Goal: Task Accomplishment & Management: Complete application form

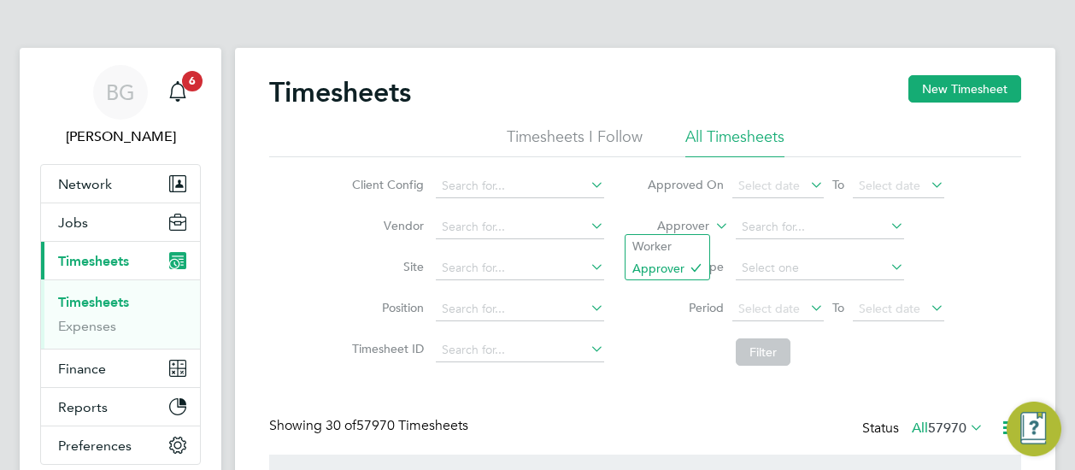
click at [673, 230] on label "Approver" at bounding box center [670, 226] width 77 height 17
click at [676, 239] on li "Worker" at bounding box center [667, 246] width 84 height 22
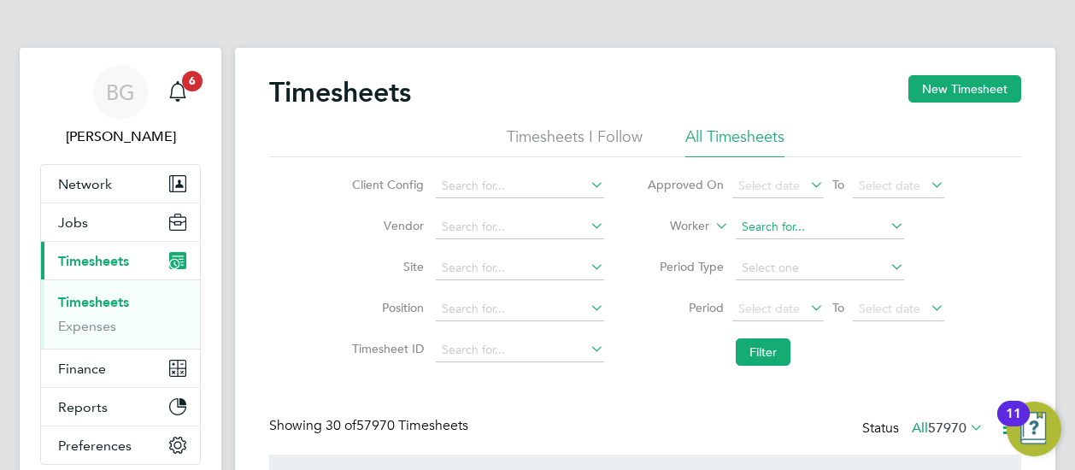
click at [747, 223] on input at bounding box center [820, 227] width 168 height 24
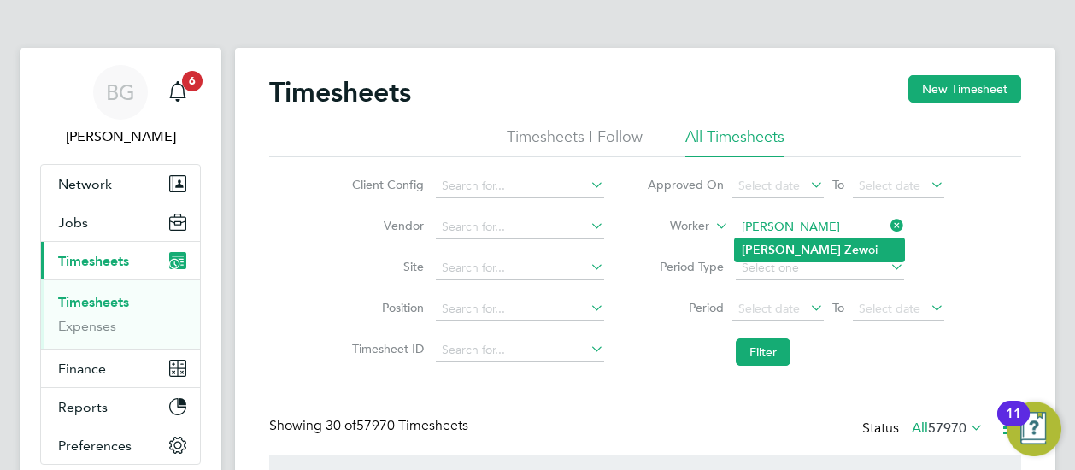
click at [844, 243] on b "Zew" at bounding box center [856, 250] width 24 height 15
type input "Michael Zewoi"
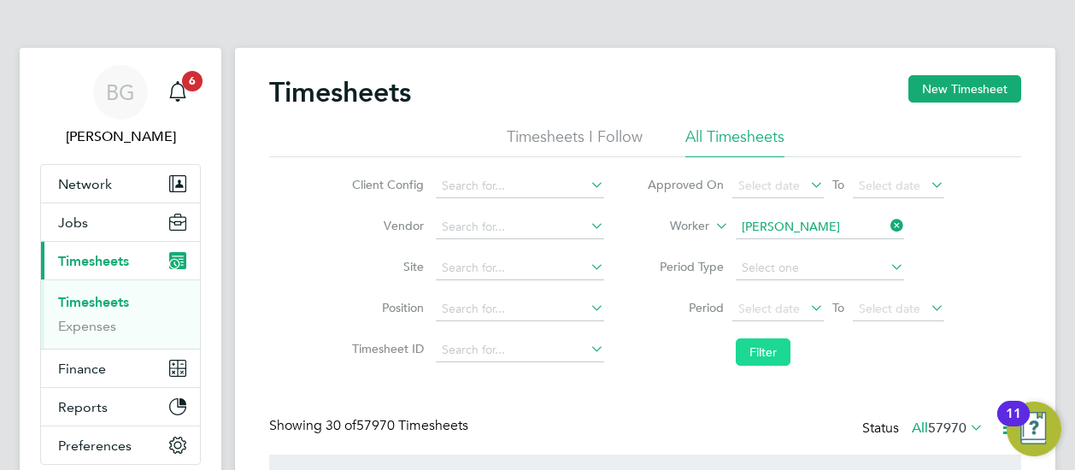
click at [743, 344] on button "Filter" at bounding box center [763, 351] width 55 height 27
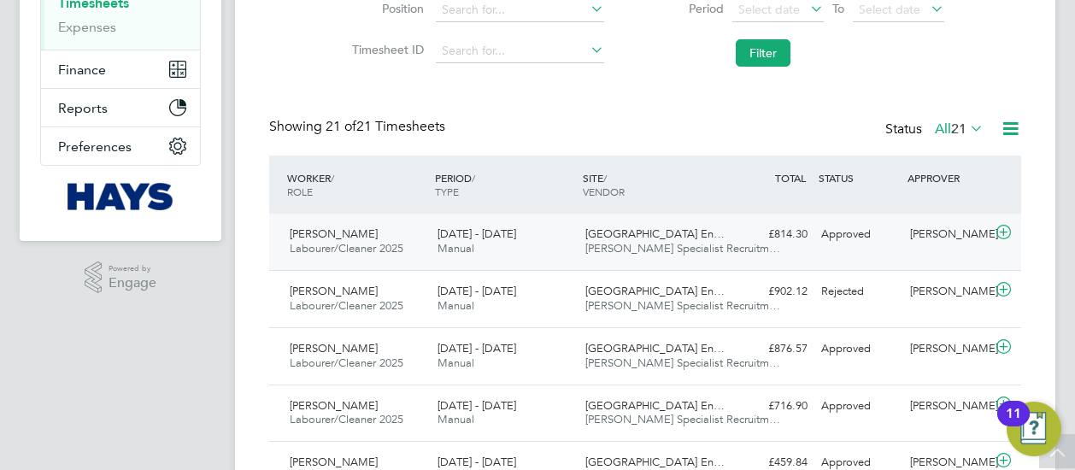
click at [541, 239] on div "20 - 26 Sep 2025 Manual" at bounding box center [505, 241] width 148 height 43
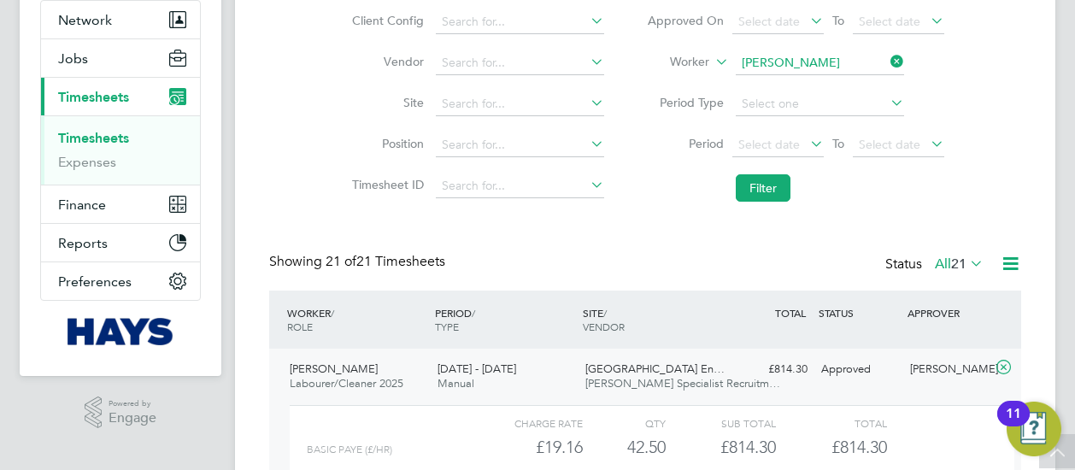
click at [909, 66] on li "Worker Michael Zewoi" at bounding box center [795, 63] width 340 height 41
click at [887, 64] on icon at bounding box center [887, 62] width 0 height 24
click at [834, 58] on input at bounding box center [820, 63] width 168 height 24
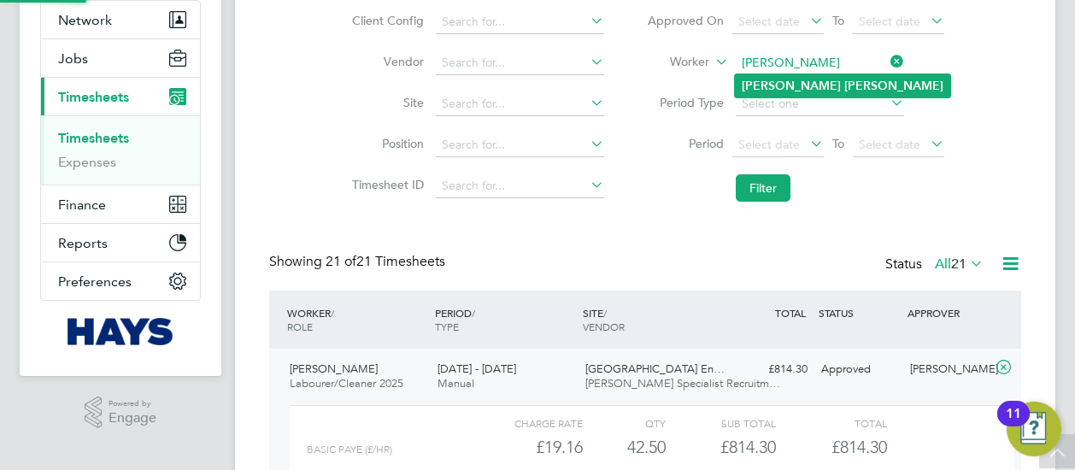
click at [827, 79] on li "Thomas Turner" at bounding box center [842, 85] width 215 height 23
type input "[PERSON_NAME]"
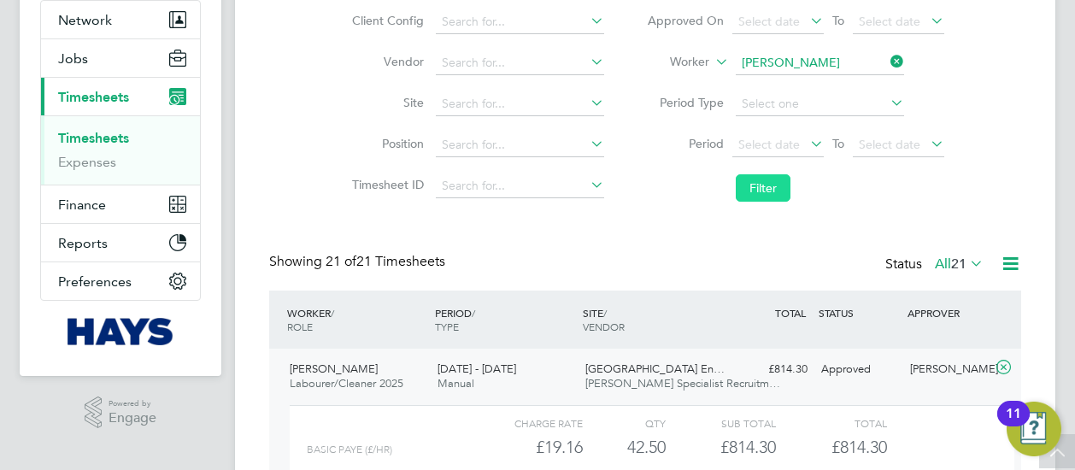
click at [774, 185] on button "Filter" at bounding box center [763, 187] width 55 height 27
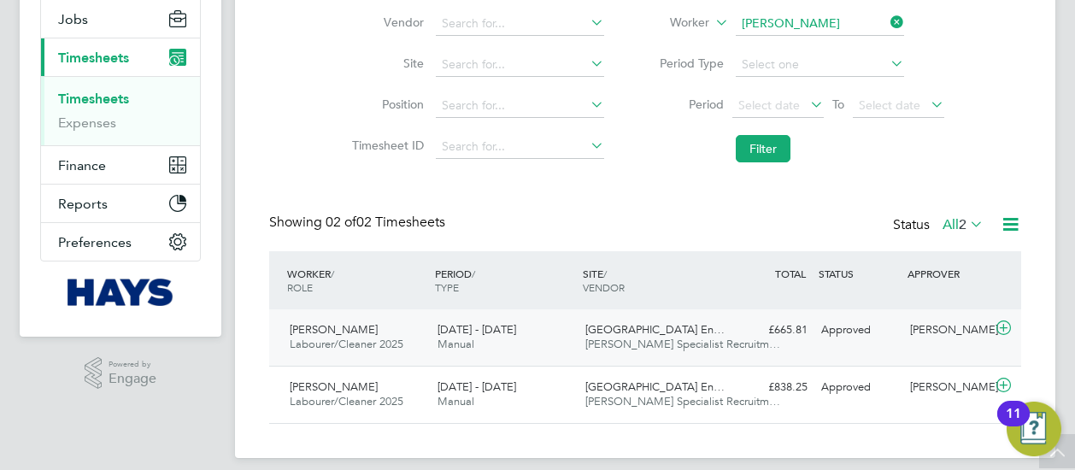
click at [703, 333] on span "[GEOGRAPHIC_DATA] En…" at bounding box center [654, 329] width 139 height 15
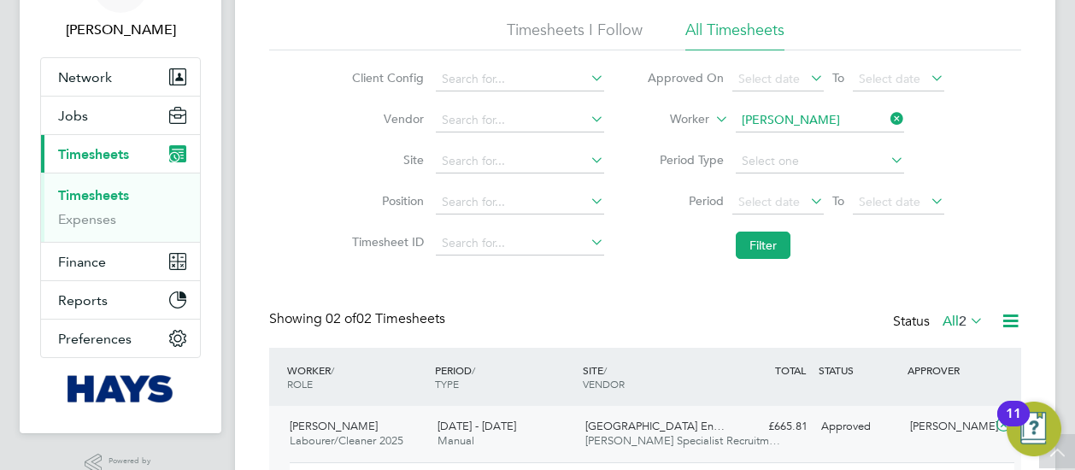
click at [887, 112] on icon at bounding box center [887, 119] width 0 height 24
click at [863, 114] on input at bounding box center [820, 121] width 168 height 24
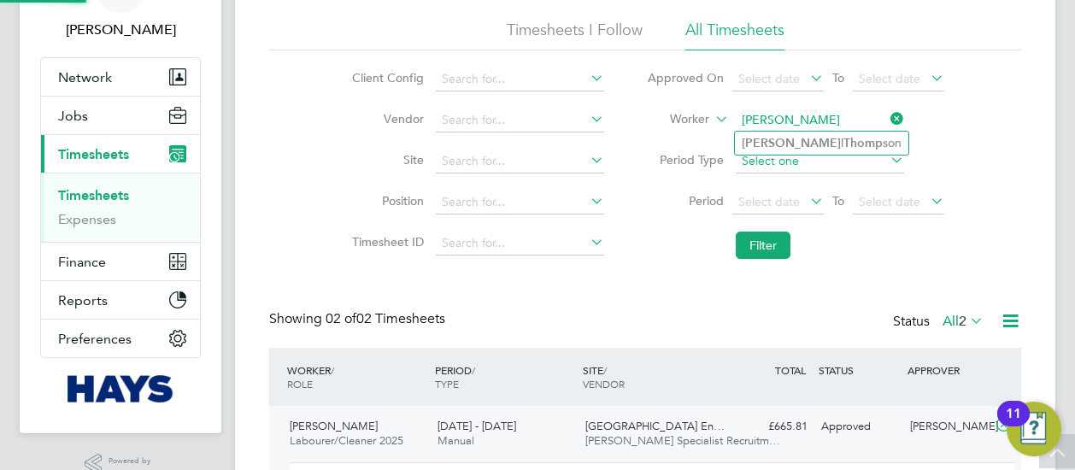
type input "russel thomp"
click at [825, 156] on input at bounding box center [820, 162] width 168 height 24
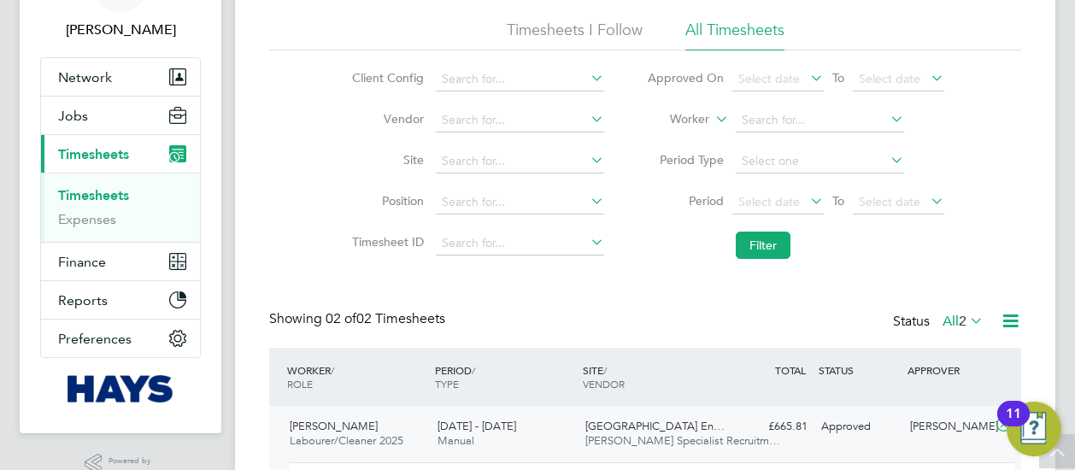
click at [788, 134] on li "Worker" at bounding box center [795, 120] width 340 height 41
click at [784, 120] on input at bounding box center [820, 121] width 168 height 24
type input "t"
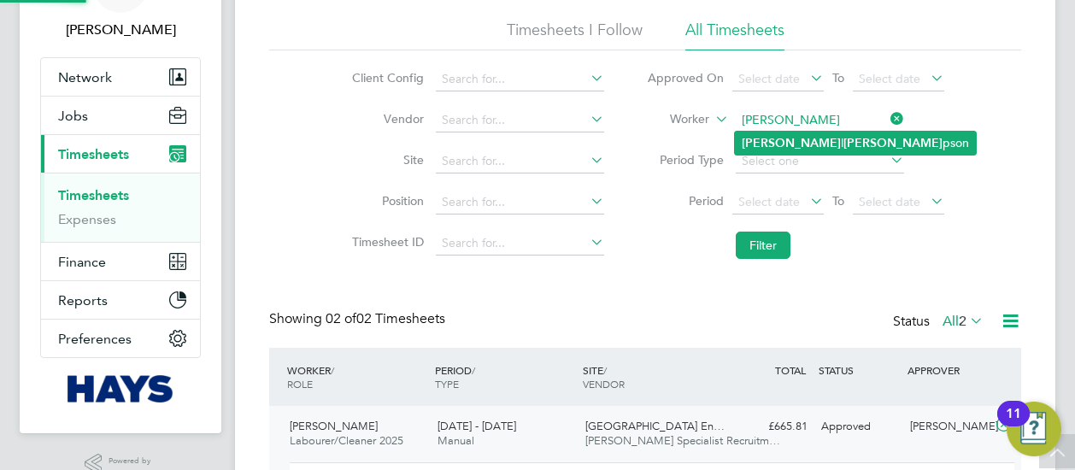
click at [843, 143] on b "Thom" at bounding box center [892, 143] width 99 height 15
type input "[PERSON_NAME]"
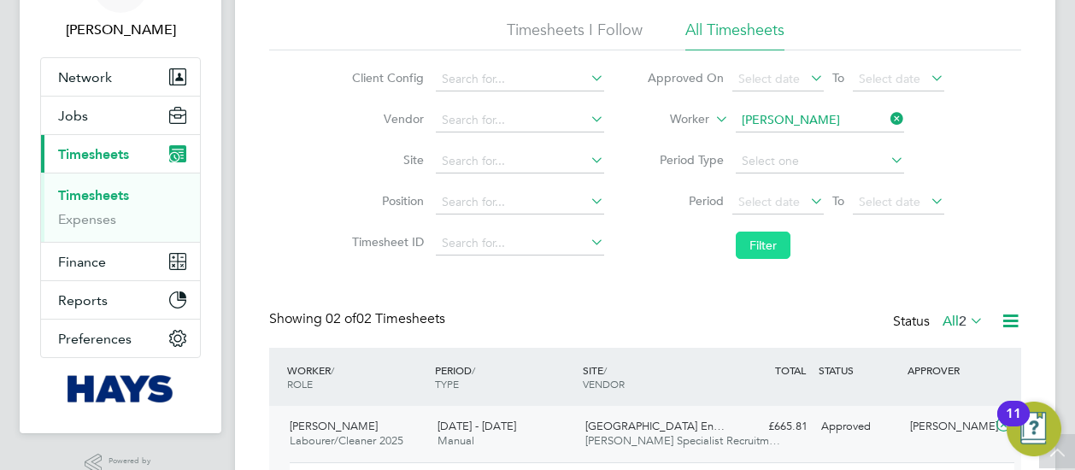
click at [745, 251] on button "Filter" at bounding box center [763, 245] width 55 height 27
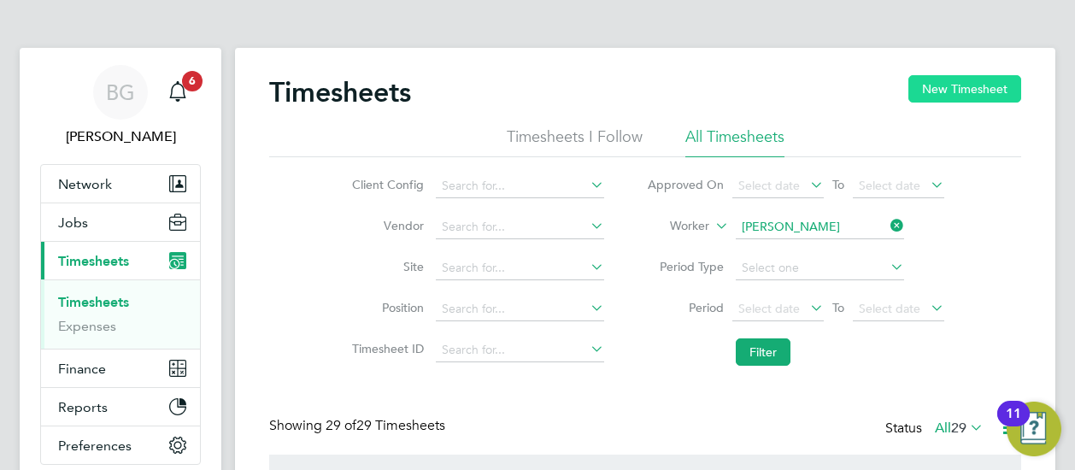
click at [949, 91] on button "New Timesheet" at bounding box center [964, 88] width 113 height 27
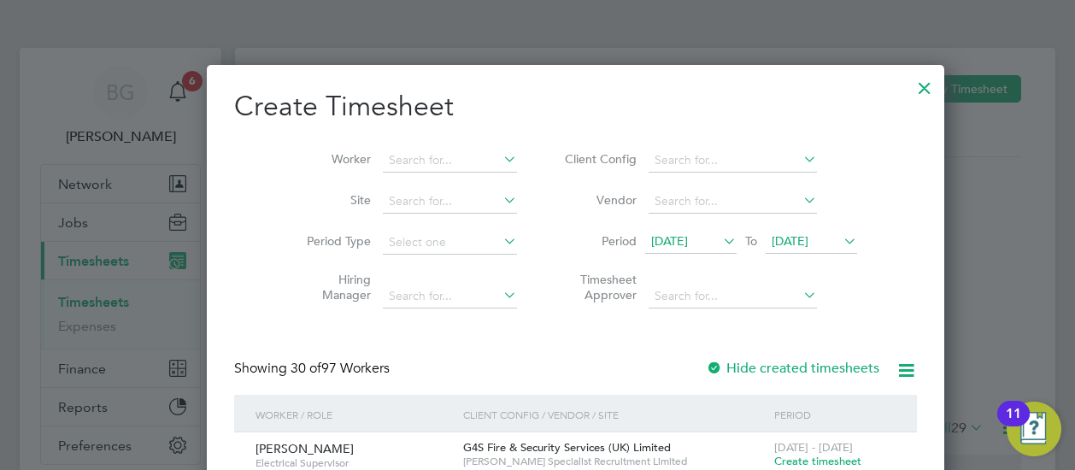
click at [645, 249] on span "[DATE]" at bounding box center [690, 242] width 91 height 23
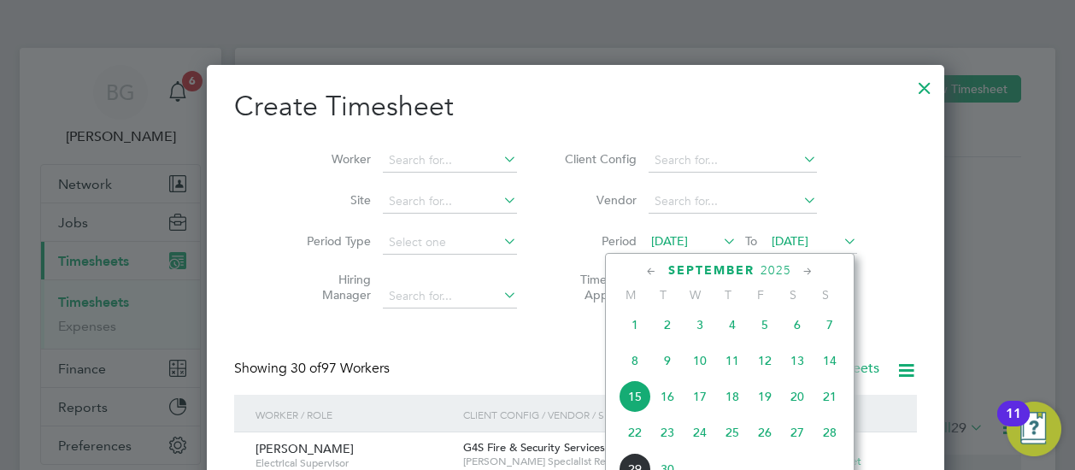
scroll to position [610, 0]
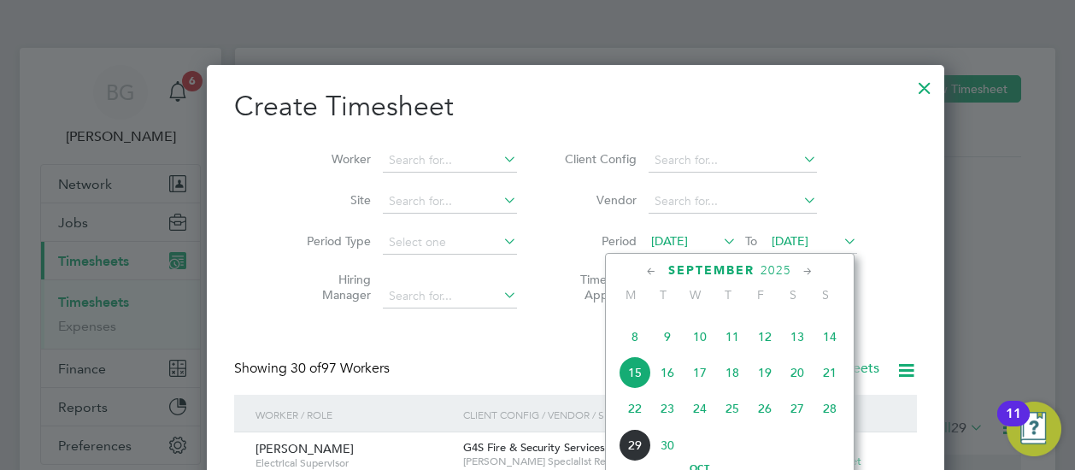
click at [792, 376] on span "20" at bounding box center [797, 372] width 32 height 32
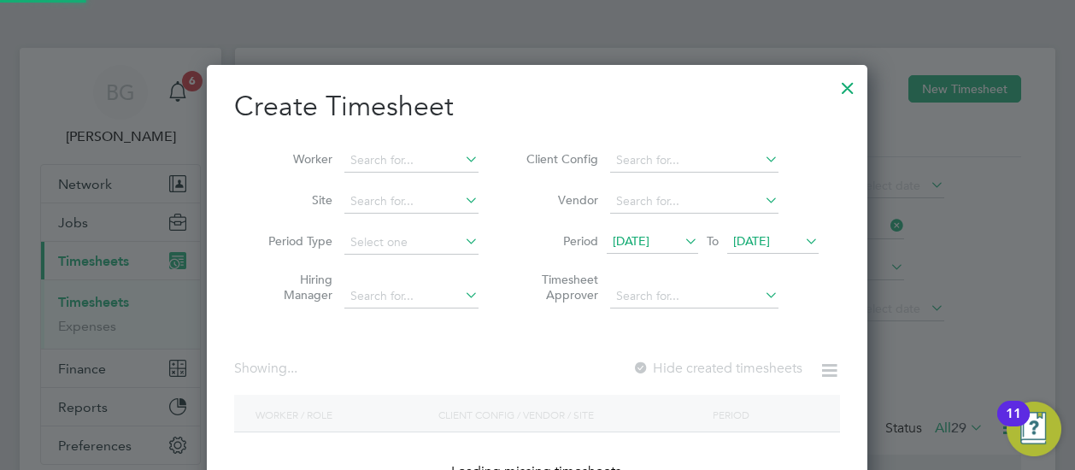
click at [745, 244] on span "[DATE]" at bounding box center [751, 240] width 37 height 15
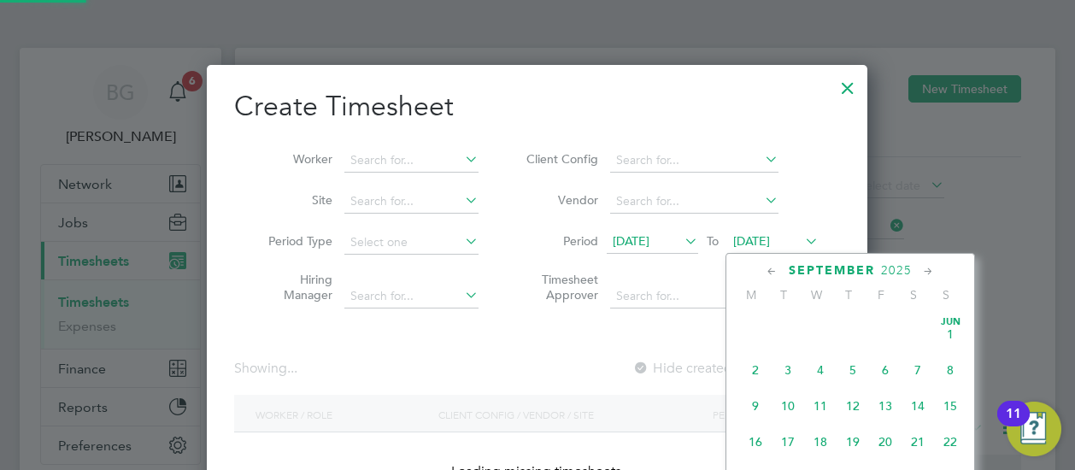
scroll to position [623, 0]
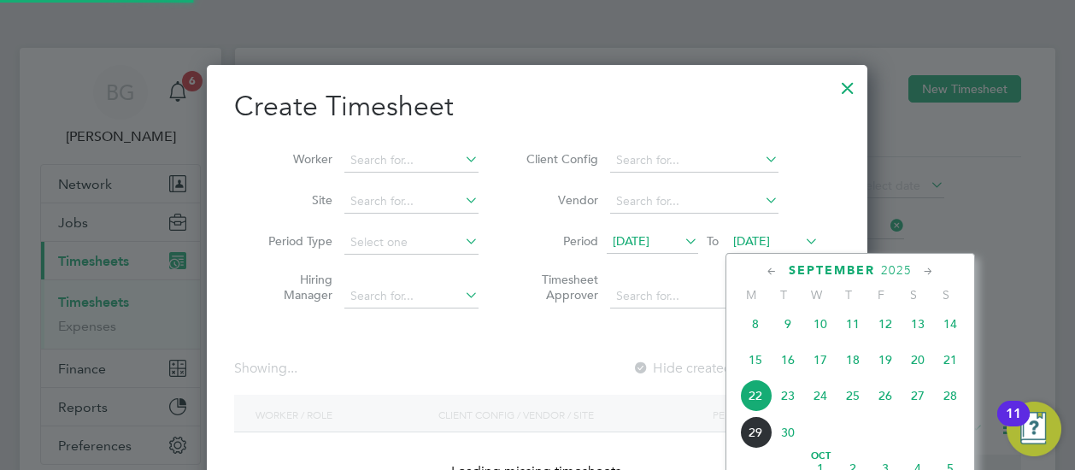
click at [883, 408] on span "26" at bounding box center [885, 395] width 32 height 32
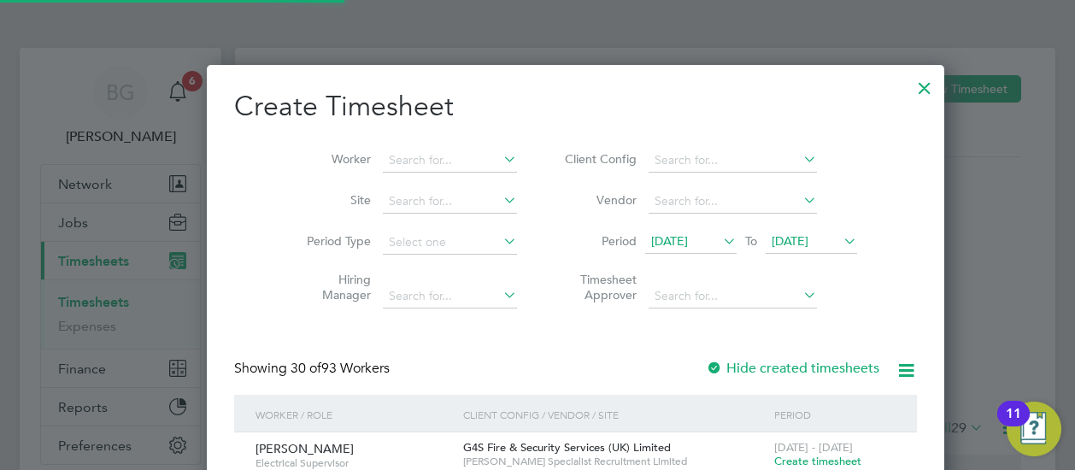
scroll to position [9, 8]
click at [376, 144] on li "Worker" at bounding box center [406, 160] width 266 height 41
click at [378, 148] on li "Worker" at bounding box center [406, 160] width 266 height 41
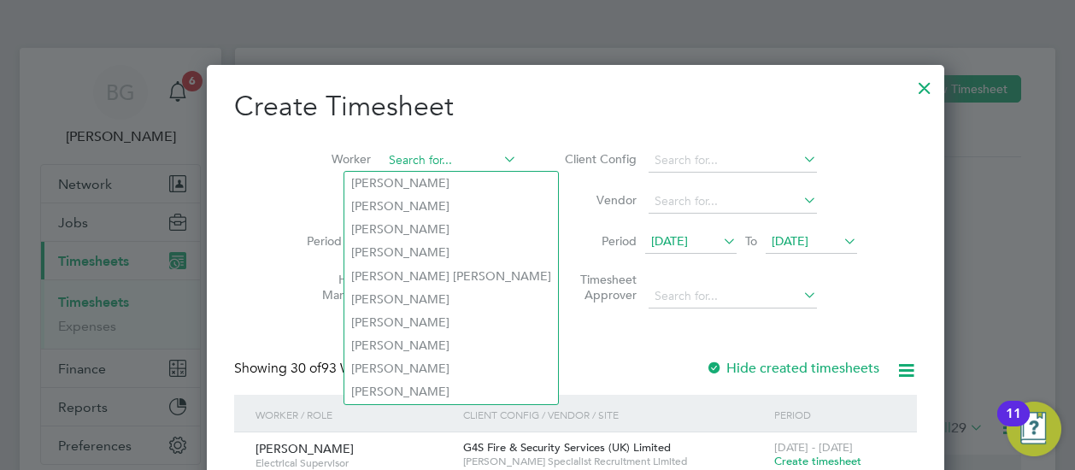
click at [383, 154] on input at bounding box center [450, 161] width 134 height 24
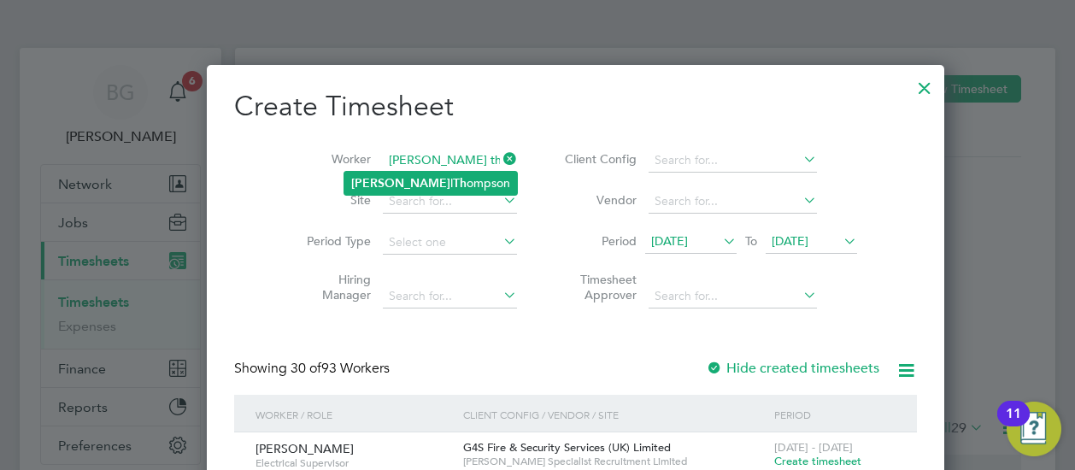
click at [408, 182] on li "Russel l Th ompson" at bounding box center [430, 183] width 173 height 23
type input "[PERSON_NAME]"
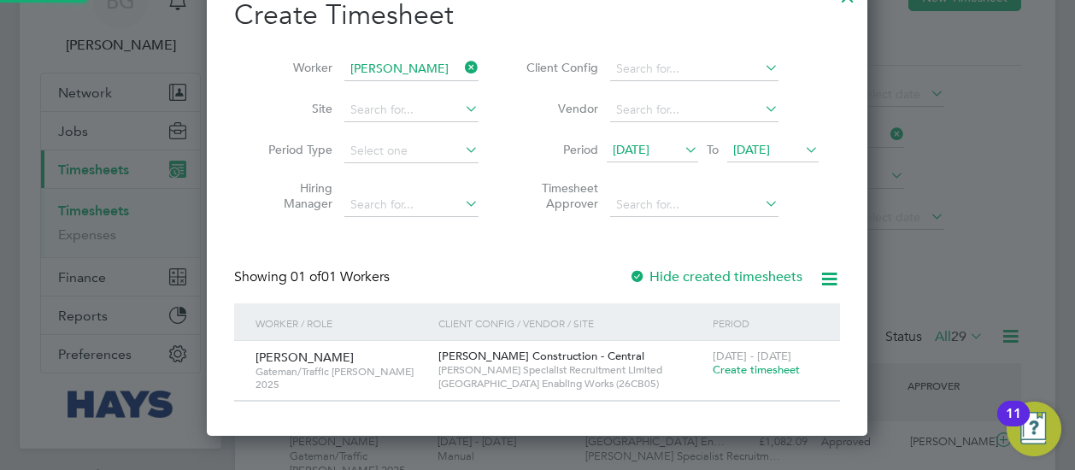
scroll to position [97, 0]
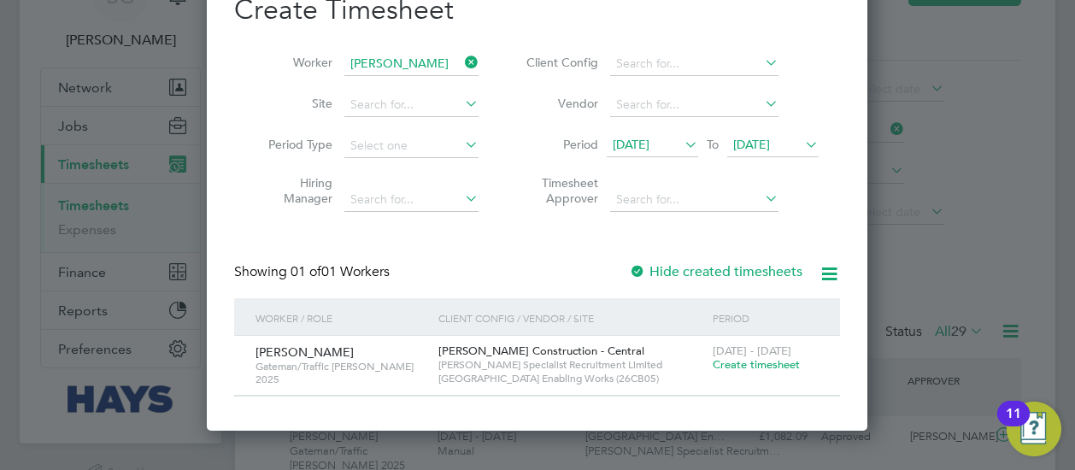
click at [748, 372] on div "[DATE] - [DATE] Create timesheet" at bounding box center [765, 359] width 114 height 46
click at [750, 365] on span "Create timesheet" at bounding box center [756, 364] width 87 height 15
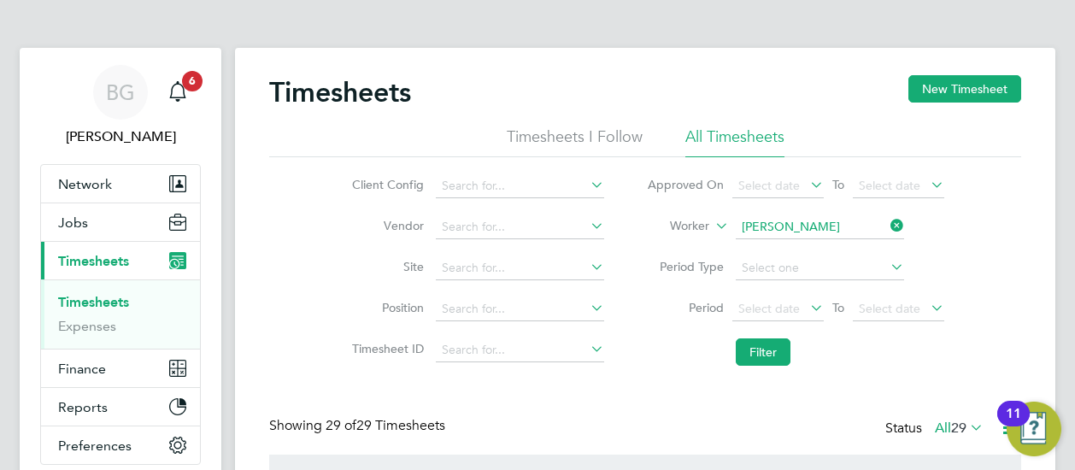
scroll to position [9, 9]
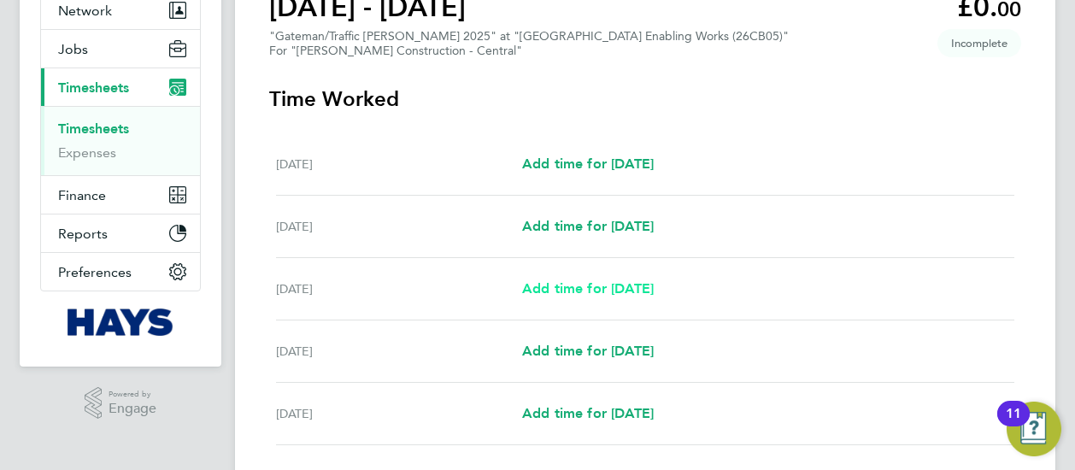
click at [584, 288] on span "Add time for [DATE]" at bounding box center [588, 288] width 132 height 16
select select "30"
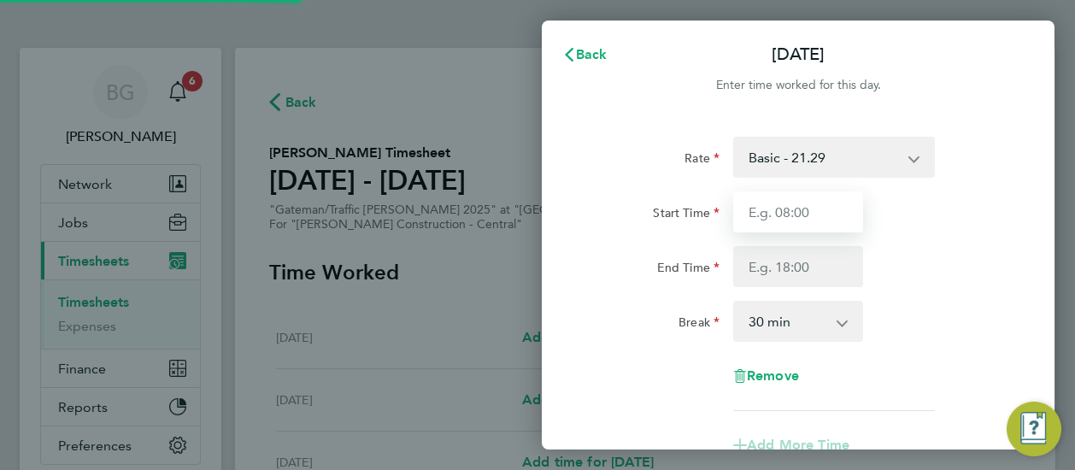
click at [786, 213] on input "Start Time" at bounding box center [798, 211] width 130 height 41
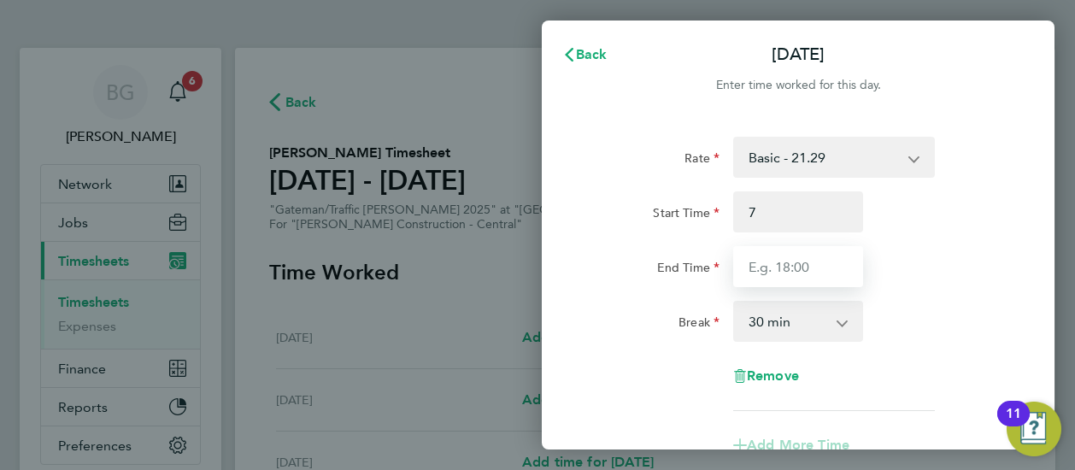
type input "07:00"
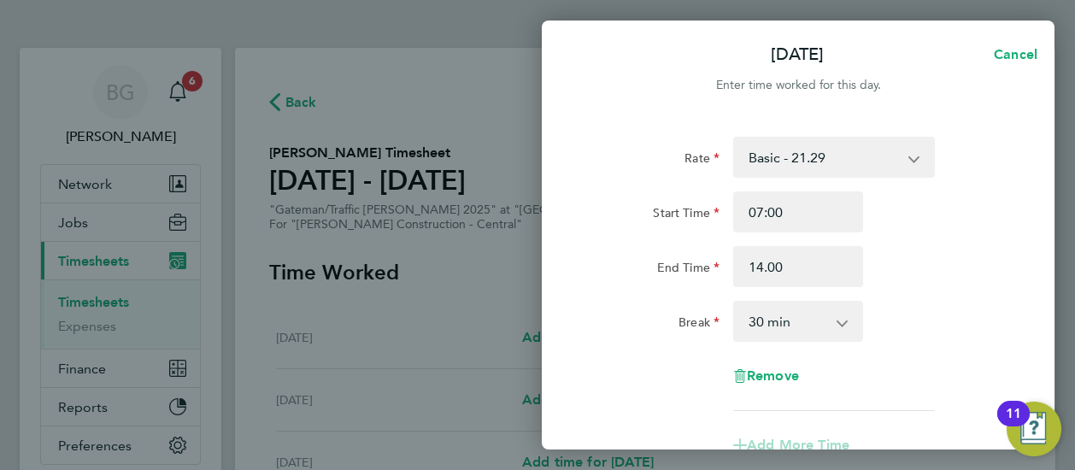
type input "14:00"
click at [820, 333] on select "0 min 15 min 30 min 45 min 60 min 75 min 90 min" at bounding box center [788, 321] width 106 height 38
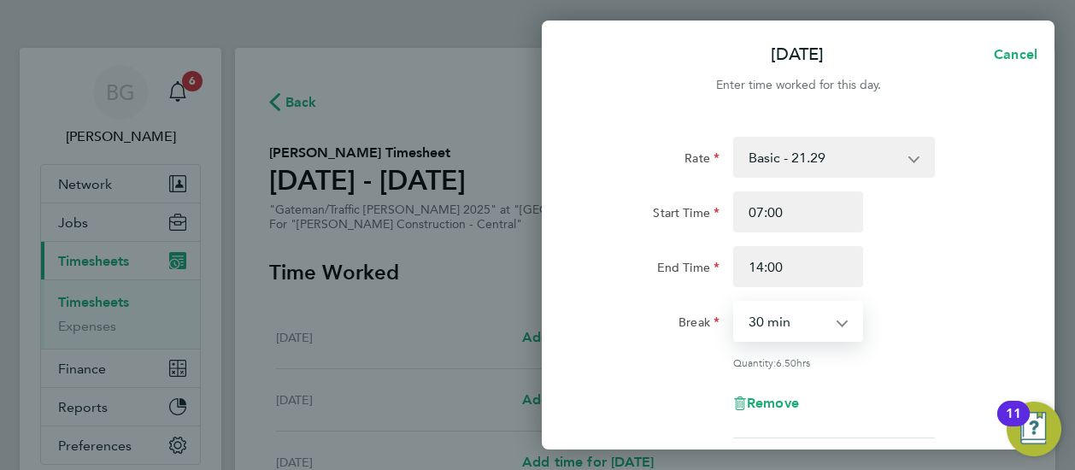
select select "0"
click at [735, 302] on select "0 min 15 min 30 min 45 min 60 min 75 min 90 min" at bounding box center [788, 321] width 106 height 38
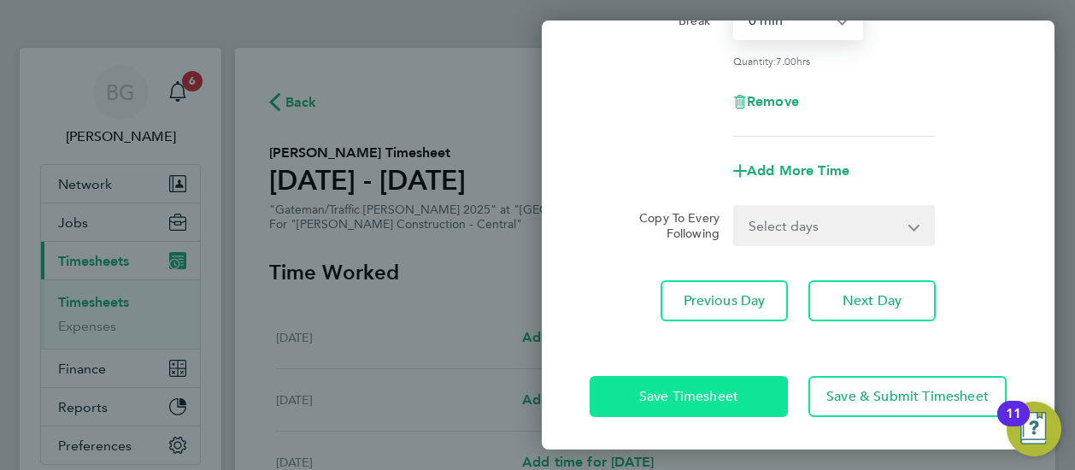
click at [741, 387] on button "Save Timesheet" at bounding box center [688, 396] width 198 height 41
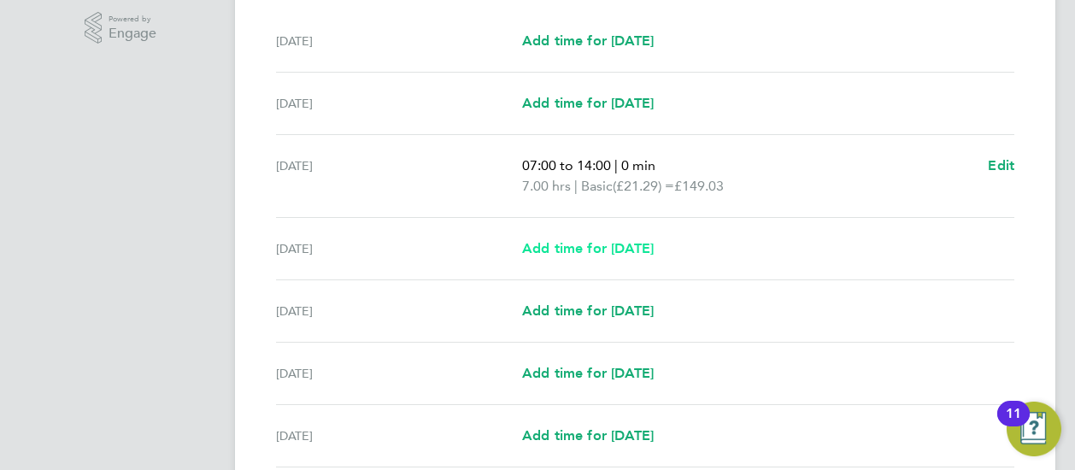
scroll to position [549, 0]
click at [627, 249] on span "Add time for [DATE]" at bounding box center [588, 247] width 132 height 16
select select "30"
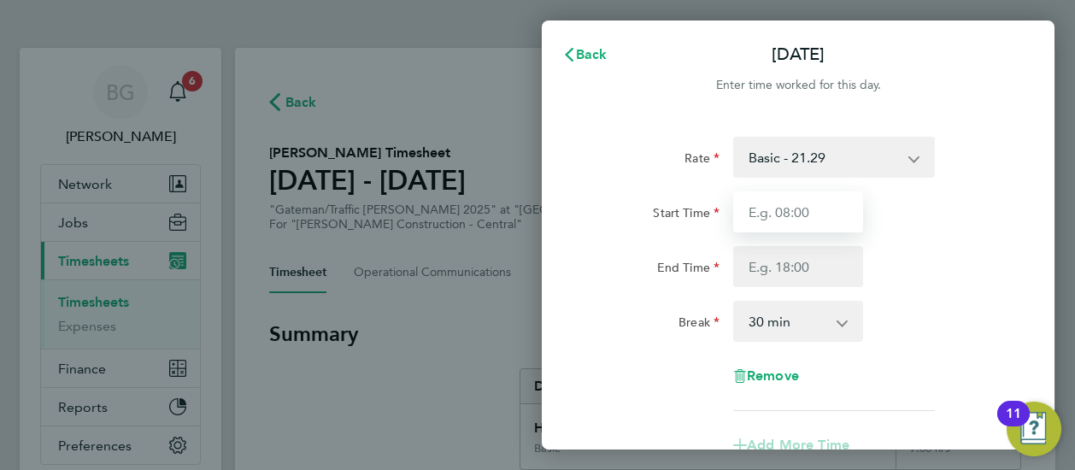
click at [803, 226] on input "Start Time" at bounding box center [798, 211] width 130 height 41
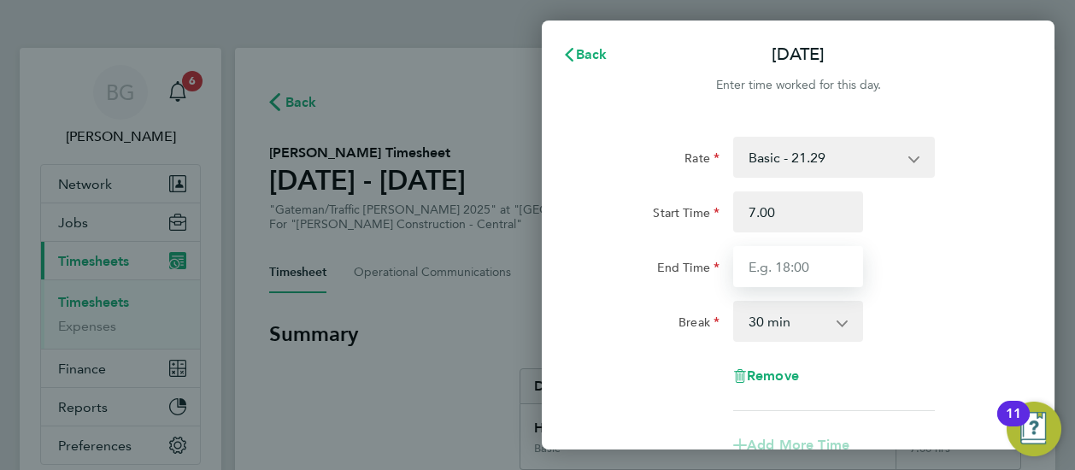
type input "07:00"
type input "17:00"
click at [788, 317] on select "0 min 15 min 30 min 45 min 60 min 75 min 90 min" at bounding box center [788, 321] width 106 height 38
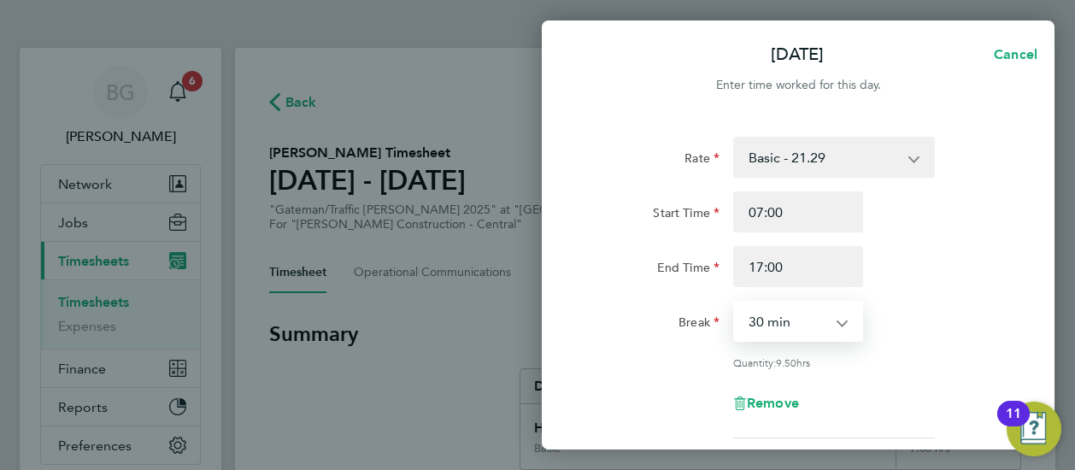
select select "0"
click at [735, 302] on select "0 min 15 min 30 min 45 min 60 min 75 min 90 min" at bounding box center [788, 321] width 106 height 38
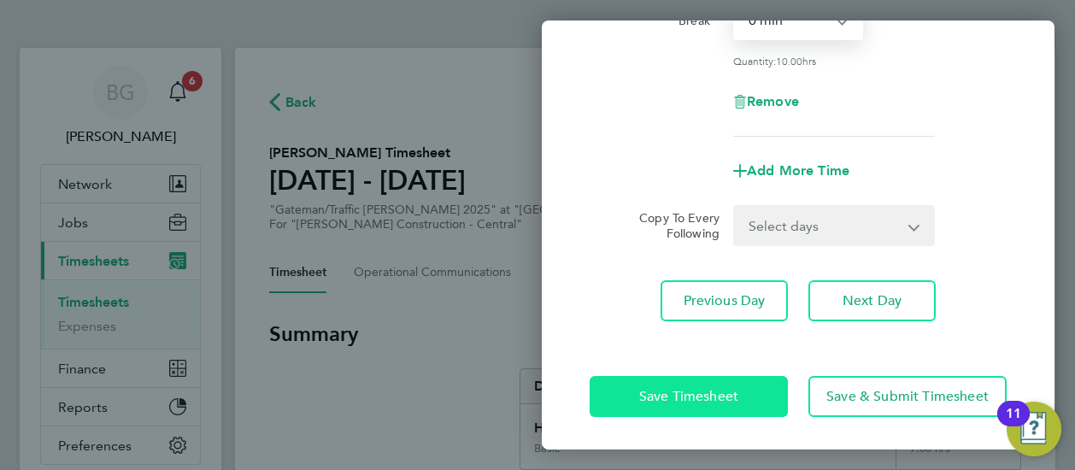
click at [728, 381] on button "Save Timesheet" at bounding box center [688, 396] width 198 height 41
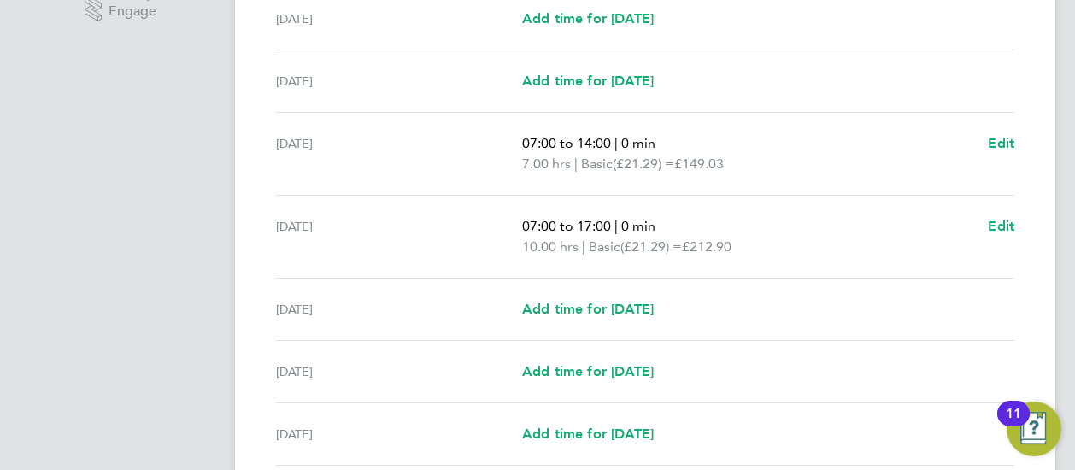
scroll to position [573, 0]
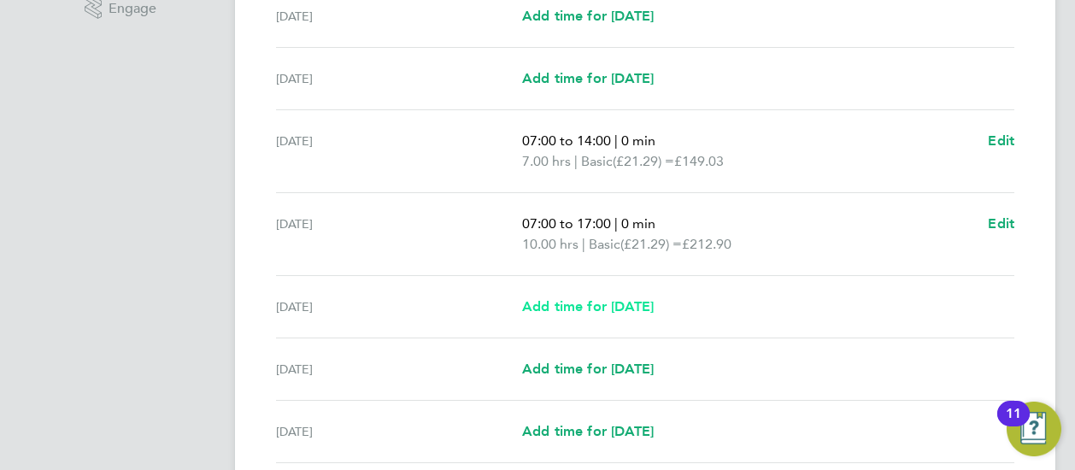
click at [599, 298] on span "Add time for [DATE]" at bounding box center [588, 306] width 132 height 16
select select "30"
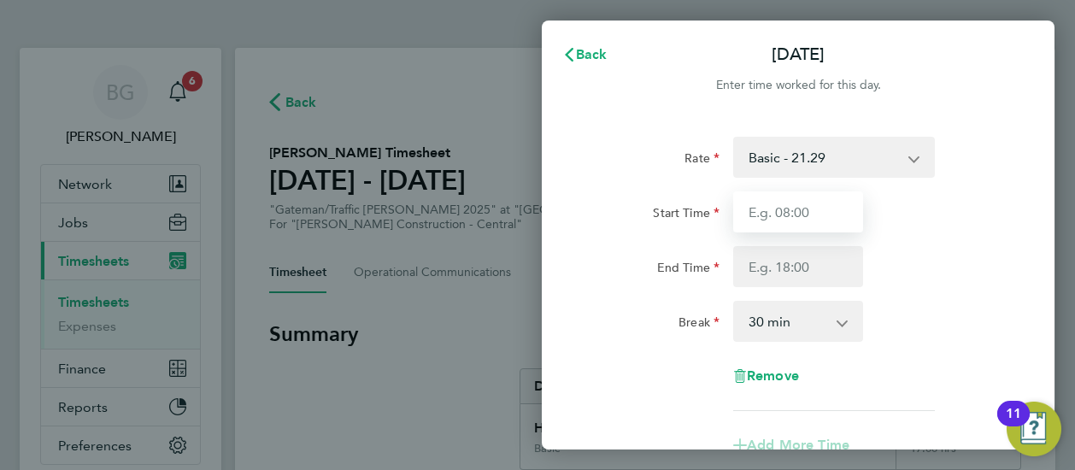
click at [769, 218] on input "Start Time" at bounding box center [798, 211] width 130 height 41
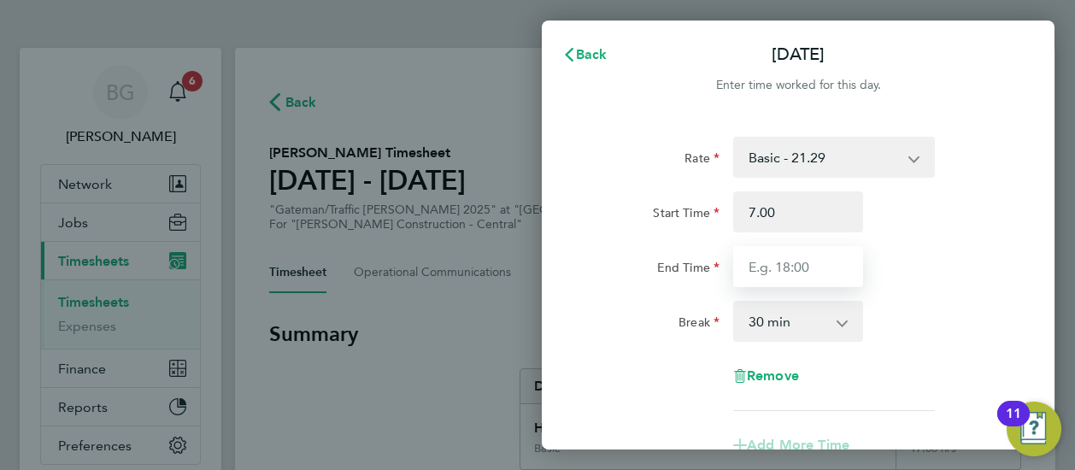
type input "07:00"
type input "17:00"
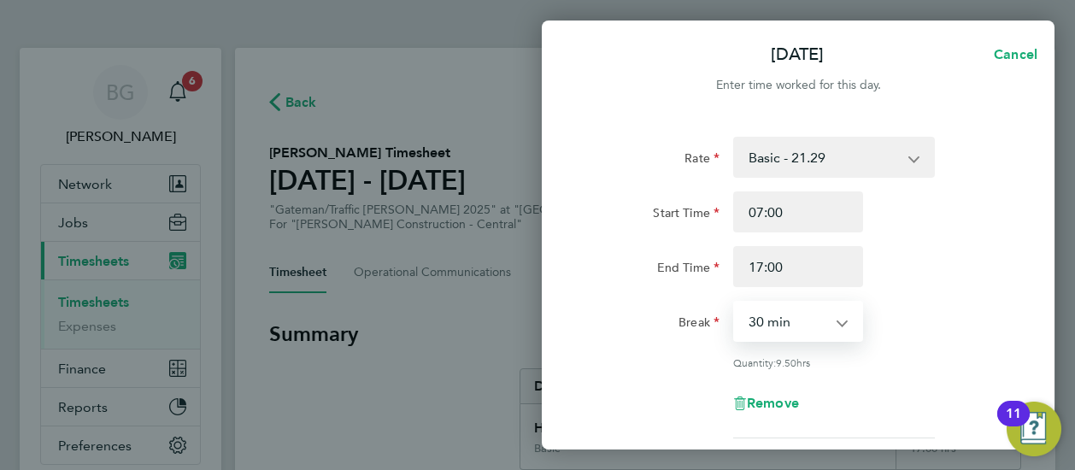
click at [791, 304] on select "0 min 15 min 30 min 45 min 60 min 75 min 90 min" at bounding box center [788, 321] width 106 height 38
select select "0"
click at [735, 302] on select "0 min 15 min 30 min 45 min 60 min 75 min 90 min" at bounding box center [788, 321] width 106 height 38
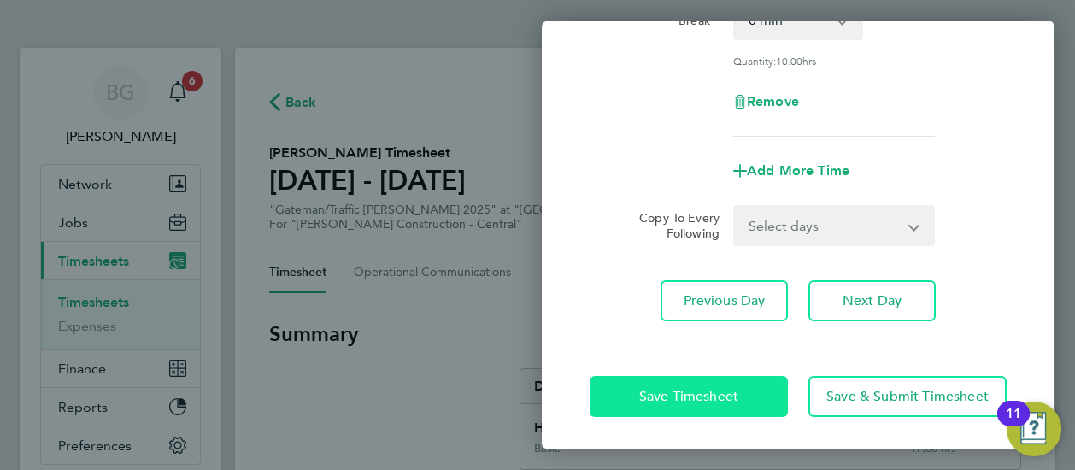
click at [765, 391] on button "Save Timesheet" at bounding box center [688, 396] width 198 height 41
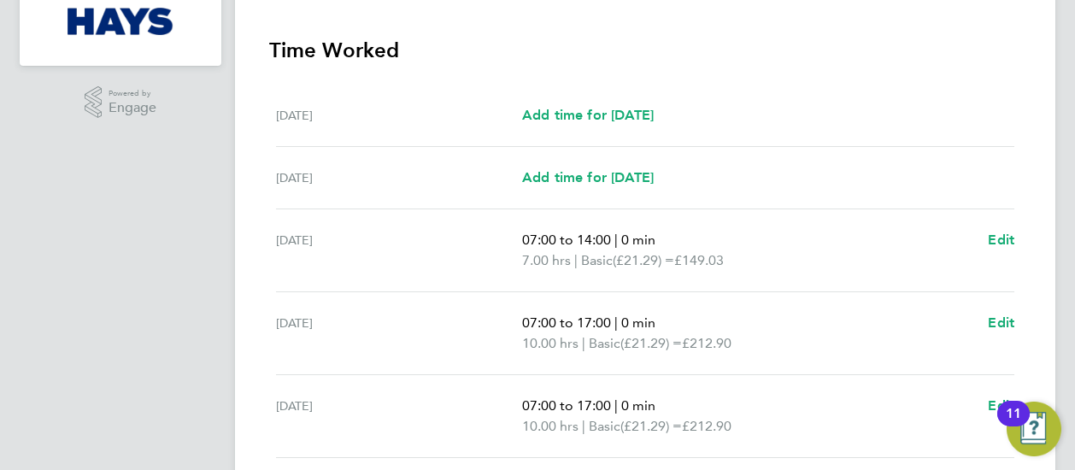
scroll to position [662, 0]
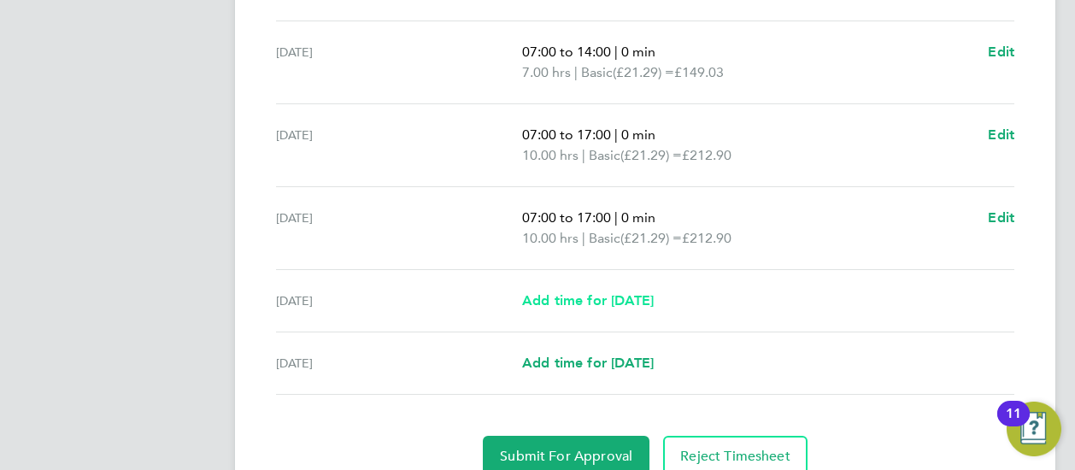
click at [573, 303] on span "Add time for [DATE]" at bounding box center [588, 300] width 132 height 16
select select "30"
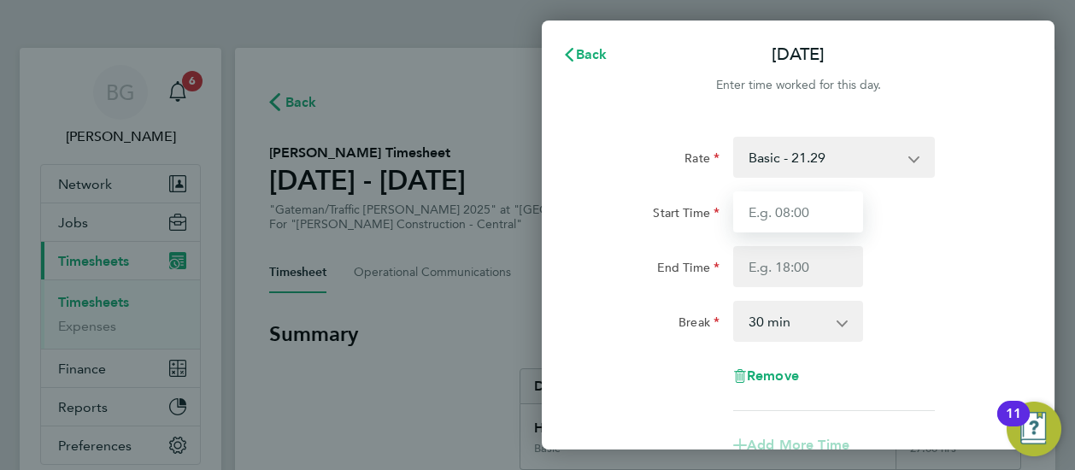
click at [784, 215] on input "Start Time" at bounding box center [798, 211] width 130 height 41
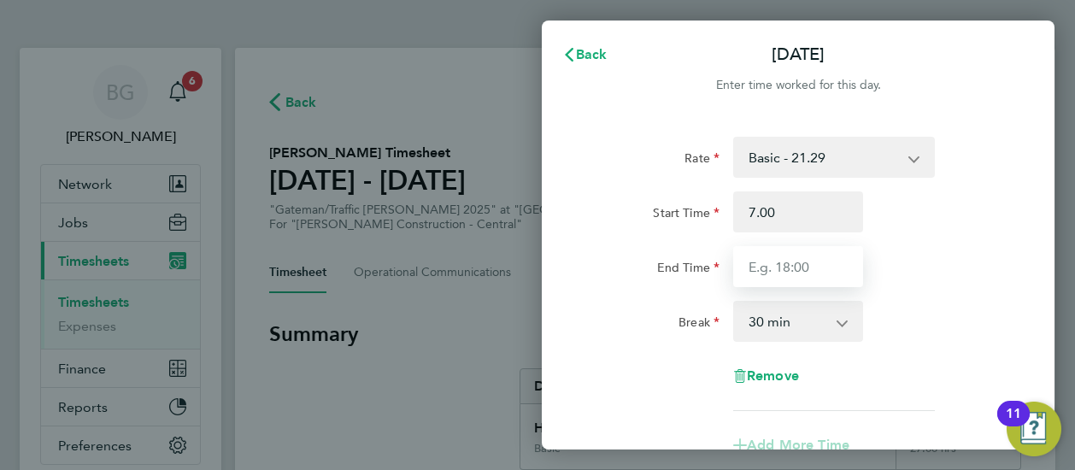
type input "07:00"
type input "16:00"
click at [814, 337] on select "0 min 15 min 30 min 45 min 60 min 75 min 90 min" at bounding box center [788, 321] width 106 height 38
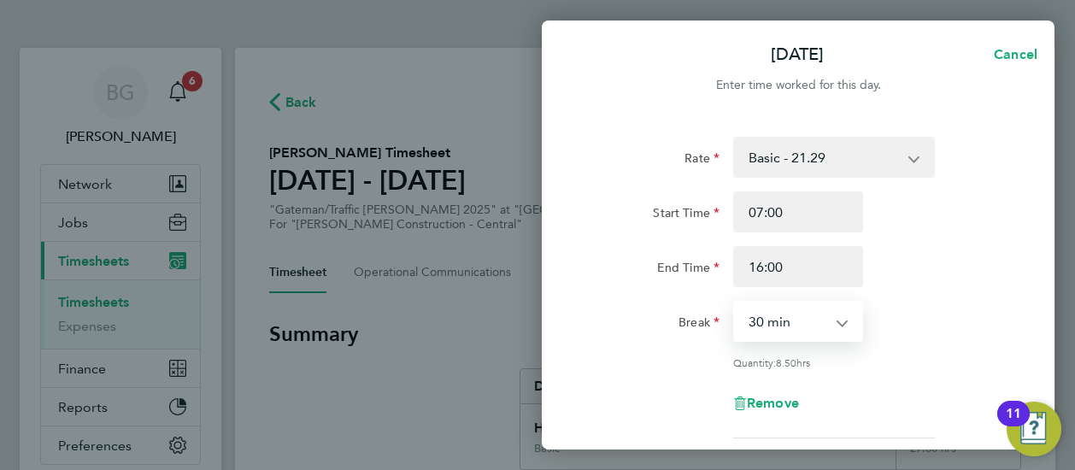
select select "0"
click at [735, 302] on select "0 min 15 min 30 min 45 min 60 min 75 min 90 min" at bounding box center [788, 321] width 106 height 38
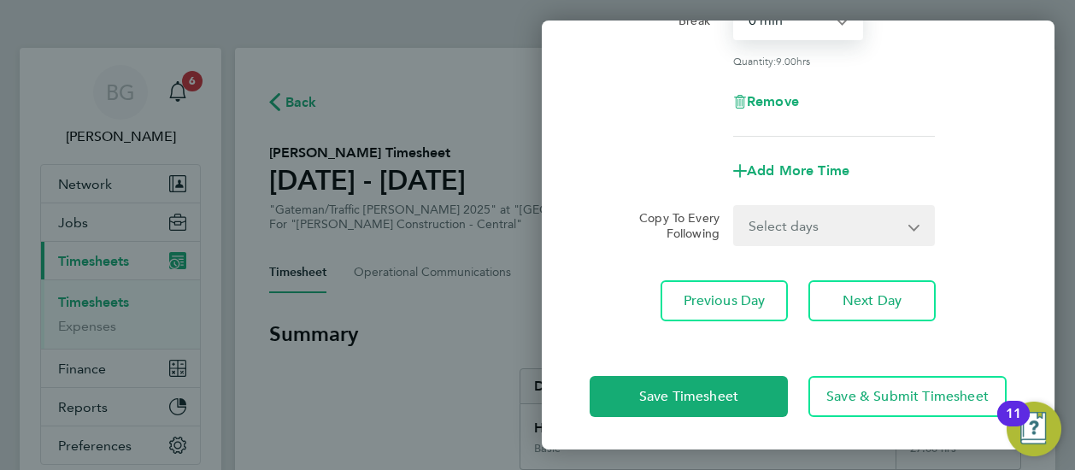
click at [663, 367] on div "Save Timesheet Save & Submit Timesheet" at bounding box center [798, 396] width 513 height 109
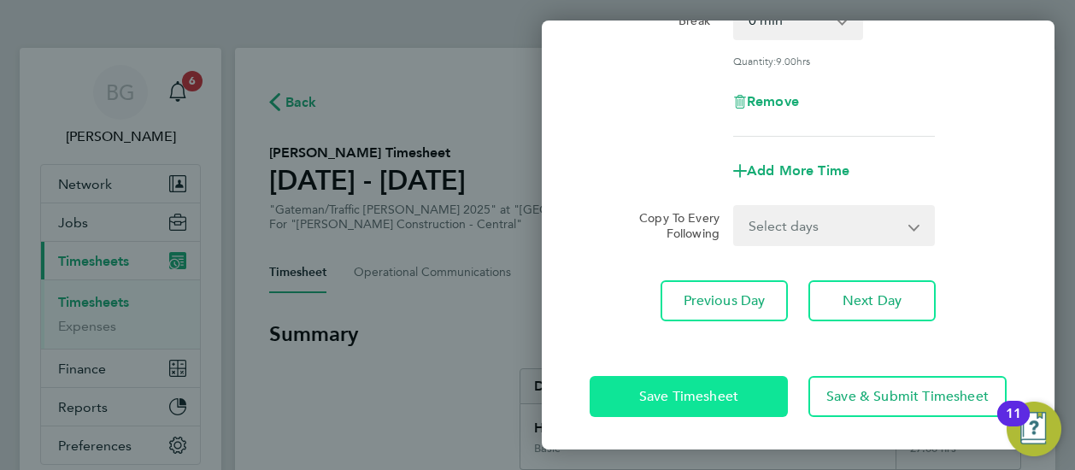
click at [655, 391] on span "Save Timesheet" at bounding box center [688, 396] width 99 height 17
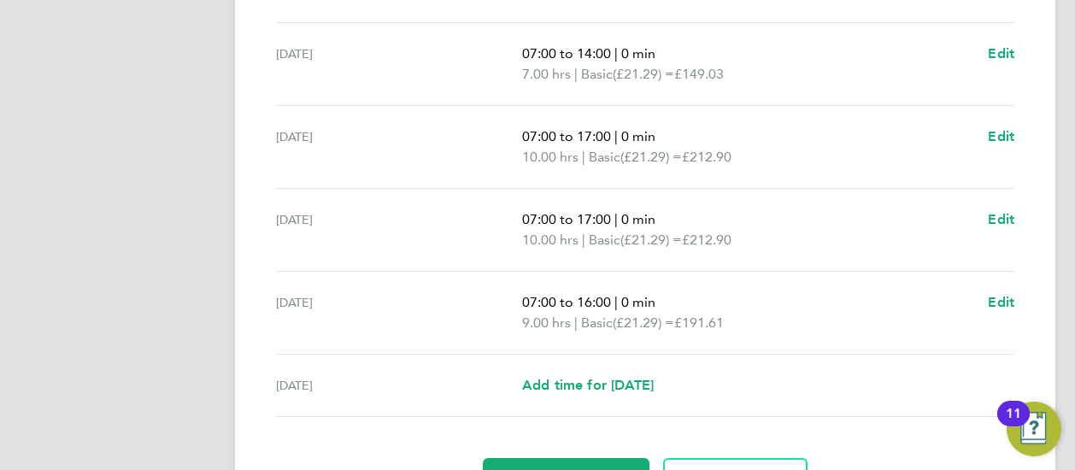
scroll to position [661, 0]
click at [625, 386] on span "Add time for [DATE]" at bounding box center [588, 384] width 132 height 16
select select "30"
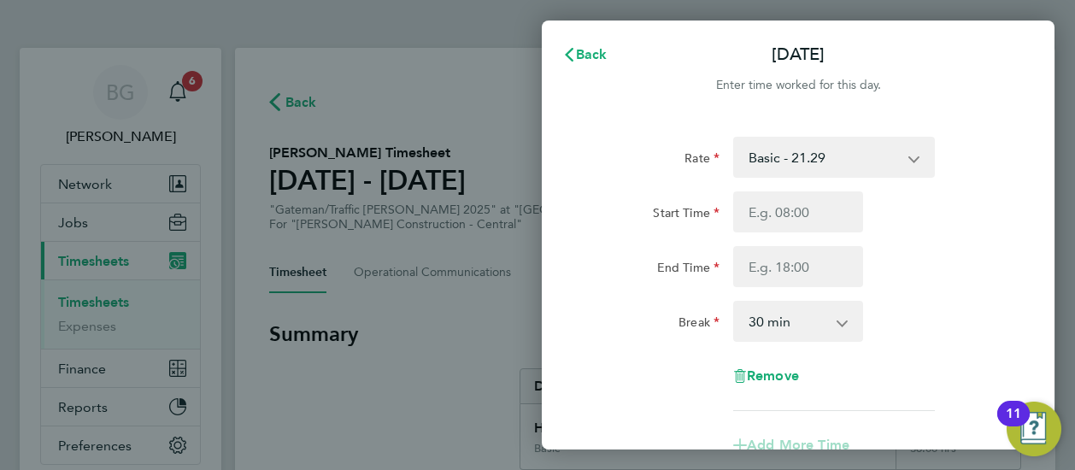
click at [789, 233] on div "Start Time End Time" at bounding box center [798, 239] width 431 height 96
click at [788, 220] on input "Start Time" at bounding box center [798, 211] width 130 height 41
type input "07:00"
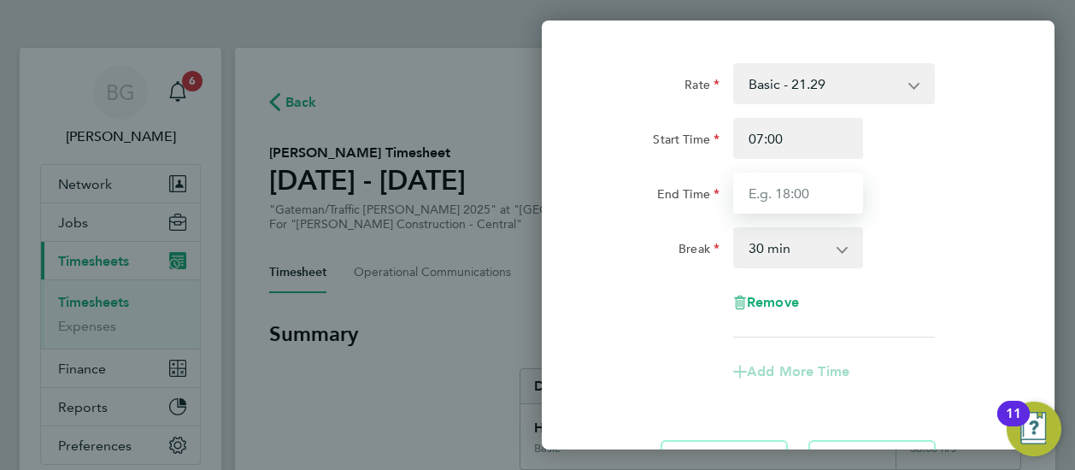
click at [776, 184] on input "End Time" at bounding box center [798, 193] width 130 height 41
type input "16:00"
click at [773, 240] on select "0 min 15 min 30 min 45 min 60 min 75 min 90 min" at bounding box center [788, 248] width 106 height 38
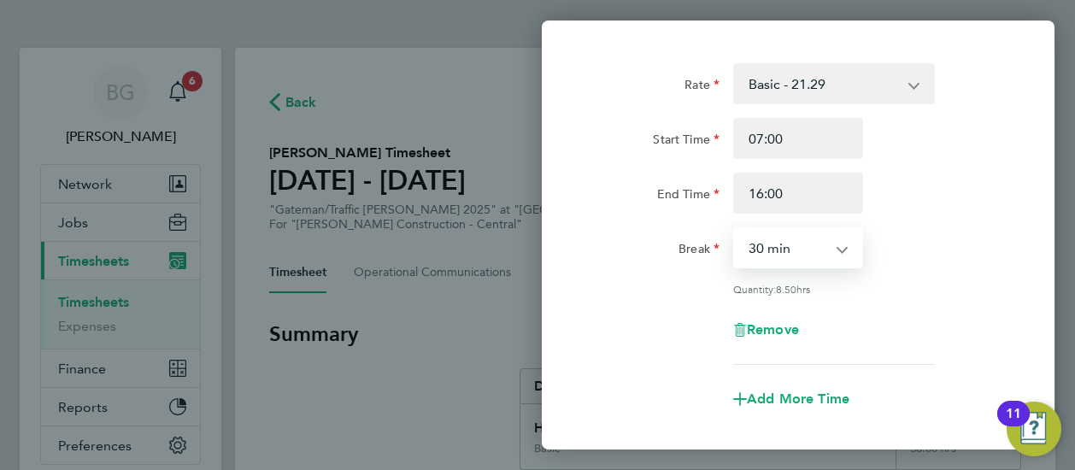
select select "0"
click at [735, 229] on select "0 min 15 min 30 min 45 min 60 min 75 min 90 min" at bounding box center [788, 248] width 106 height 38
click at [965, 252] on div "Break 0 min 15 min 30 min 45 min 60 min 75 min 90 min" at bounding box center [798, 247] width 431 height 41
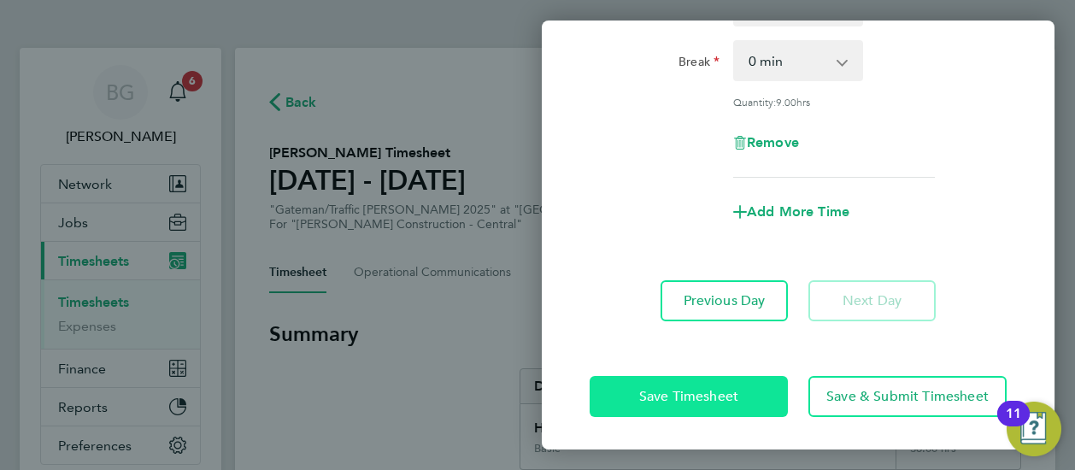
click at [740, 390] on button "Save Timesheet" at bounding box center [688, 396] width 198 height 41
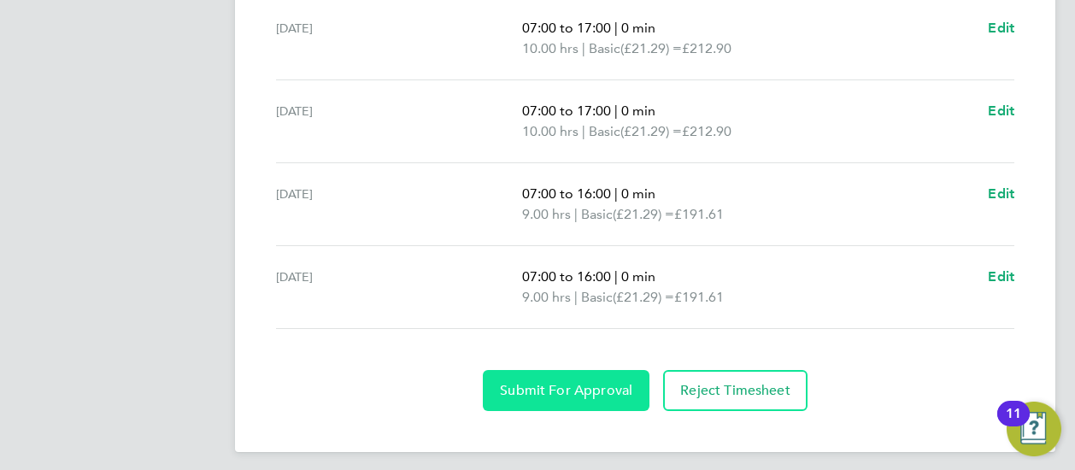
scroll to position [771, 0]
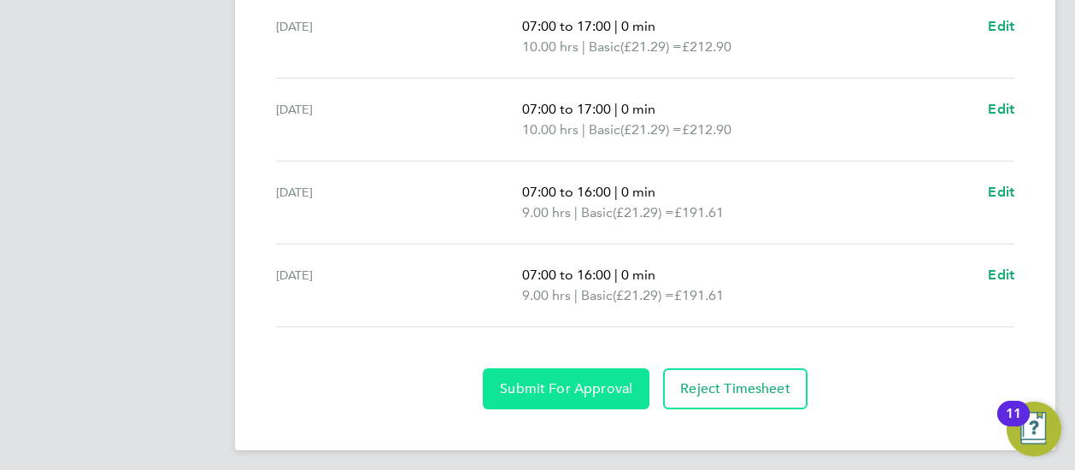
click at [623, 388] on span "Submit For Approval" at bounding box center [566, 388] width 132 height 17
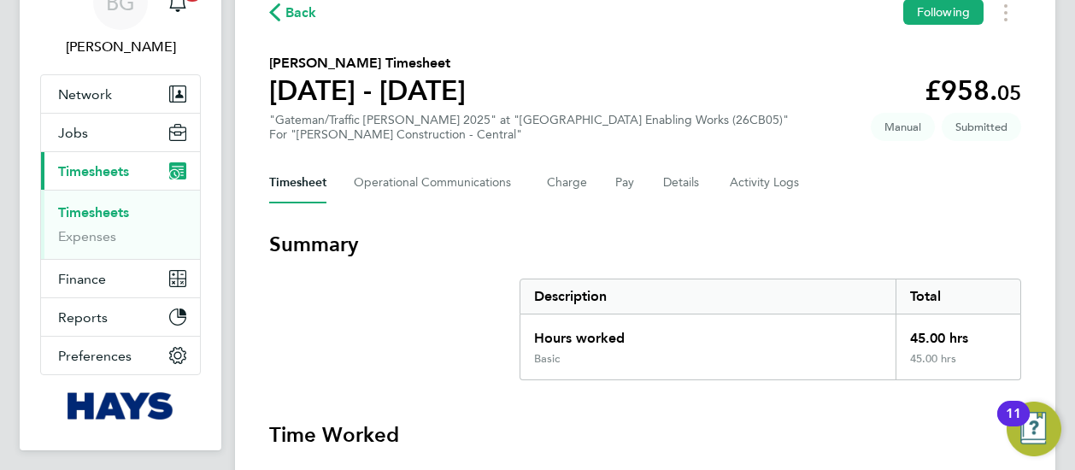
scroll to position [67, 0]
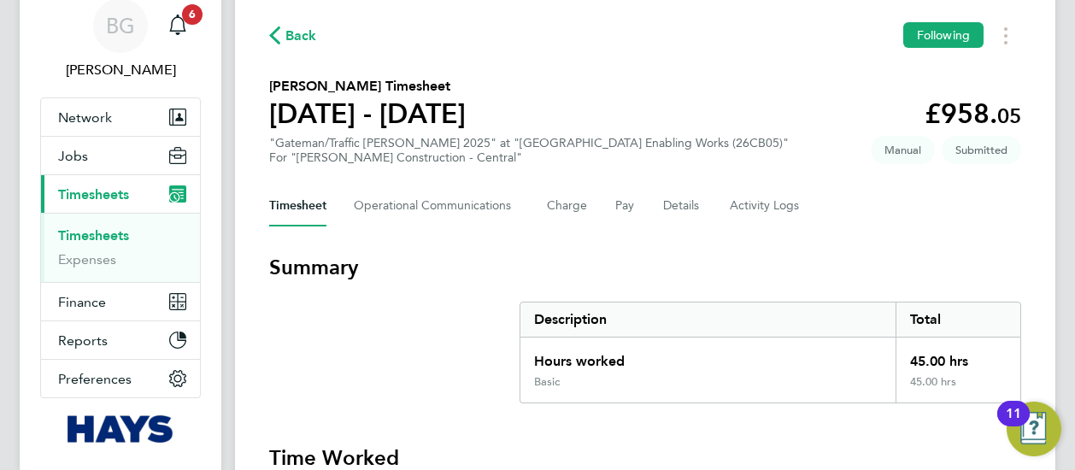
click at [292, 30] on span "Back" at bounding box center [301, 36] width 32 height 21
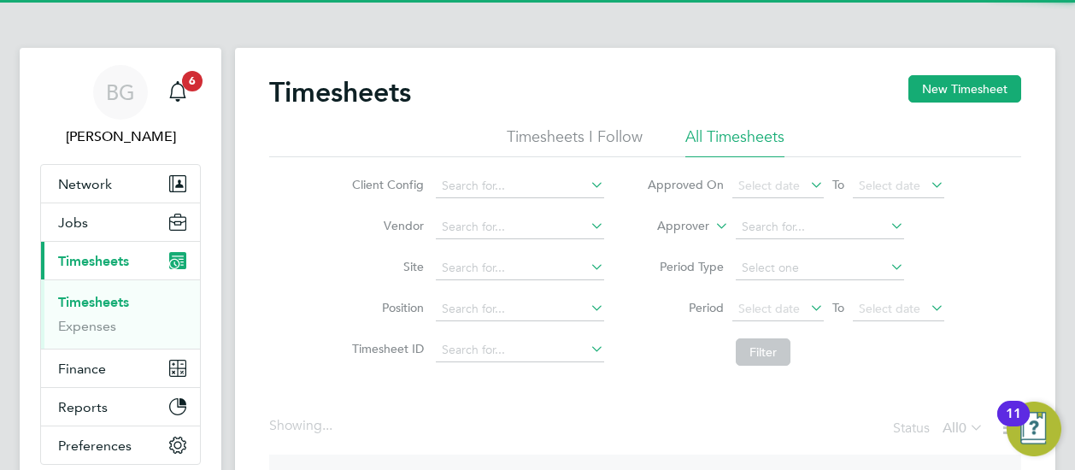
click at [690, 230] on label "Approver" at bounding box center [670, 226] width 77 height 17
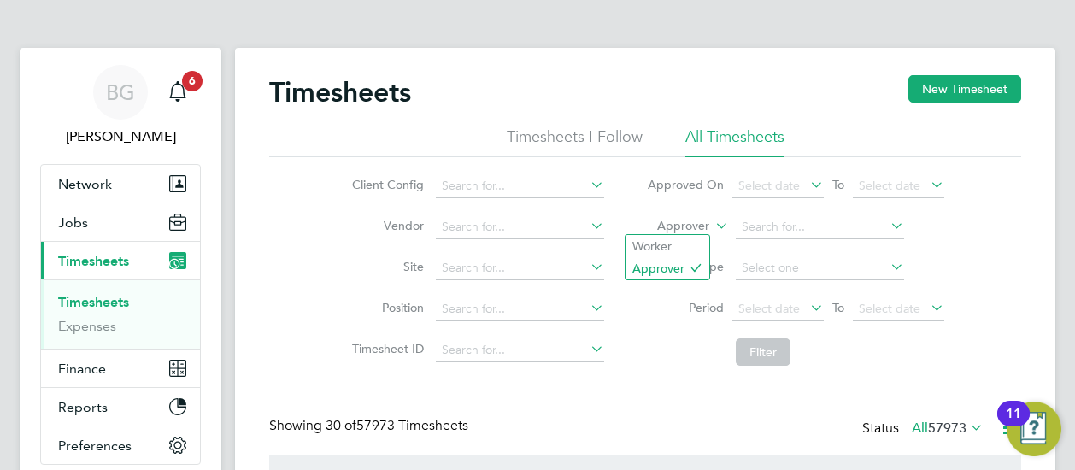
scroll to position [57, 148]
click at [683, 223] on label "Approver" at bounding box center [670, 226] width 77 height 17
click at [683, 239] on li "Worker" at bounding box center [667, 246] width 84 height 22
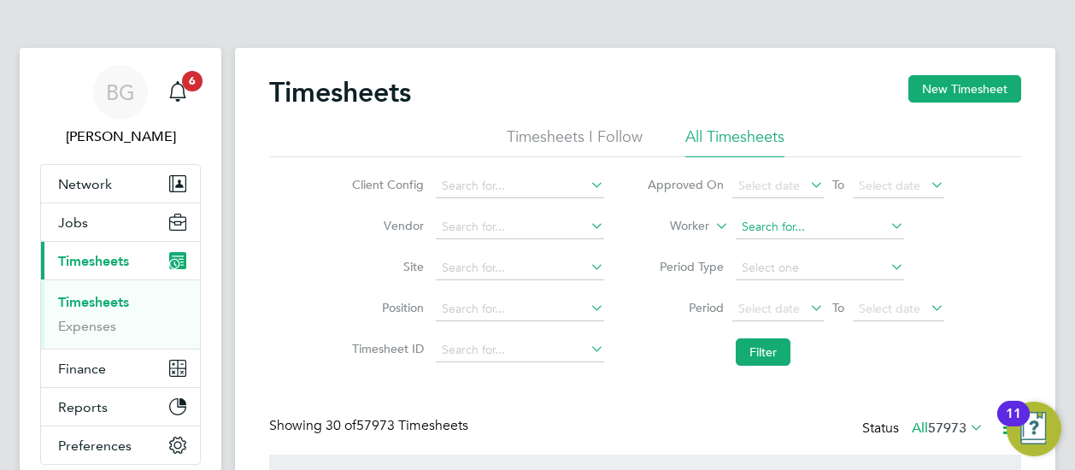
click at [765, 233] on input at bounding box center [820, 227] width 168 height 24
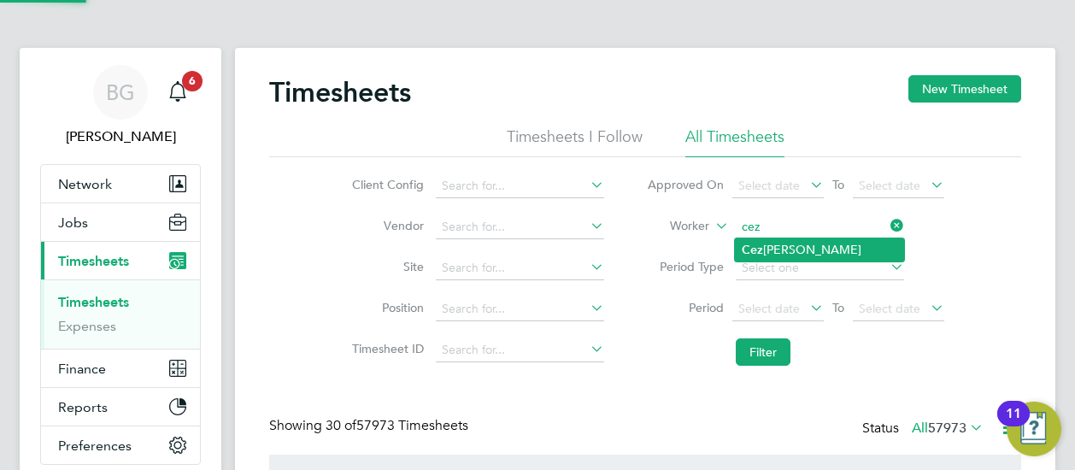
click at [773, 246] on li "Cez ary Sokolowski" at bounding box center [819, 249] width 169 height 23
type input "[PERSON_NAME]"
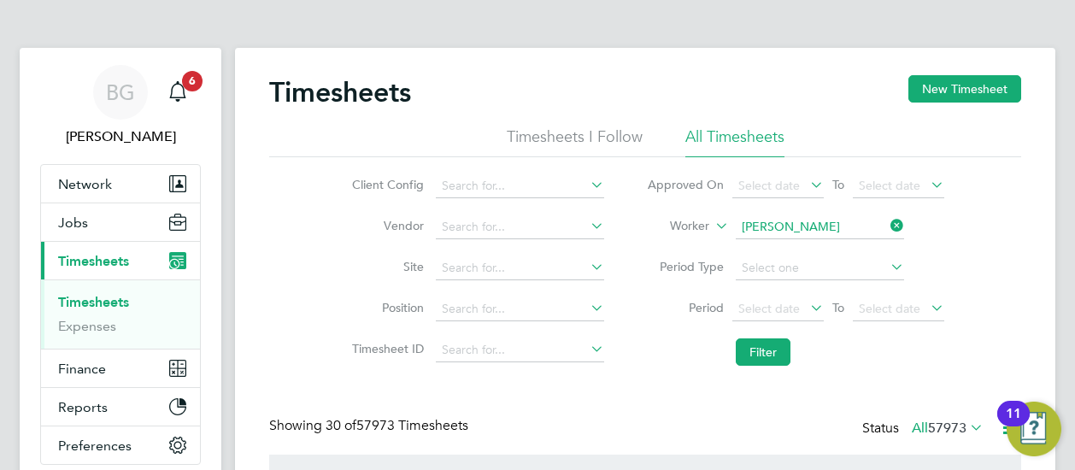
click at [744, 371] on li "Filter" at bounding box center [795, 352] width 340 height 44
click at [745, 353] on button "Filter" at bounding box center [763, 351] width 55 height 27
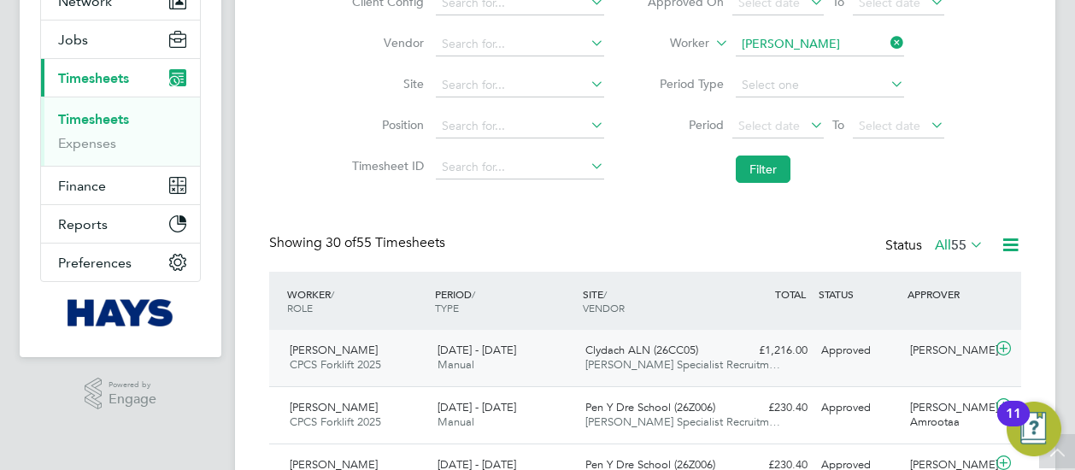
click at [647, 358] on span "[PERSON_NAME] Specialist Recruitm…" at bounding box center [682, 364] width 195 height 15
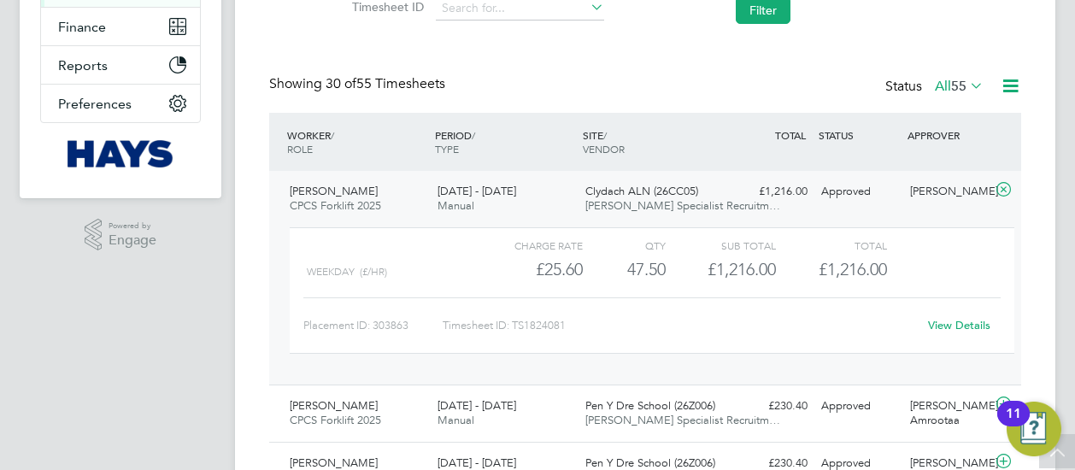
scroll to position [0, 0]
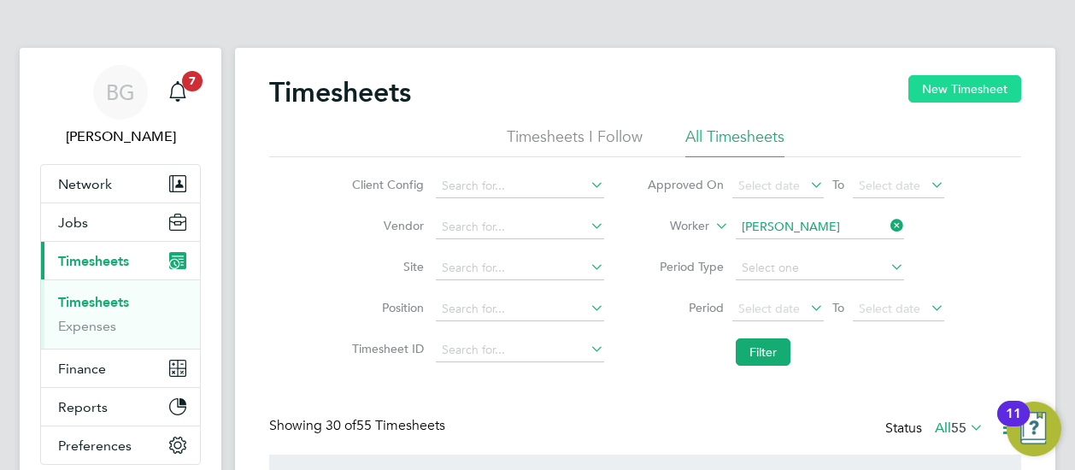
click at [943, 84] on button "New Timesheet" at bounding box center [964, 88] width 113 height 27
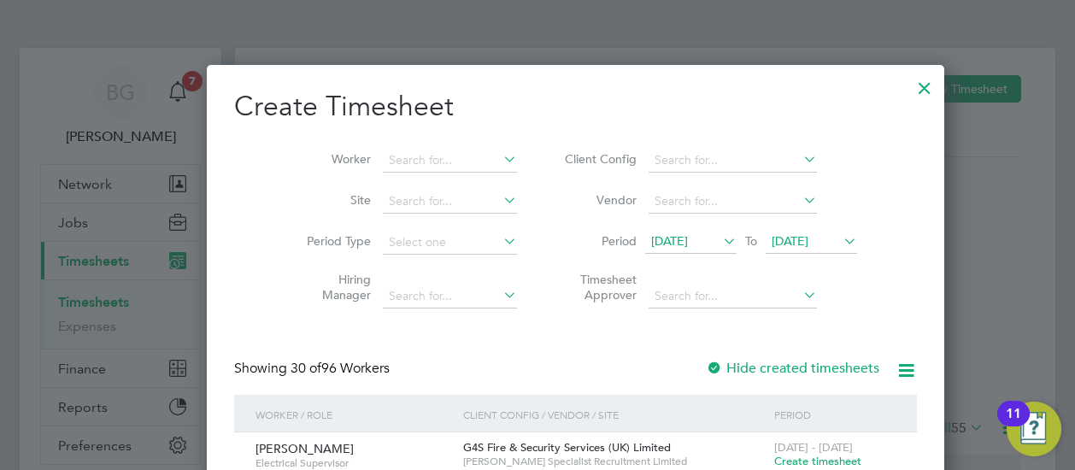
scroll to position [3035, 661]
click at [661, 233] on span "[DATE]" at bounding box center [669, 240] width 37 height 15
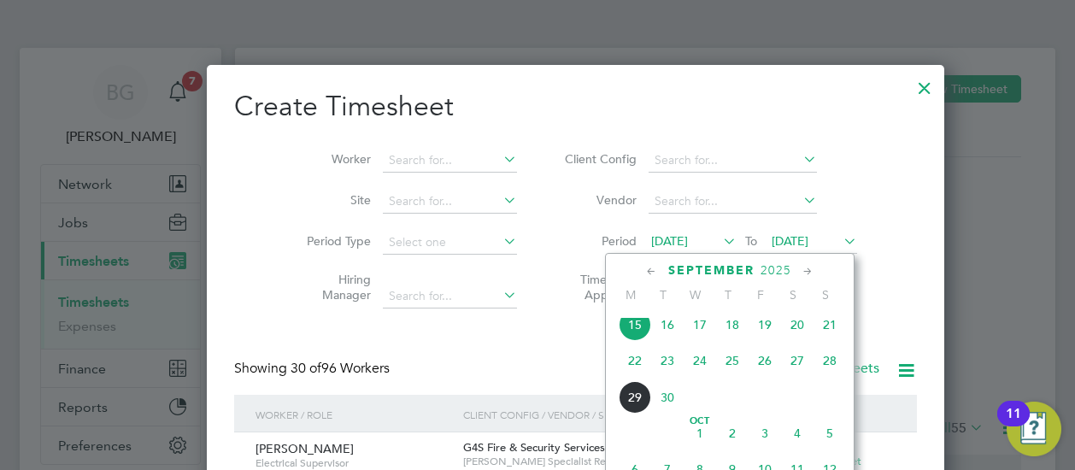
scroll to position [663, 0]
click at [793, 329] on span "20" at bounding box center [797, 319] width 32 height 32
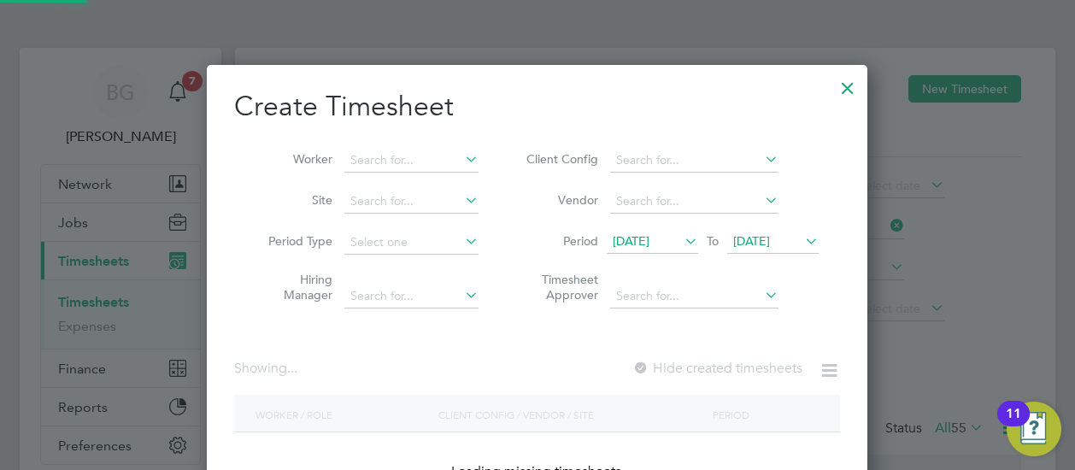
scroll to position [481, 661]
click at [755, 237] on span "[DATE]" at bounding box center [751, 240] width 37 height 15
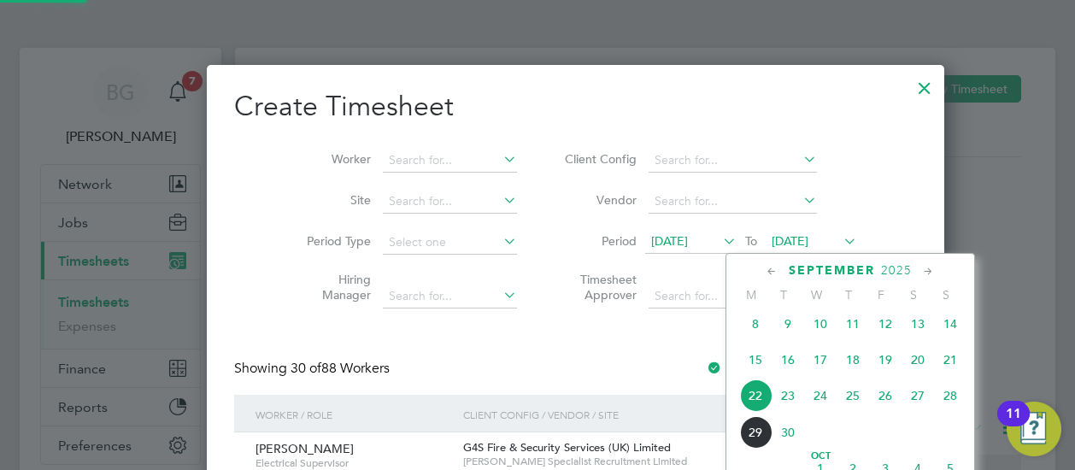
scroll to position [2365, 661]
click at [888, 411] on span "26" at bounding box center [885, 395] width 32 height 32
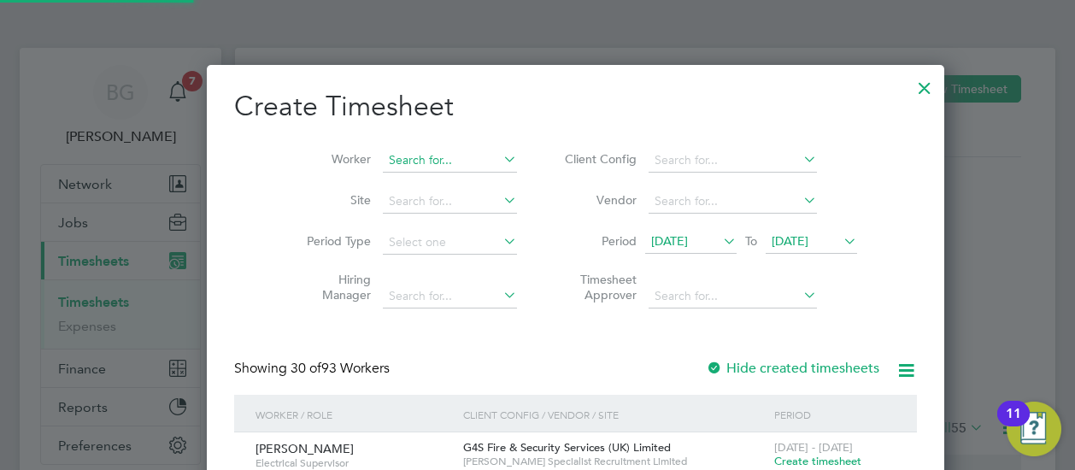
click at [389, 165] on input at bounding box center [450, 161] width 134 height 24
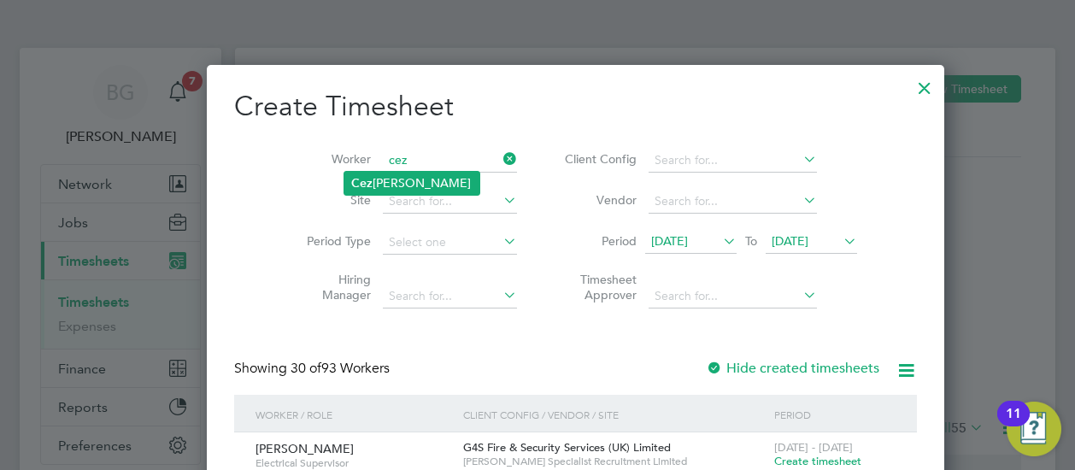
click at [392, 179] on li "Cez ary Sokolowski" at bounding box center [411, 183] width 135 height 23
type input "[PERSON_NAME]"
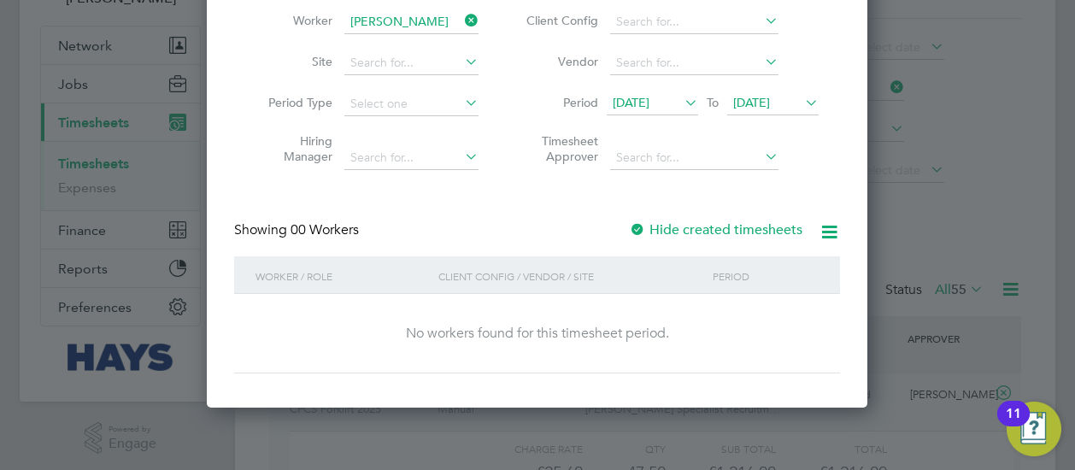
scroll to position [73, 0]
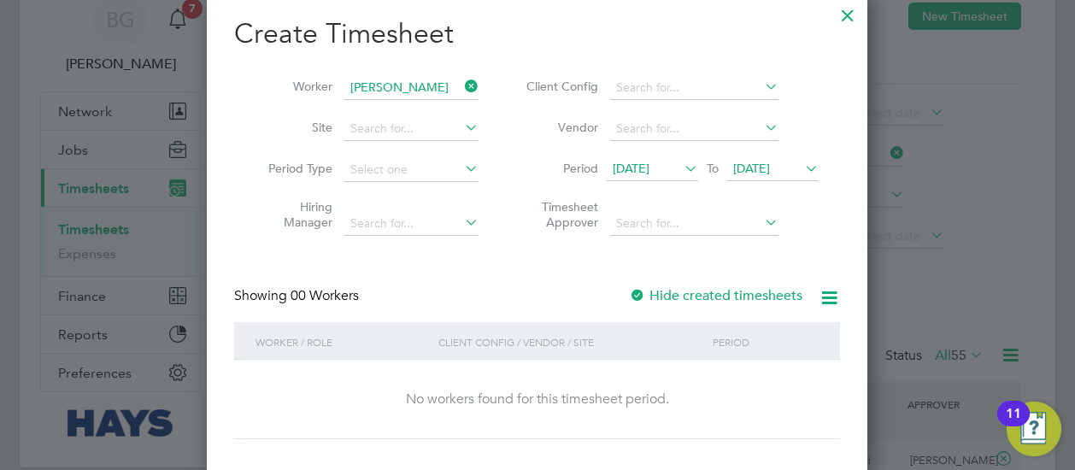
click at [641, 163] on span "[DATE]" at bounding box center [631, 168] width 37 height 15
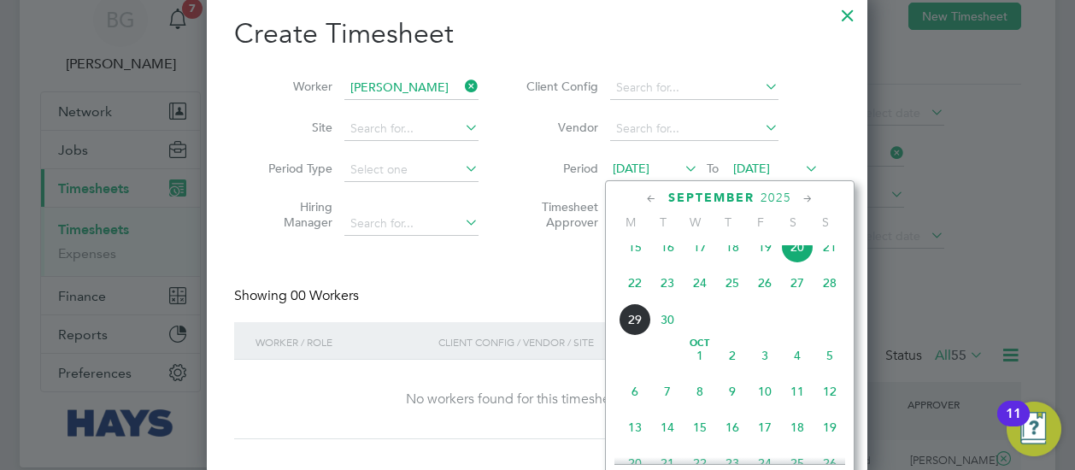
scroll to position [586, 0]
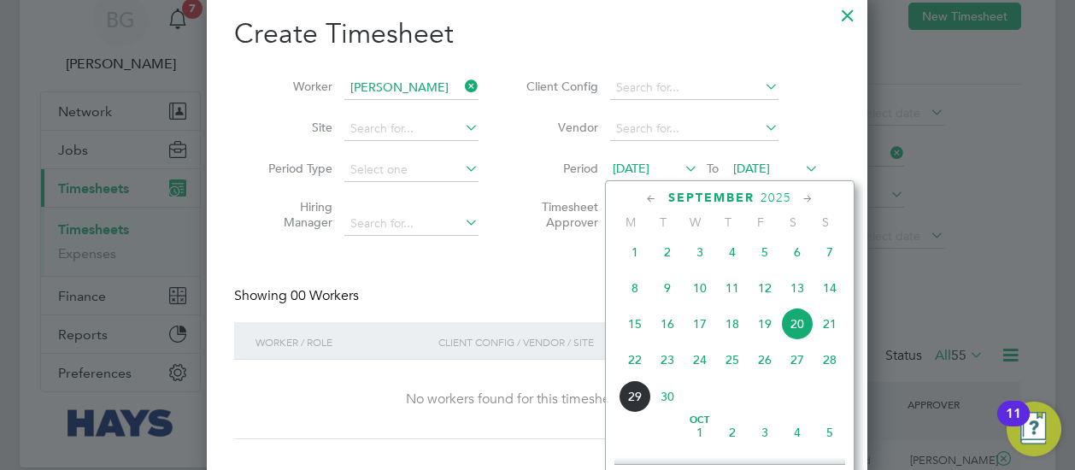
click at [526, 329] on div "Client Config / Vendor / Site" at bounding box center [571, 341] width 274 height 39
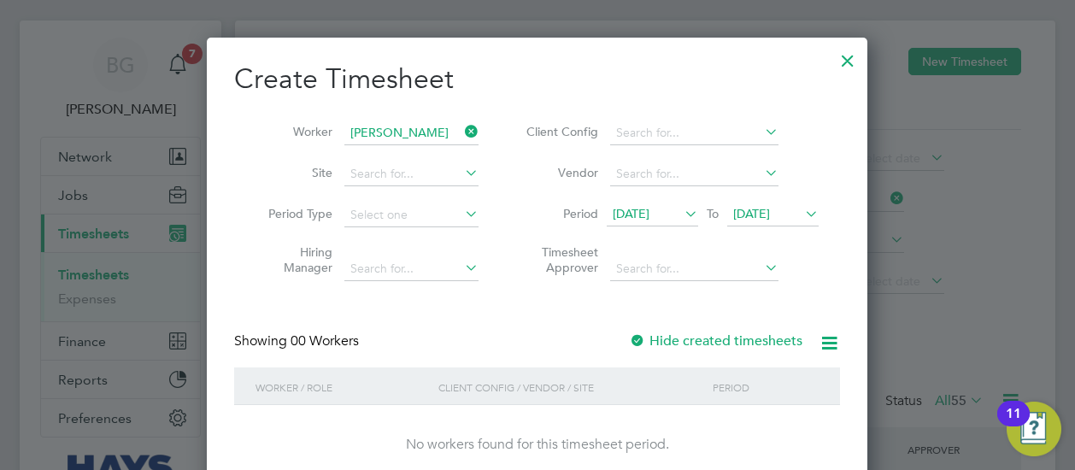
scroll to position [20, 0]
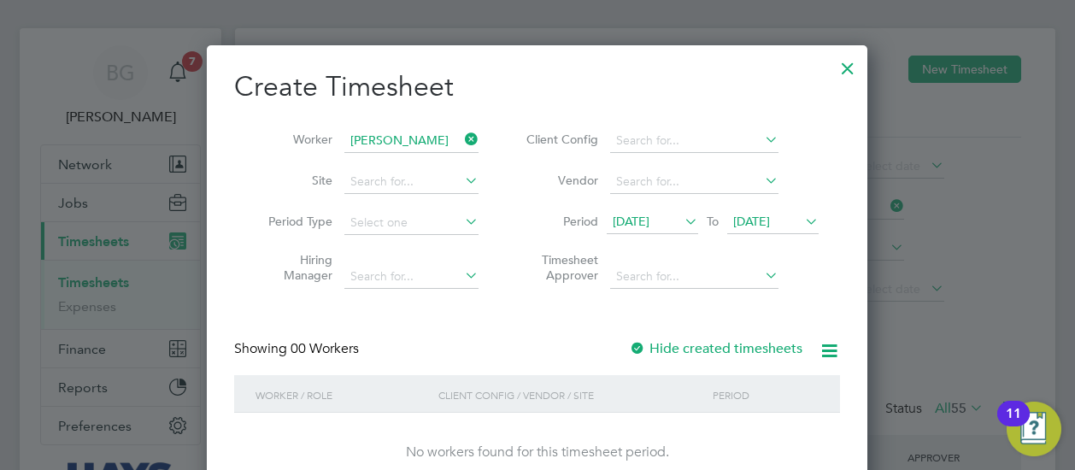
click at [837, 70] on div at bounding box center [847, 64] width 31 height 31
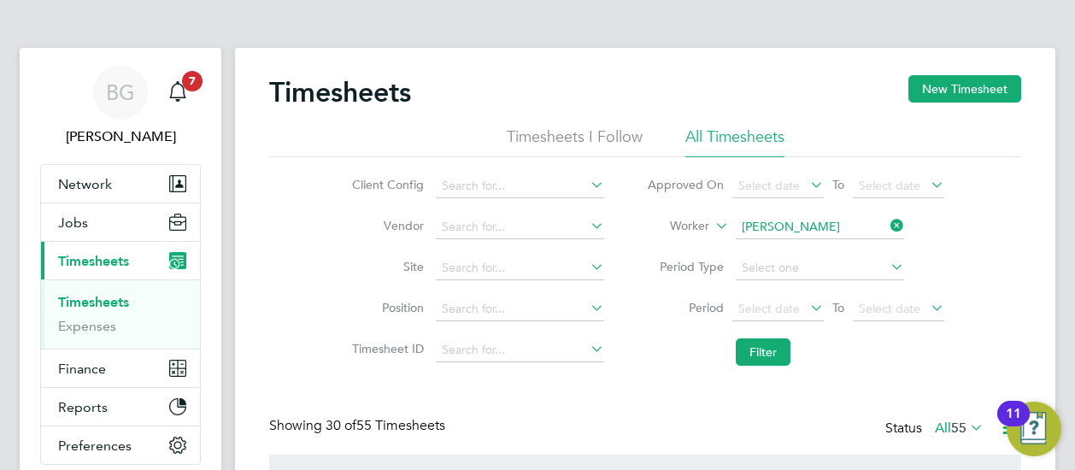
scroll to position [43, 148]
click at [914, 93] on button "New Timesheet" at bounding box center [964, 88] width 113 height 27
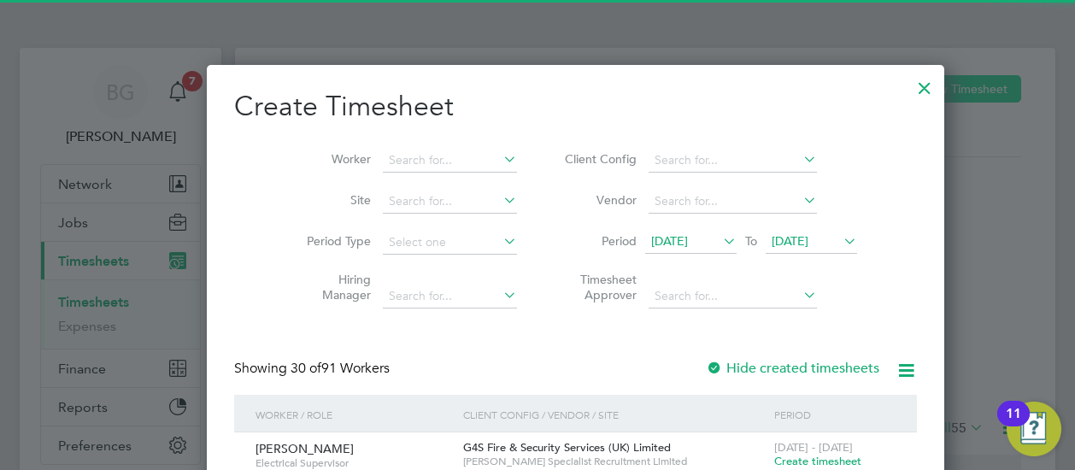
scroll to position [3033, 661]
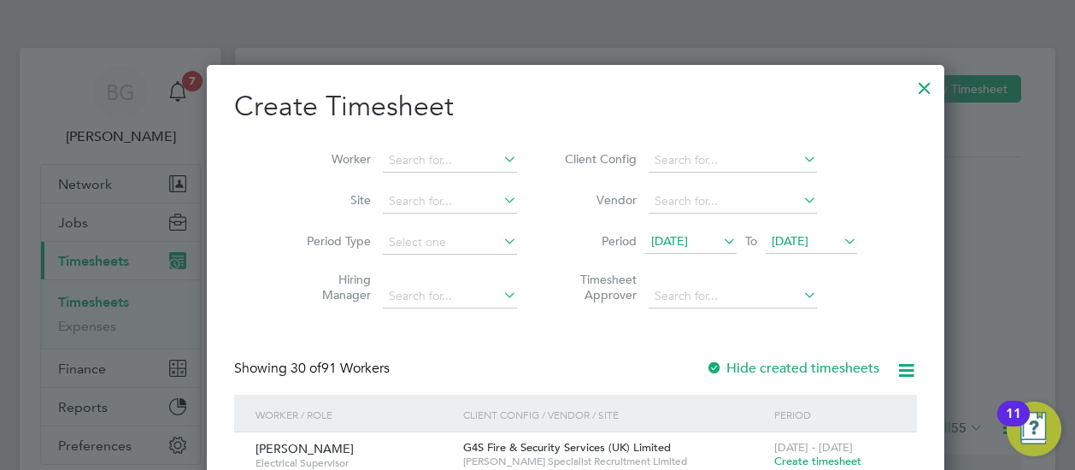
click at [648, 231] on div "15 Sep 2025 To 22 Sep 2025" at bounding box center [751, 243] width 212 height 24
click at [651, 235] on span "[DATE]" at bounding box center [669, 240] width 37 height 15
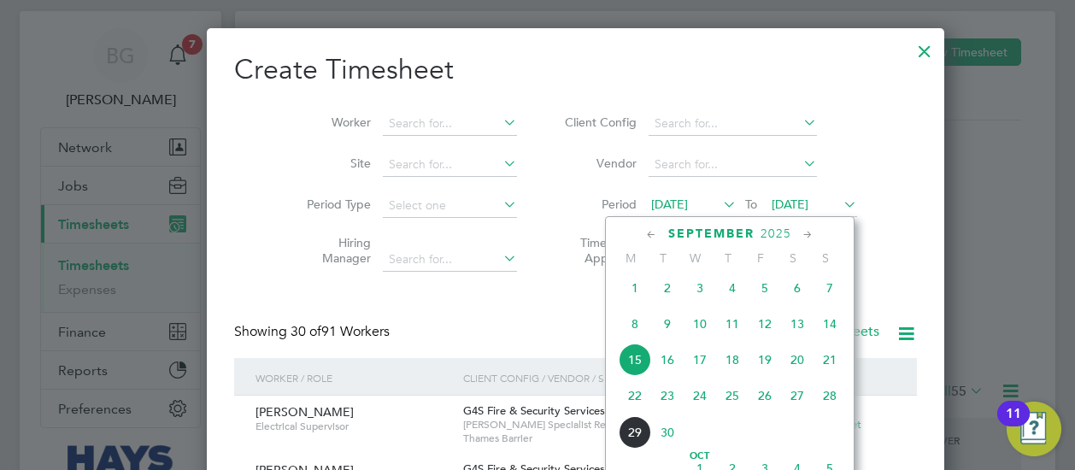
scroll to position [38, 0]
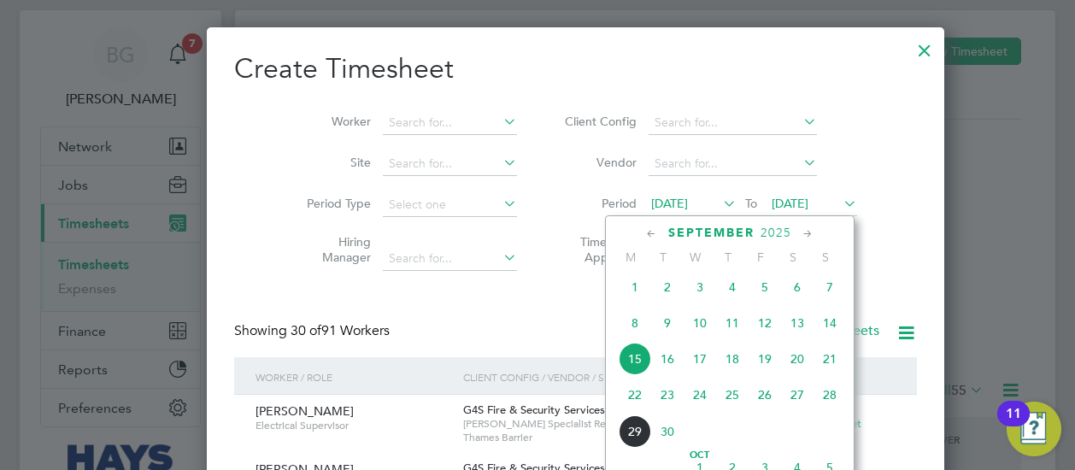
click at [805, 370] on span "20" at bounding box center [797, 359] width 32 height 32
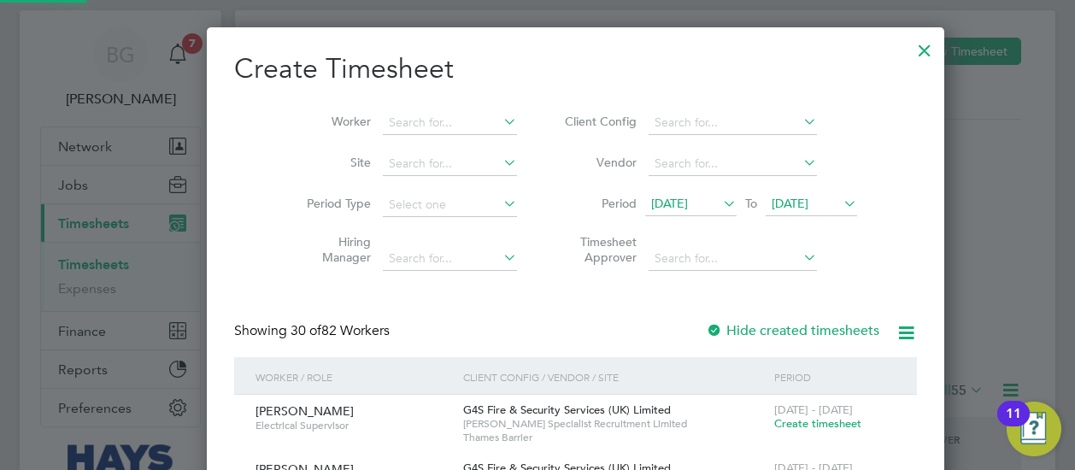
scroll to position [2363, 661]
click at [771, 203] on span "[DATE]" at bounding box center [789, 203] width 37 height 15
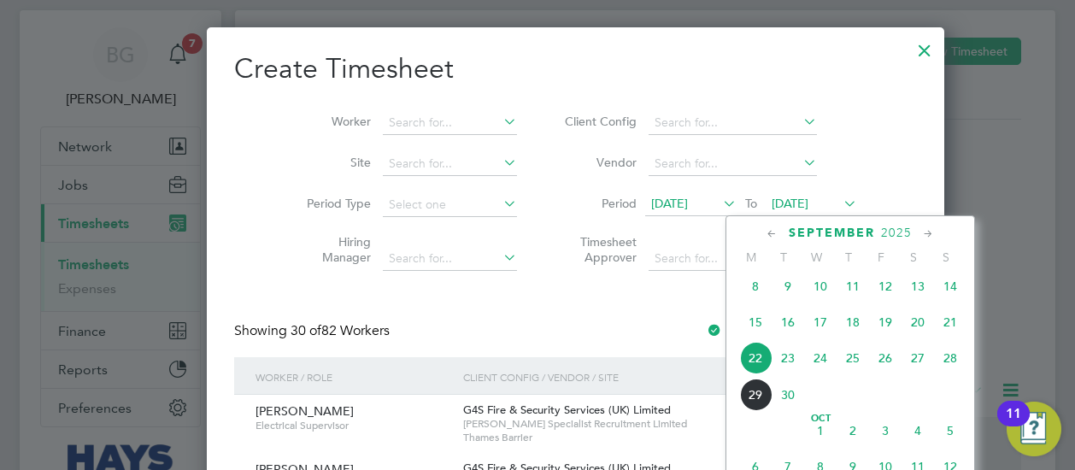
click at [888, 367] on span "26" at bounding box center [885, 358] width 32 height 32
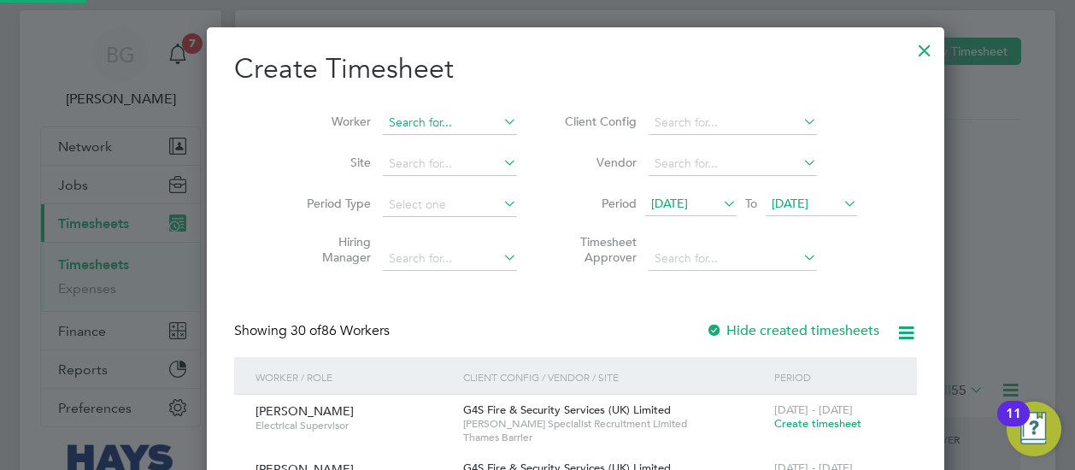
scroll to position [2363, 661]
click at [424, 120] on input at bounding box center [450, 123] width 134 height 24
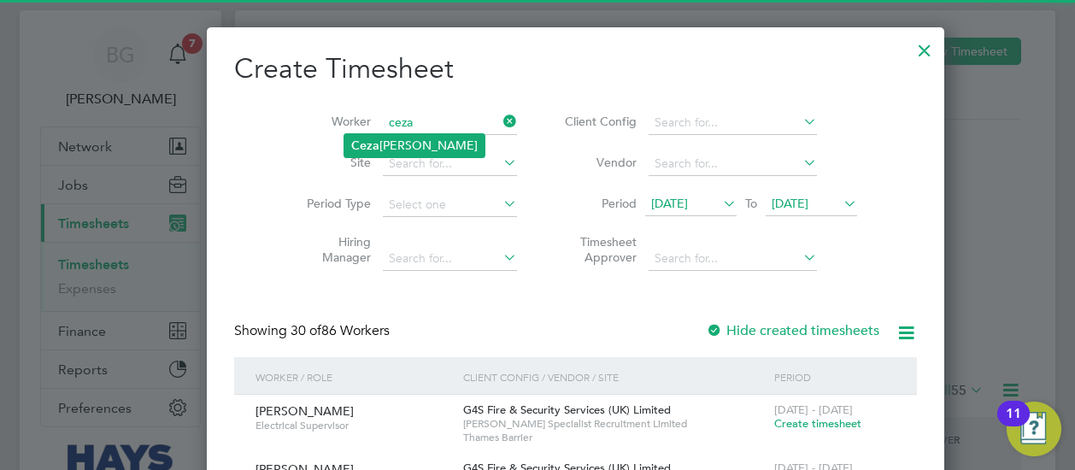
click at [425, 146] on li "Ceza ry Sokolowski" at bounding box center [414, 145] width 140 height 23
type input "[PERSON_NAME]"
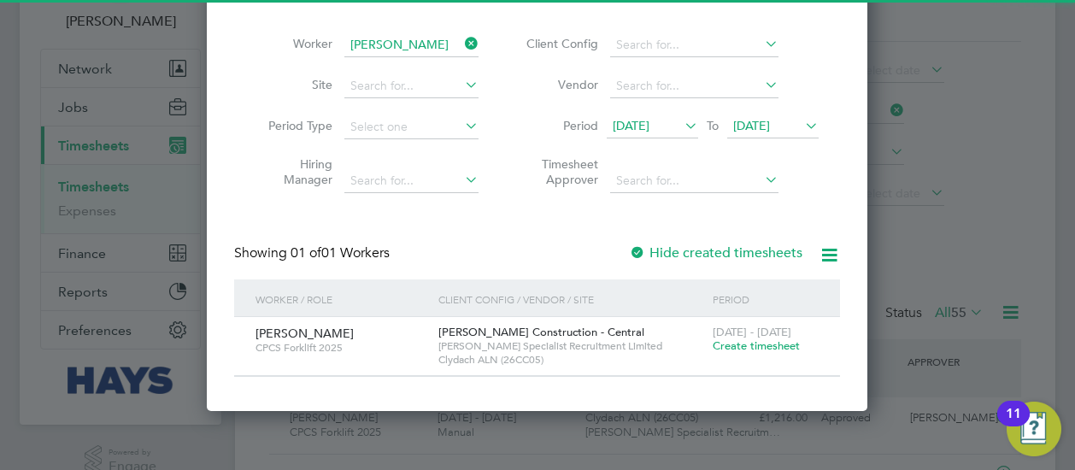
scroll to position [116, 0]
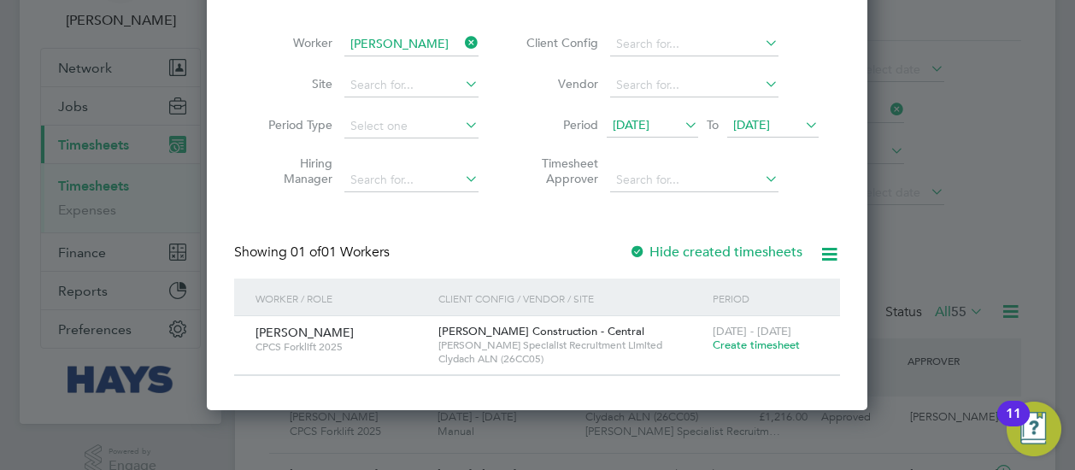
click at [742, 330] on span "[DATE] - [DATE]" at bounding box center [752, 331] width 79 height 15
click at [742, 341] on span "Create timesheet" at bounding box center [756, 344] width 87 height 15
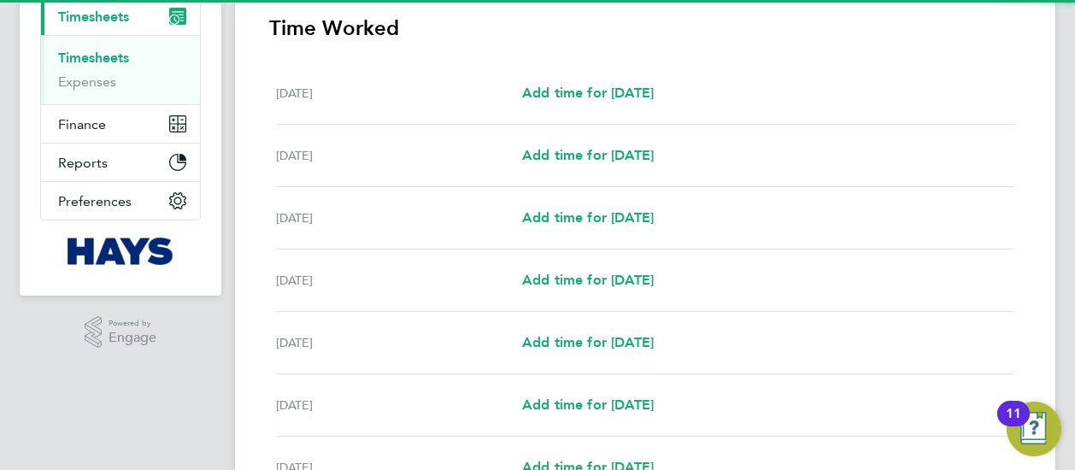
scroll to position [247, 0]
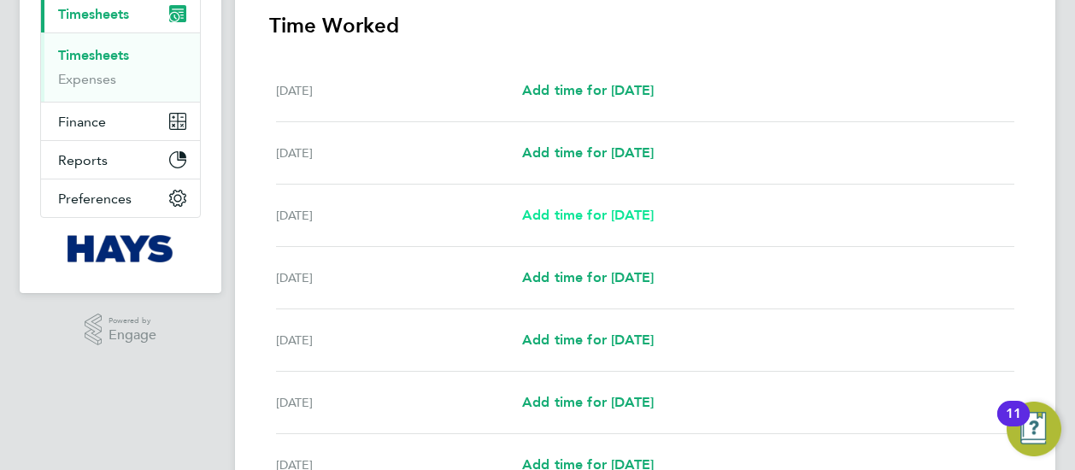
click at [550, 220] on span "Add time for [DATE]" at bounding box center [588, 215] width 132 height 16
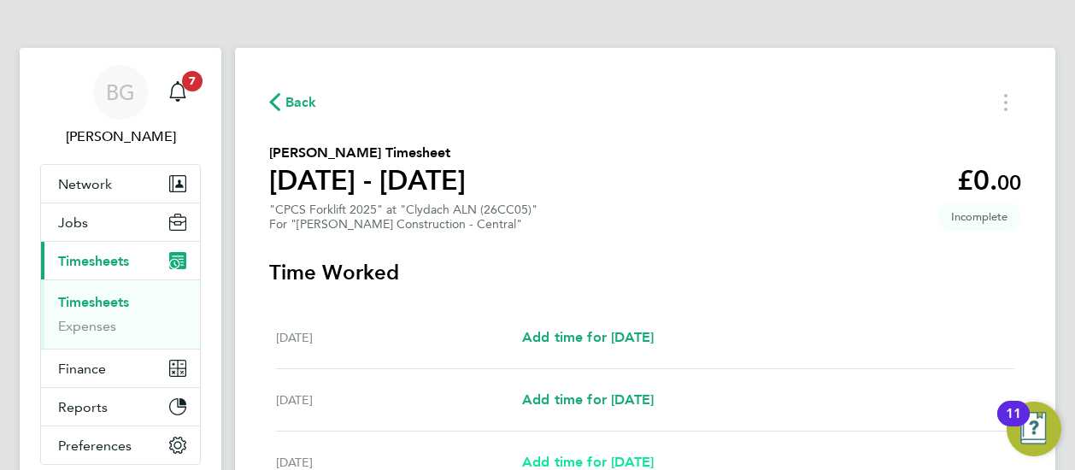
select select "30"
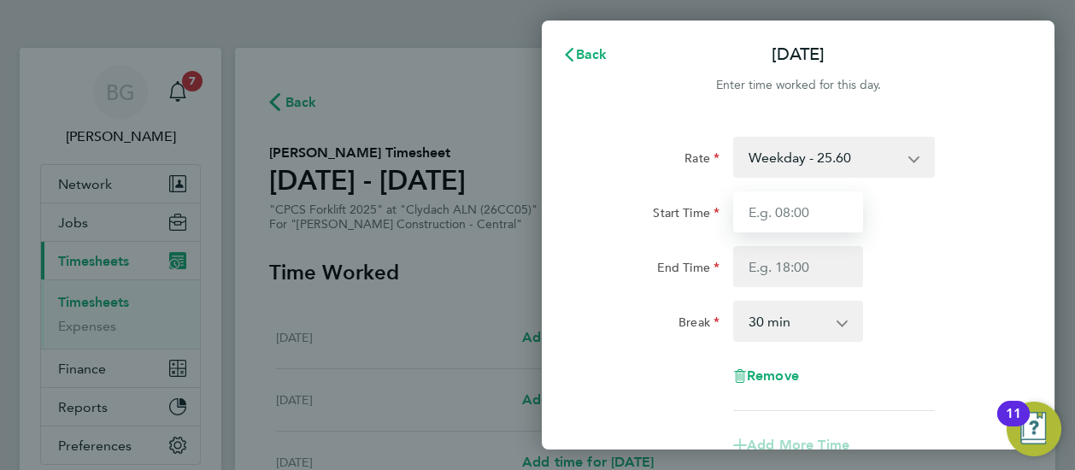
click at [764, 218] on input "Start Time" at bounding box center [798, 211] width 130 height 41
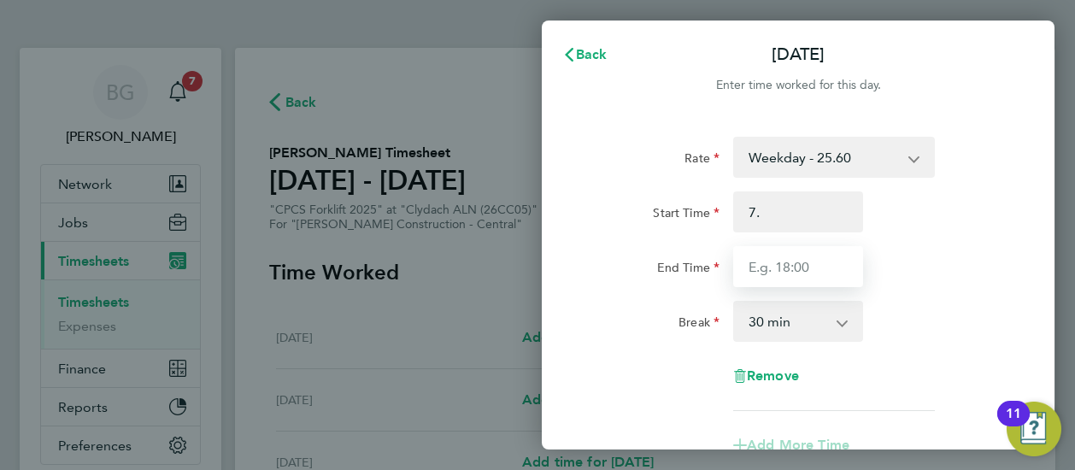
type input "07:00"
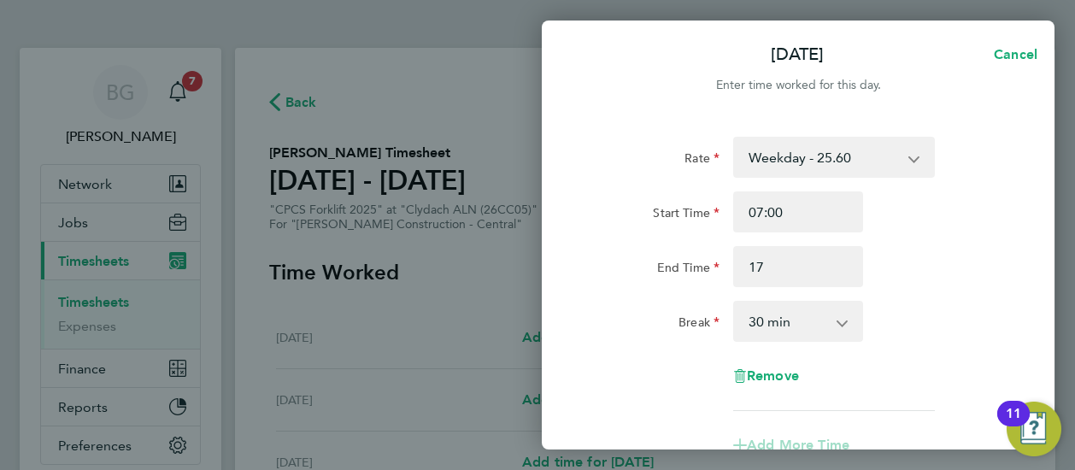
type input "17:00"
click at [1031, 330] on div "Rate Weekday - 25.60 Overtime - 37.11 Start Time 07:00 End Time 17:00 Break 0 m…" at bounding box center [798, 366] width 513 height 500
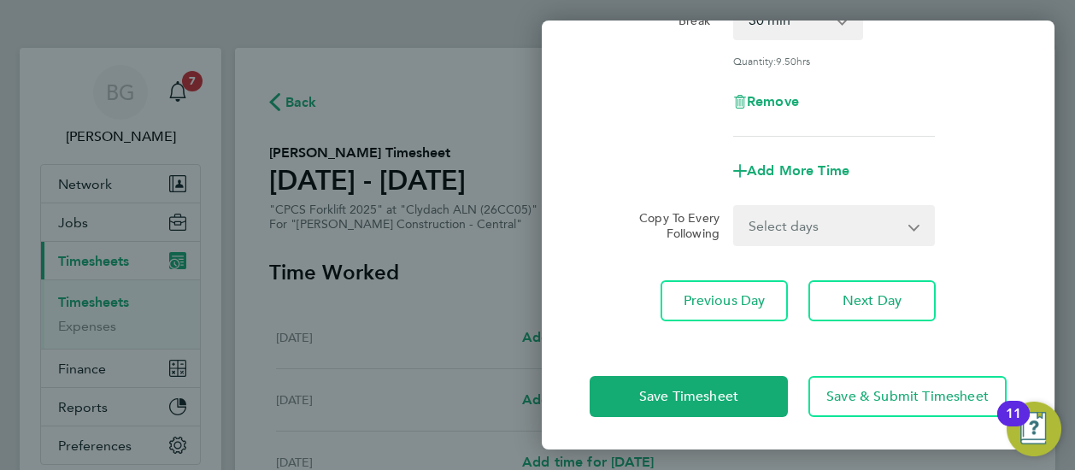
click at [837, 236] on select "Select days Day [DATE] [DATE] [DATE] [DATE]" at bounding box center [824, 226] width 179 height 38
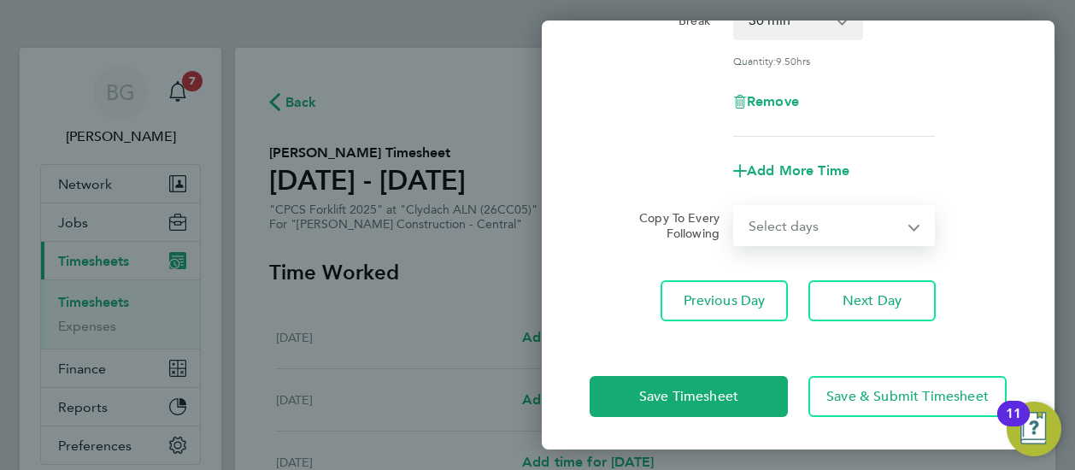
select select "DAY"
click at [735, 207] on select "Select days Day [DATE] [DATE] [DATE] [DATE]" at bounding box center [824, 226] width 179 height 38
select select "[DATE]"
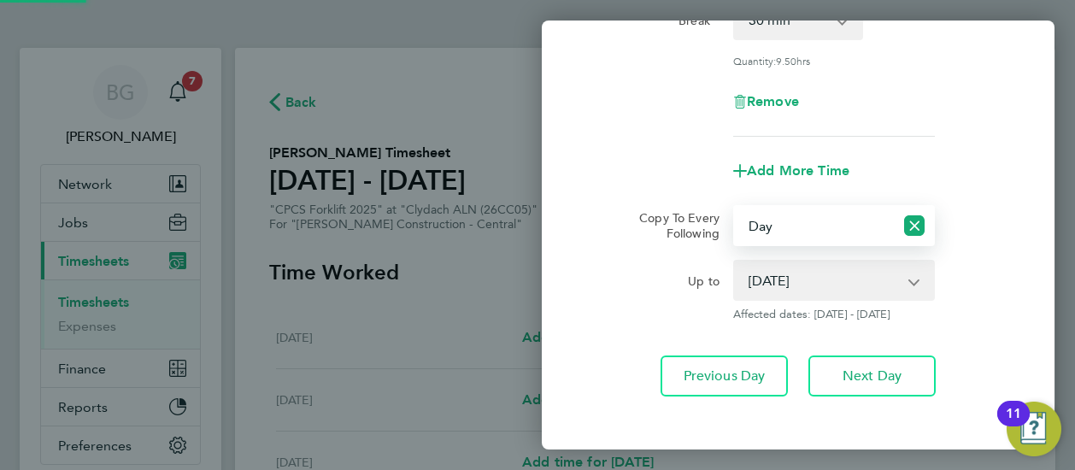
scroll to position [377, 0]
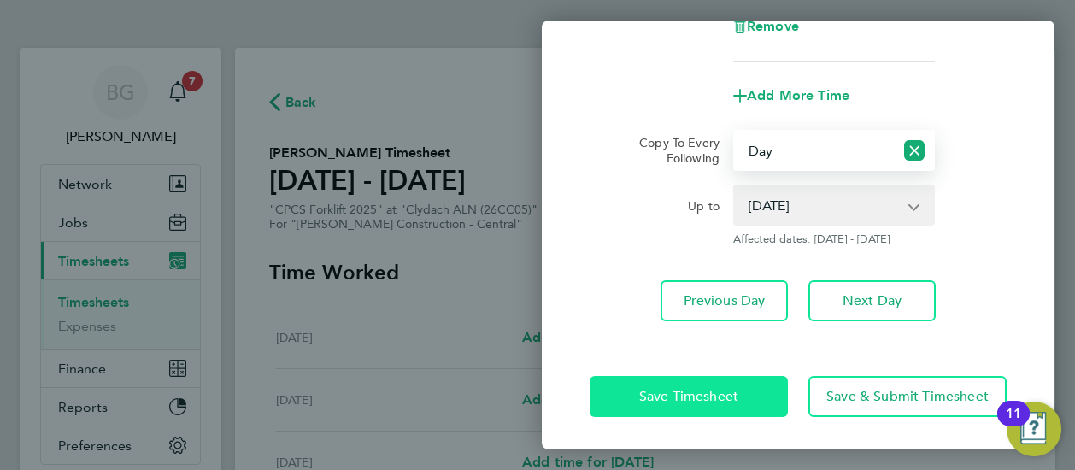
click at [665, 388] on span "Save Timesheet" at bounding box center [688, 396] width 99 height 17
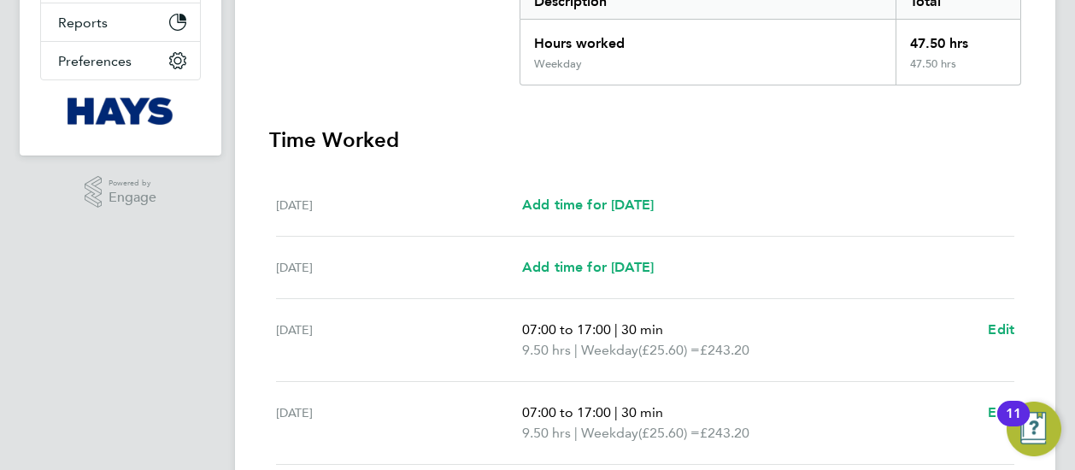
scroll to position [386, 0]
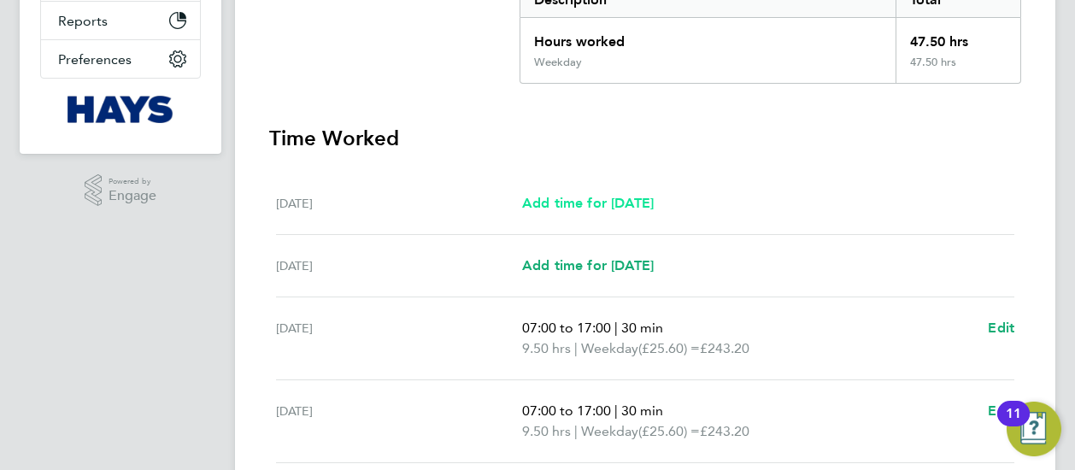
click at [591, 195] on span "Add time for [DATE]" at bounding box center [588, 203] width 132 height 16
select select "30"
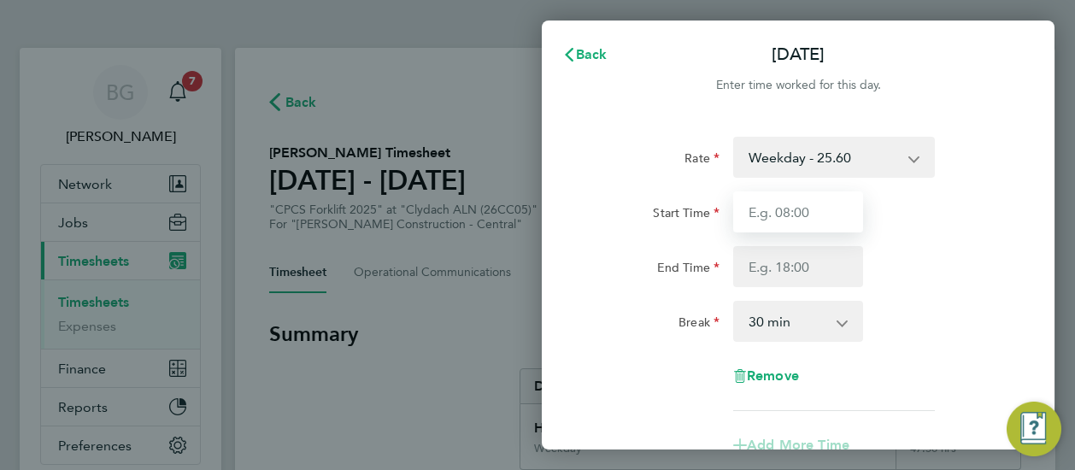
click at [840, 216] on input "Start Time" at bounding box center [798, 211] width 130 height 41
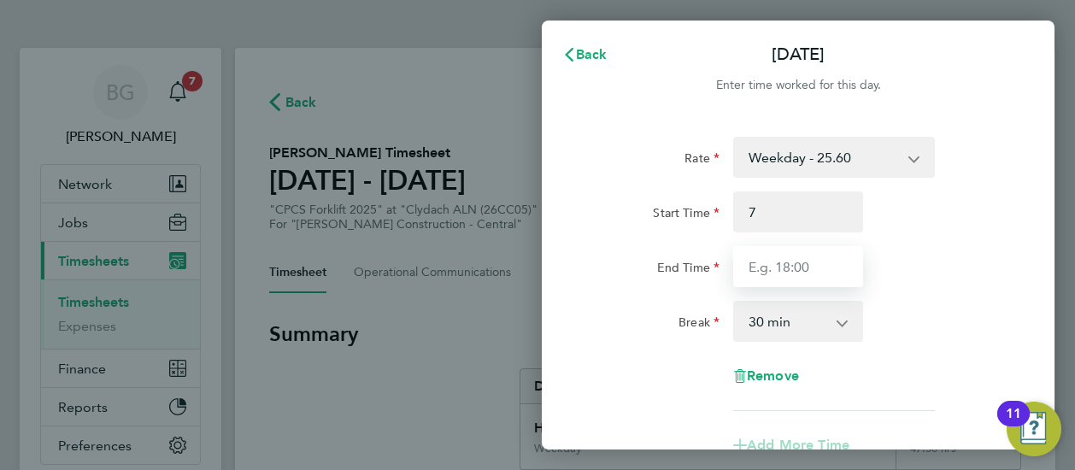
type input "07:00"
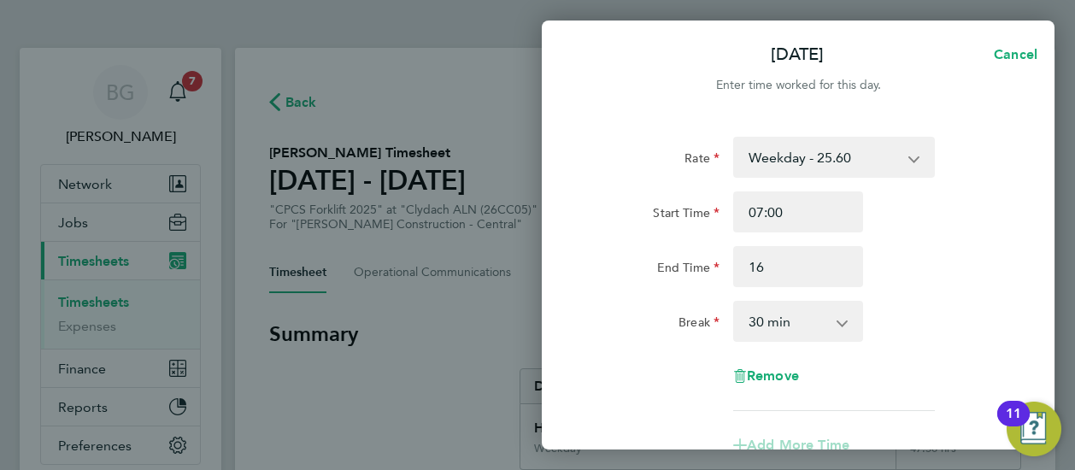
type input "16:00"
click at [949, 290] on div "Rate Weekday - 25.60 Overtime - 37.11 Start Time 07:00 End Time 16:00 Break 0 m…" at bounding box center [797, 274] width 417 height 274
click at [865, 175] on select "Weekday - 25.60 Overtime - 37.11" at bounding box center [824, 157] width 178 height 38
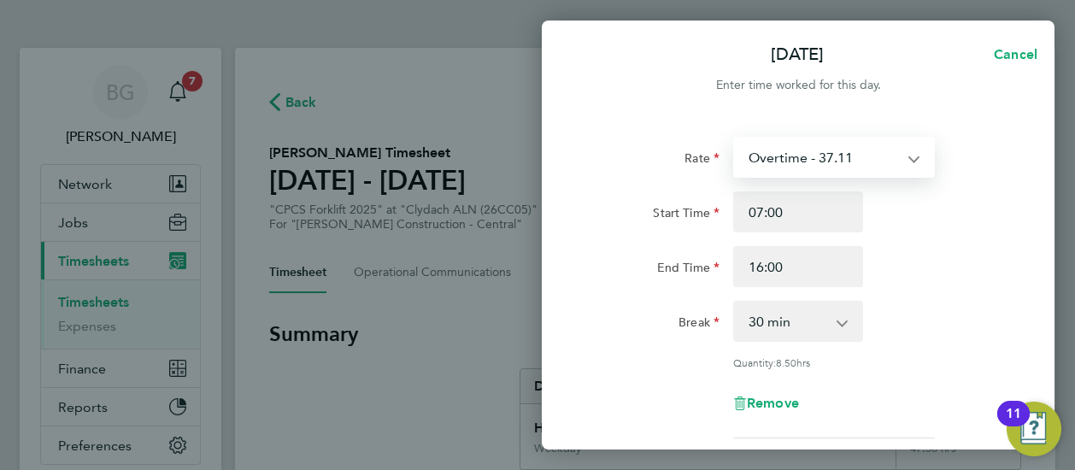
select select "30"
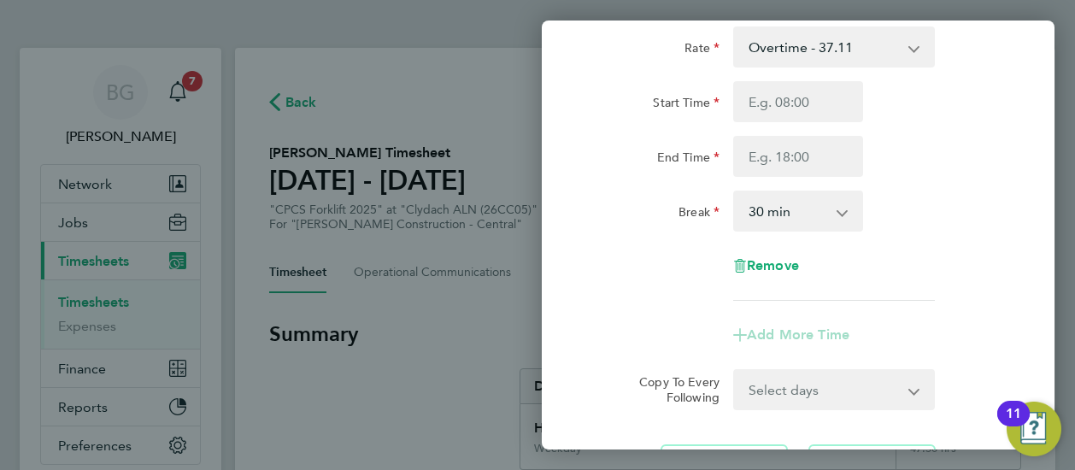
scroll to position [109, 0]
click at [803, 128] on div "Start Time End Time" at bounding box center [798, 130] width 431 height 96
click at [791, 104] on input "Start Time" at bounding box center [798, 102] width 130 height 41
type input "7.0"
type input "16.0"
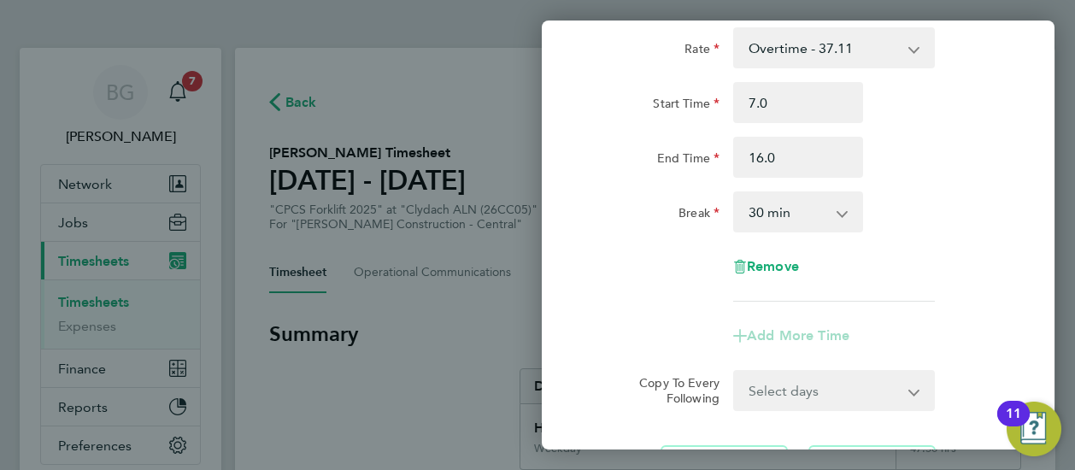
click at [958, 217] on div "Break 0 min 15 min 30 min 45 min 60 min 75 min 90 min" at bounding box center [798, 211] width 431 height 41
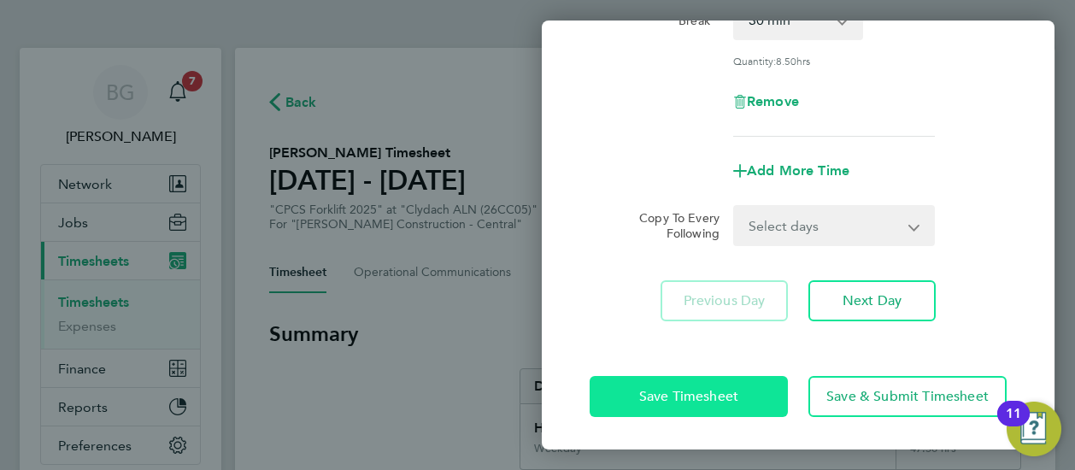
click at [660, 390] on span "Save Timesheet" at bounding box center [688, 396] width 99 height 17
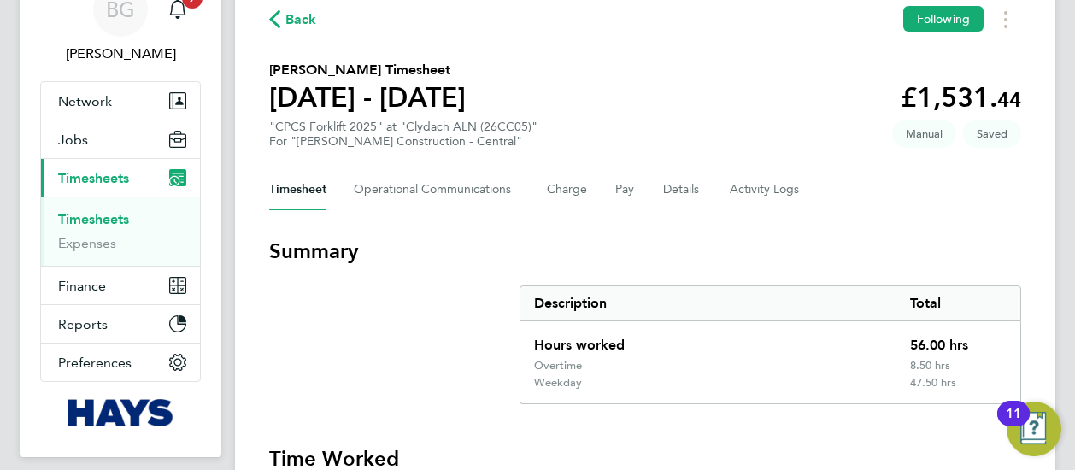
scroll to position [812, 0]
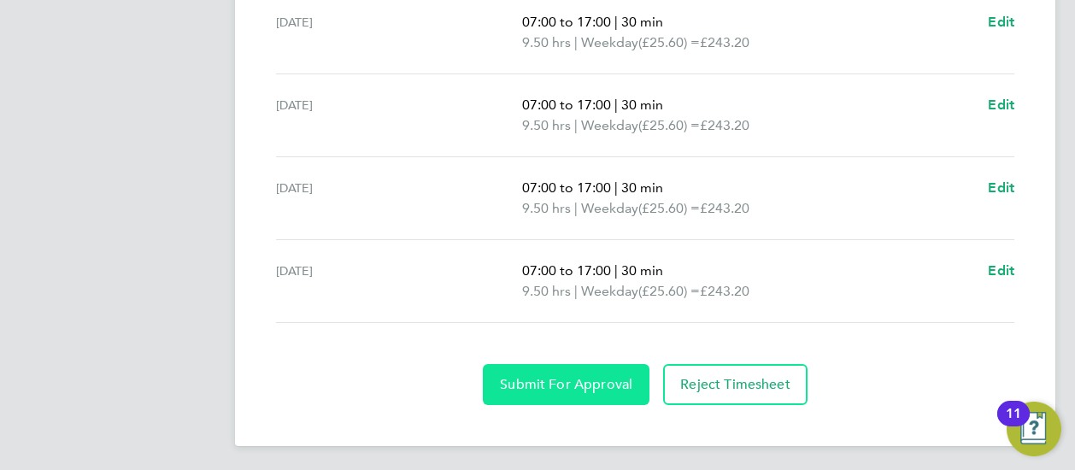
click at [572, 376] on span "Submit For Approval" at bounding box center [566, 384] width 132 height 17
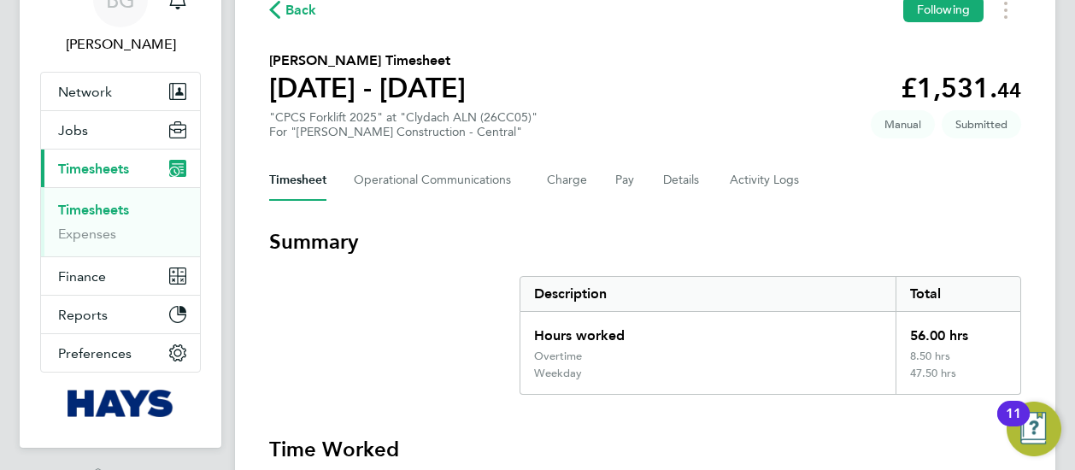
scroll to position [52, 0]
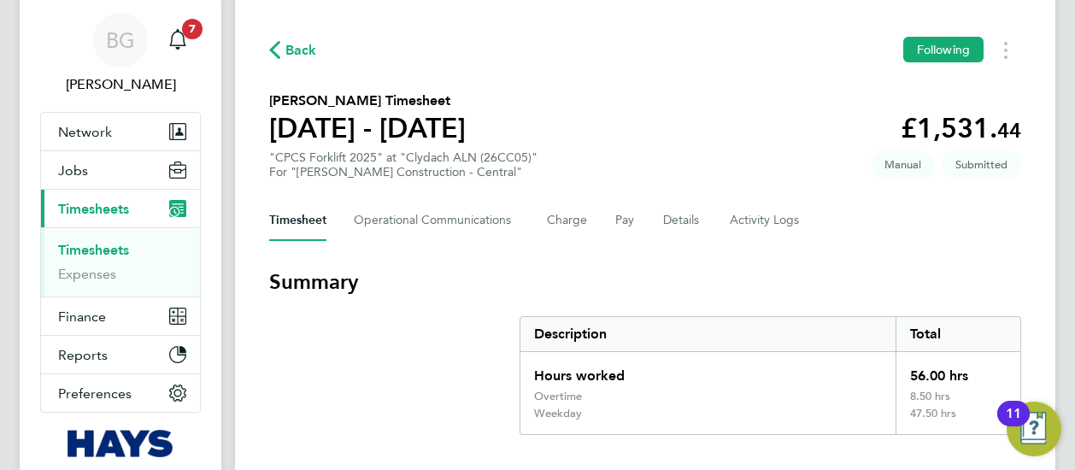
click at [306, 50] on span "Back" at bounding box center [301, 50] width 32 height 21
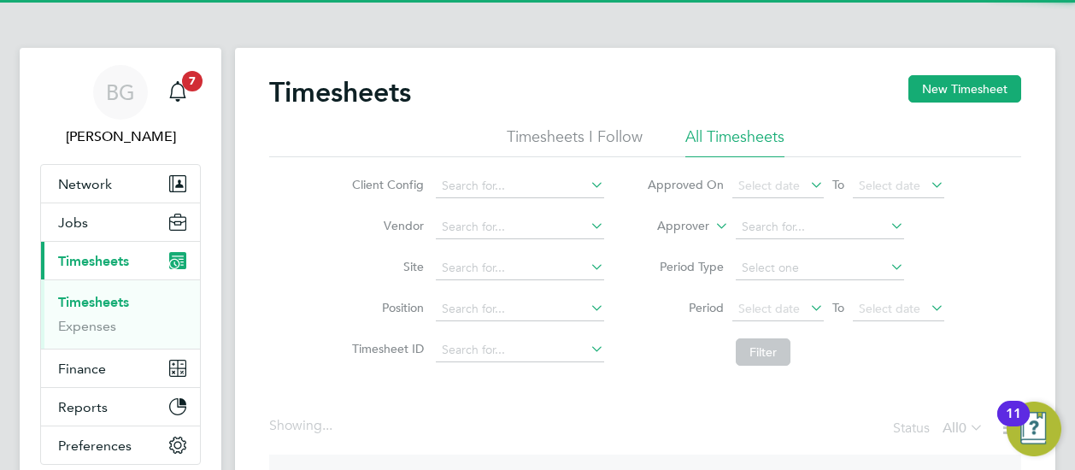
click at [672, 214] on li "Approver" at bounding box center [795, 227] width 340 height 41
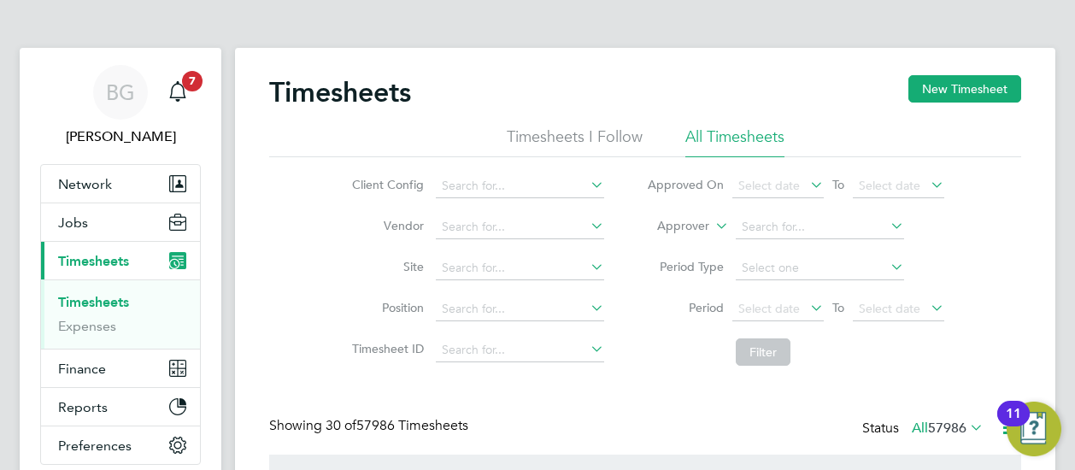
click at [673, 221] on label "Approver" at bounding box center [670, 226] width 77 height 17
click at [674, 235] on li "Worker" at bounding box center [667, 246] width 84 height 22
click at [783, 226] on input at bounding box center [820, 227] width 168 height 24
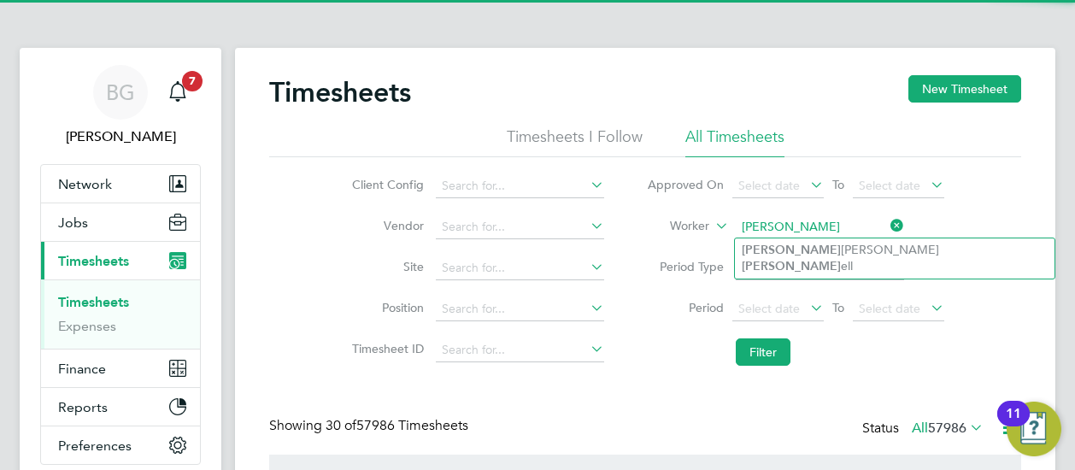
click at [793, 233] on input "[PERSON_NAME]" at bounding box center [820, 227] width 168 height 24
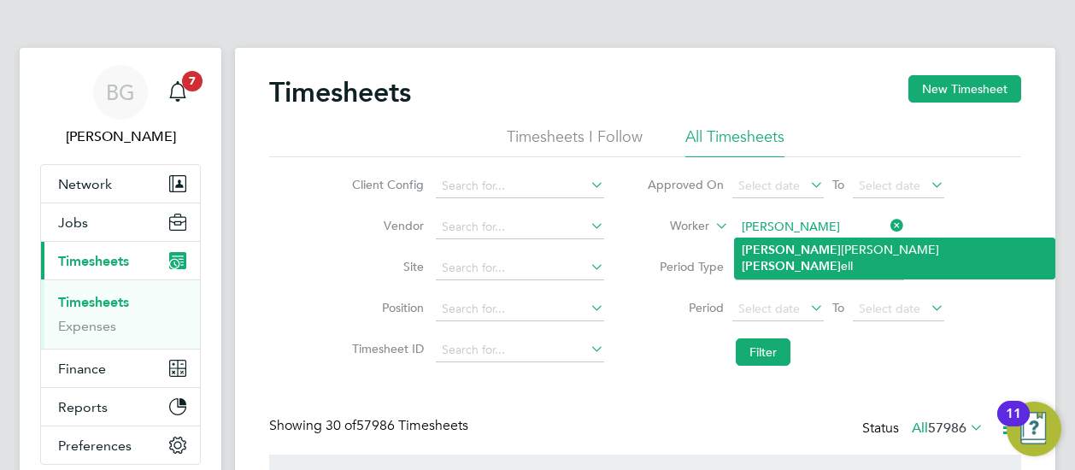
click at [793, 239] on li "[PERSON_NAME] [PERSON_NAME] ell" at bounding box center [895, 257] width 320 height 39
type input "[PERSON_NAME]"
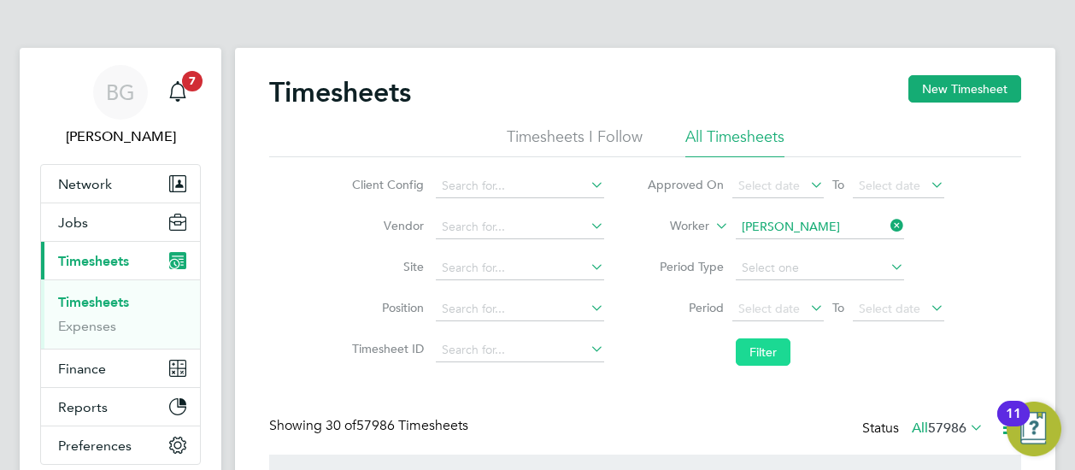
click at [757, 355] on button "Filter" at bounding box center [763, 351] width 55 height 27
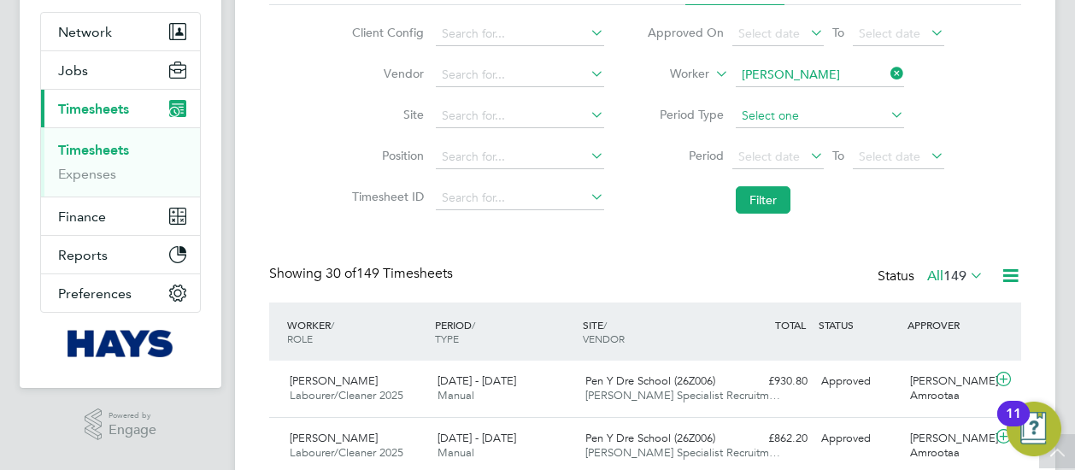
scroll to position [151, 0]
click at [883, 78] on input at bounding box center [820, 76] width 168 height 24
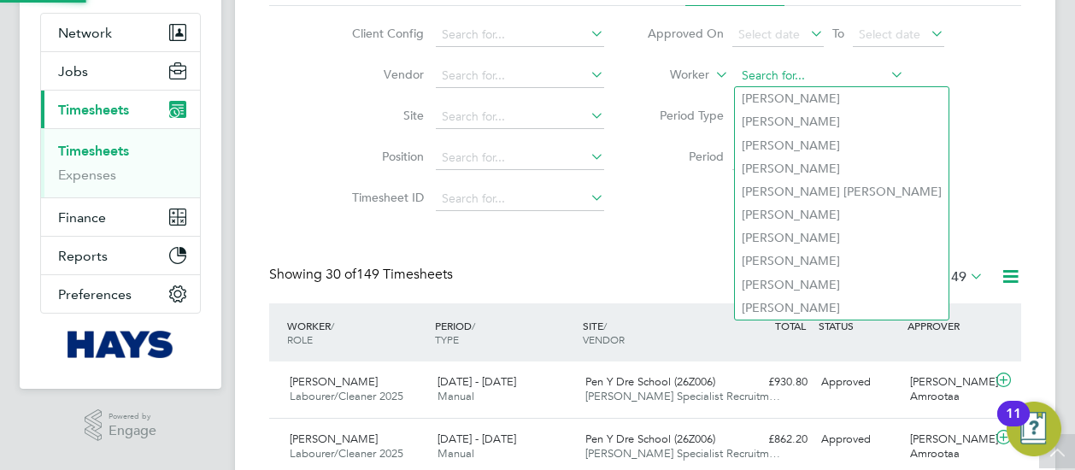
click at [882, 77] on input at bounding box center [820, 76] width 168 height 24
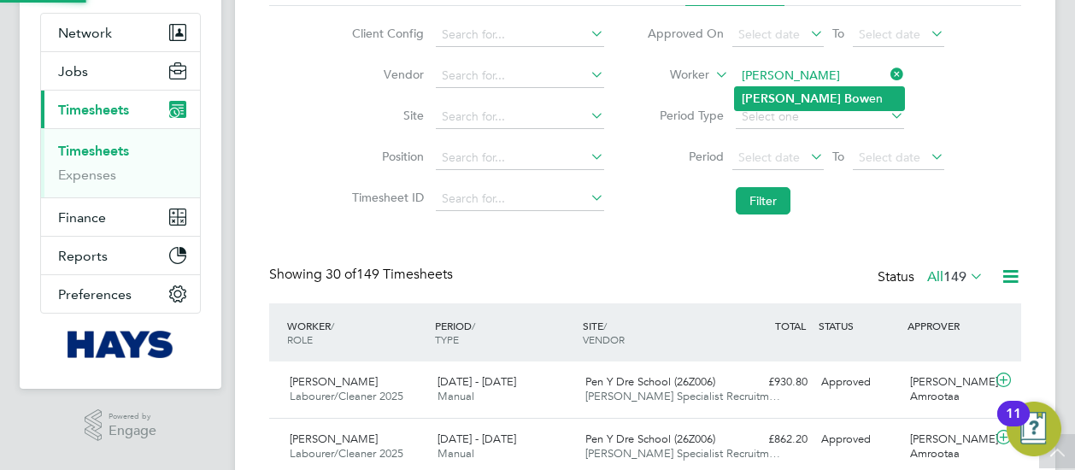
click at [859, 91] on li "[PERSON_NAME] en" at bounding box center [819, 98] width 169 height 23
type input "[PERSON_NAME]"
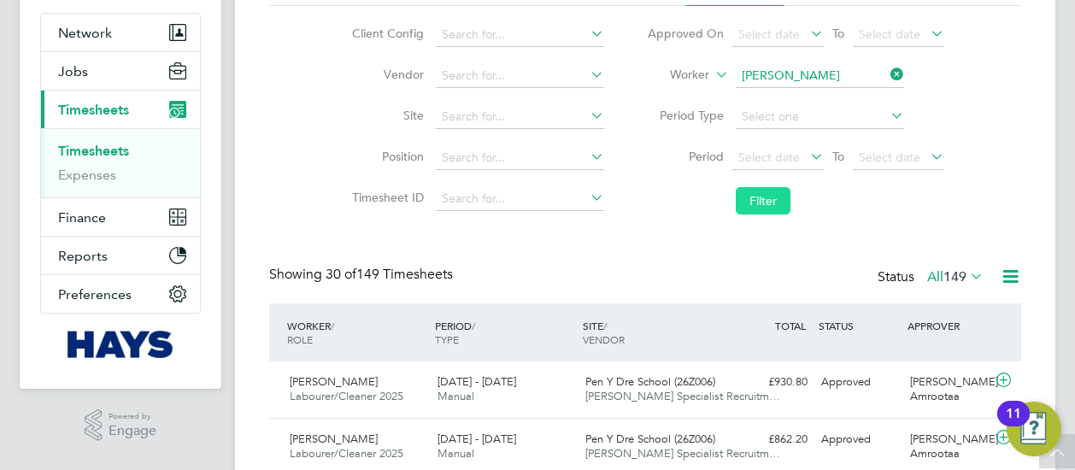
click at [779, 191] on button "Filter" at bounding box center [763, 200] width 55 height 27
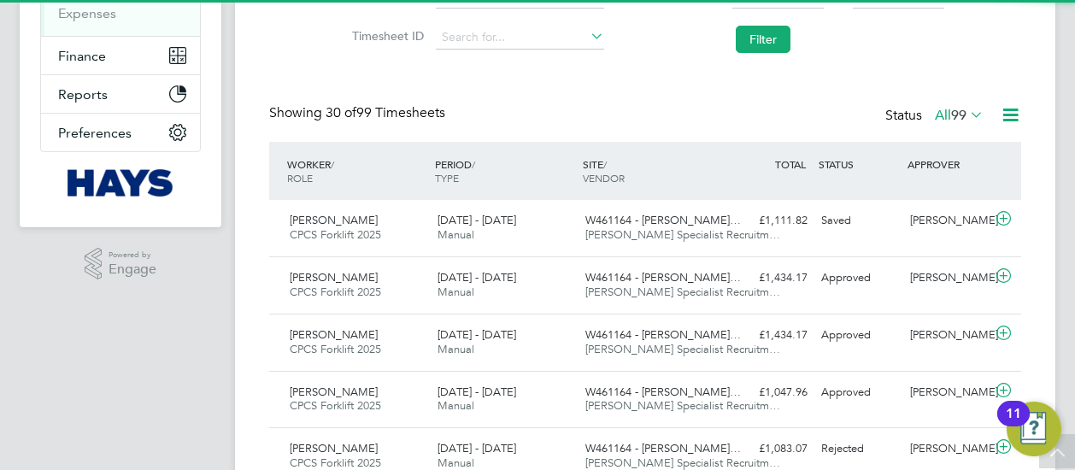
scroll to position [9, 9]
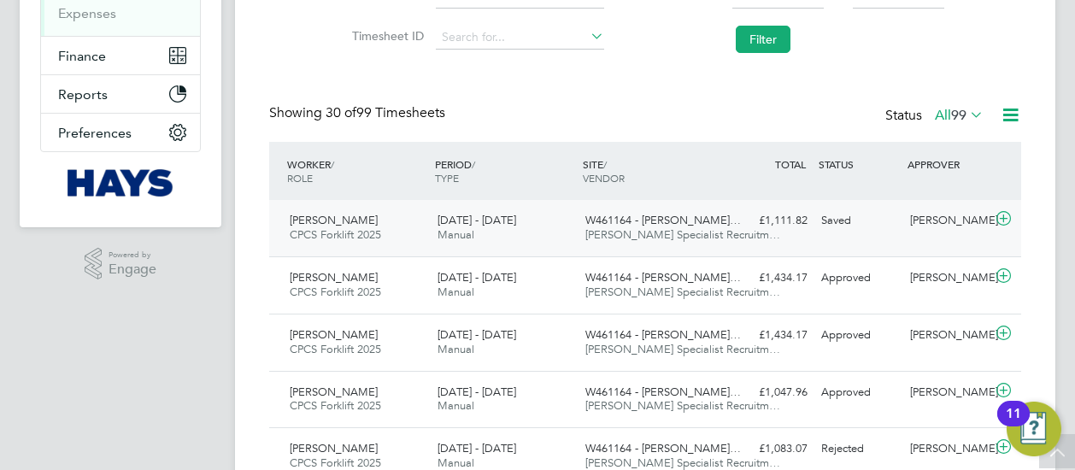
click at [617, 246] on div "W461164 - Slade Lane… Hays Specialist Recruitm…" at bounding box center [652, 228] width 148 height 43
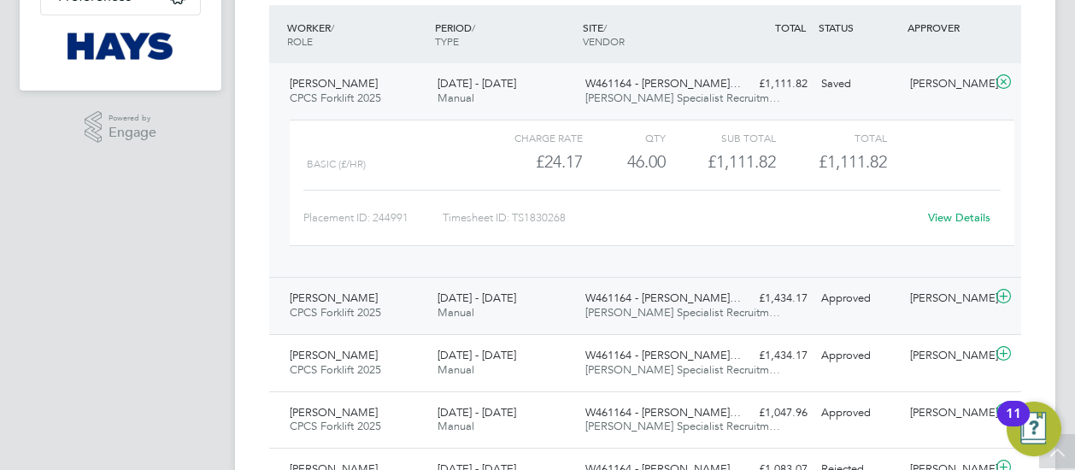
click at [639, 312] on span "[PERSON_NAME] Specialist Recruitm…" at bounding box center [682, 312] width 195 height 15
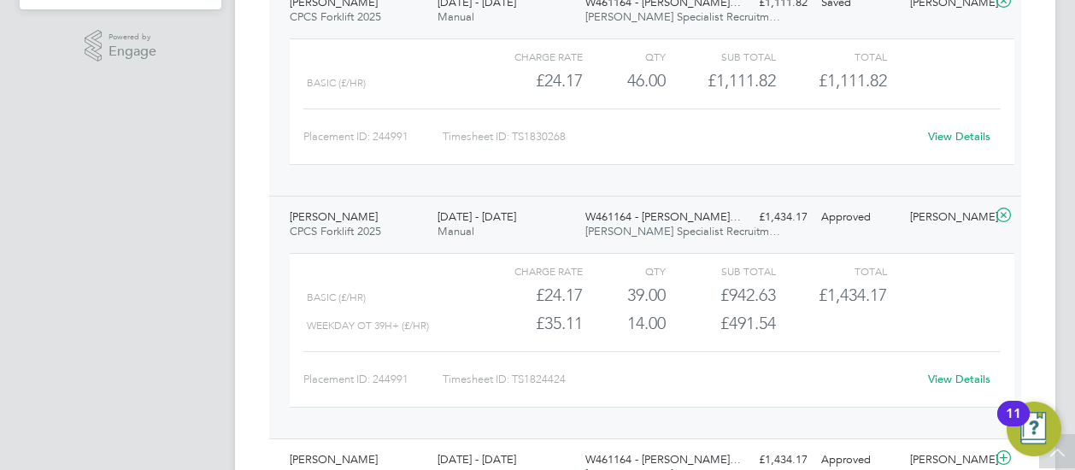
click at [953, 380] on link "View Details" at bounding box center [959, 379] width 62 height 15
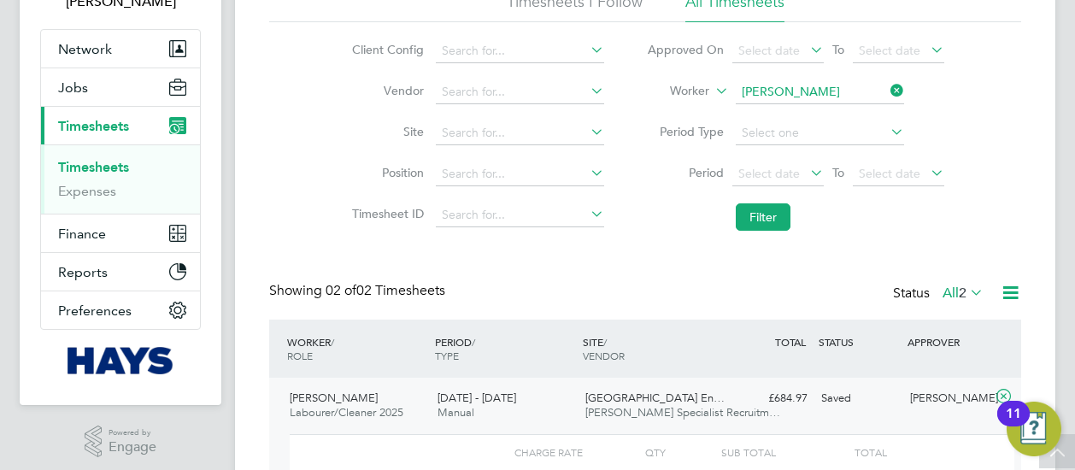
click at [887, 95] on icon at bounding box center [887, 91] width 0 height 24
click at [784, 91] on input at bounding box center [820, 92] width 168 height 24
click at [801, 114] on li "[PERSON_NAME] [PERSON_NAME] ell" at bounding box center [895, 122] width 320 height 39
type input "[PERSON_NAME]"
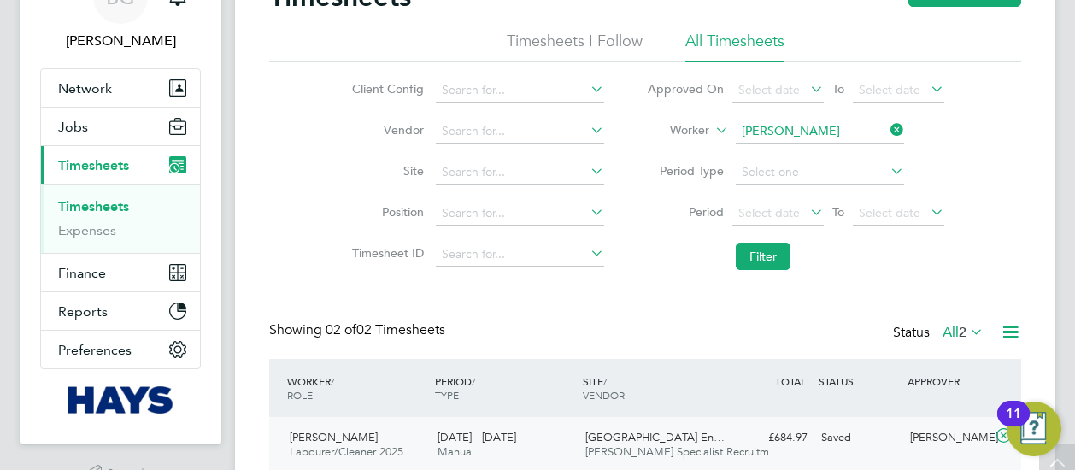
scroll to position [14, 0]
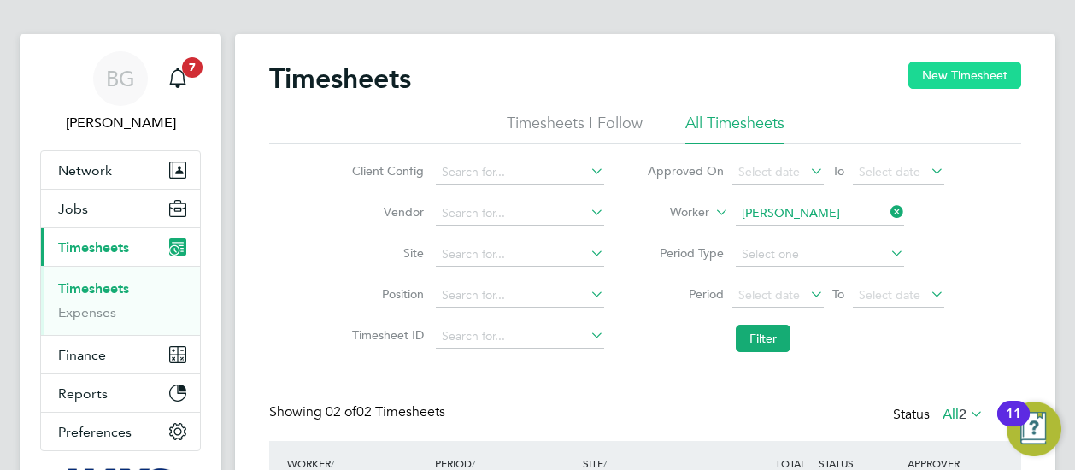
click at [962, 66] on button "New Timesheet" at bounding box center [964, 75] width 113 height 27
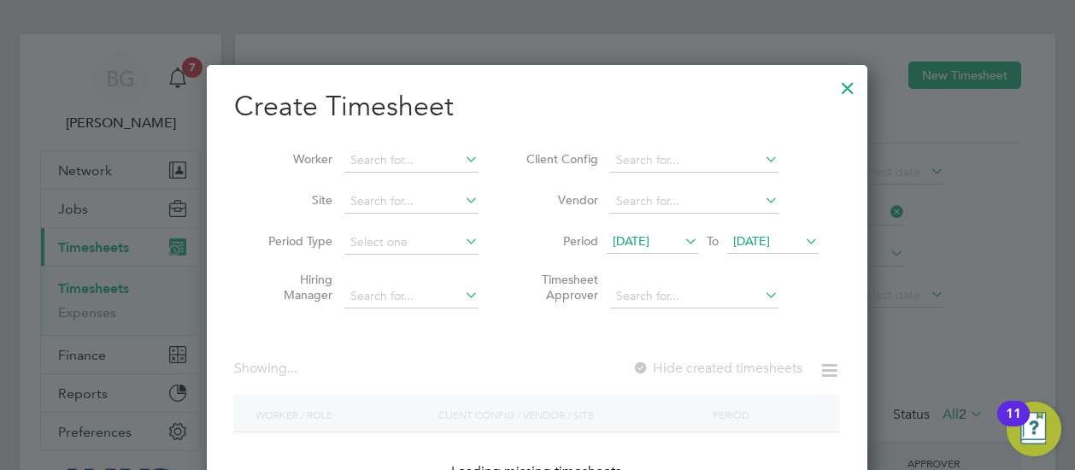
scroll to position [3033, 661]
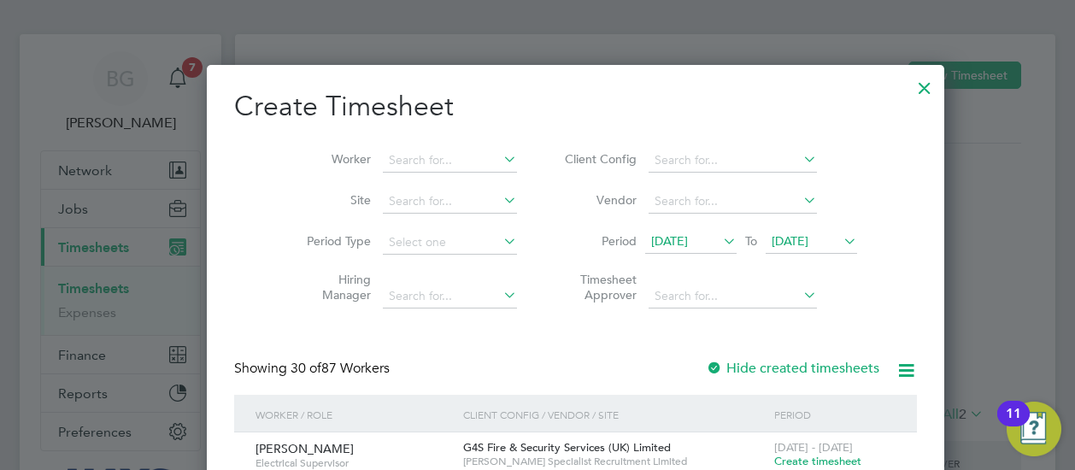
click at [672, 226] on li "Period [DATE] To [DATE]" at bounding box center [708, 242] width 340 height 41
click at [669, 235] on span "[DATE]" at bounding box center [669, 240] width 37 height 15
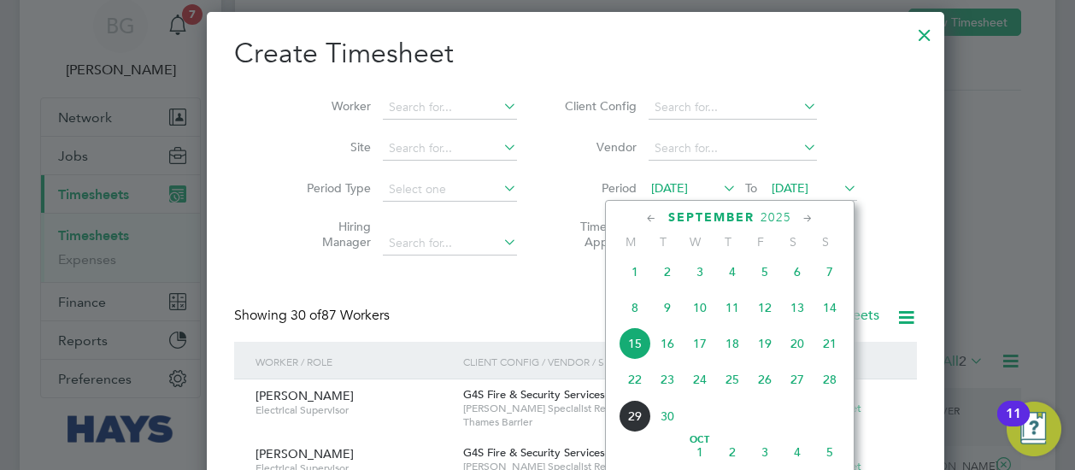
scroll to position [68, 0]
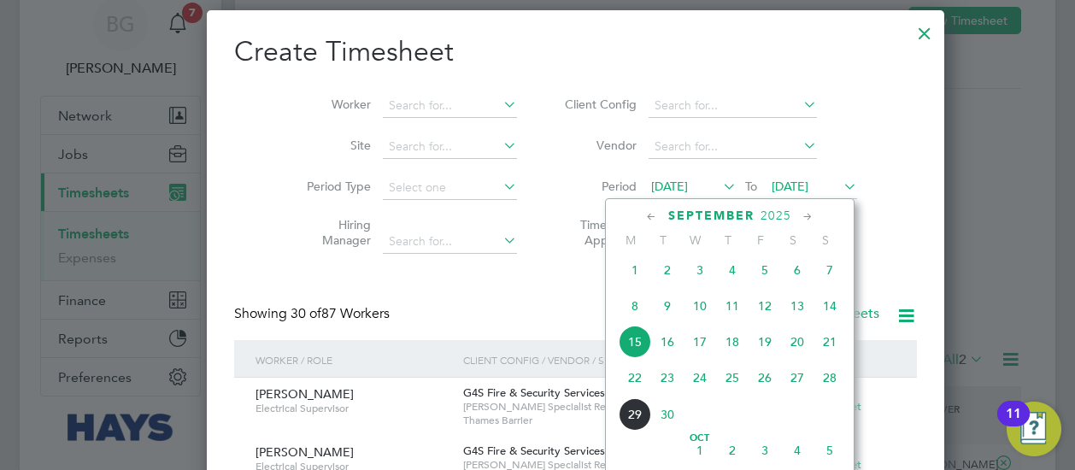
click at [792, 347] on span "20" at bounding box center [797, 342] width 32 height 32
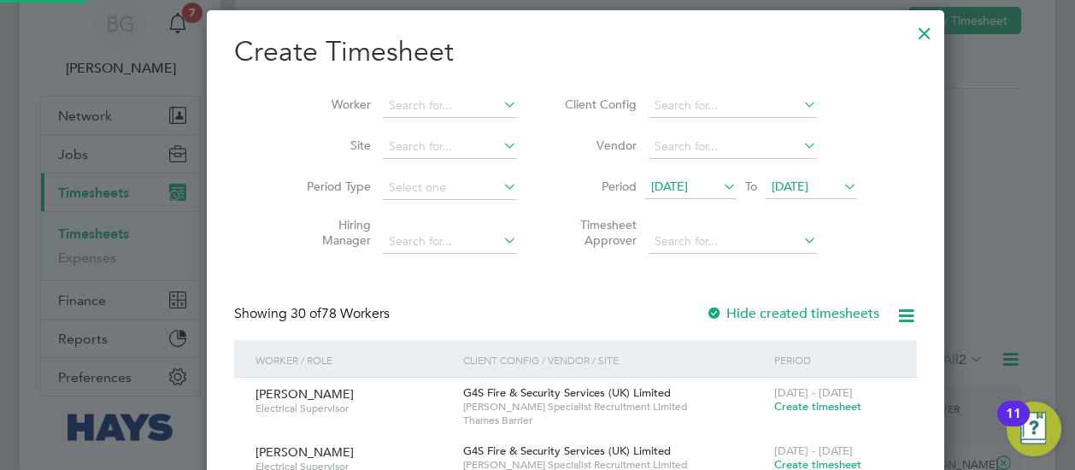
click at [771, 180] on span "[DATE]" at bounding box center [789, 186] width 37 height 15
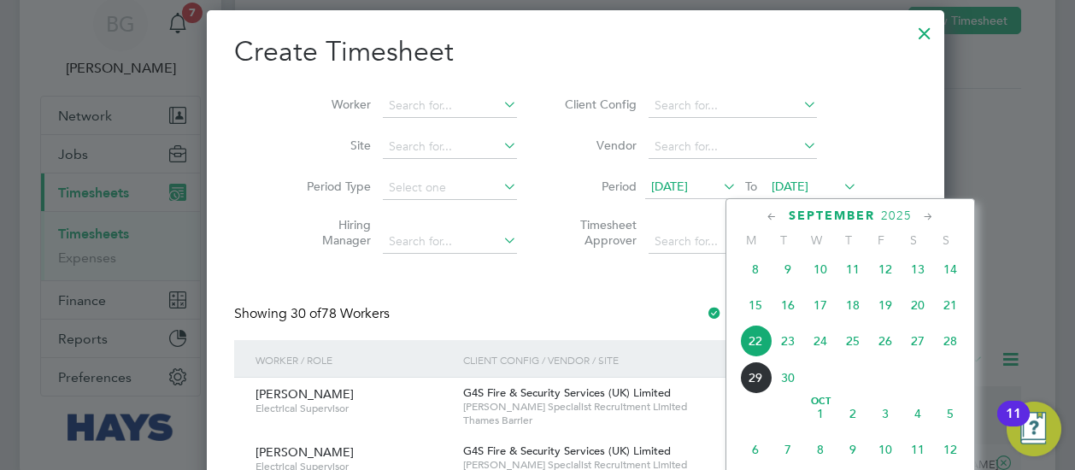
click at [882, 357] on span "26" at bounding box center [885, 341] width 32 height 32
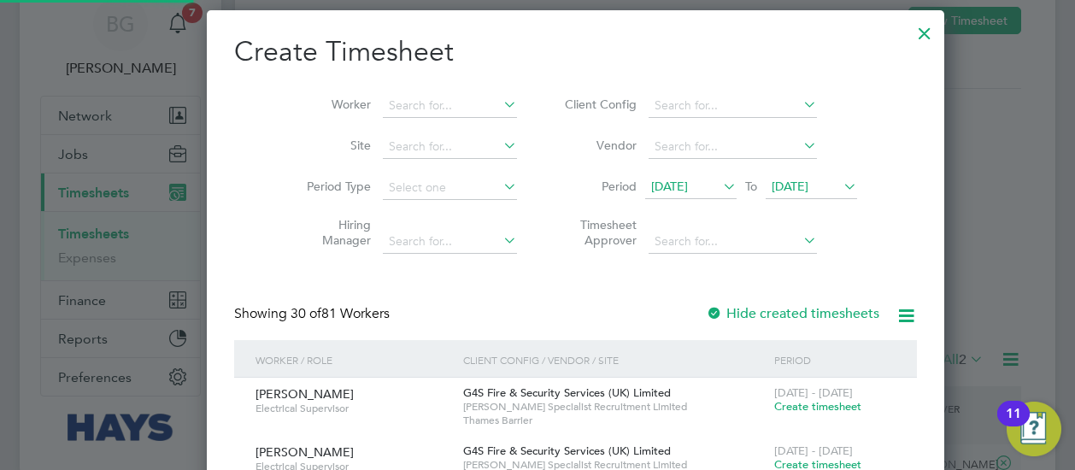
scroll to position [2363, 661]
click at [403, 95] on input at bounding box center [450, 106] width 134 height 24
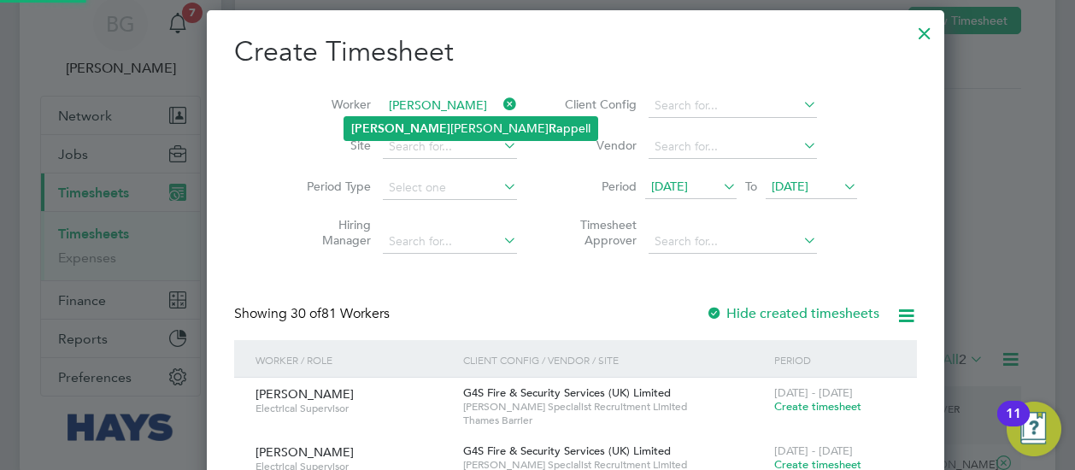
click at [417, 131] on li "[PERSON_NAME] [PERSON_NAME] ppell" at bounding box center [470, 128] width 253 height 23
type input "[PERSON_NAME]"
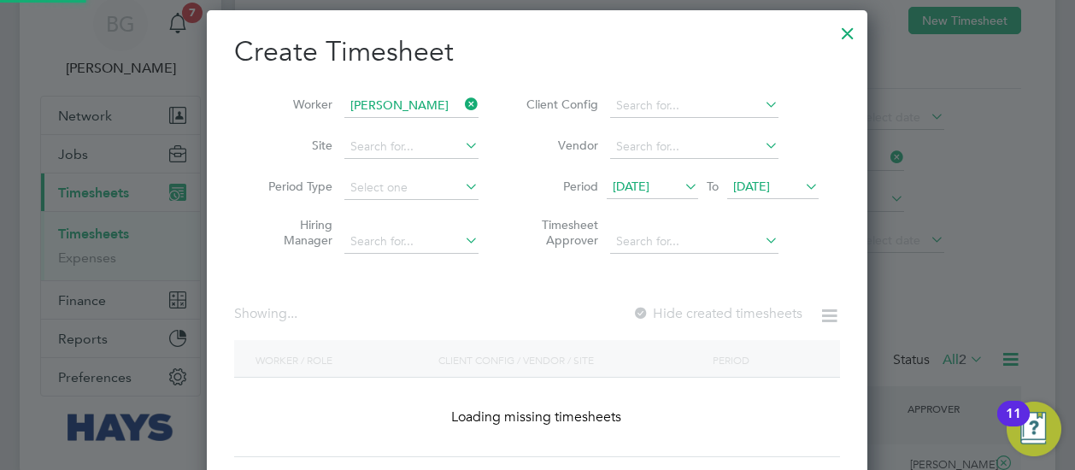
scroll to position [9, 8]
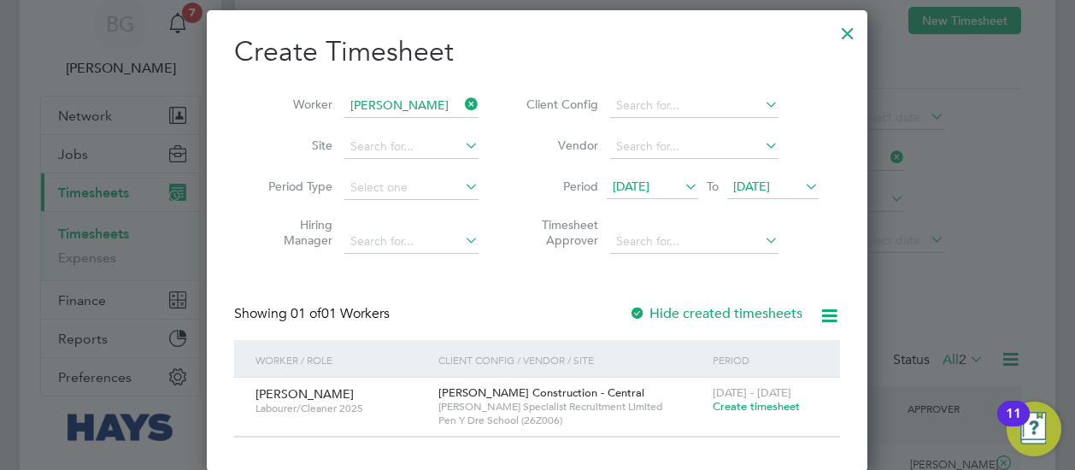
click at [749, 408] on span "Create timesheet" at bounding box center [756, 406] width 87 height 15
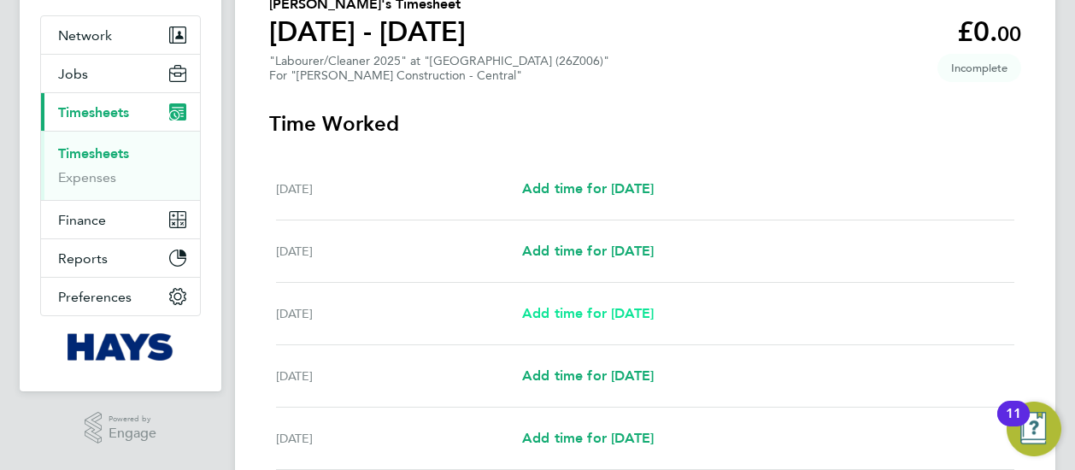
click at [627, 309] on span "Add time for [DATE]" at bounding box center [588, 313] width 132 height 16
select select "30"
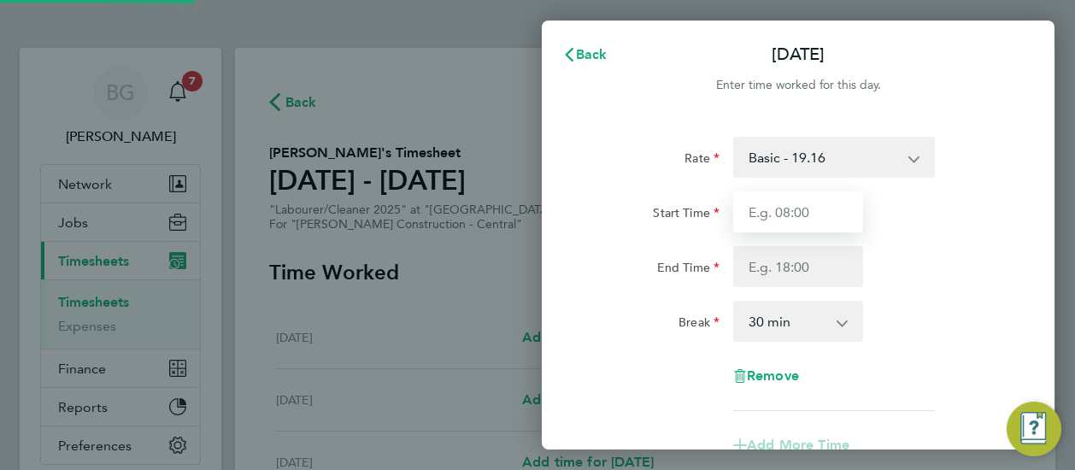
click at [776, 206] on input "Start Time" at bounding box center [798, 211] width 130 height 41
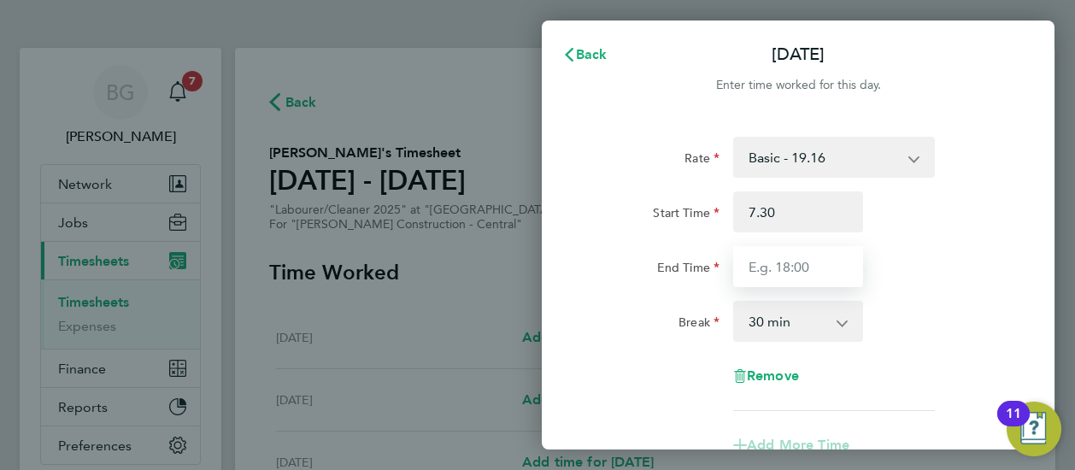
type input "07:30"
click at [783, 250] on input "End Time" at bounding box center [798, 266] width 130 height 41
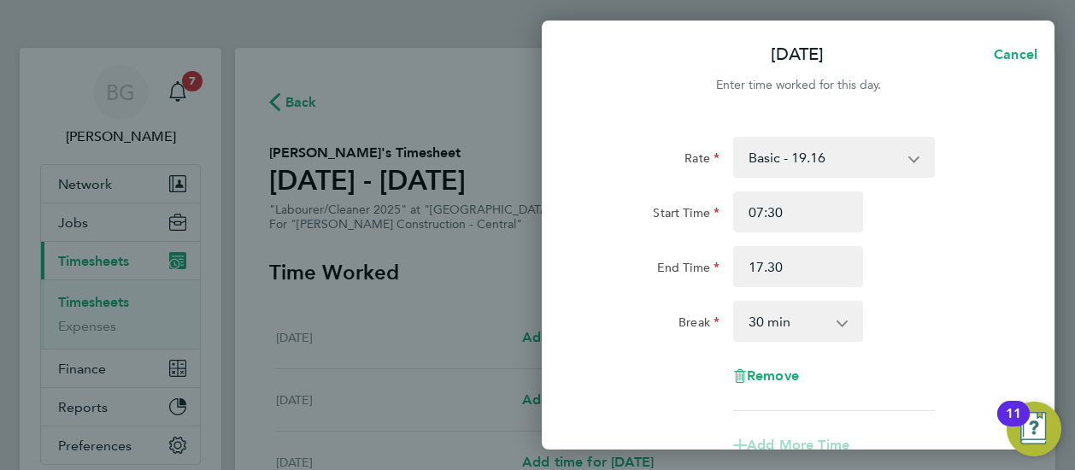
type input "17:30"
click at [926, 290] on div "Rate Basic - 19.16 overtime - 27.44 Start Time 07:30 End Time 17:30 Break 0 min…" at bounding box center [797, 274] width 417 height 274
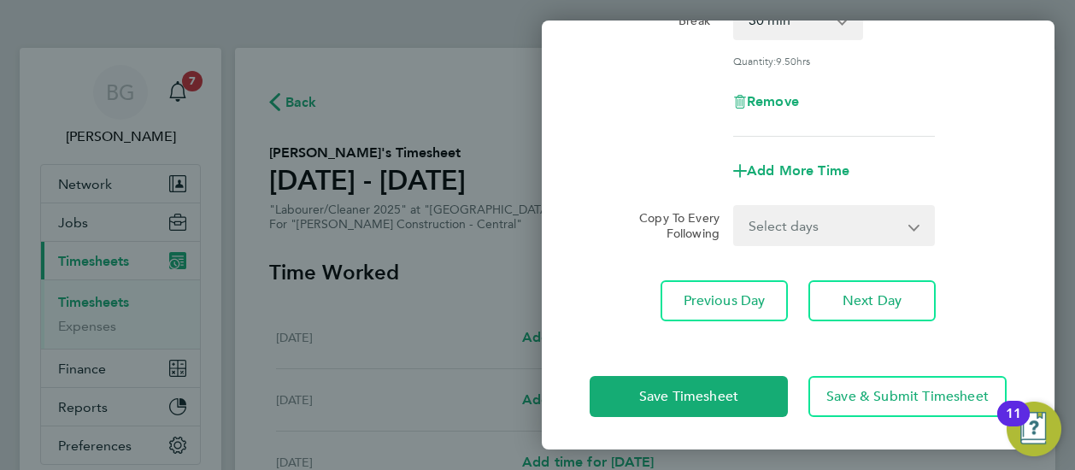
click at [799, 247] on div "Rate Basic - 19.16 overtime - 27.44 Start Time 07:30 End Time 17:30 Break 0 min…" at bounding box center [798, 78] width 513 height 527
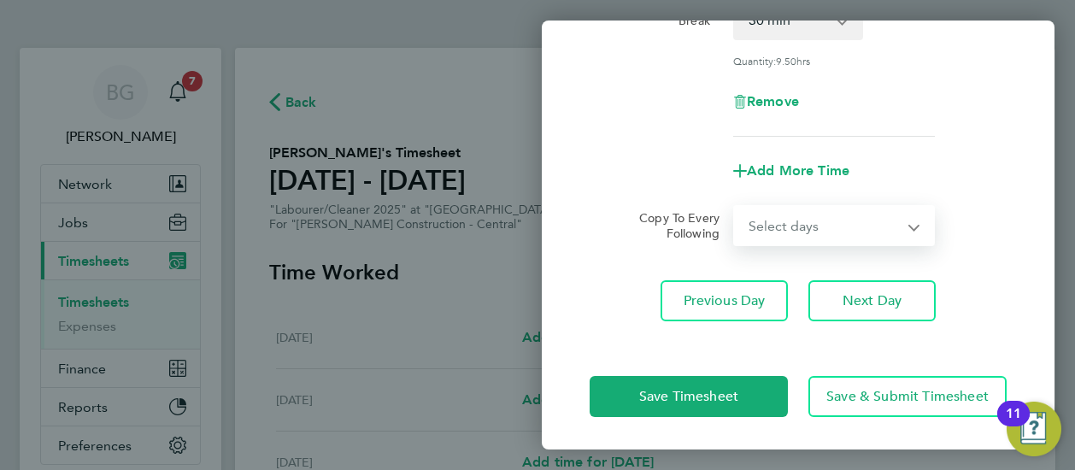
click at [783, 220] on select "Select days Day [DATE] [DATE] [DATE] [DATE]" at bounding box center [824, 226] width 179 height 38
select select "DAY"
click at [735, 207] on select "Select days Day [DATE] [DATE] [DATE] [DATE]" at bounding box center [824, 226] width 179 height 38
select select "[DATE]"
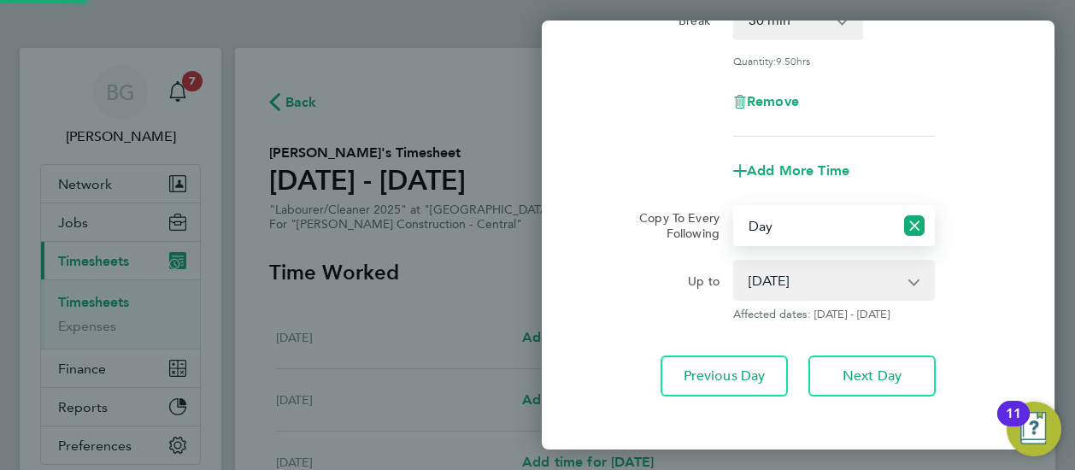
scroll to position [377, 0]
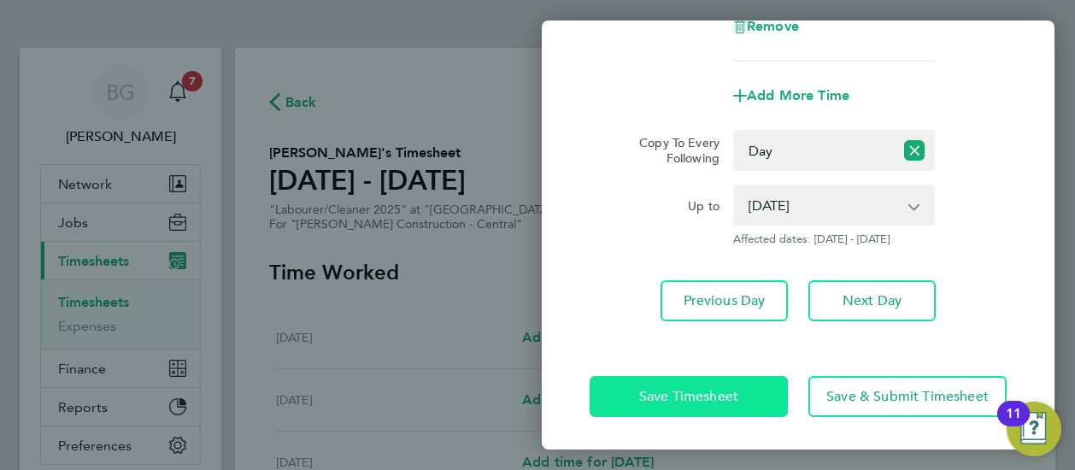
click at [666, 407] on button "Save Timesheet" at bounding box center [688, 396] width 198 height 41
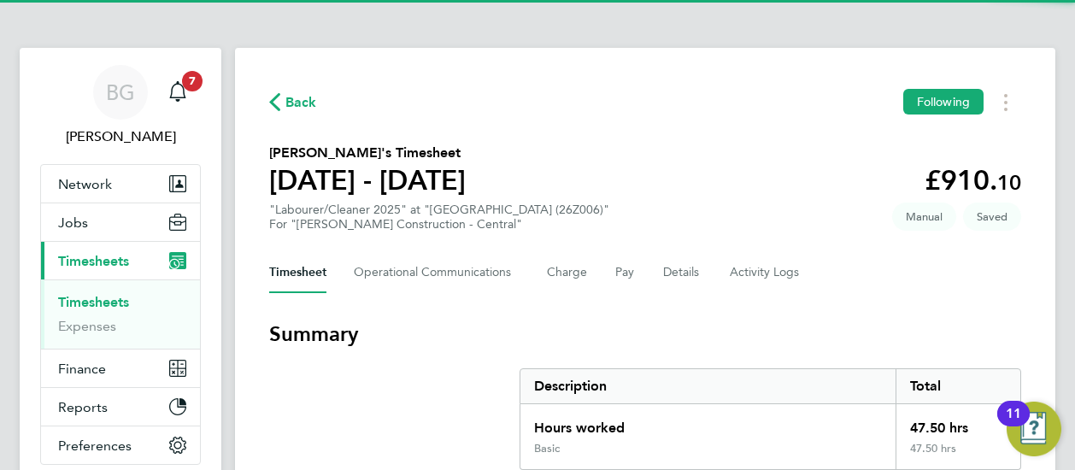
scroll to position [775, 0]
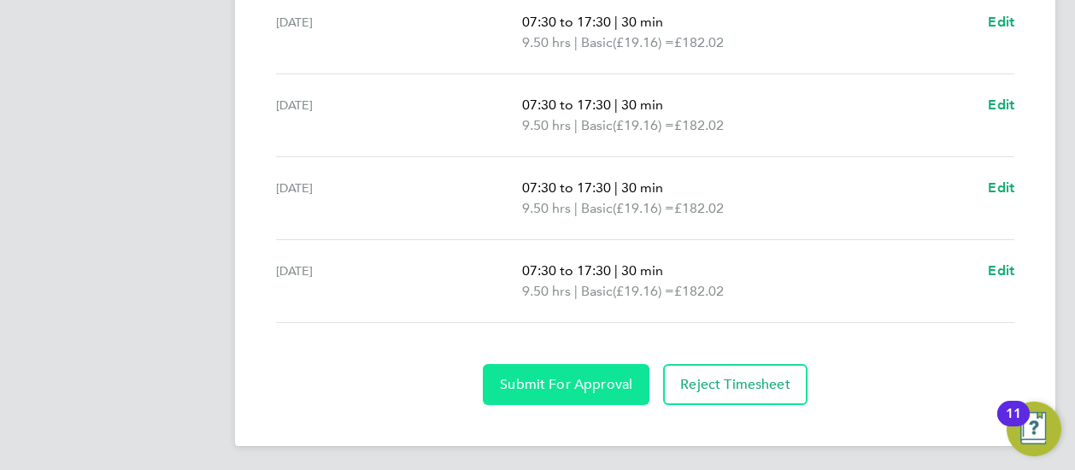
click at [566, 390] on button "Submit For Approval" at bounding box center [566, 384] width 167 height 41
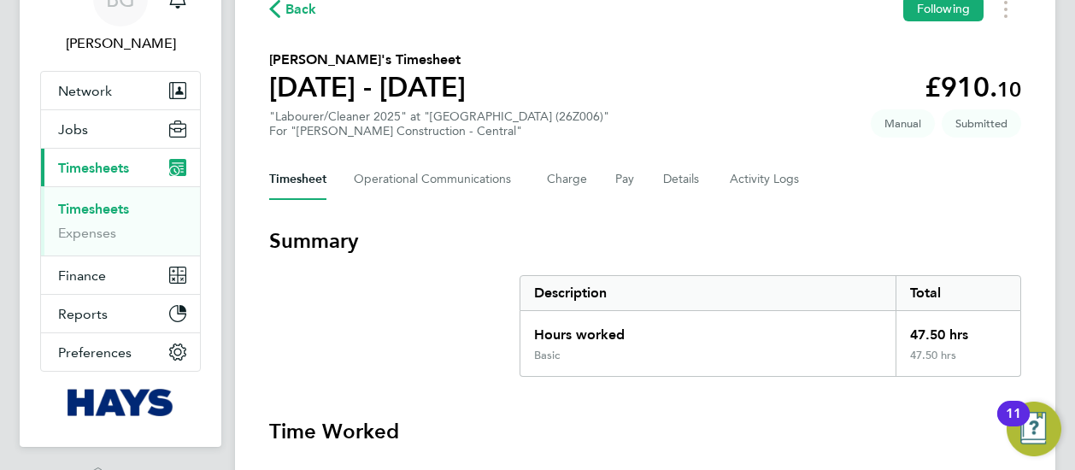
scroll to position [92, 0]
click at [286, 11] on span "Back" at bounding box center [301, 10] width 32 height 21
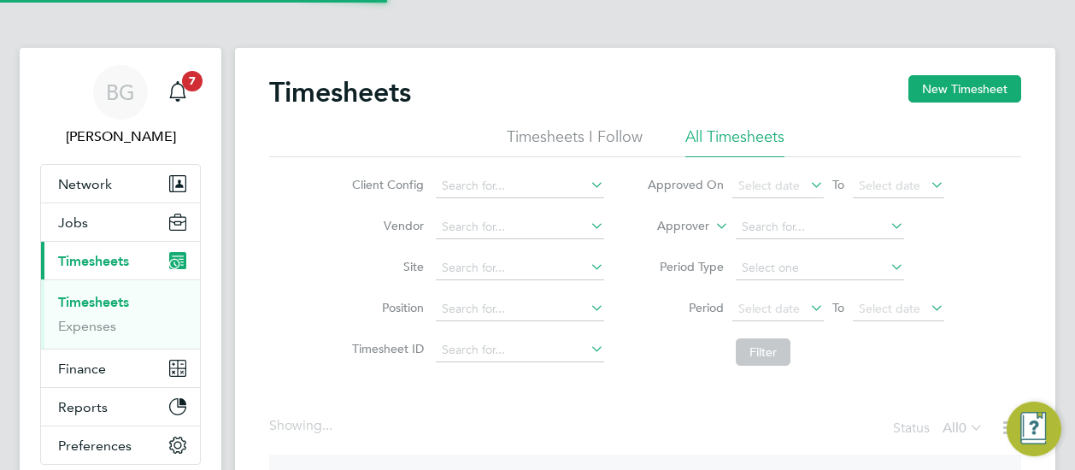
click at [695, 226] on label "Approver" at bounding box center [670, 226] width 77 height 17
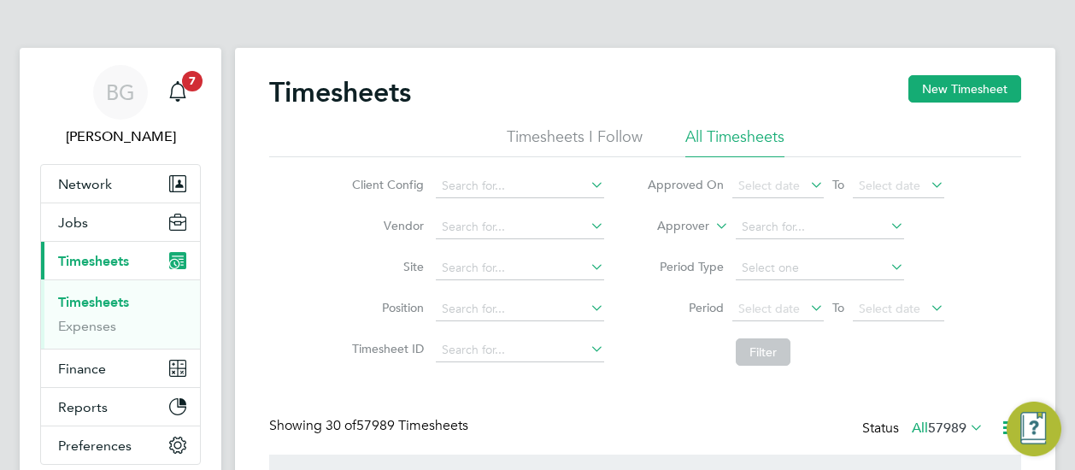
scroll to position [9, 9]
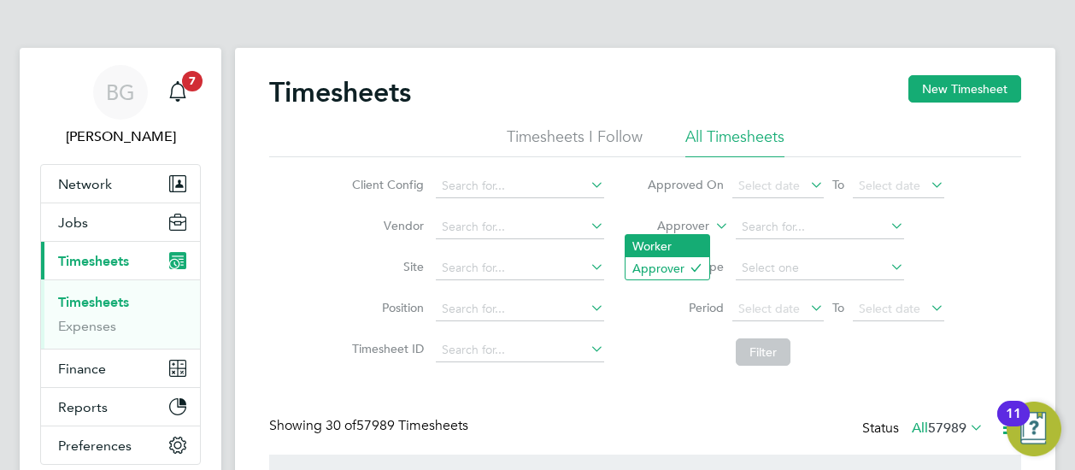
click at [683, 238] on li "Worker" at bounding box center [667, 246] width 84 height 22
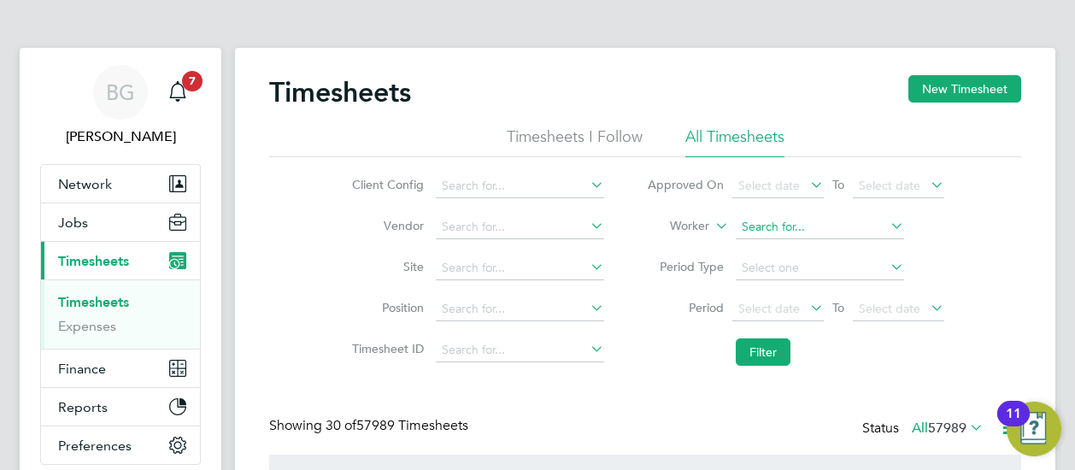
click at [736, 229] on input at bounding box center [820, 227] width 168 height 24
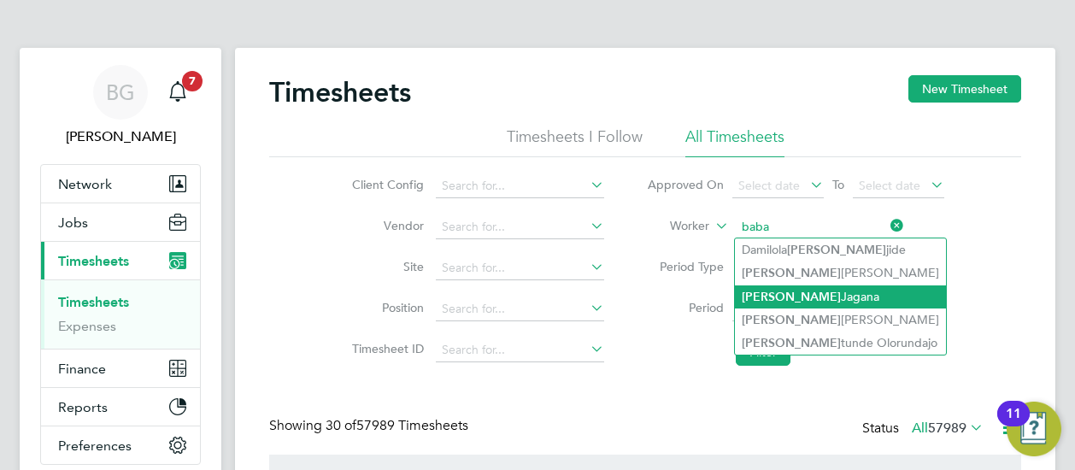
type input "baba"
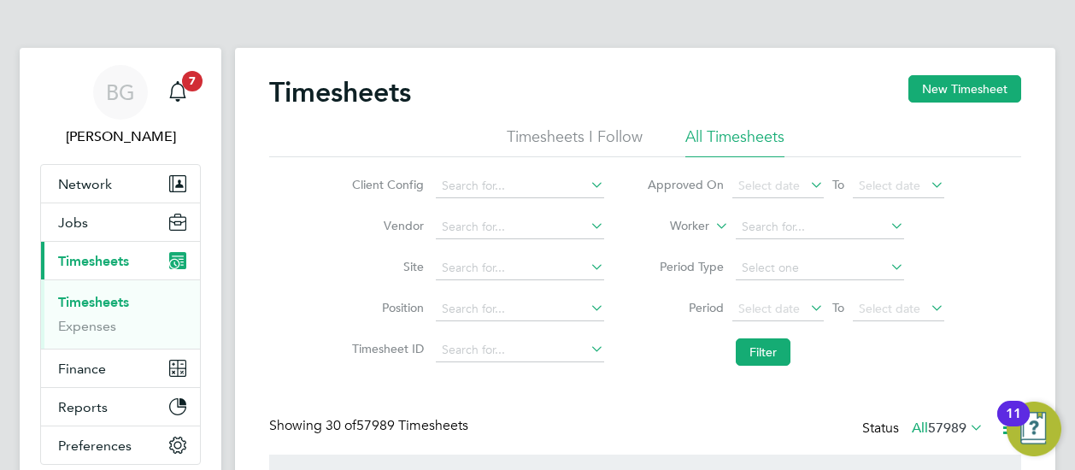
click at [769, 209] on li "Worker" at bounding box center [795, 227] width 340 height 41
click at [770, 221] on input at bounding box center [820, 227] width 168 height 24
click at [805, 267] on li "Baba [PERSON_NAME]" at bounding box center [840, 272] width 211 height 23
type input "[PERSON_NAME]"
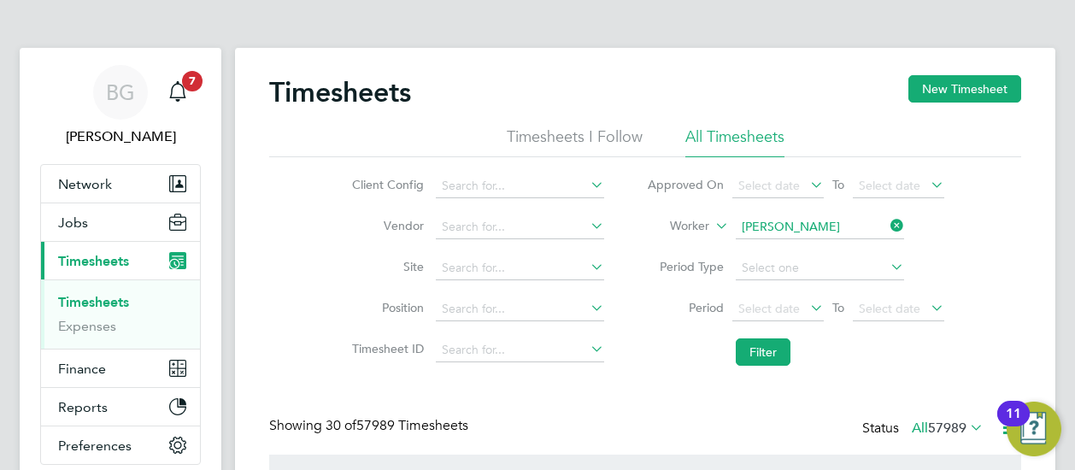
click at [760, 337] on li "Filter" at bounding box center [795, 352] width 340 height 44
click at [758, 341] on button "Filter" at bounding box center [763, 351] width 55 height 27
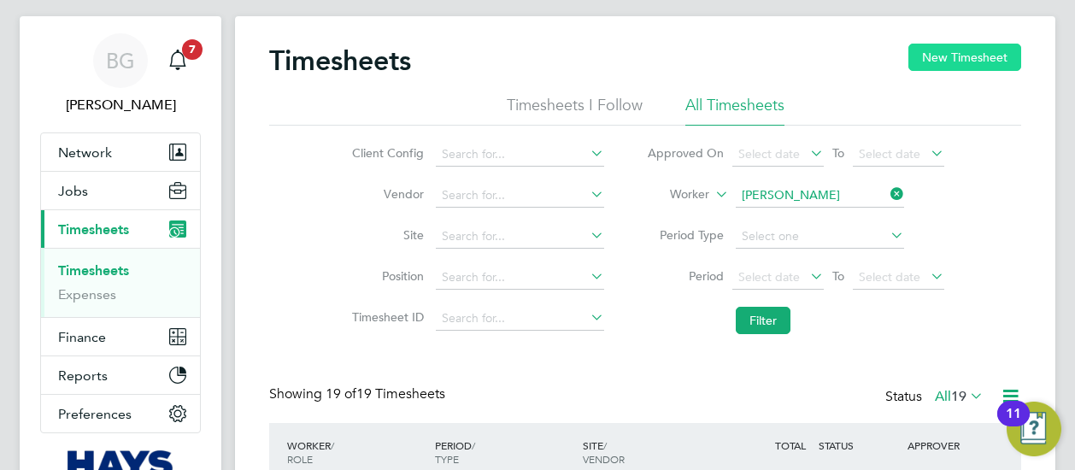
click at [933, 61] on button "New Timesheet" at bounding box center [964, 57] width 113 height 27
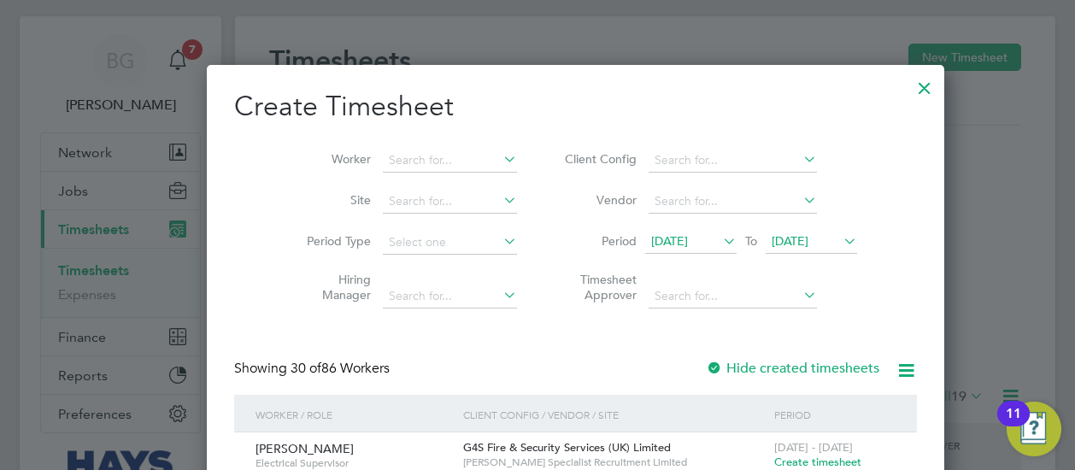
click at [678, 239] on span "[DATE]" at bounding box center [669, 240] width 37 height 15
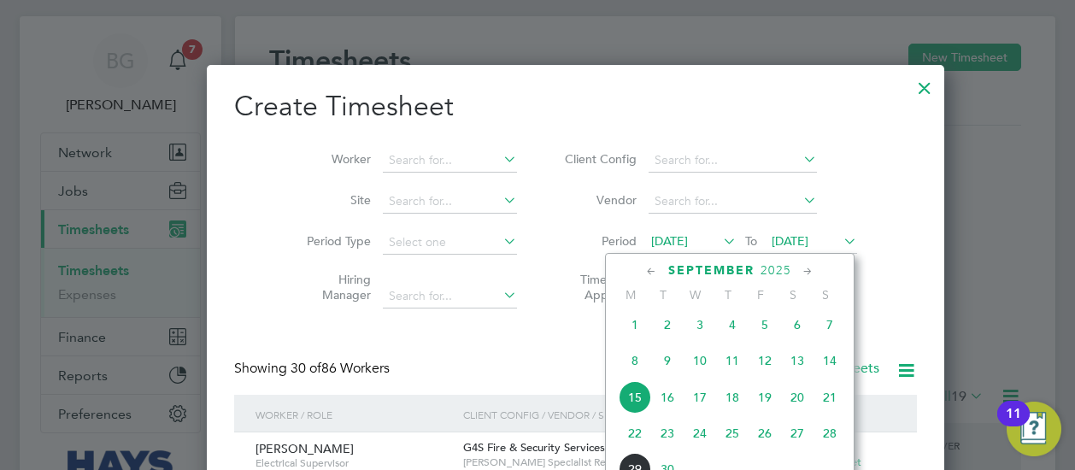
click at [802, 394] on span "20" at bounding box center [797, 397] width 32 height 32
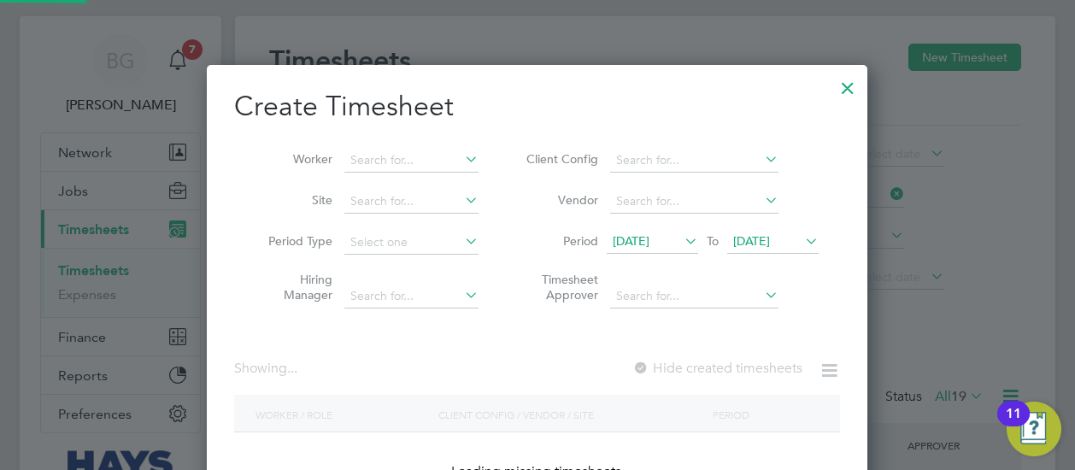
click at [758, 249] on span "[DATE]" at bounding box center [772, 242] width 91 height 23
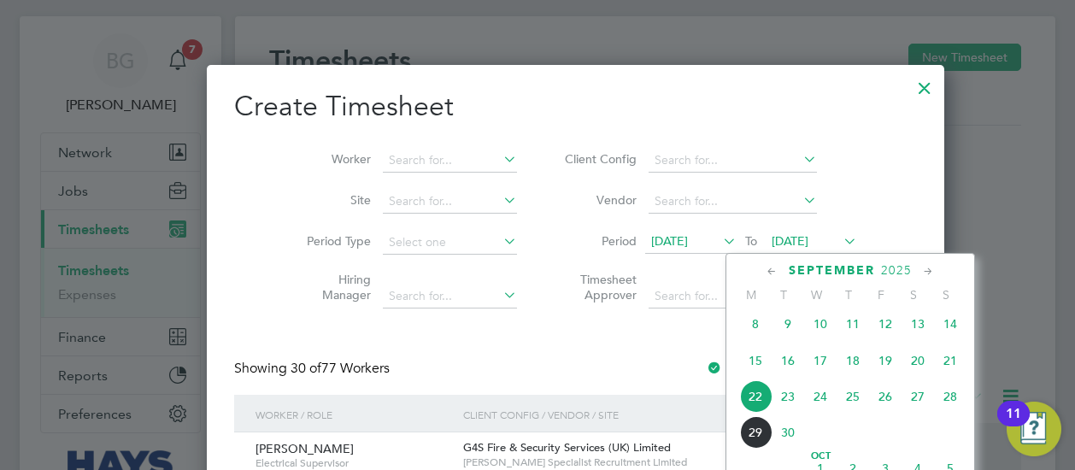
click at [883, 401] on span "26" at bounding box center [885, 396] width 32 height 32
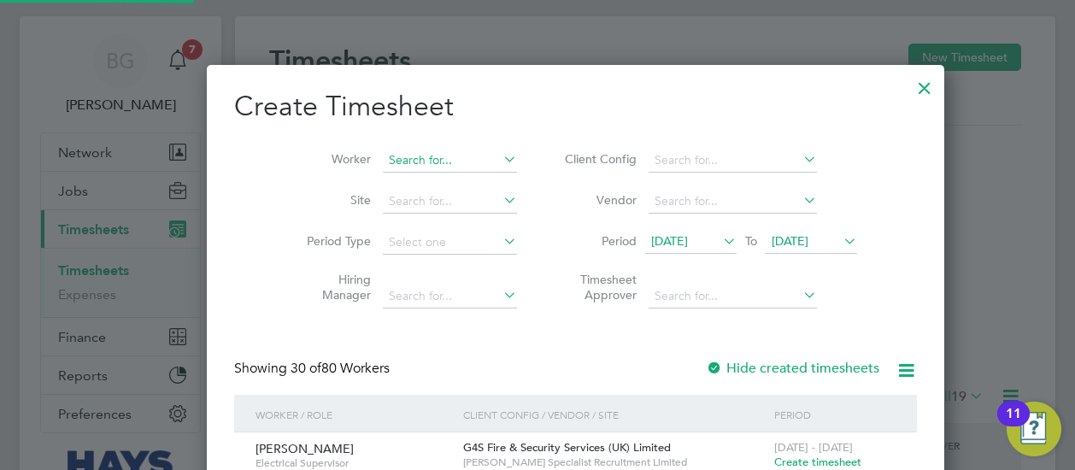
click at [406, 155] on input at bounding box center [450, 161] width 134 height 24
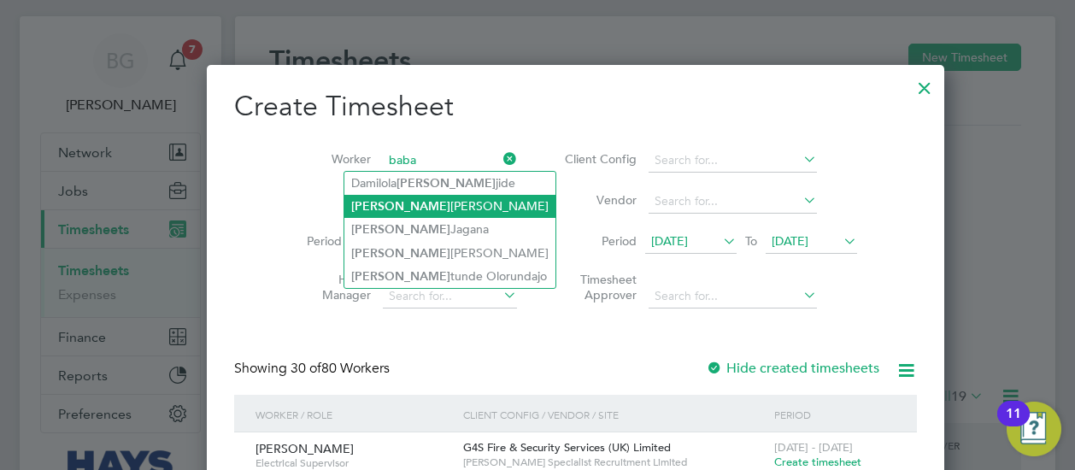
click at [428, 202] on li "Baba [PERSON_NAME]" at bounding box center [449, 206] width 211 height 23
type input "[PERSON_NAME]"
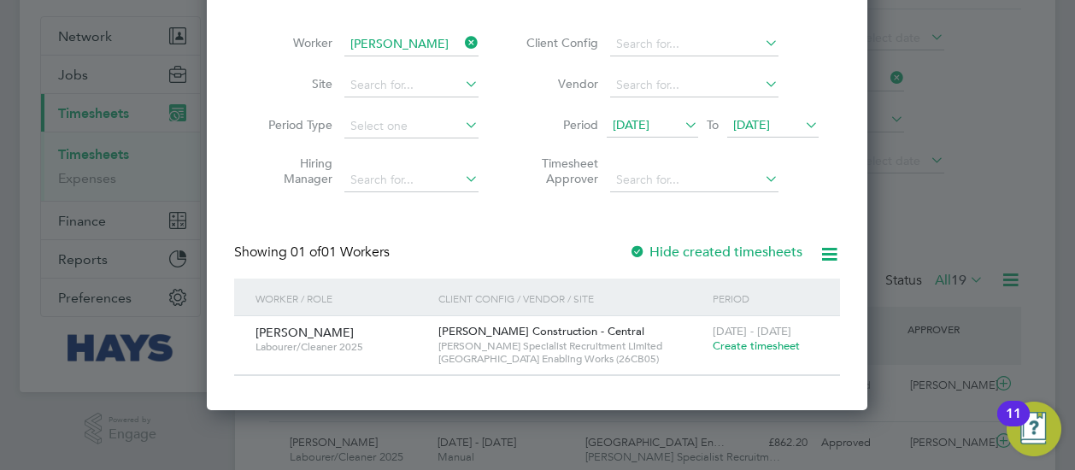
click at [748, 348] on span "Create timesheet" at bounding box center [756, 345] width 87 height 15
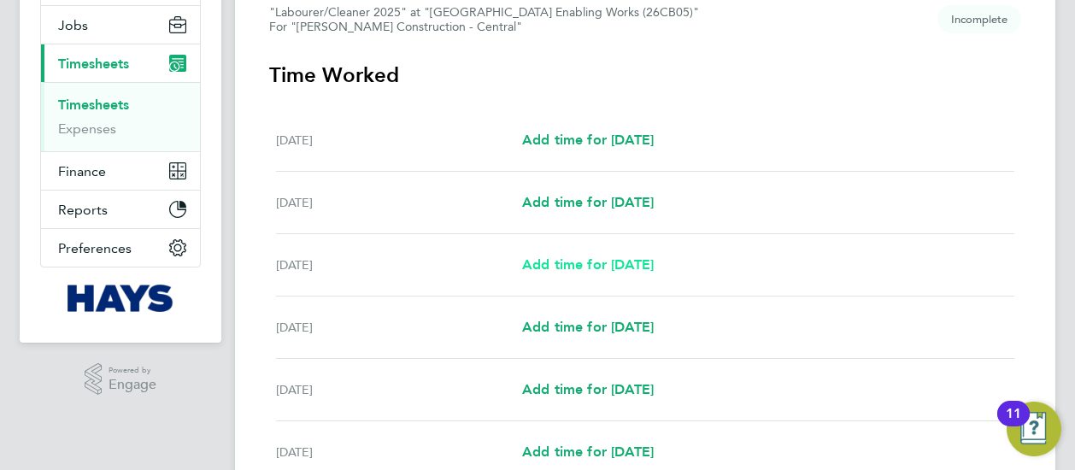
click at [619, 273] on link "Add time for [DATE]" at bounding box center [588, 265] width 132 height 21
select select "30"
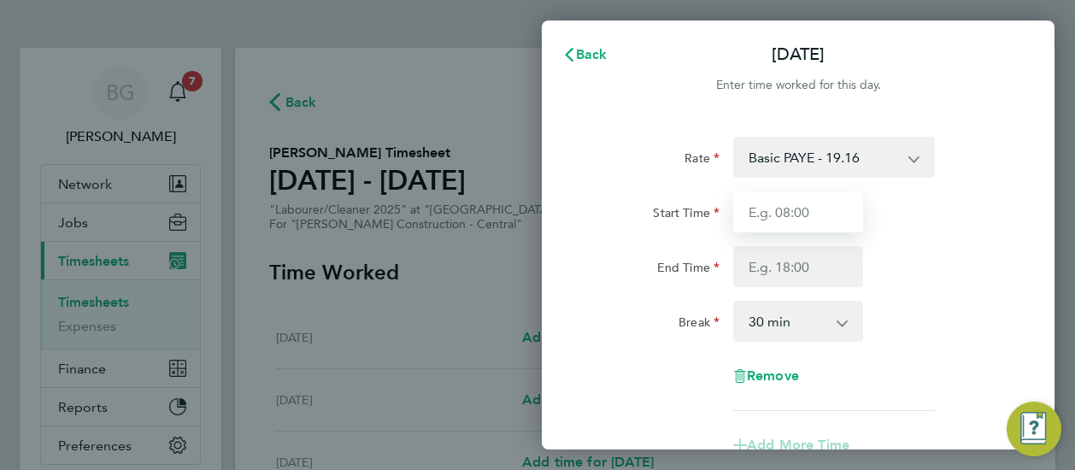
click at [827, 214] on input "Start Time" at bounding box center [798, 211] width 130 height 41
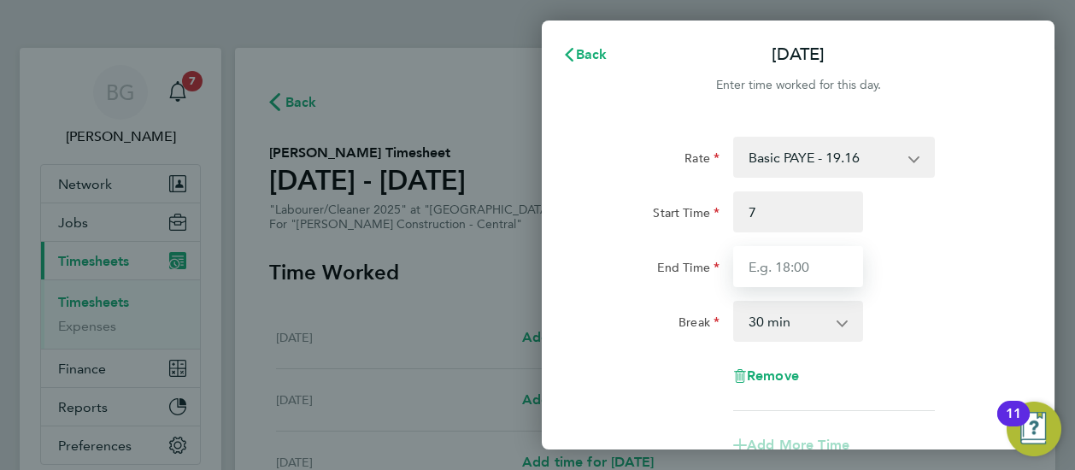
type input "07:00"
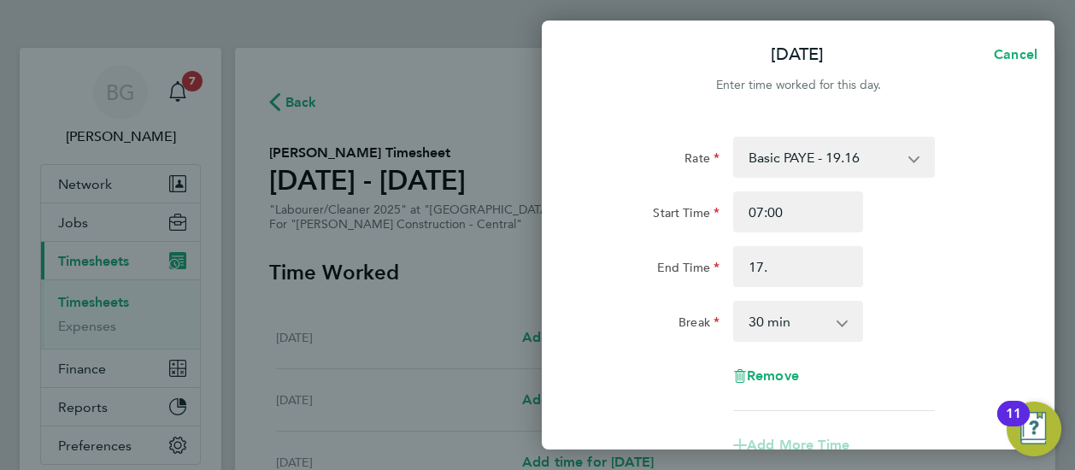
type input "17:00"
click at [906, 258] on div "End Time 17:00" at bounding box center [798, 266] width 431 height 41
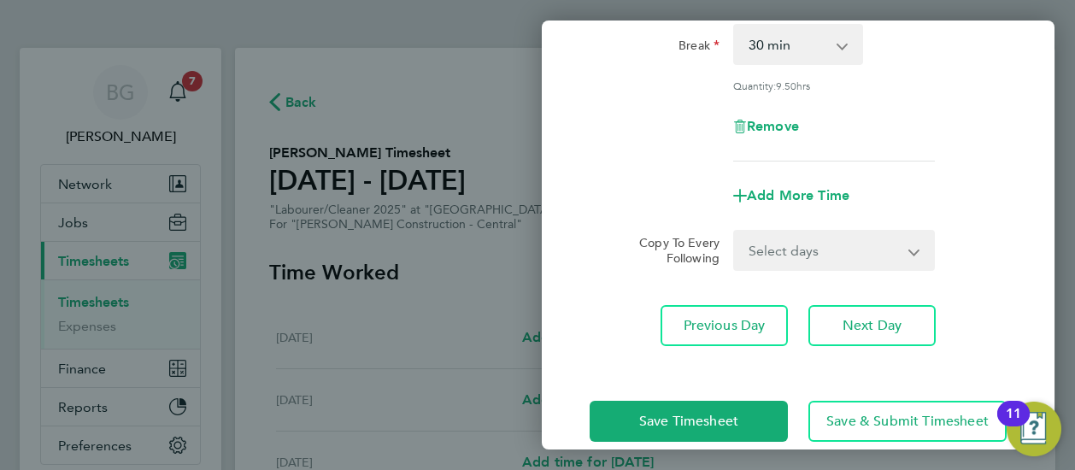
click at [817, 249] on select "Select days Day [DATE] [DATE] [DATE] [DATE]" at bounding box center [824, 251] width 179 height 38
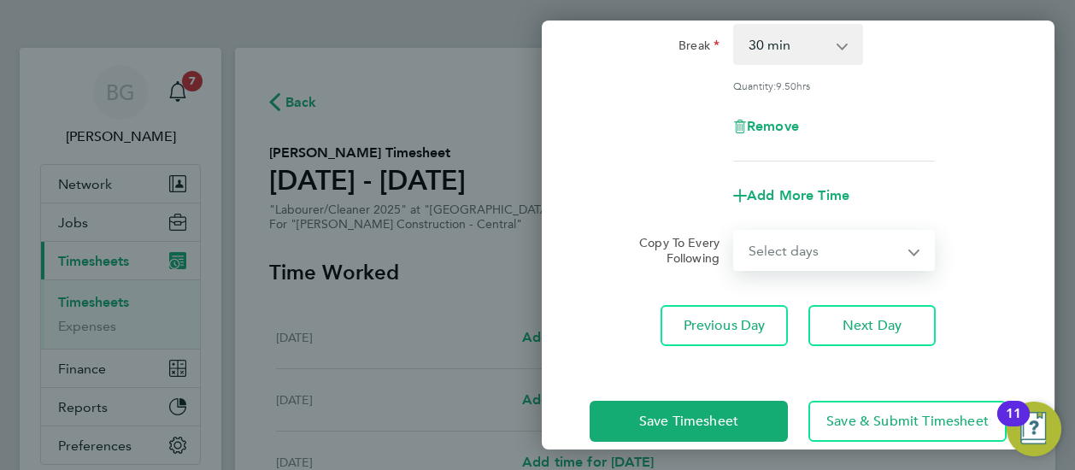
select select "DAY"
click at [735, 232] on select "Select days Day [DATE] [DATE] [DATE] [DATE]" at bounding box center [824, 251] width 179 height 38
select select "[DATE]"
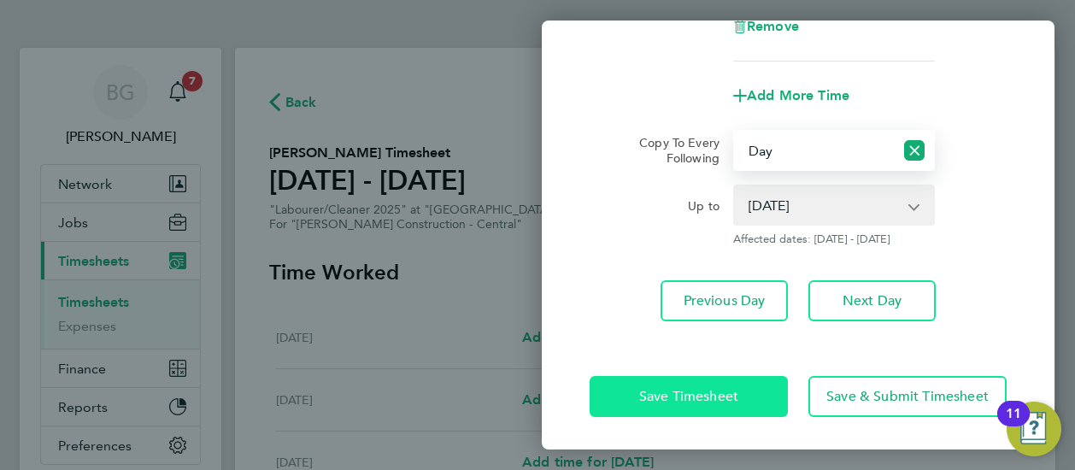
click at [658, 388] on span "Save Timesheet" at bounding box center [688, 396] width 99 height 17
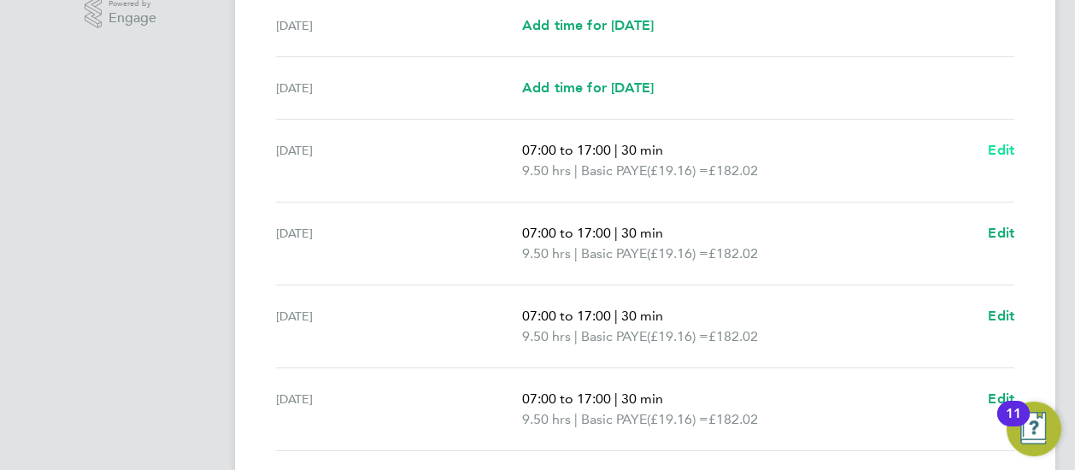
click at [988, 142] on span "Edit" at bounding box center [1001, 150] width 26 height 16
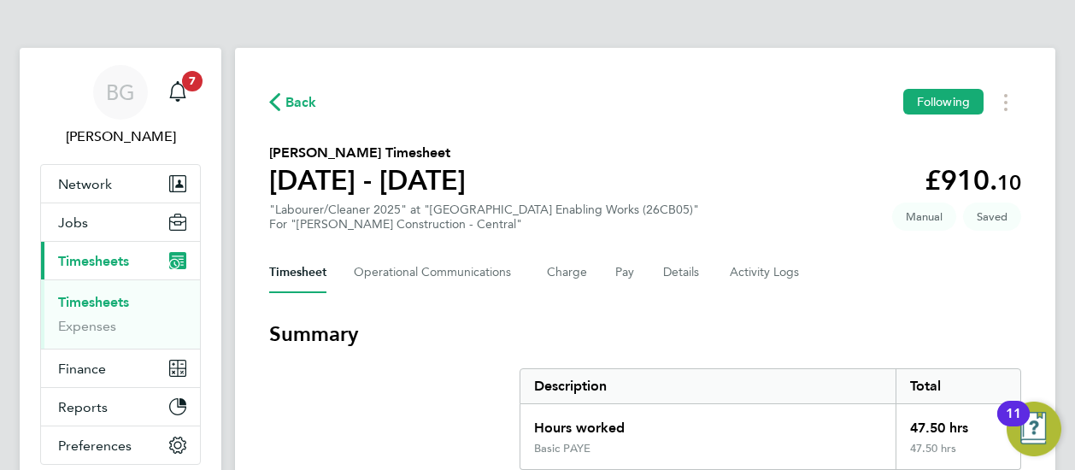
select select "30"
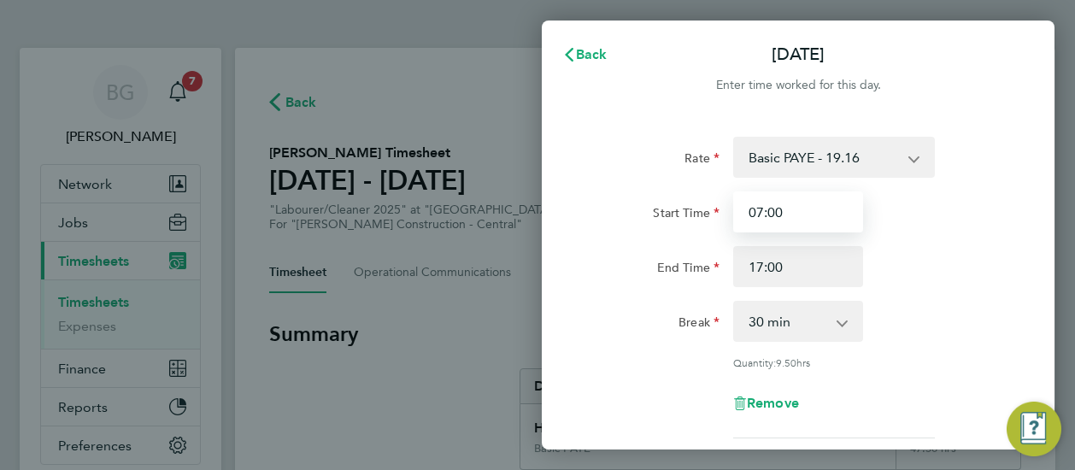
click at [812, 214] on input "07:00" at bounding box center [798, 211] width 130 height 41
type input "07:30"
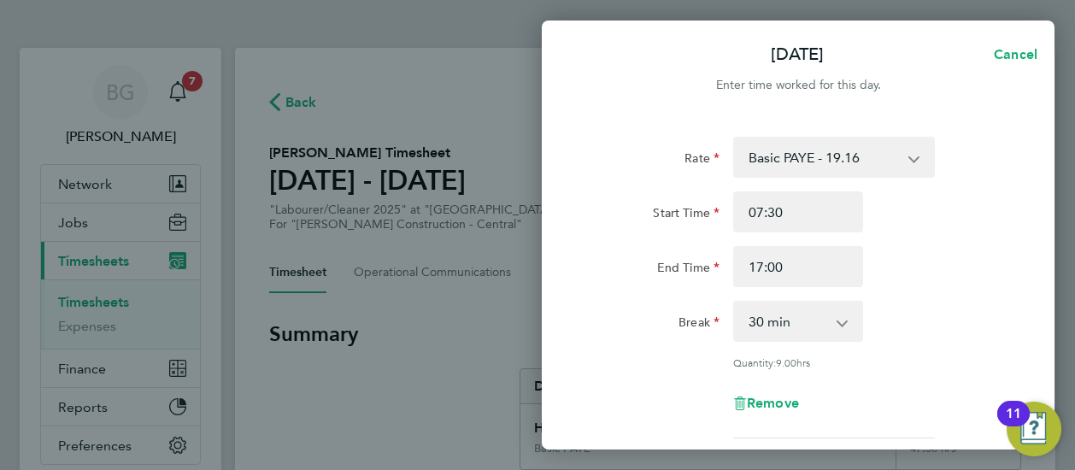
click at [871, 257] on div "End Time 17:00" at bounding box center [798, 266] width 431 height 41
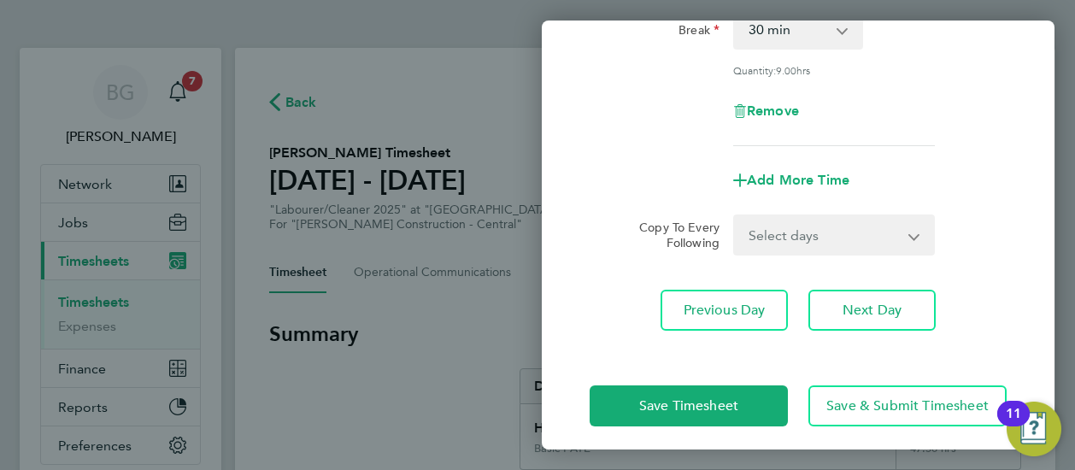
click at [779, 238] on select "Select days Day [DATE] [DATE] [DATE] [DATE]" at bounding box center [824, 235] width 179 height 38
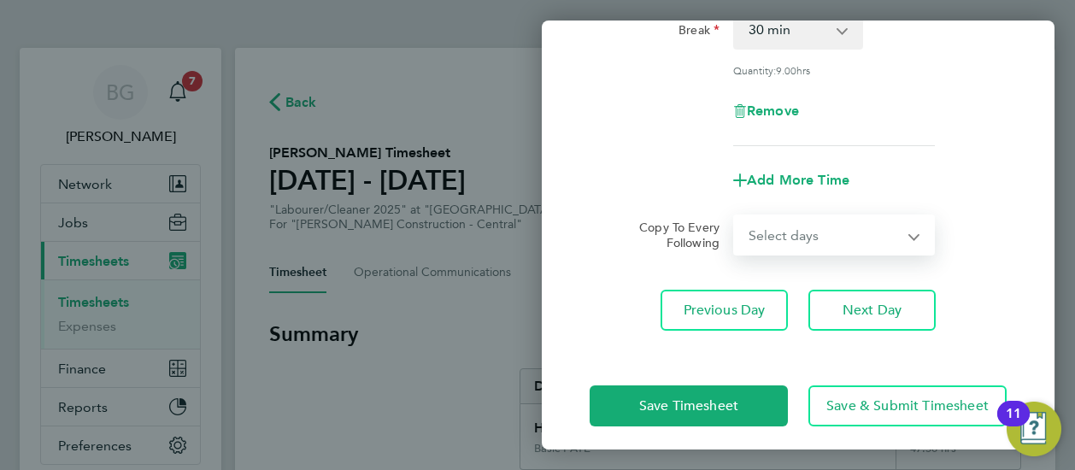
select select "DAY"
click at [735, 216] on select "Select days Day [DATE] [DATE] [DATE] [DATE]" at bounding box center [824, 235] width 179 height 38
select select "[DATE]"
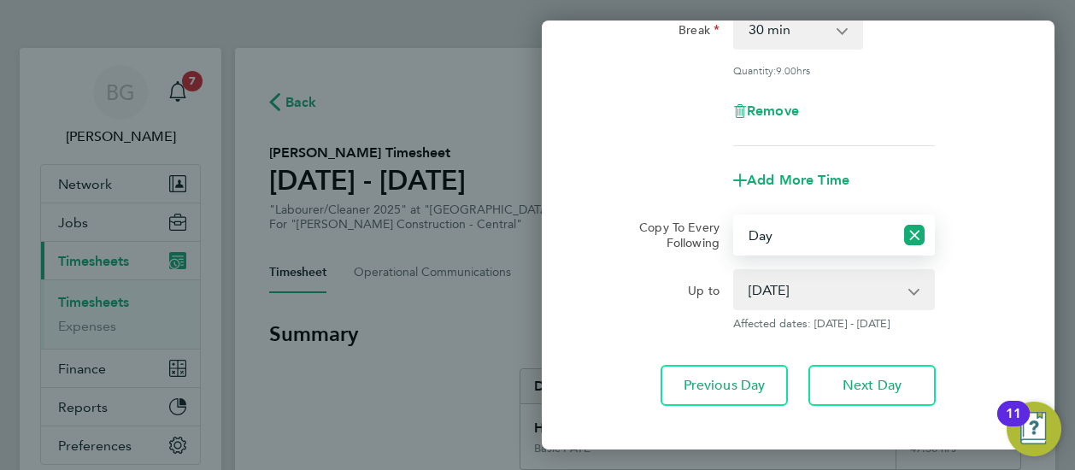
scroll to position [377, 0]
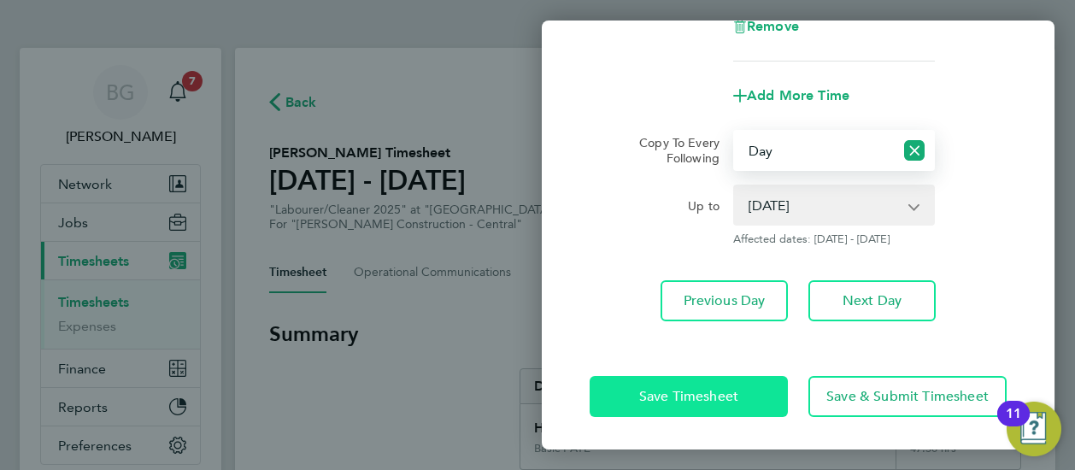
click at [625, 407] on button "Save Timesheet" at bounding box center [688, 396] width 198 height 41
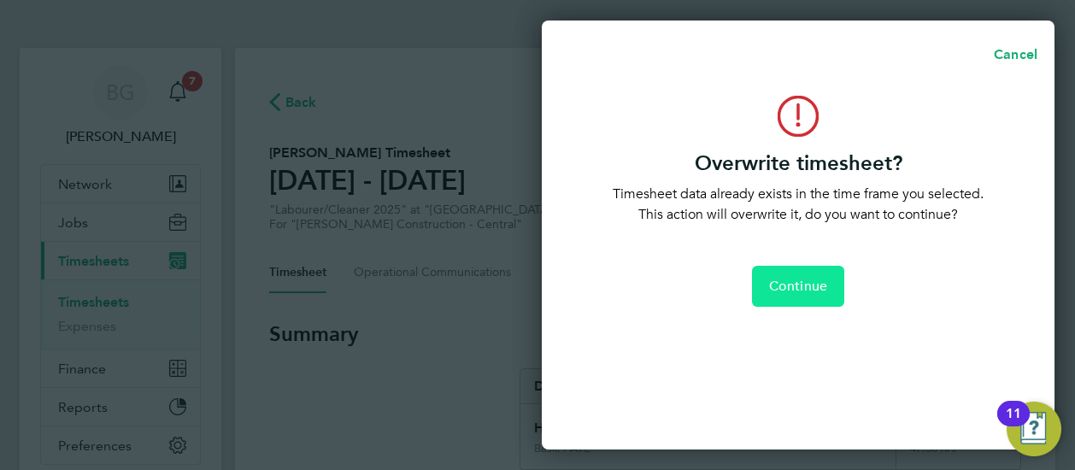
click at [786, 294] on span "Continue" at bounding box center [798, 286] width 58 height 17
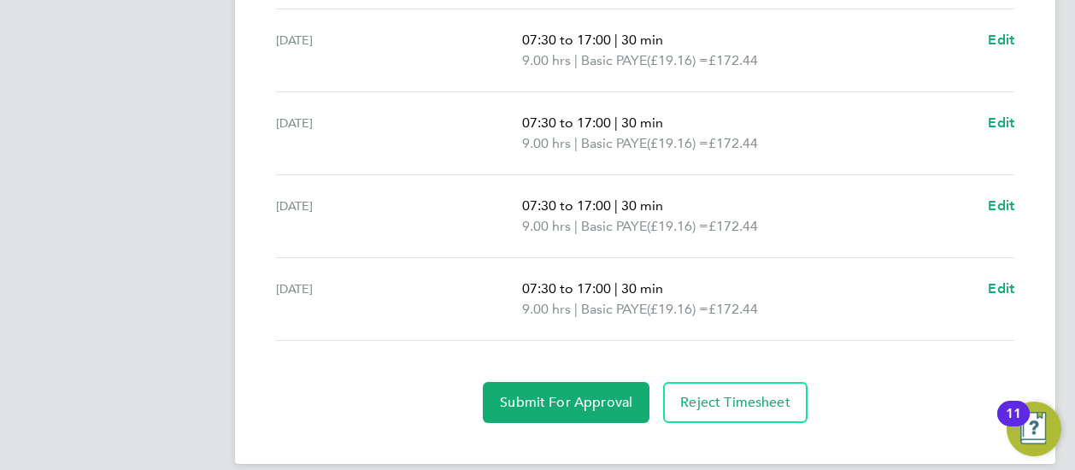
scroll to position [775, 0]
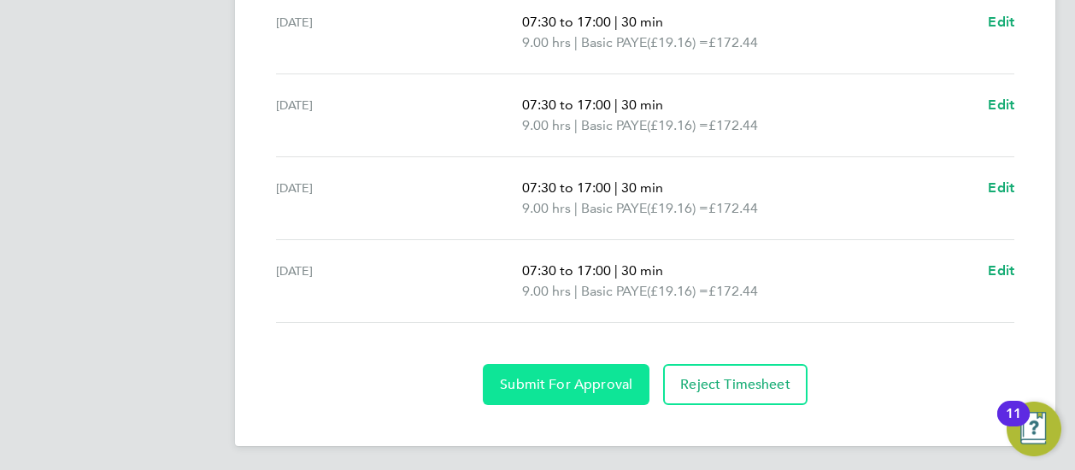
click at [573, 383] on span "Submit For Approval" at bounding box center [566, 384] width 132 height 17
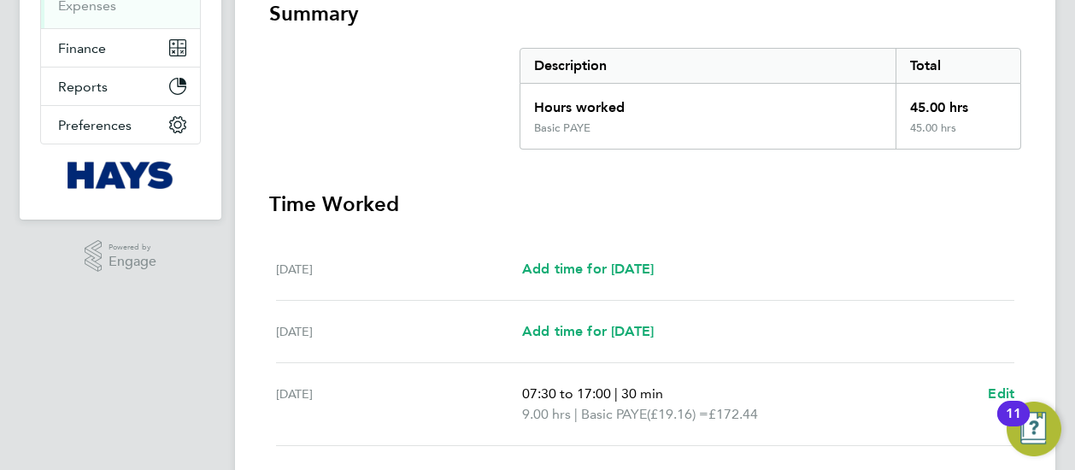
scroll to position [0, 0]
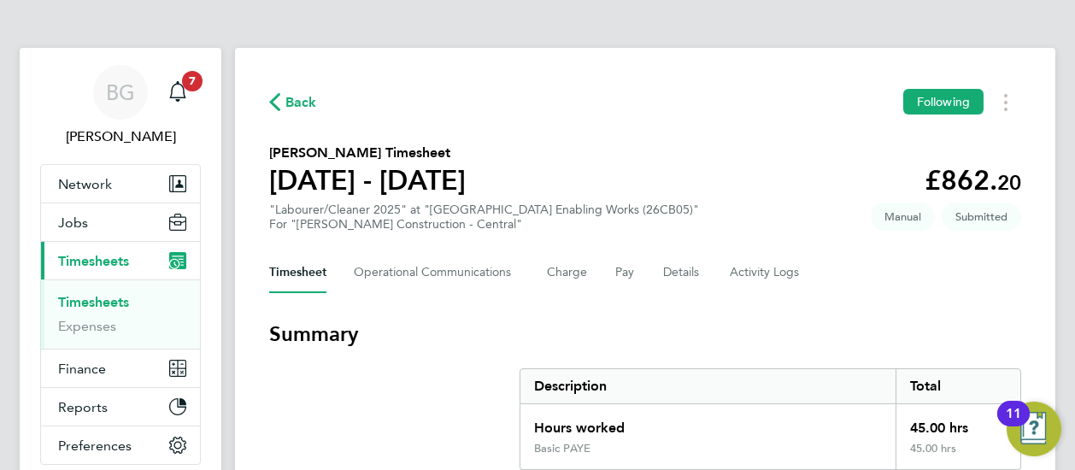
click at [292, 98] on span "Back" at bounding box center [301, 102] width 32 height 21
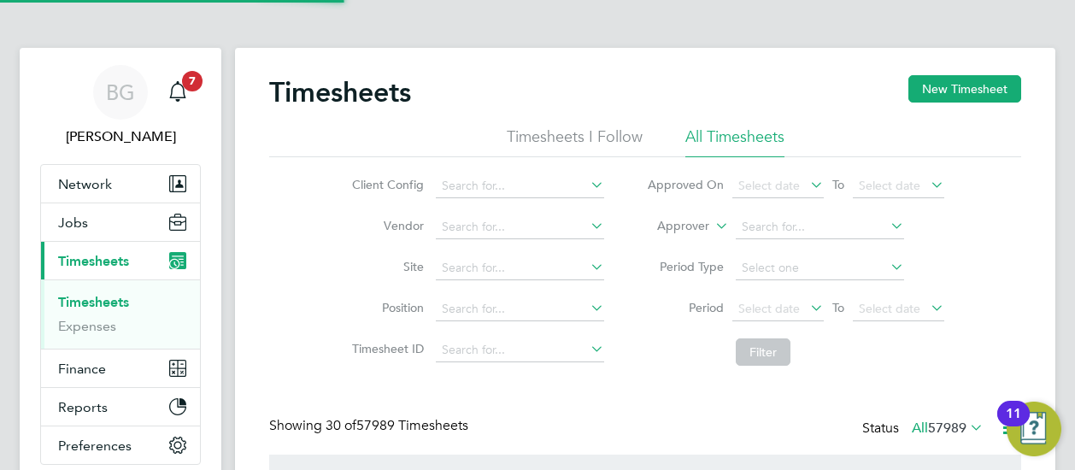
click at [709, 216] on li "Approver" at bounding box center [795, 227] width 340 height 41
click at [701, 226] on label "Approver" at bounding box center [670, 226] width 77 height 17
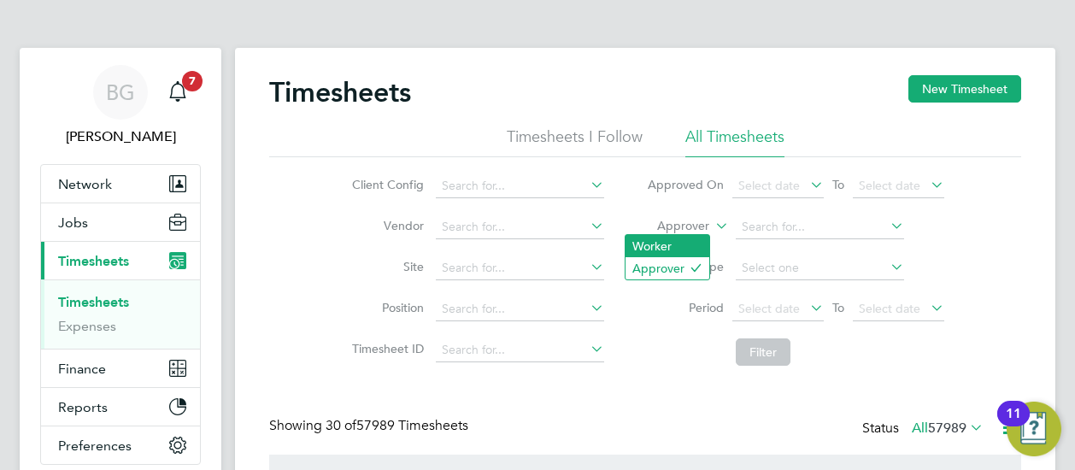
click at [678, 243] on li "Worker" at bounding box center [667, 246] width 84 height 22
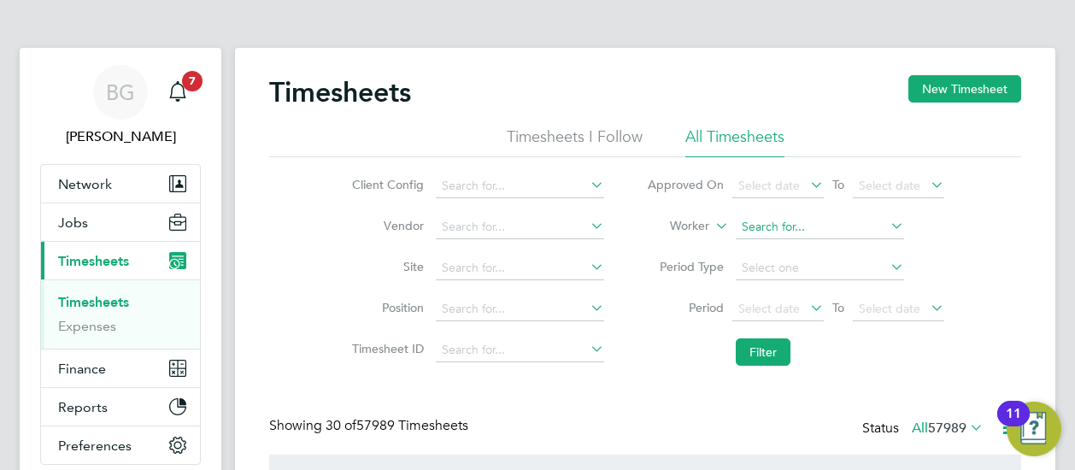
click at [787, 226] on input at bounding box center [820, 227] width 168 height 24
click at [844, 249] on b "Mc" at bounding box center [852, 250] width 17 height 15
type input "[PERSON_NAME]"
click at [761, 355] on button "Filter" at bounding box center [763, 351] width 55 height 27
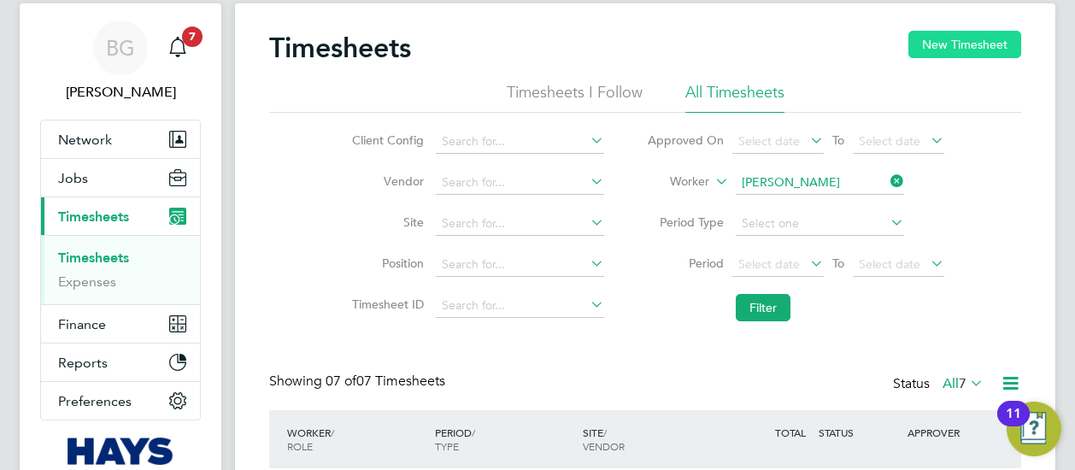
click at [936, 53] on button "New Timesheet" at bounding box center [964, 44] width 113 height 27
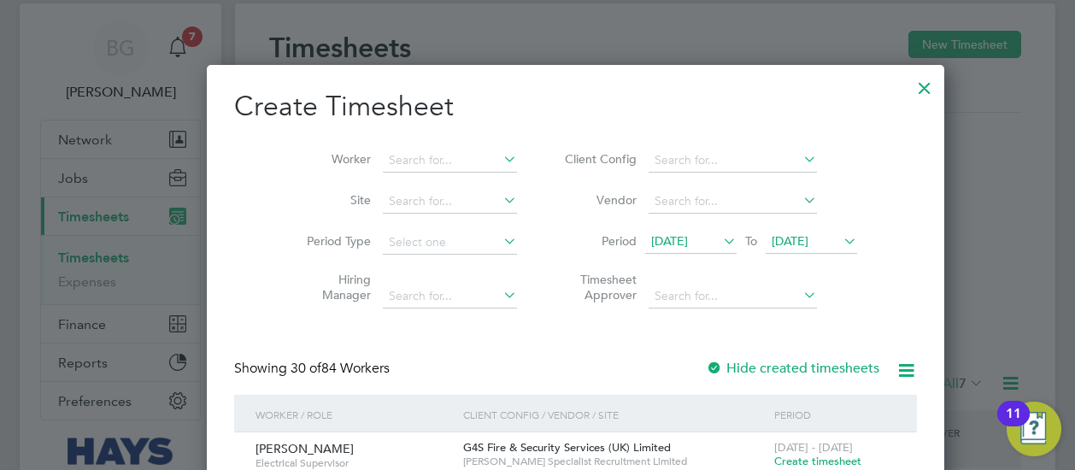
click at [719, 244] on icon at bounding box center [719, 241] width 0 height 24
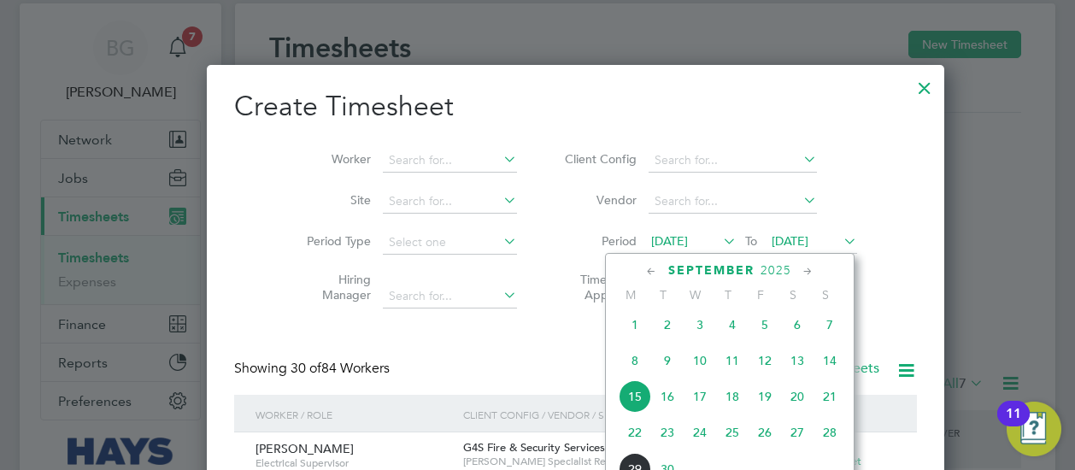
click at [793, 396] on span "20" at bounding box center [797, 396] width 32 height 32
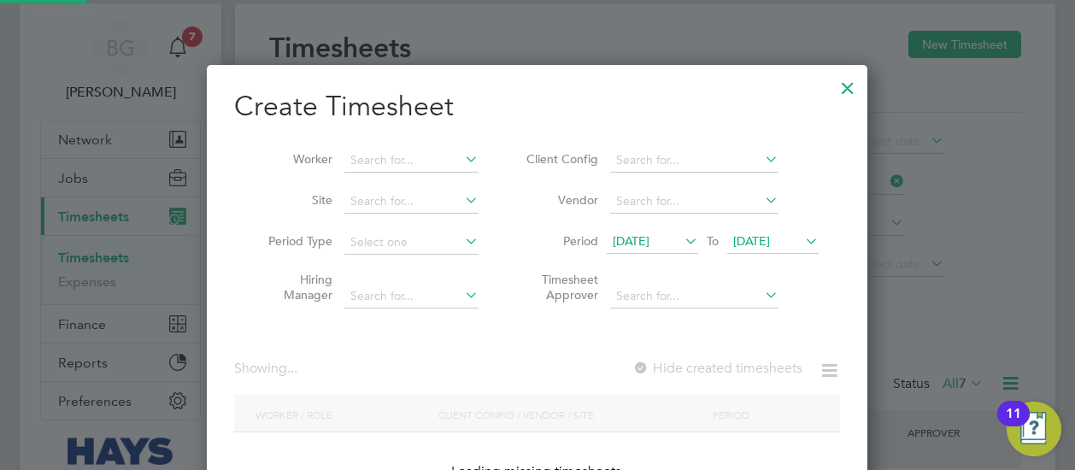
click at [760, 236] on span "[DATE]" at bounding box center [751, 240] width 37 height 15
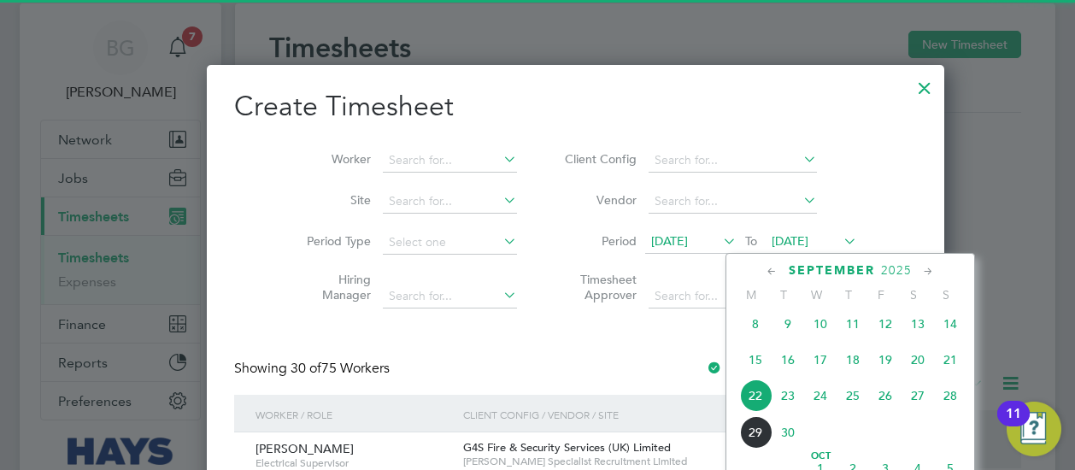
click at [895, 412] on span "26" at bounding box center [885, 395] width 32 height 32
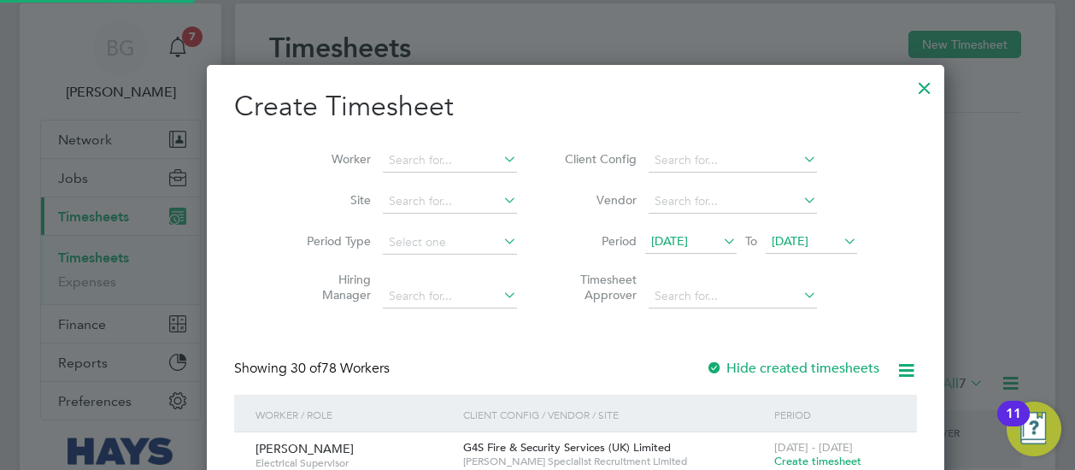
click at [410, 148] on li "Worker" at bounding box center [406, 160] width 266 height 41
click at [408, 150] on input at bounding box center [450, 161] width 134 height 24
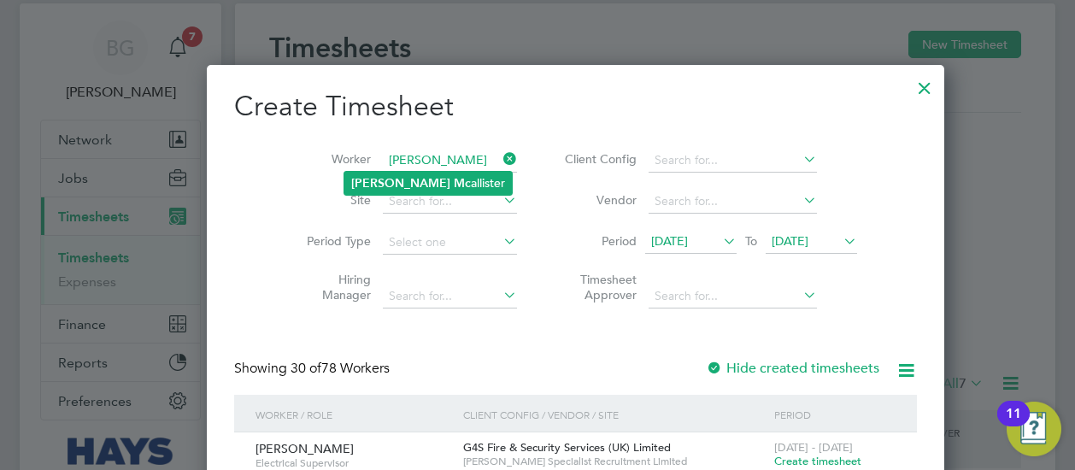
click at [418, 173] on li "[PERSON_NAME]" at bounding box center [427, 183] width 167 height 23
type input "[PERSON_NAME]"
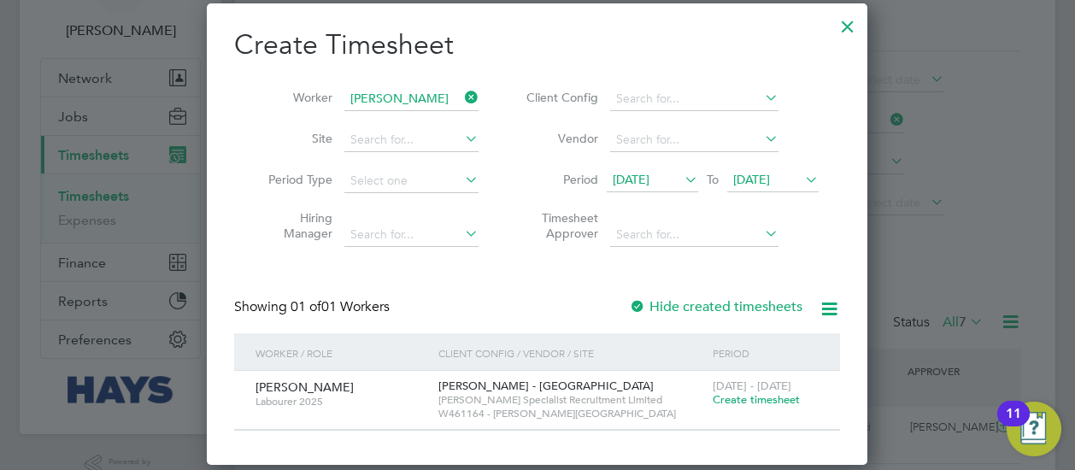
click at [747, 406] on div "[DATE] - [DATE] Create timesheet" at bounding box center [765, 394] width 114 height 46
click at [747, 405] on span "Create timesheet" at bounding box center [756, 399] width 87 height 15
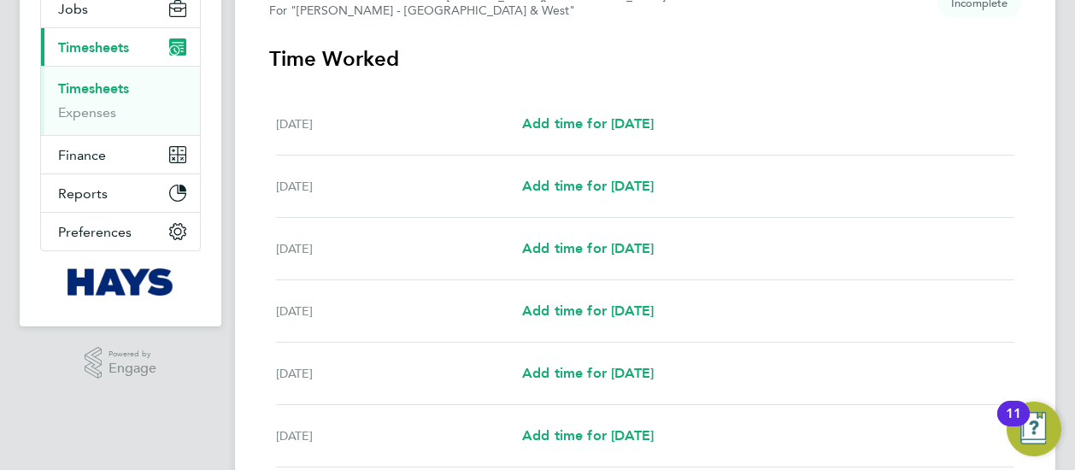
click at [624, 260] on div "[DATE] Add time for [DATE] Add time for [DATE]" at bounding box center [645, 249] width 738 height 62
click at [624, 249] on span "Add time for [DATE]" at bounding box center [588, 248] width 132 height 16
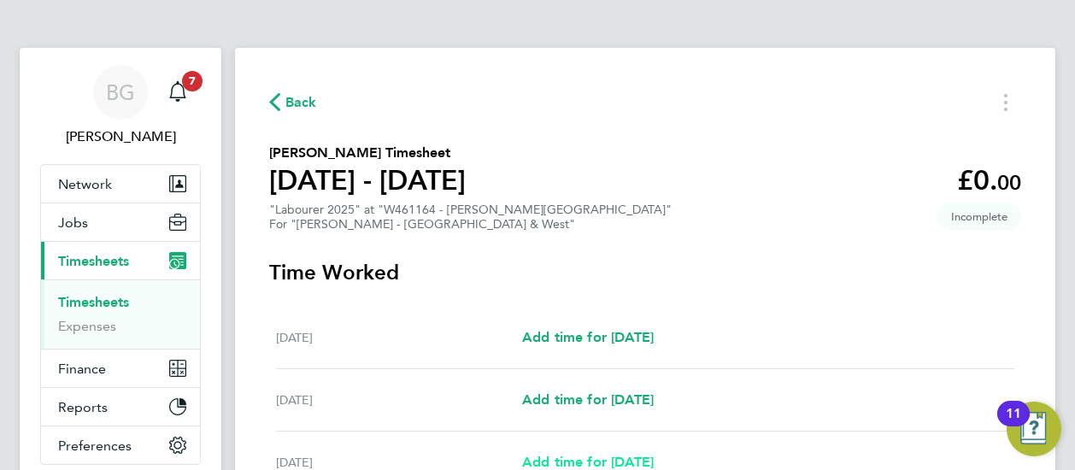
select select "30"
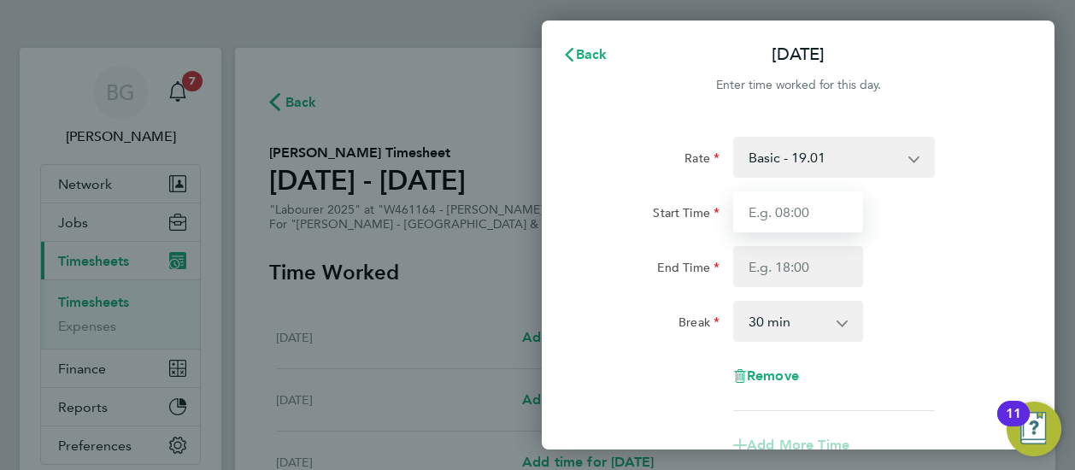
click at [785, 206] on input "Start Time" at bounding box center [798, 211] width 130 height 41
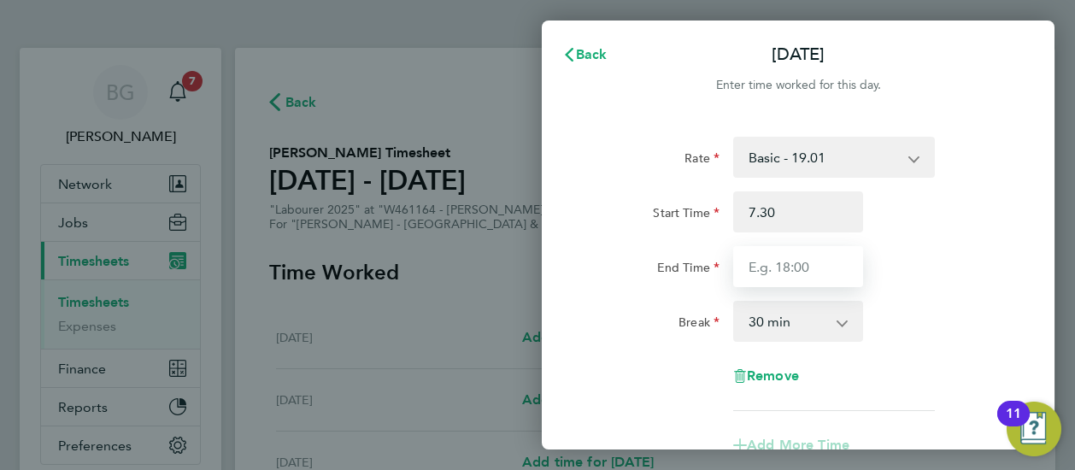
type input "07:30"
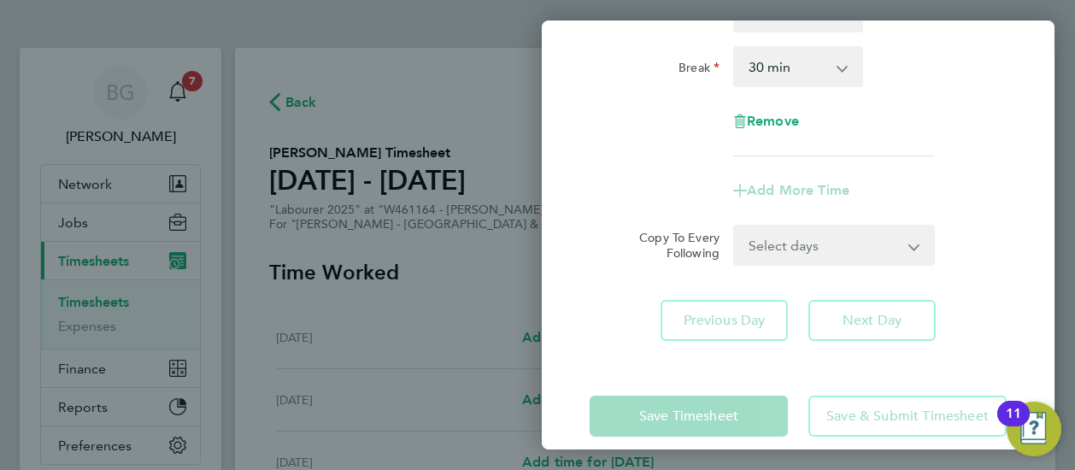
type input "17:30"
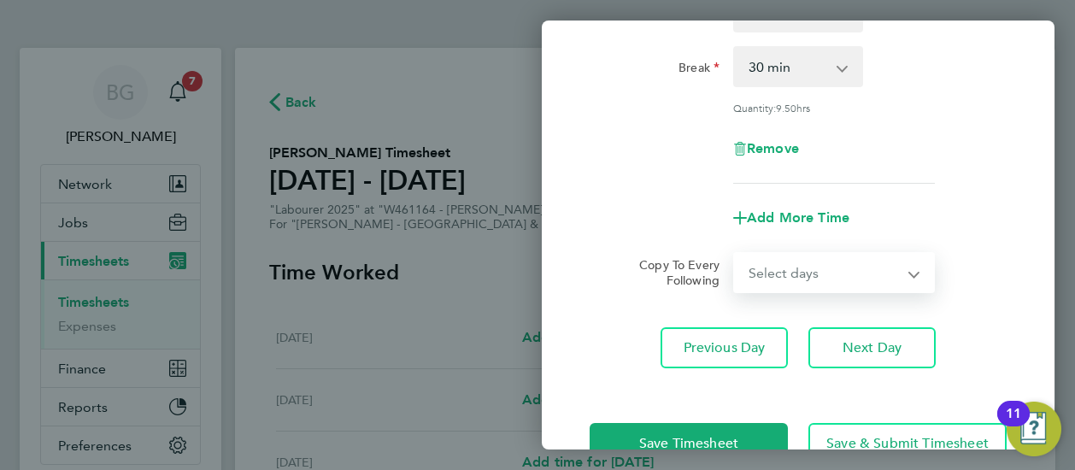
click at [815, 255] on select "Select days Day [DATE] [DATE] [DATE] [DATE]" at bounding box center [824, 273] width 179 height 38
select select "DAY"
click at [735, 254] on select "Select days Day [DATE] [DATE] [DATE] [DATE]" at bounding box center [824, 273] width 179 height 38
select select "[DATE]"
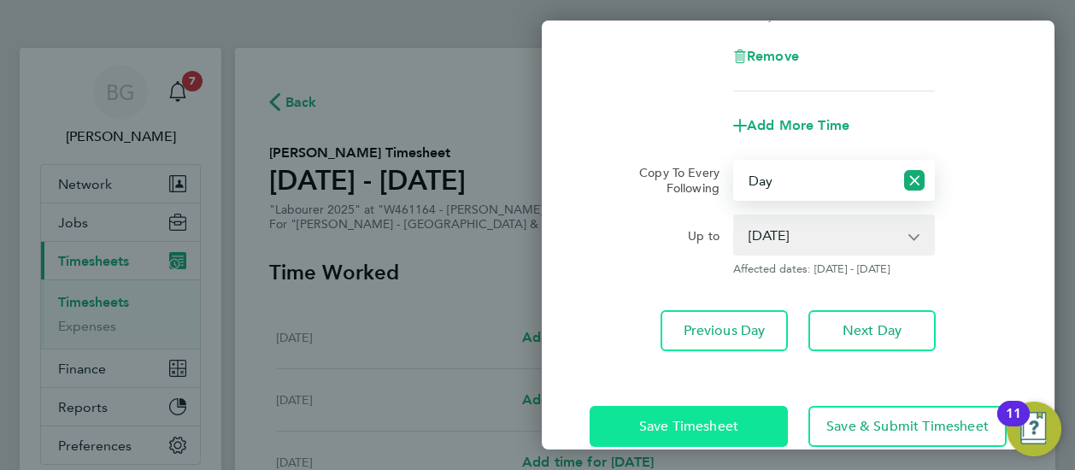
click at [646, 408] on button "Save Timesheet" at bounding box center [688, 426] width 198 height 41
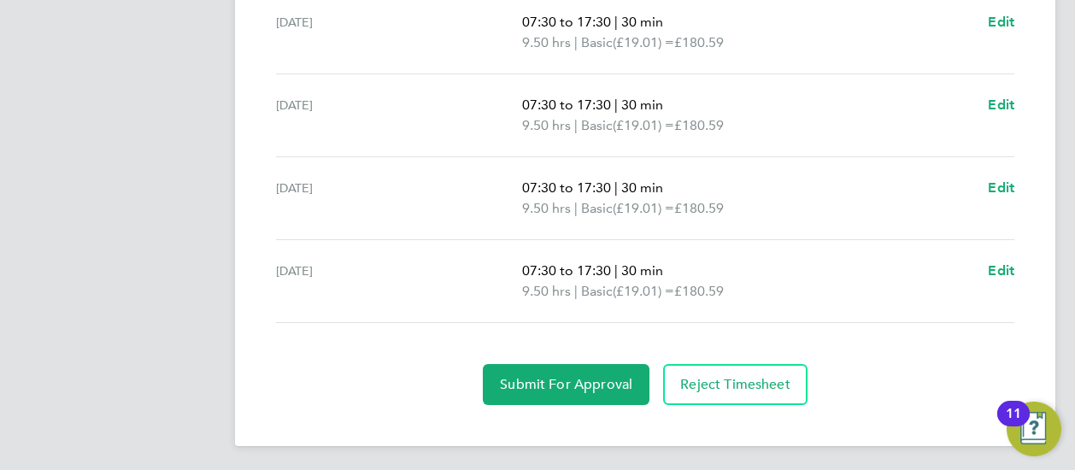
click at [987, 182] on div "07:30 to 17:30 | 30 min 9.50 hrs | Basic (£19.01) = £180.59 Edit" at bounding box center [768, 198] width 492 height 41
click at [1013, 179] on span "Edit" at bounding box center [1001, 187] width 26 height 16
select select "30"
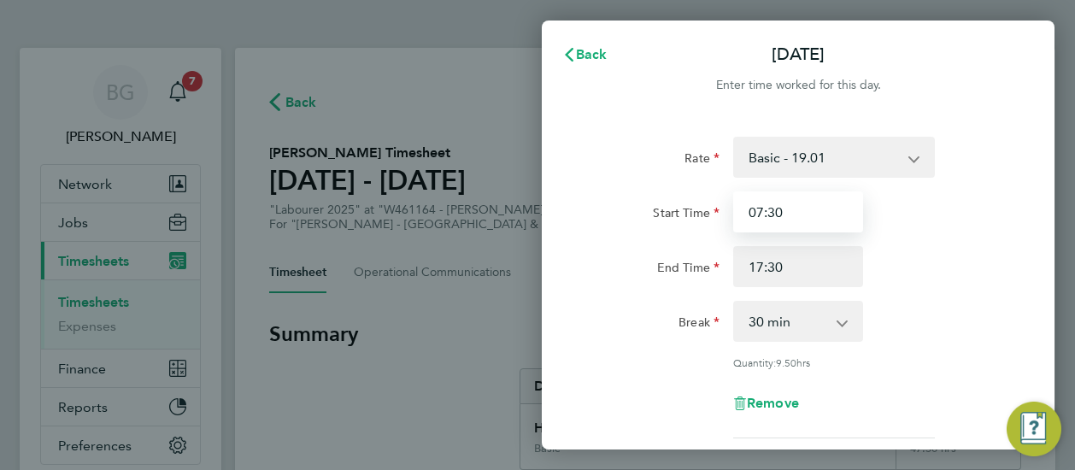
click at [813, 217] on input "07:30" at bounding box center [798, 211] width 130 height 41
type input "07:00"
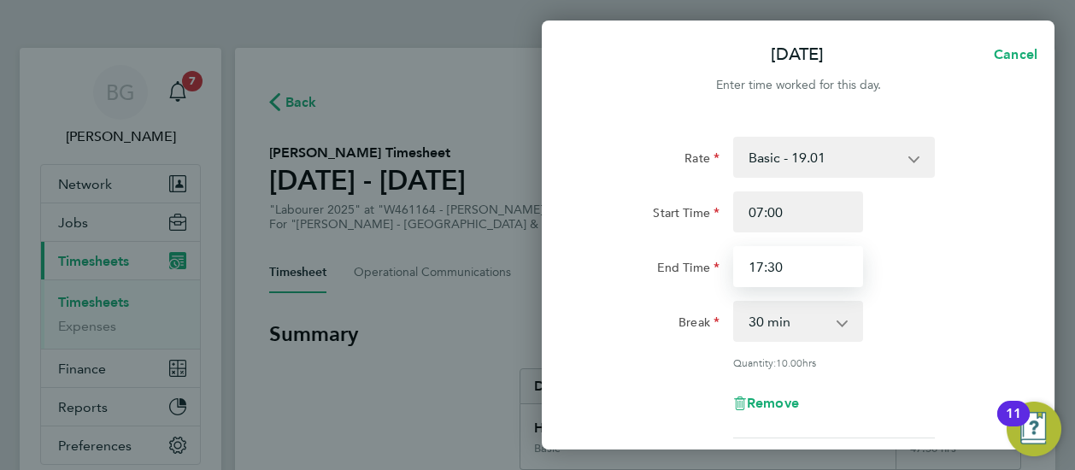
click at [733, 275] on input "17:30" at bounding box center [798, 266] width 130 height 41
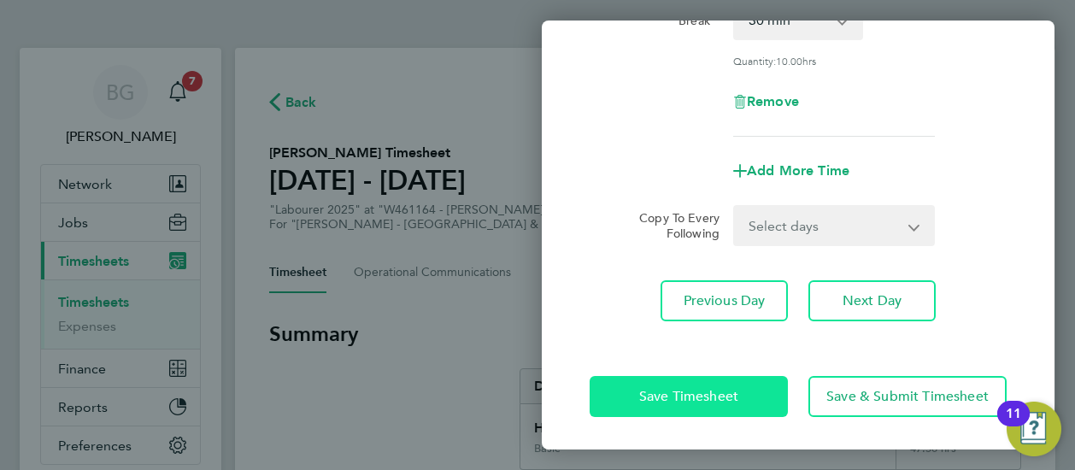
click at [648, 392] on span "Save Timesheet" at bounding box center [688, 396] width 99 height 17
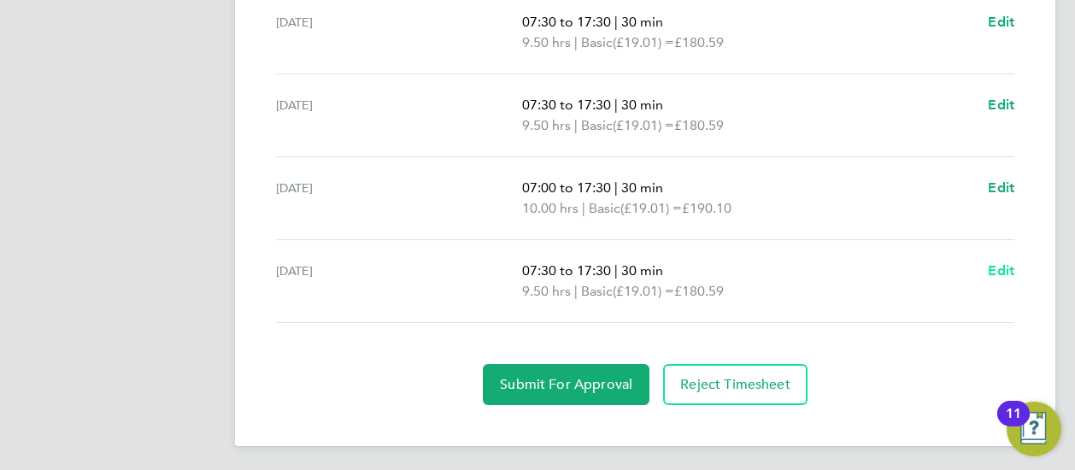
click at [996, 267] on span "Edit" at bounding box center [1001, 270] width 26 height 16
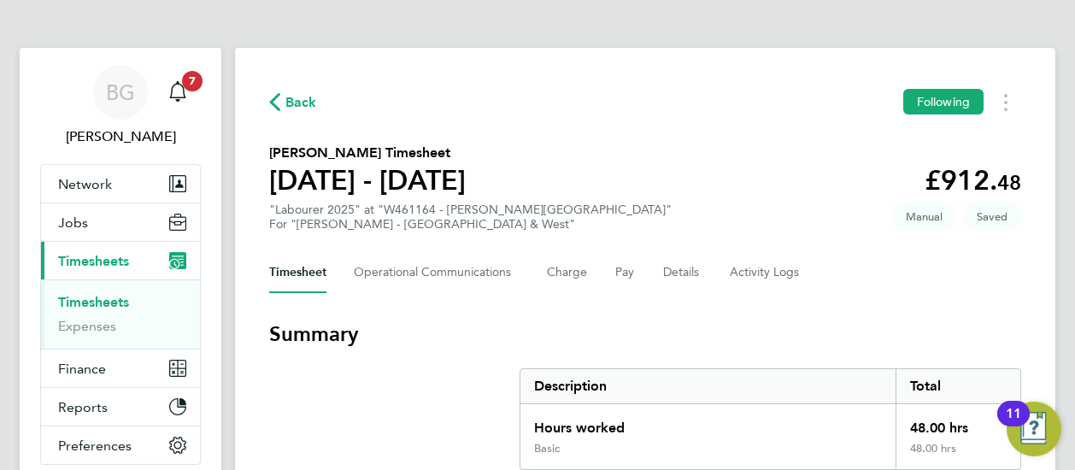
select select "30"
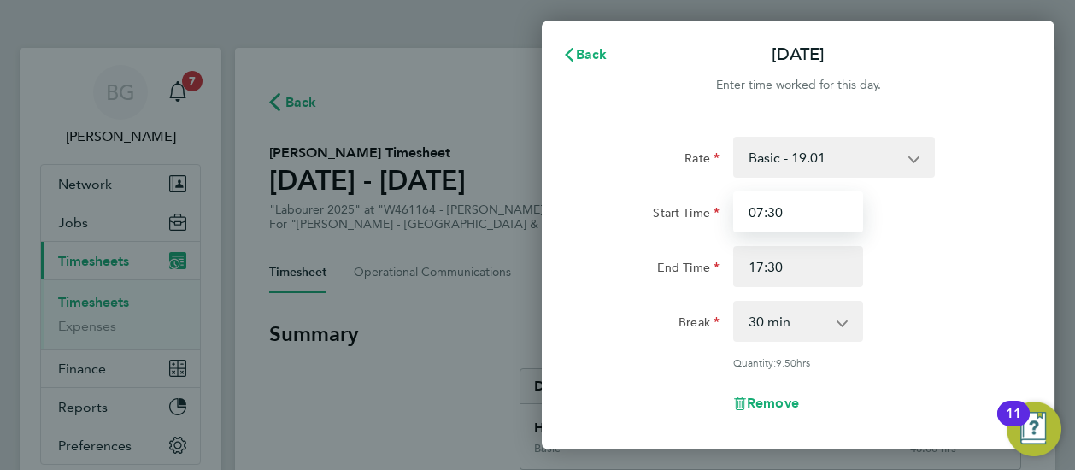
click at [831, 223] on input "07:30" at bounding box center [798, 211] width 130 height 41
click at [834, 223] on input "07:00" at bounding box center [798, 211] width 130 height 41
type input "07:00"
click at [810, 154] on select "Basic - 19.01 Overtime - 27.22" at bounding box center [824, 157] width 178 height 38
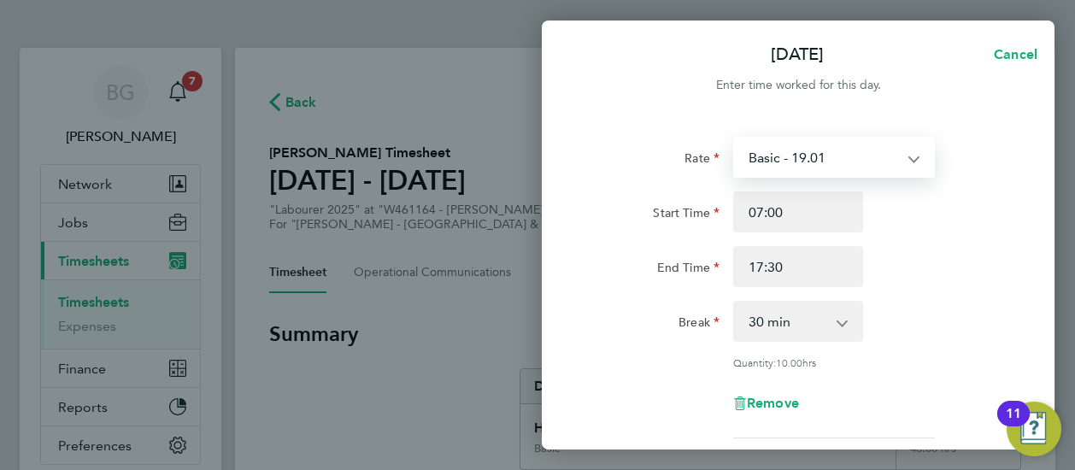
click at [920, 260] on div "End Time 17:30" at bounding box center [798, 266] width 431 height 41
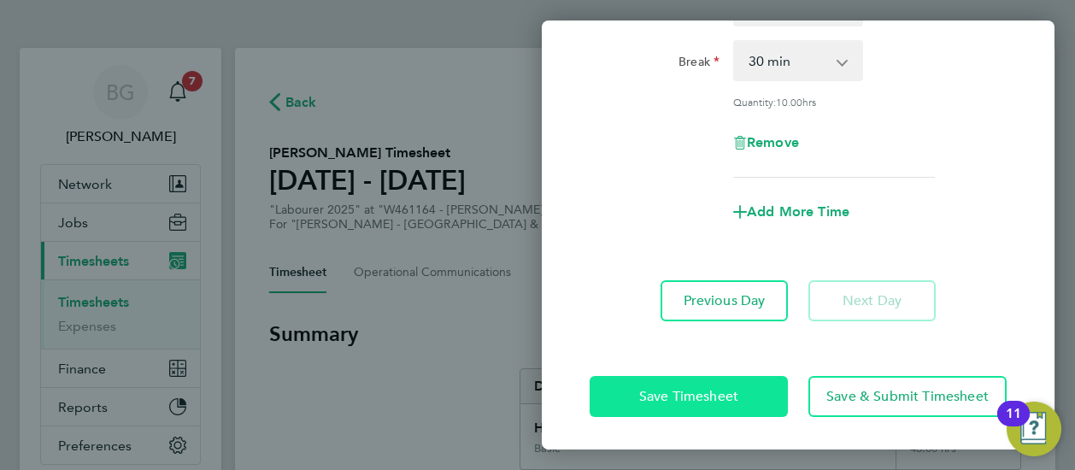
click at [669, 388] on span "Save Timesheet" at bounding box center [688, 396] width 99 height 17
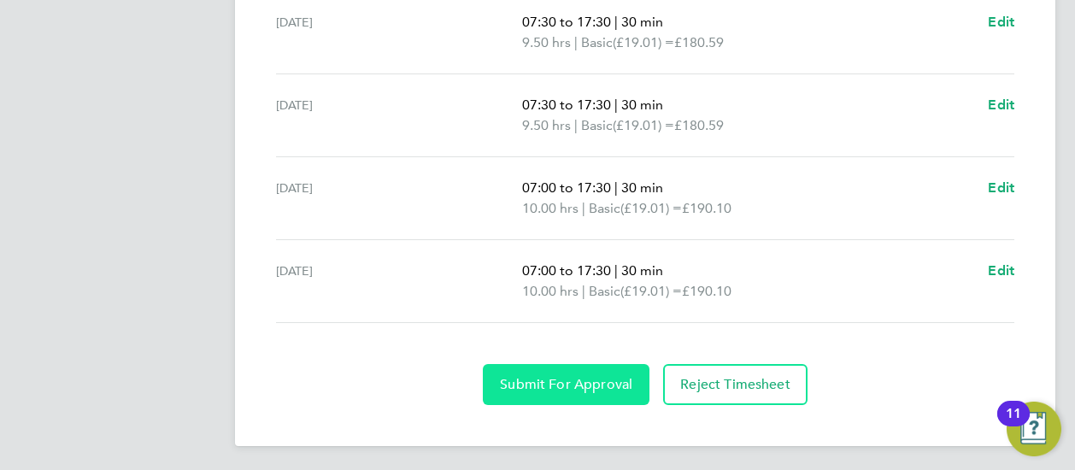
click at [624, 382] on span "Submit For Approval" at bounding box center [566, 384] width 132 height 17
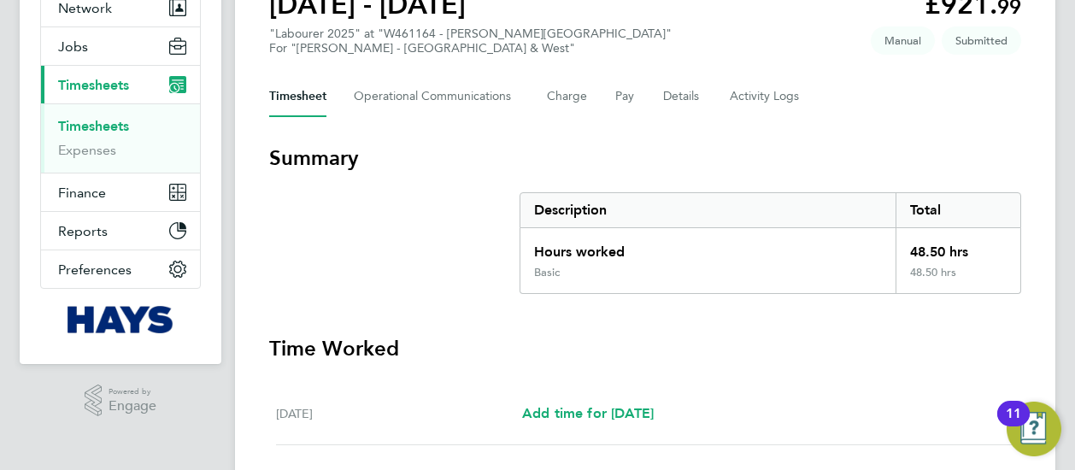
scroll to position [22, 0]
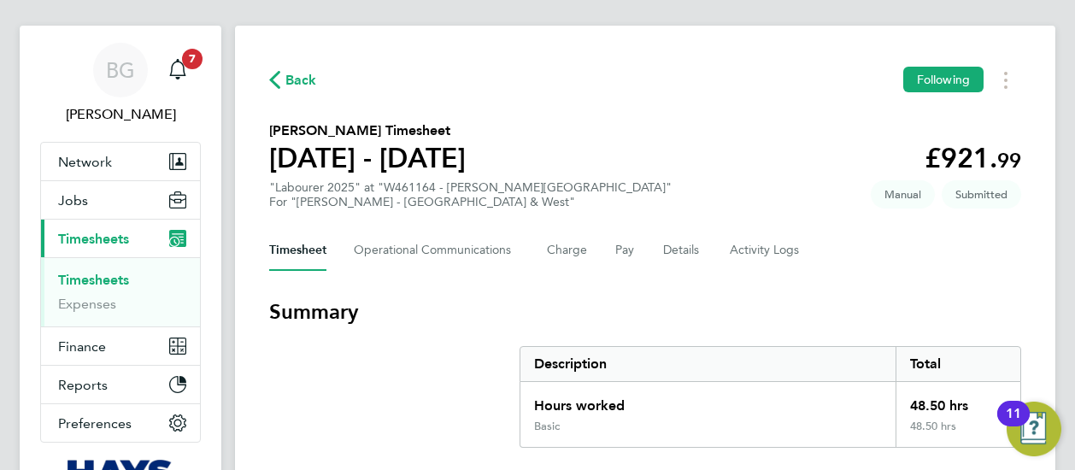
click at [293, 73] on span "Back" at bounding box center [301, 80] width 32 height 21
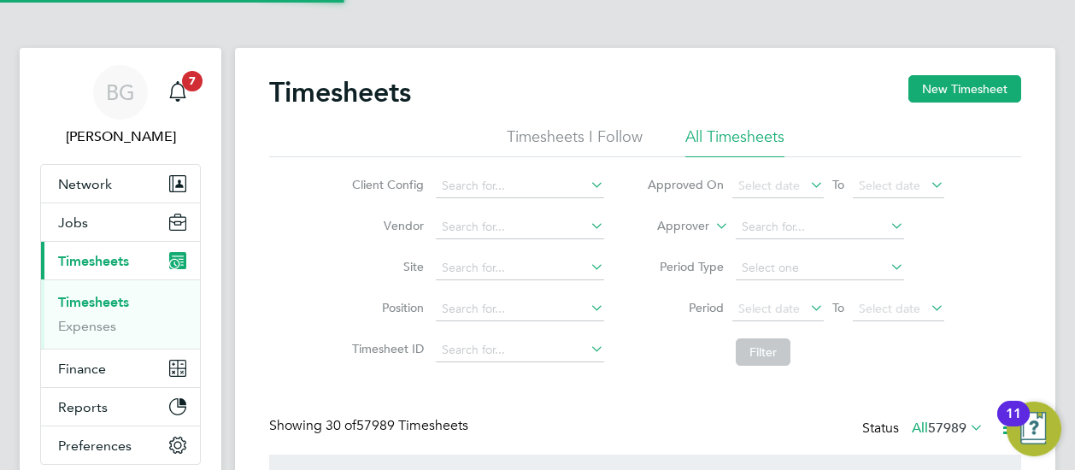
scroll to position [9, 9]
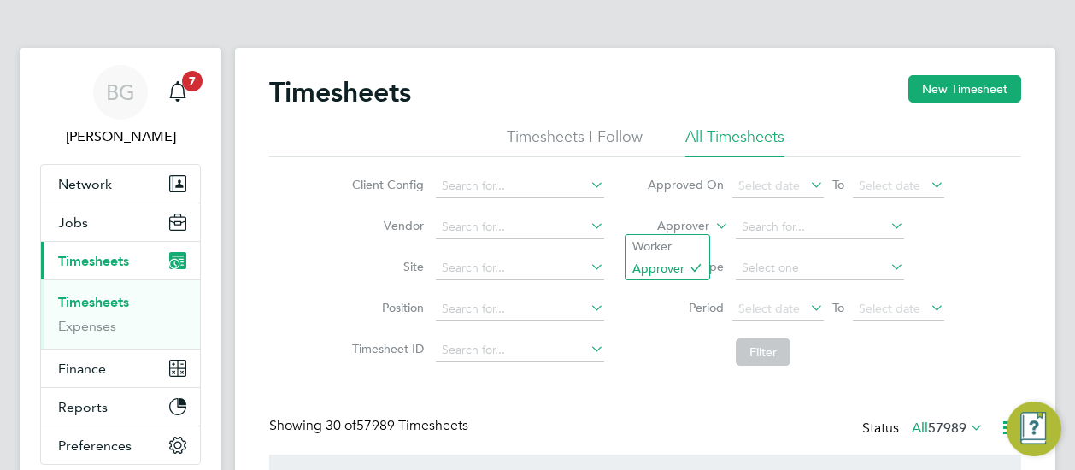
click at [681, 220] on label "Approver" at bounding box center [670, 226] width 77 height 17
click at [677, 245] on li "Worker" at bounding box center [667, 246] width 84 height 22
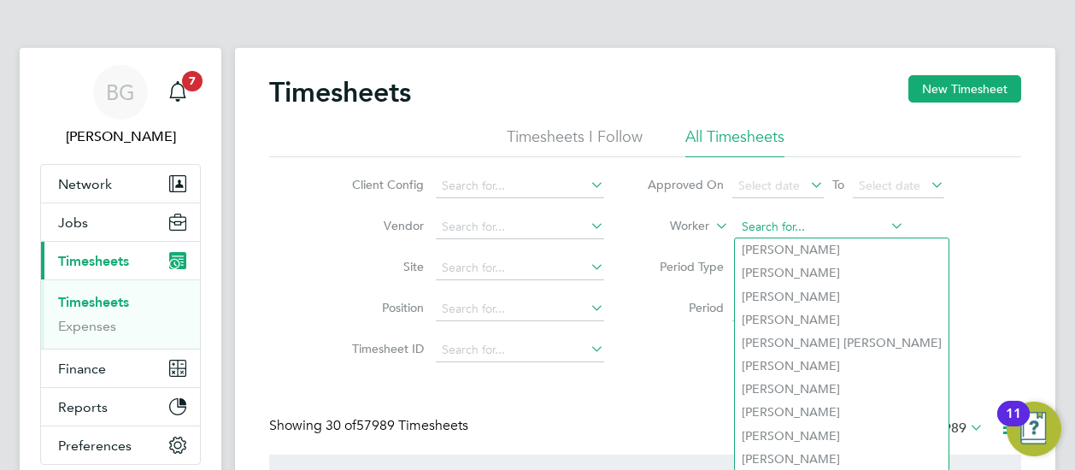
click at [747, 225] on input at bounding box center [820, 227] width 168 height 24
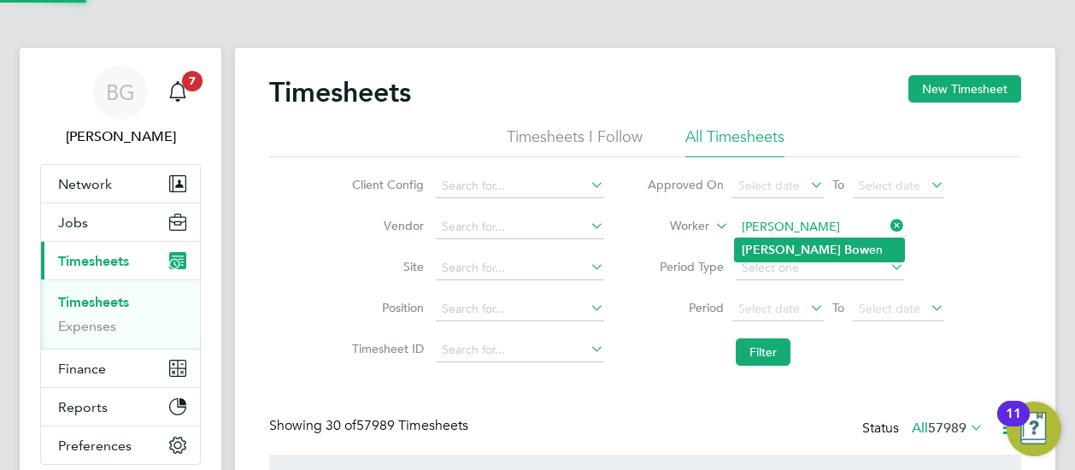
click at [774, 239] on li "[PERSON_NAME] en" at bounding box center [819, 249] width 169 height 23
type input "[PERSON_NAME]"
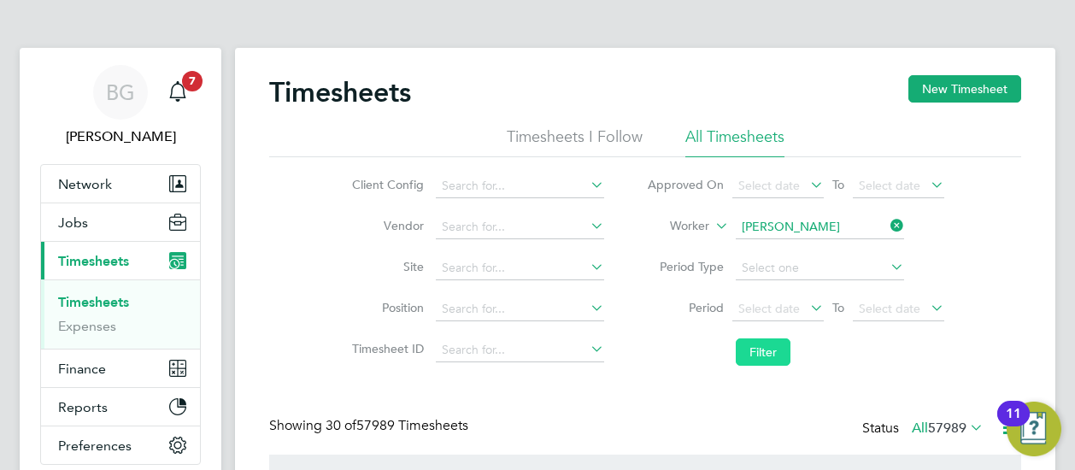
click at [750, 343] on button "Filter" at bounding box center [763, 351] width 55 height 27
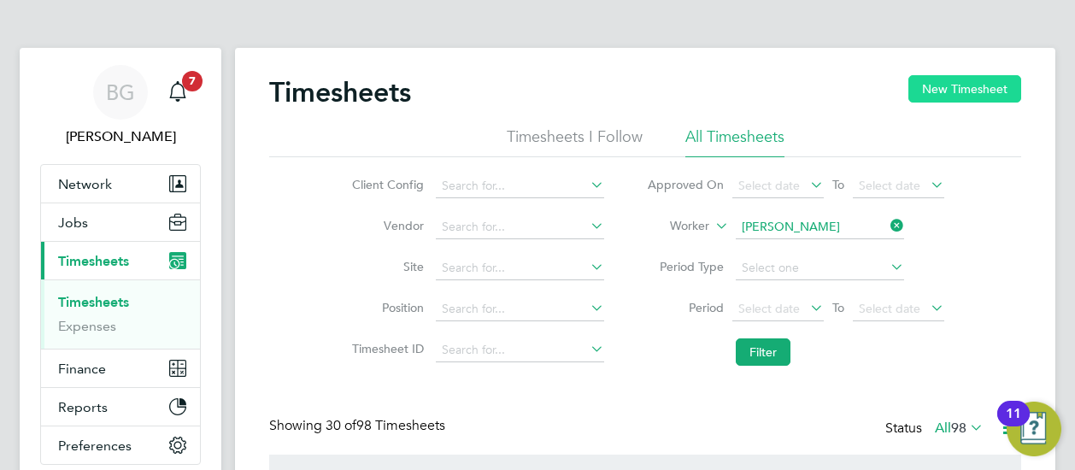
click at [947, 76] on button "New Timesheet" at bounding box center [964, 88] width 113 height 27
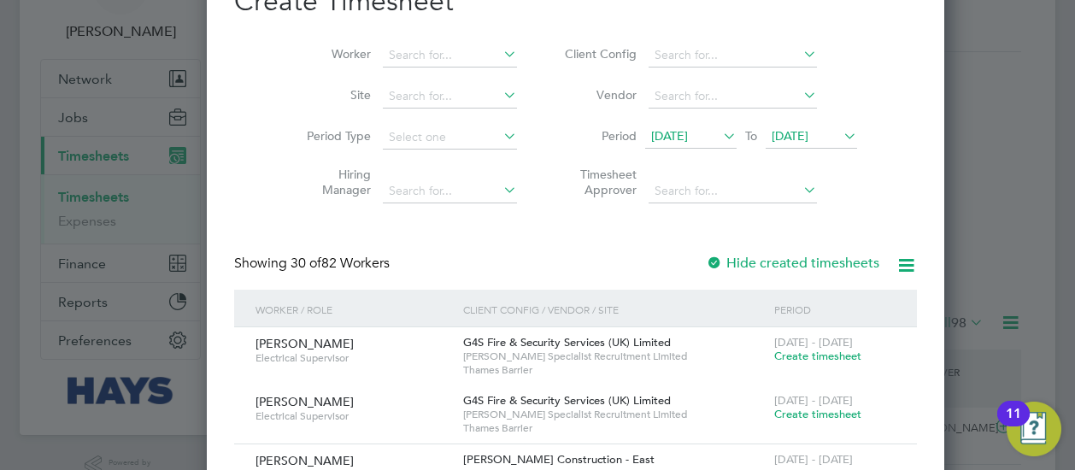
click at [651, 129] on span "[DATE]" at bounding box center [669, 135] width 37 height 15
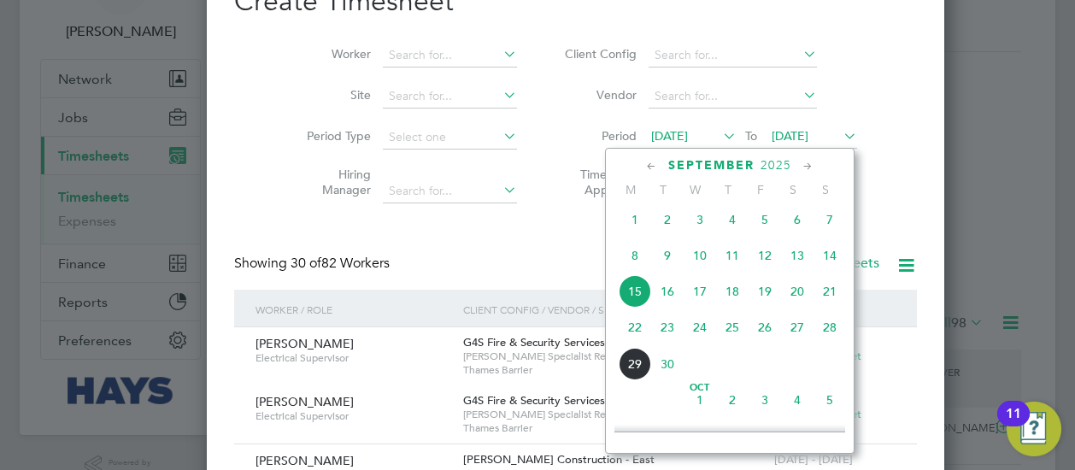
click at [795, 294] on span "20" at bounding box center [797, 291] width 32 height 32
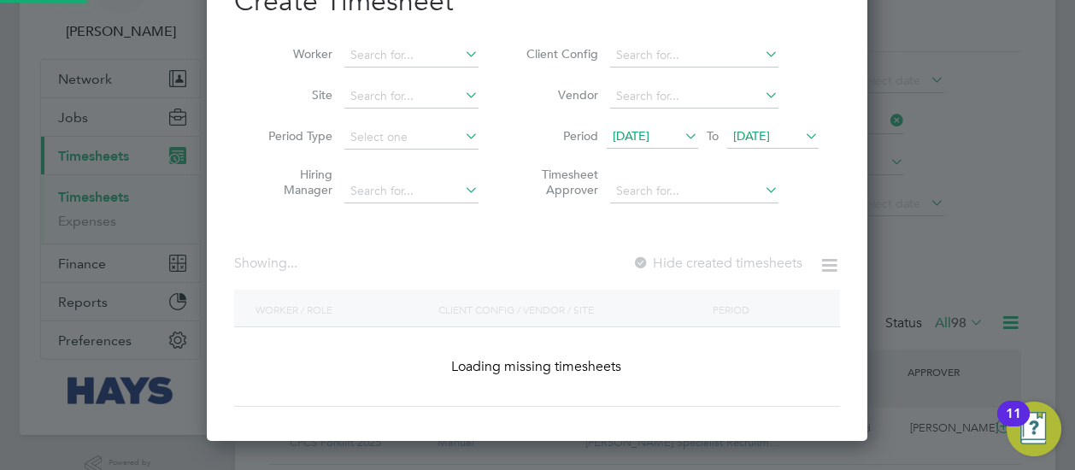
click at [772, 148] on span "[DATE]" at bounding box center [772, 137] width 91 height 23
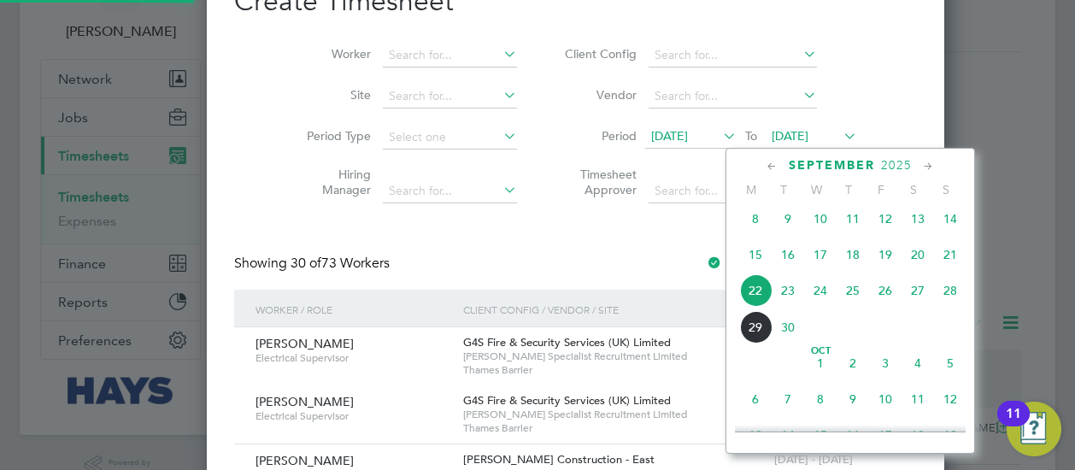
click at [772, 142] on span "[DATE]" at bounding box center [789, 135] width 37 height 15
click at [893, 298] on span "26" at bounding box center [885, 290] width 32 height 32
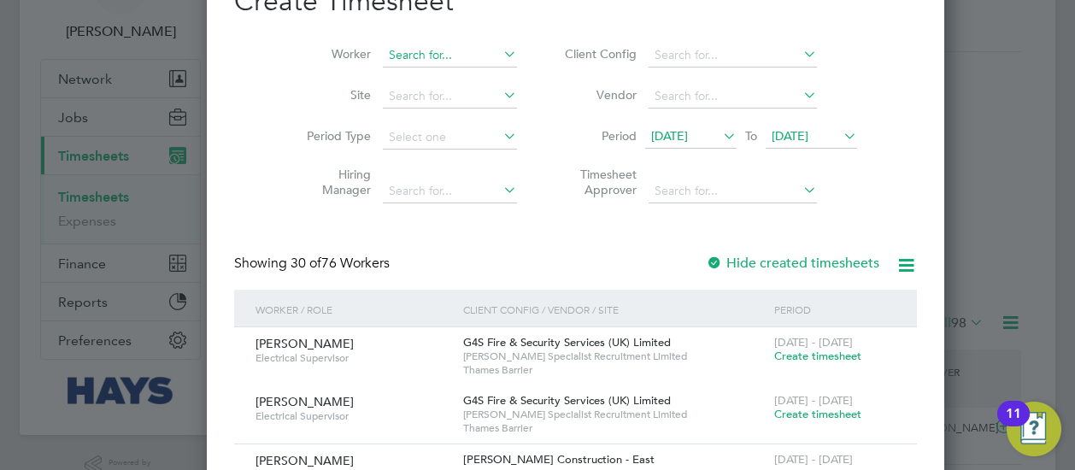
click at [390, 59] on input at bounding box center [450, 56] width 134 height 24
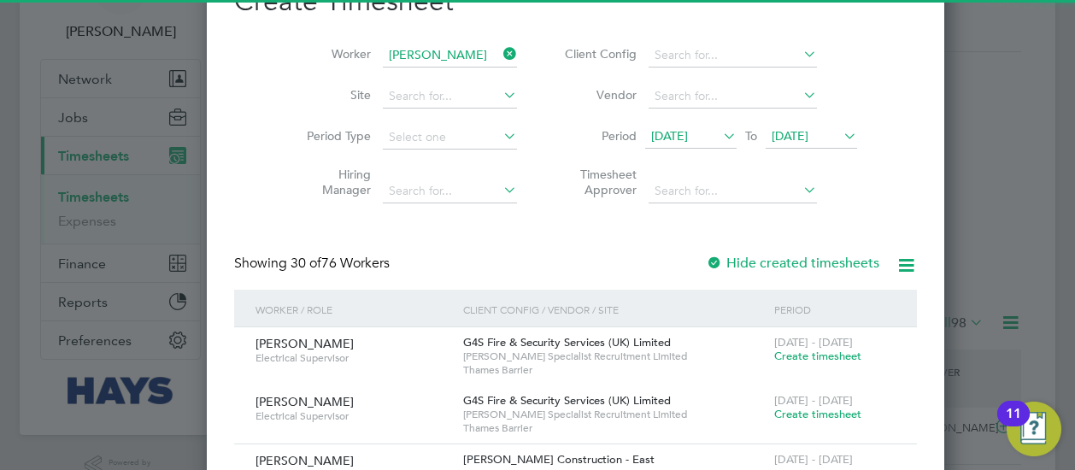
click at [408, 83] on li "[PERSON_NAME]" at bounding box center [455, 78] width 222 height 23
type input "[PERSON_NAME]"
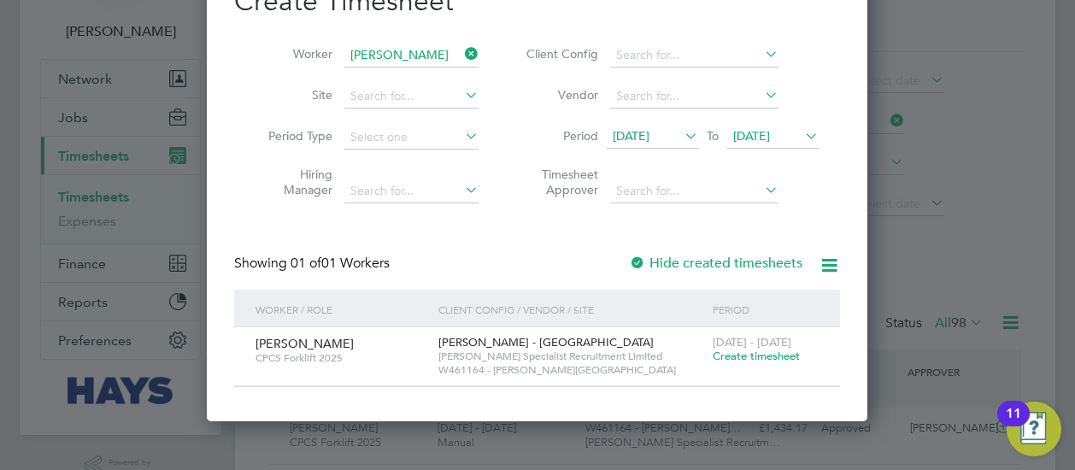
click at [750, 358] on span "Create timesheet" at bounding box center [756, 356] width 87 height 15
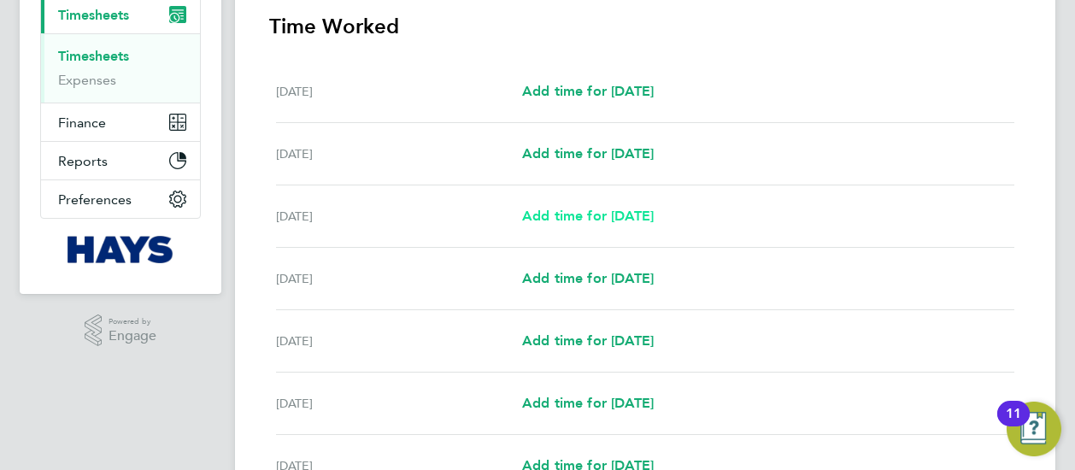
click at [599, 214] on span "Add time for [DATE]" at bounding box center [588, 216] width 132 height 16
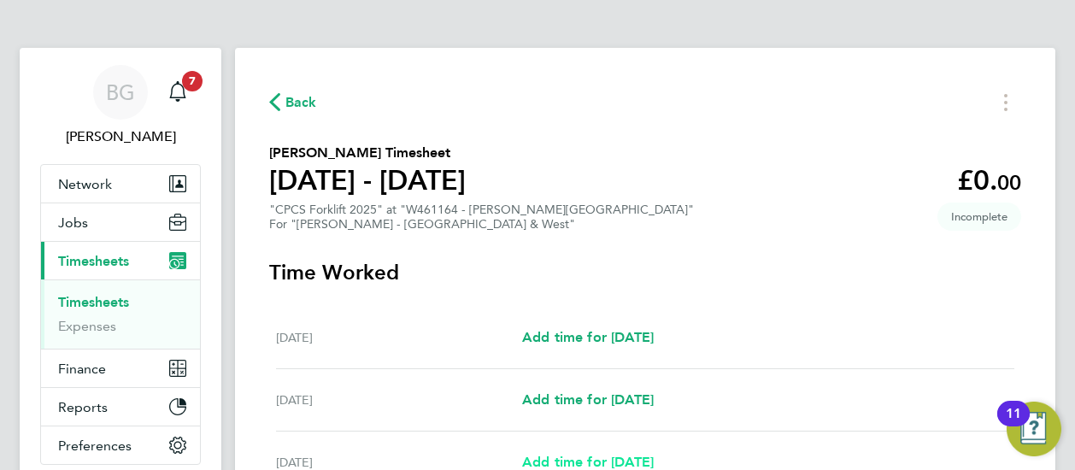
select select "30"
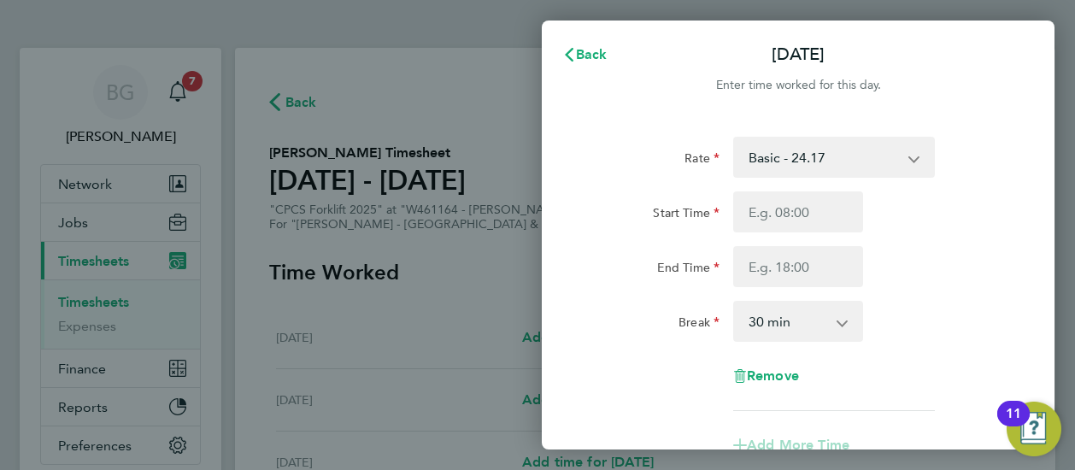
click at [812, 232] on div "Start Time End Time" at bounding box center [798, 239] width 431 height 96
click at [808, 214] on input "Start Time" at bounding box center [798, 211] width 130 height 41
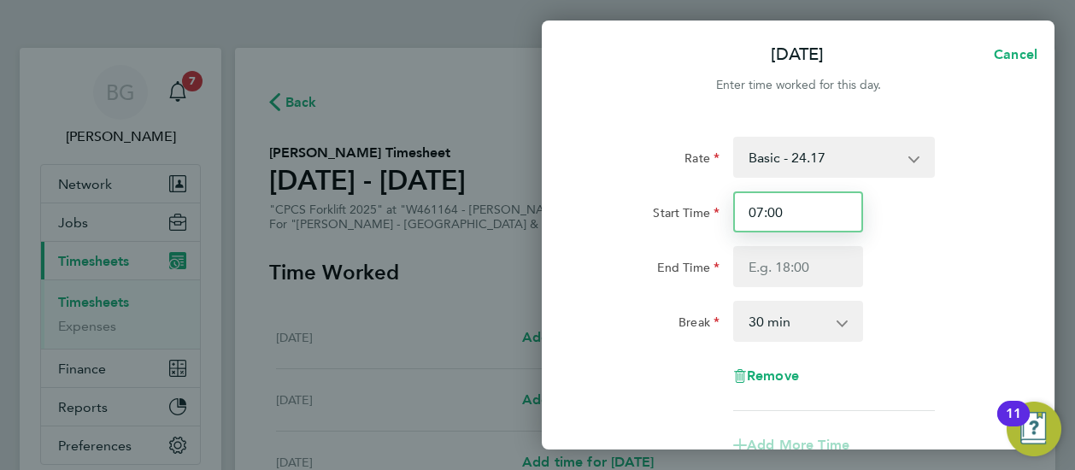
click at [808, 214] on input "07:00" at bounding box center [798, 211] width 130 height 41
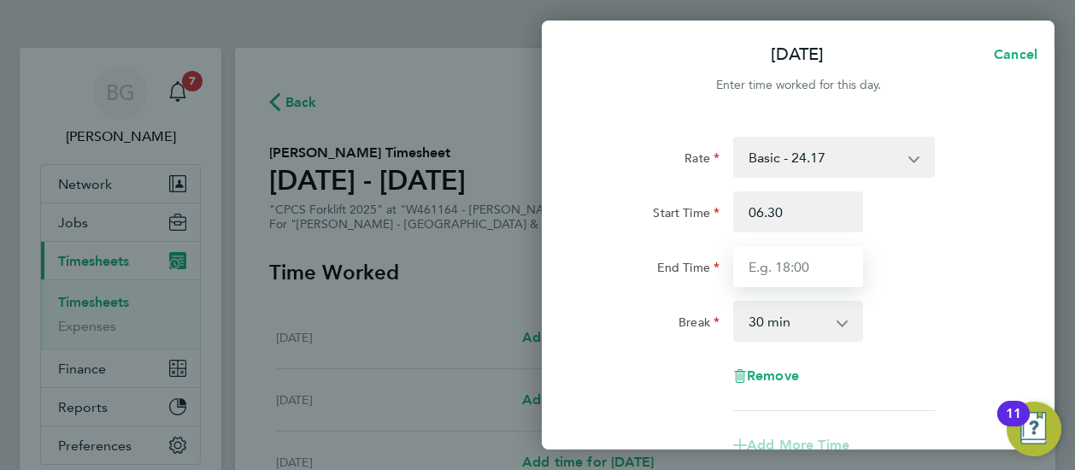
type input "06:30"
type input "16:00"
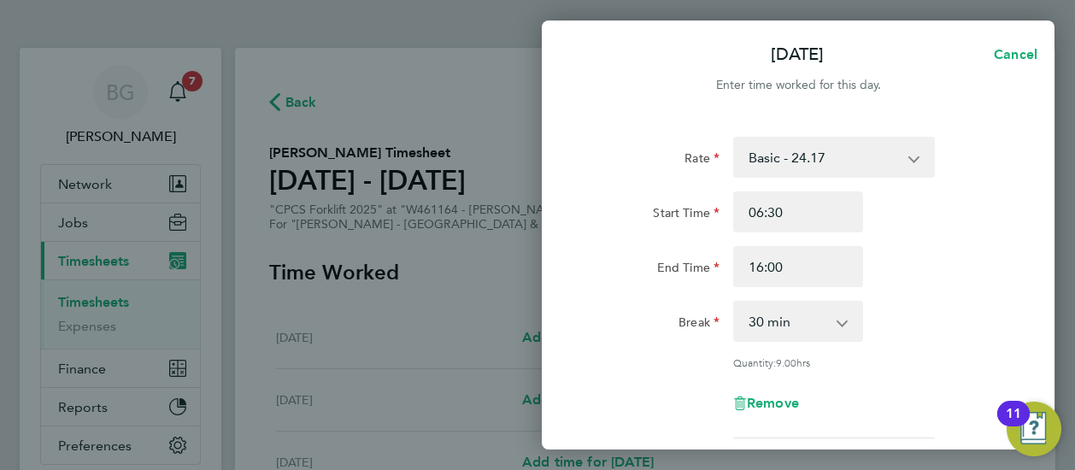
click at [896, 292] on div "Rate Basic - 24.17 Weekday OT 39h+ - 35.11 Sat first 4h - 35.11 Sat after 4h - …" at bounding box center [797, 288] width 417 height 302
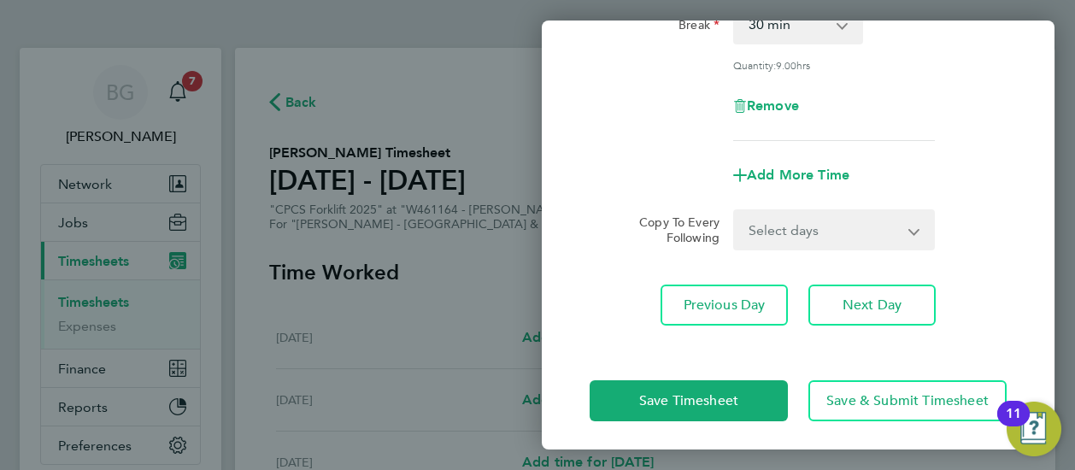
scroll to position [302, 0]
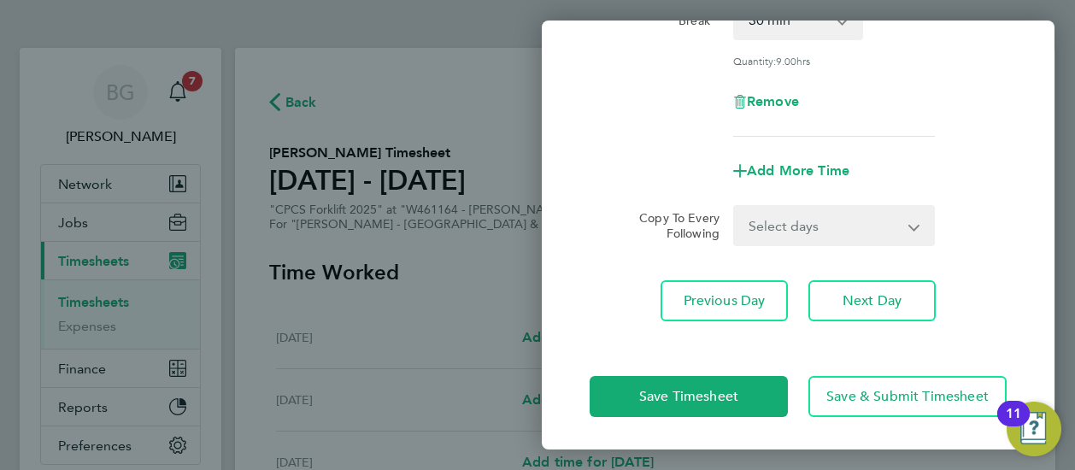
click at [760, 214] on select "Select days Day [DATE] [DATE] [DATE] [DATE]" at bounding box center [824, 226] width 179 height 38
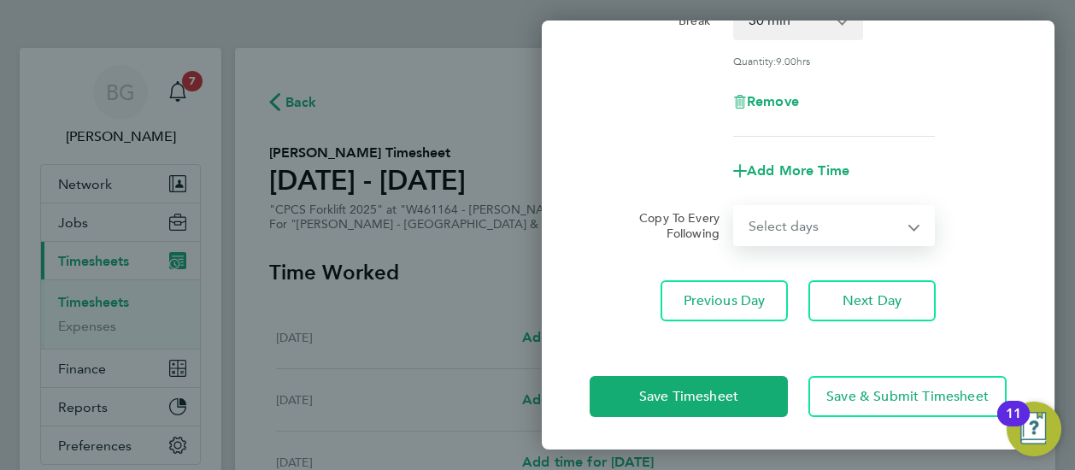
select select "DAY"
click at [735, 207] on select "Select days Day [DATE] [DATE] [DATE] [DATE]" at bounding box center [824, 226] width 179 height 38
select select "[DATE]"
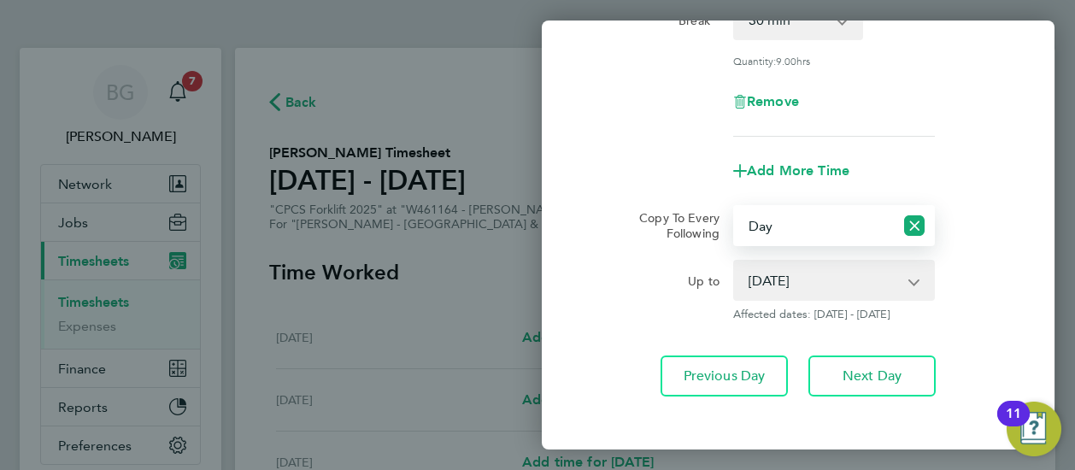
scroll to position [377, 0]
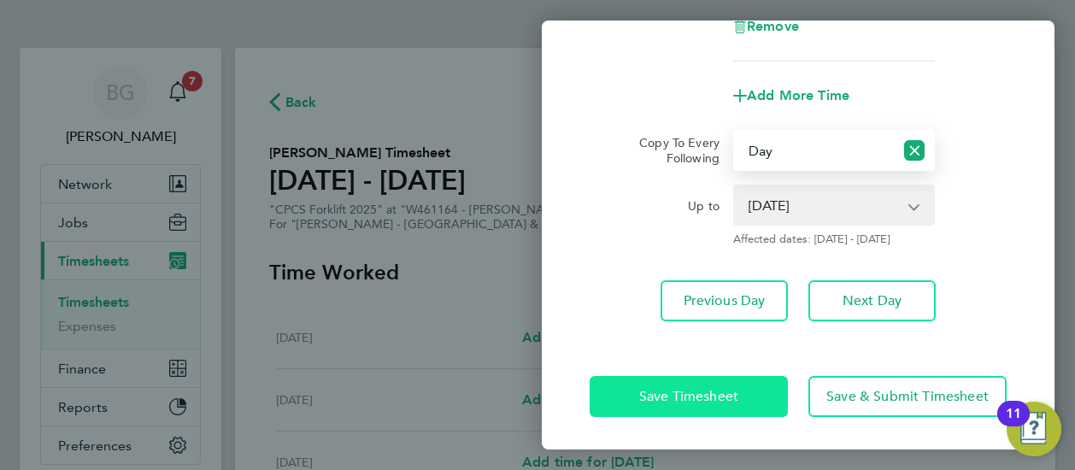
click at [629, 392] on button "Save Timesheet" at bounding box center [688, 396] width 198 height 41
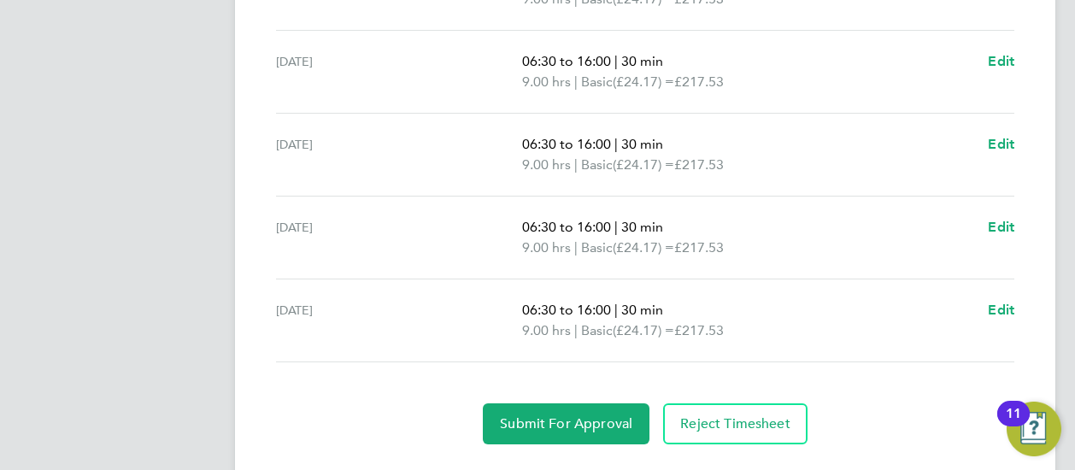
scroll to position [736, 0]
click at [1000, 218] on span "Edit" at bounding box center [1001, 226] width 26 height 16
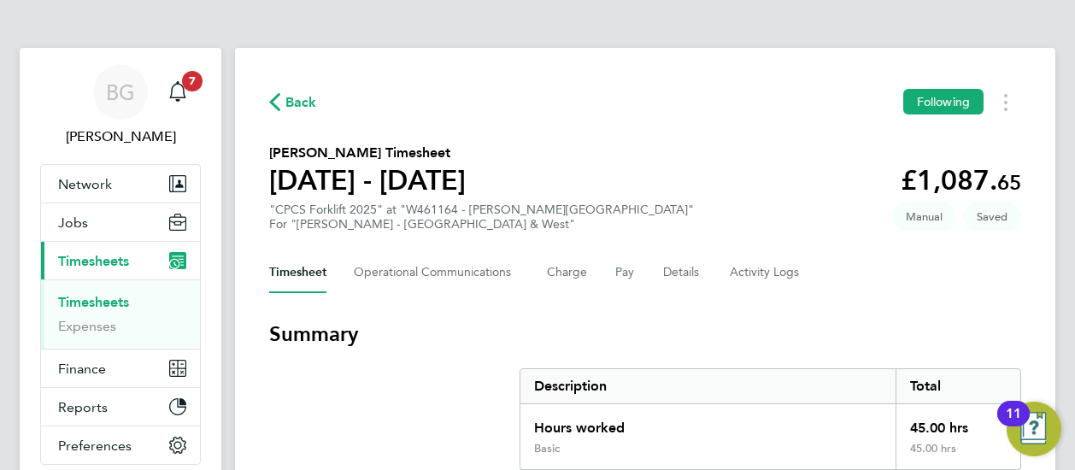
select select "30"
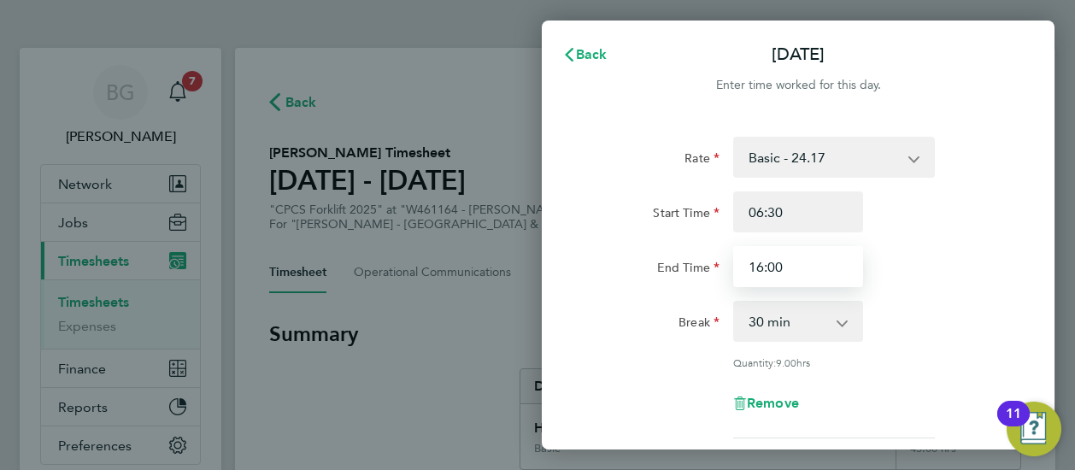
click at [816, 259] on input "16:00" at bounding box center [798, 266] width 130 height 41
type input "16:30"
click at [971, 306] on div "Break 0 min 15 min 30 min 45 min 60 min 75 min 90 min" at bounding box center [798, 321] width 431 height 41
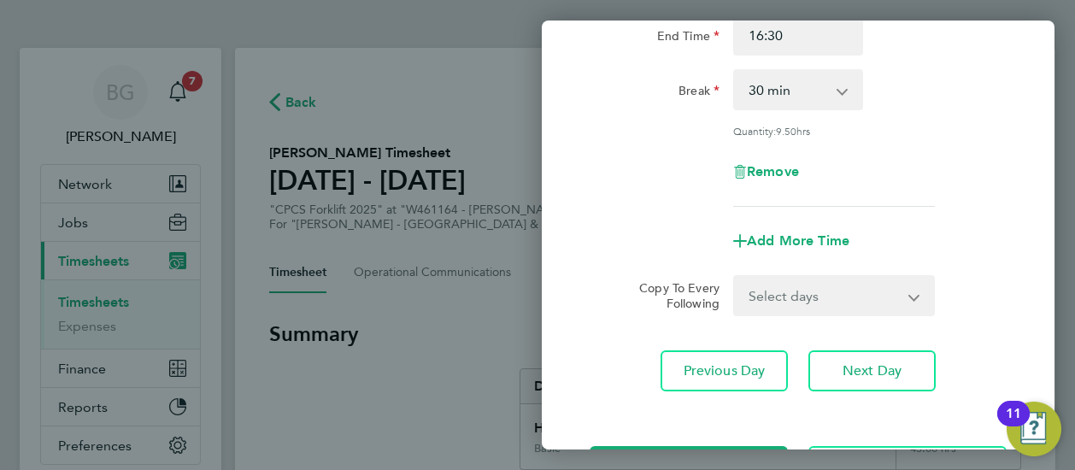
scroll to position [232, 0]
click at [812, 295] on select "Select days [DATE]" at bounding box center [824, 295] width 179 height 38
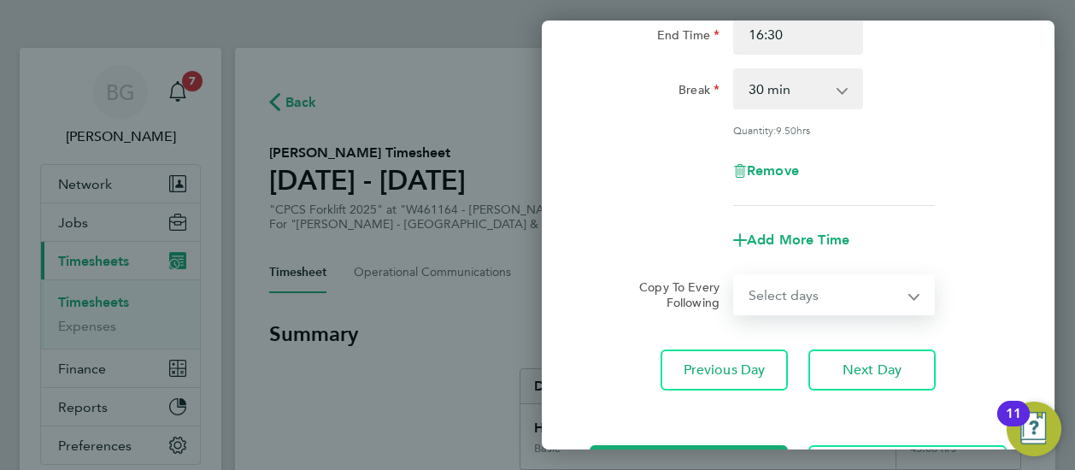
select select "FRI"
click at [735, 276] on select "Select days [DATE]" at bounding box center [824, 295] width 179 height 38
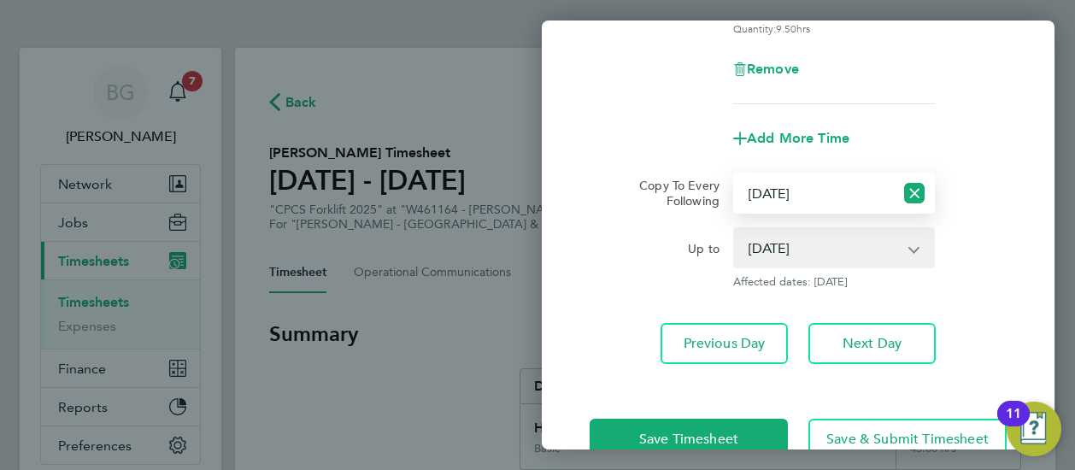
scroll to position [336, 0]
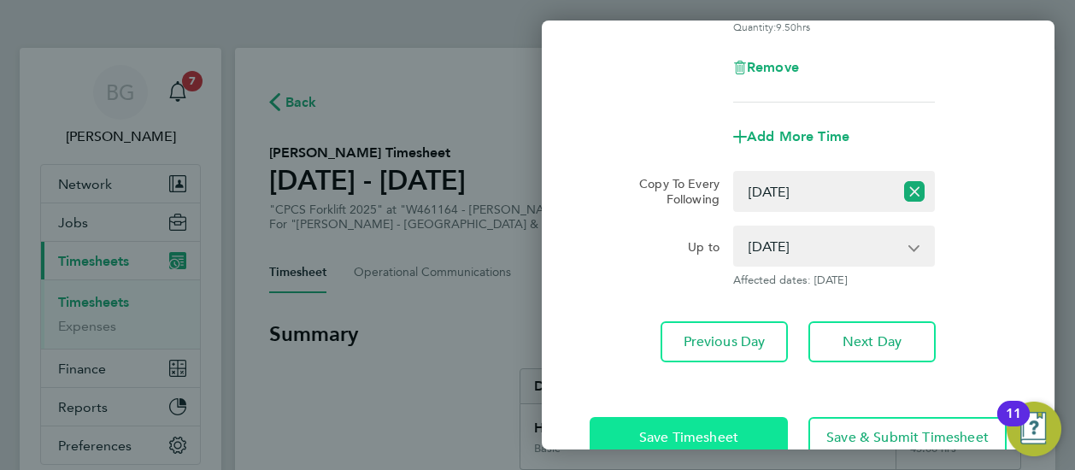
click at [644, 429] on span "Save Timesheet" at bounding box center [688, 437] width 99 height 17
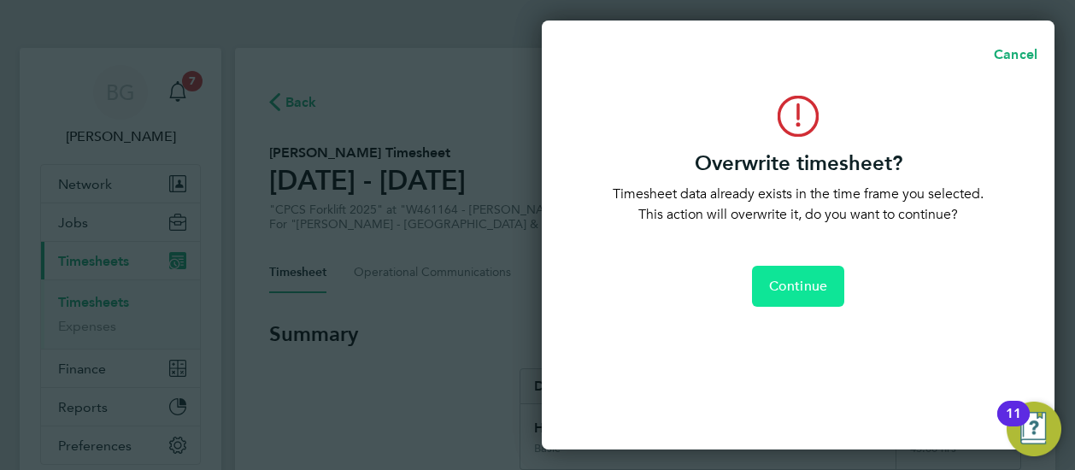
click at [811, 296] on button "Continue" at bounding box center [798, 286] width 92 height 41
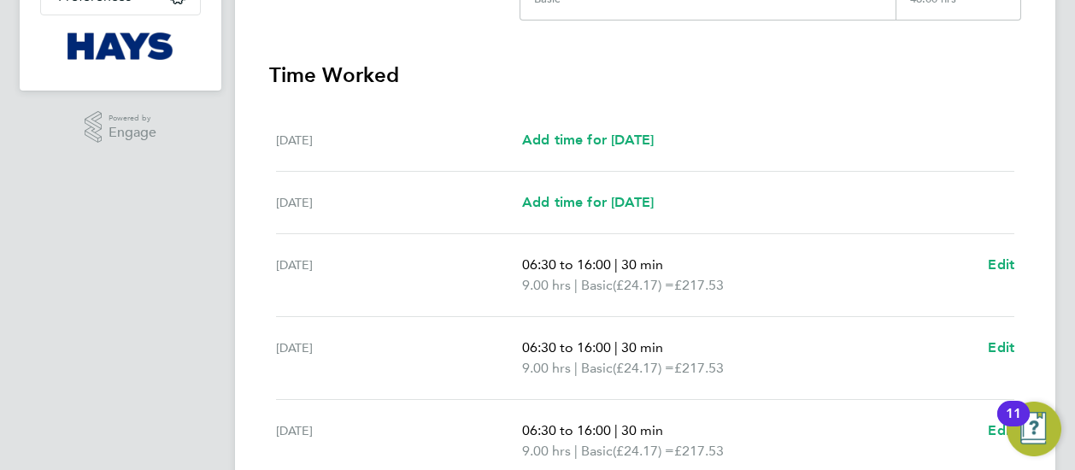
scroll to position [494, 0]
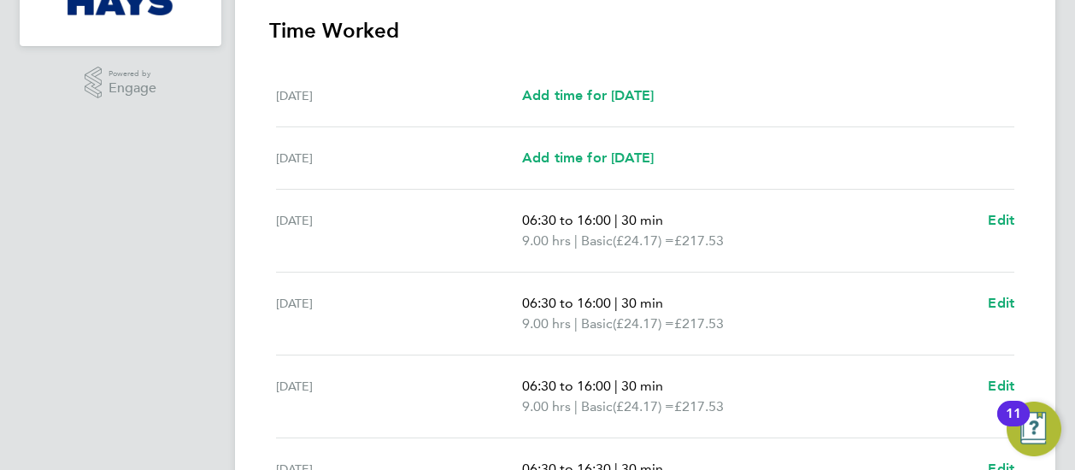
click at [994, 229] on app-form-button "Edit" at bounding box center [1001, 230] width 26 height 41
click at [996, 218] on span "Edit" at bounding box center [1001, 220] width 26 height 16
select select "30"
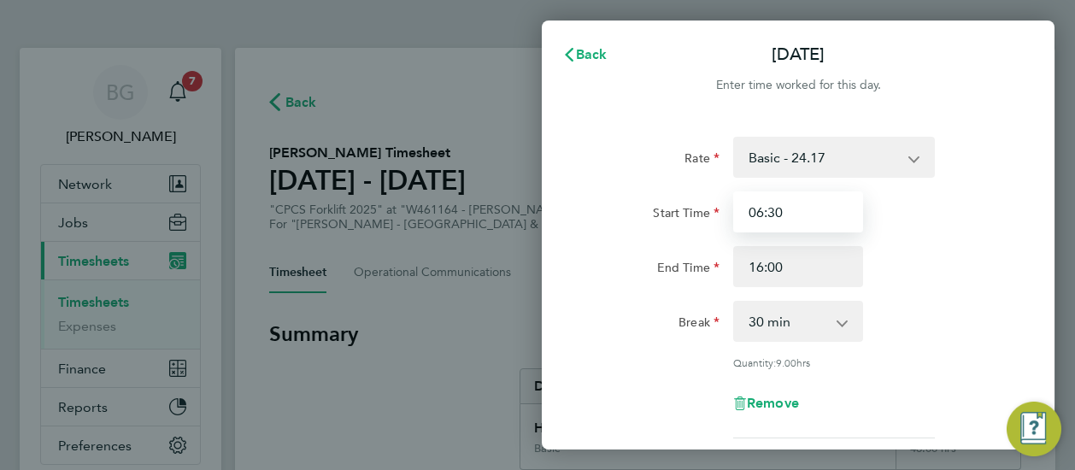
click at [782, 213] on input "06:30" at bounding box center [798, 211] width 130 height 41
type input "0"
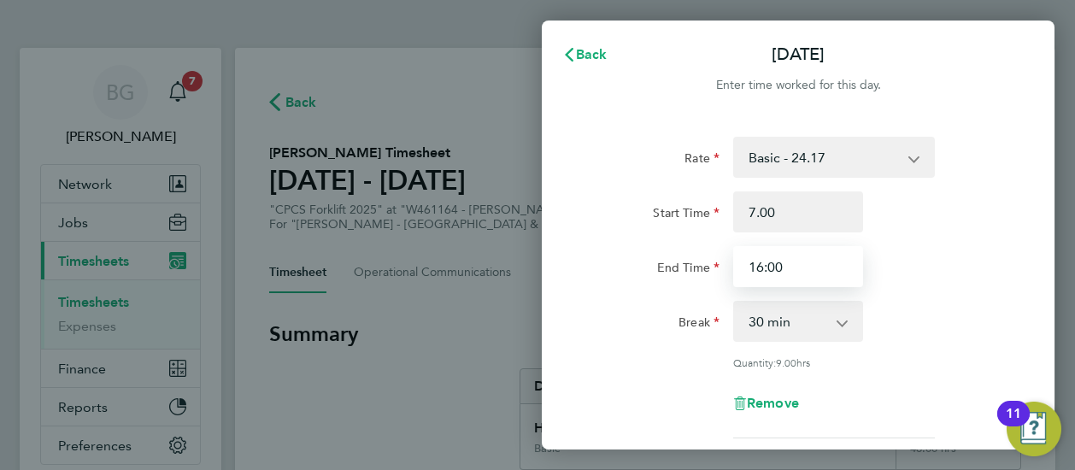
type input "07:00"
type input "2"
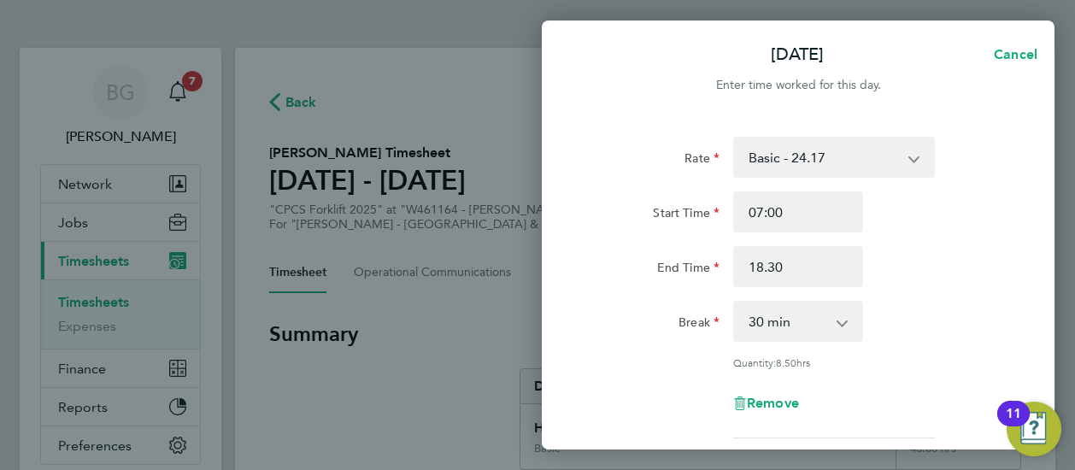
type input "18:30"
click at [528, 349] on div "[DATE] Cancel Enter time worked for this day. Rate Basic - 24.17 Weekday OT 39h…" at bounding box center [537, 235] width 1075 height 470
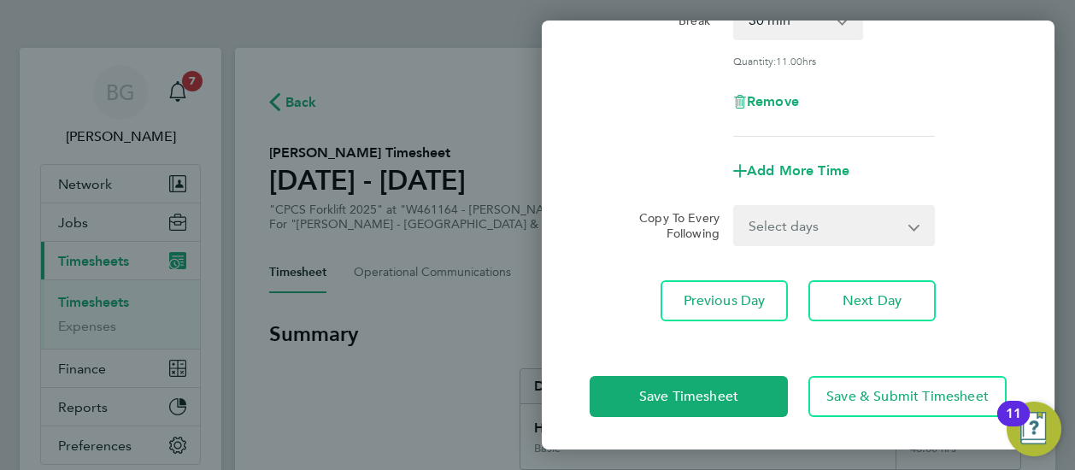
click at [789, 243] on div "Select days Day [DATE] [DATE] [DATE] [DATE]" at bounding box center [834, 225] width 202 height 41
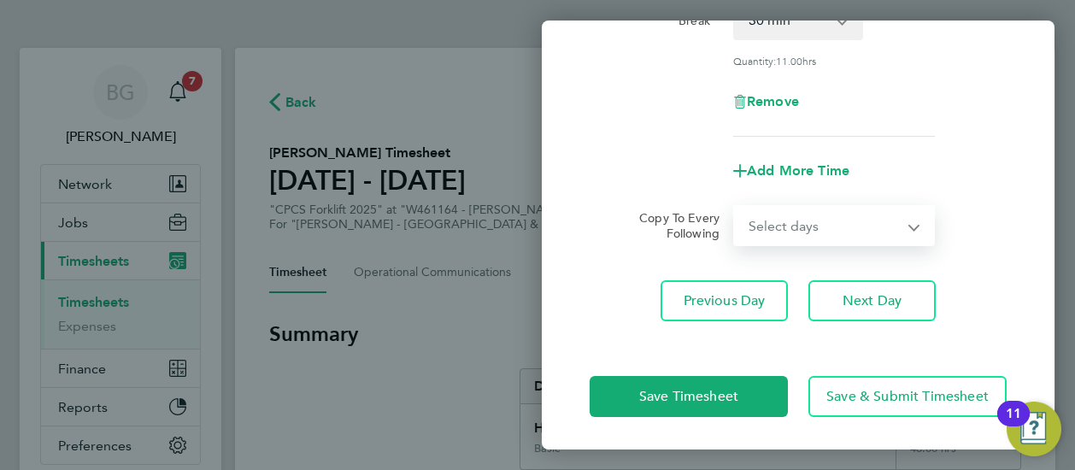
click at [788, 229] on select "Select days Day [DATE] [DATE] [DATE] [DATE]" at bounding box center [824, 226] width 179 height 38
select select "DAY"
click at [735, 207] on select "Select days Day [DATE] [DATE] [DATE] [DATE]" at bounding box center [824, 226] width 179 height 38
select select "[DATE]"
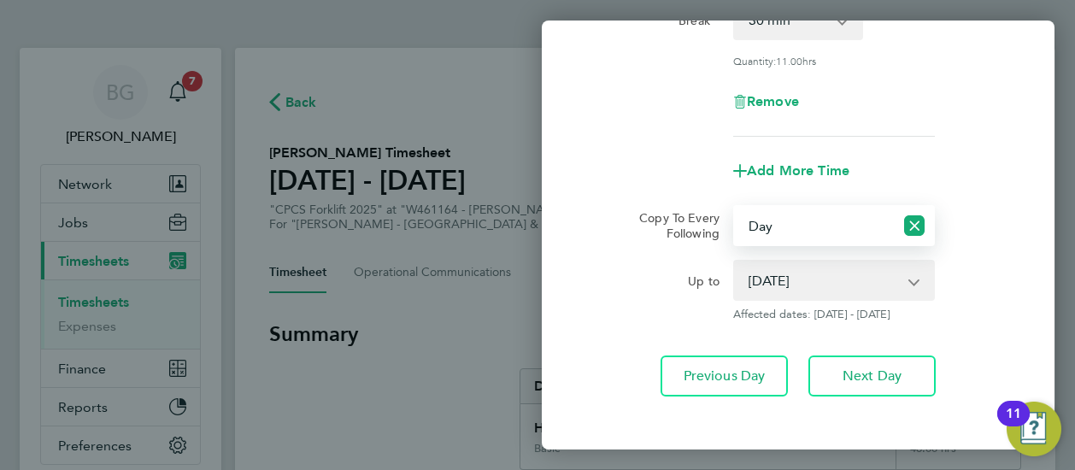
scroll to position [377, 0]
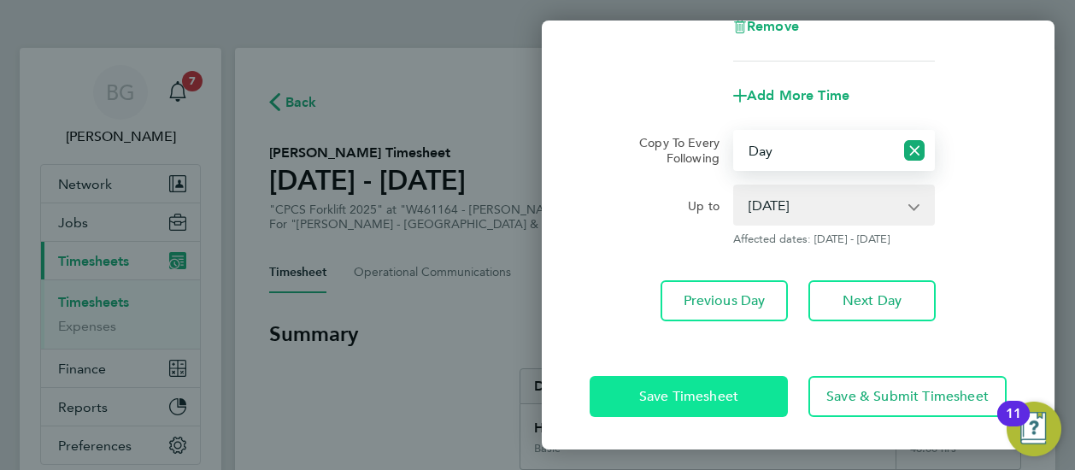
click at [659, 388] on span "Save Timesheet" at bounding box center [688, 396] width 99 height 17
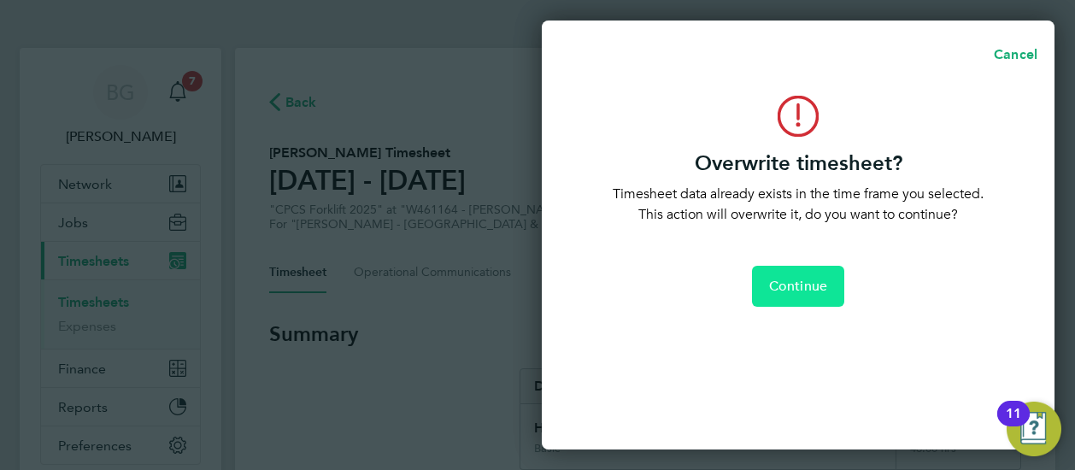
click at [789, 282] on span "Continue" at bounding box center [798, 286] width 58 height 17
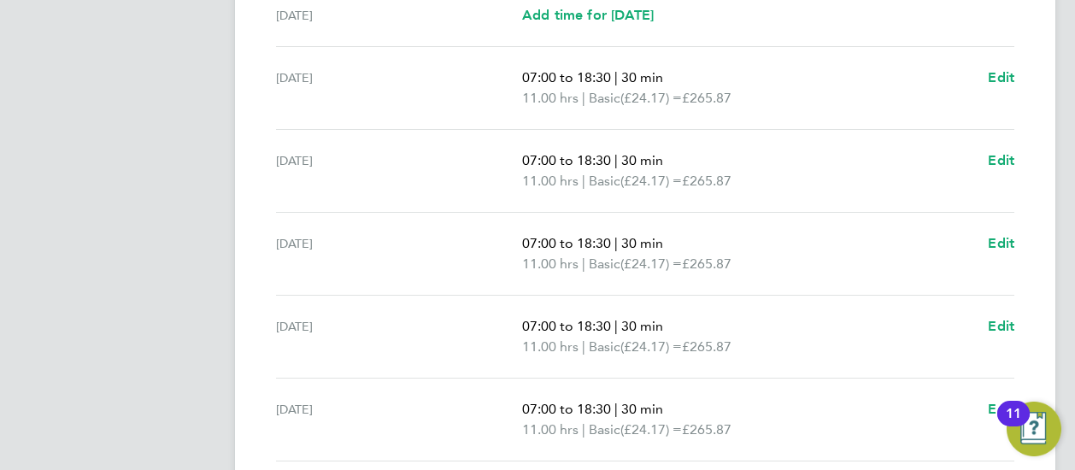
scroll to position [638, 0]
click at [994, 242] on span "Edit" at bounding box center [1001, 241] width 26 height 16
select select "30"
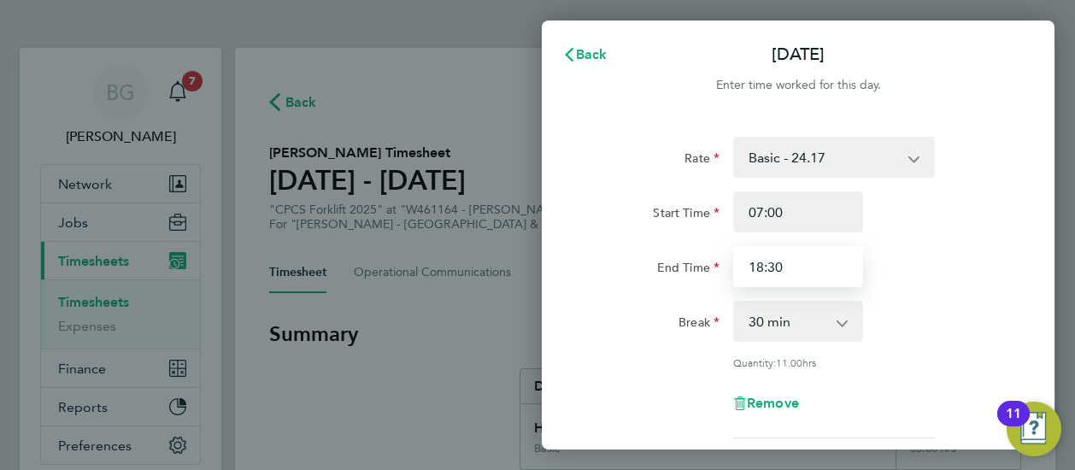
click at [839, 263] on input "18:30" at bounding box center [798, 266] width 130 height 41
type input "17:30"
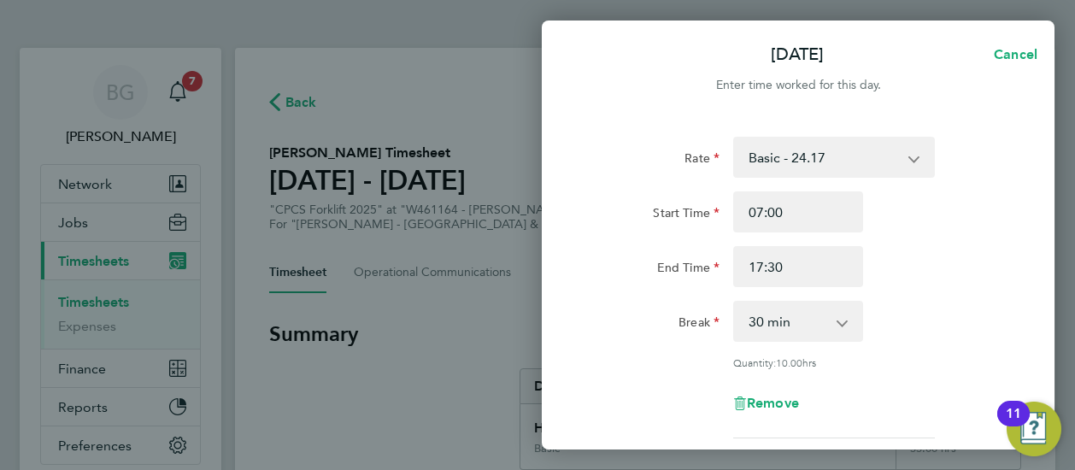
click at [995, 324] on div "Break 0 min 15 min 30 min 45 min 60 min 75 min 90 min" at bounding box center [798, 321] width 431 height 41
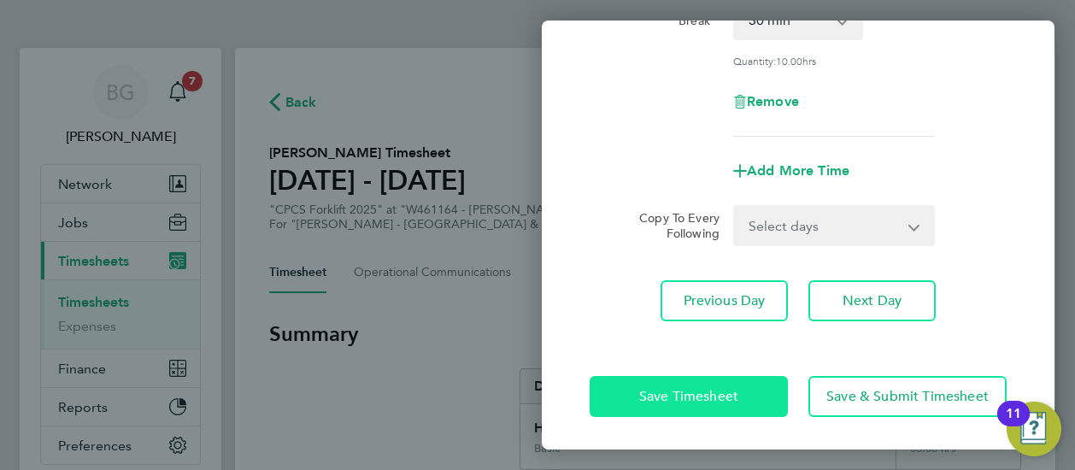
click at [724, 388] on span "Save Timesheet" at bounding box center [688, 396] width 99 height 17
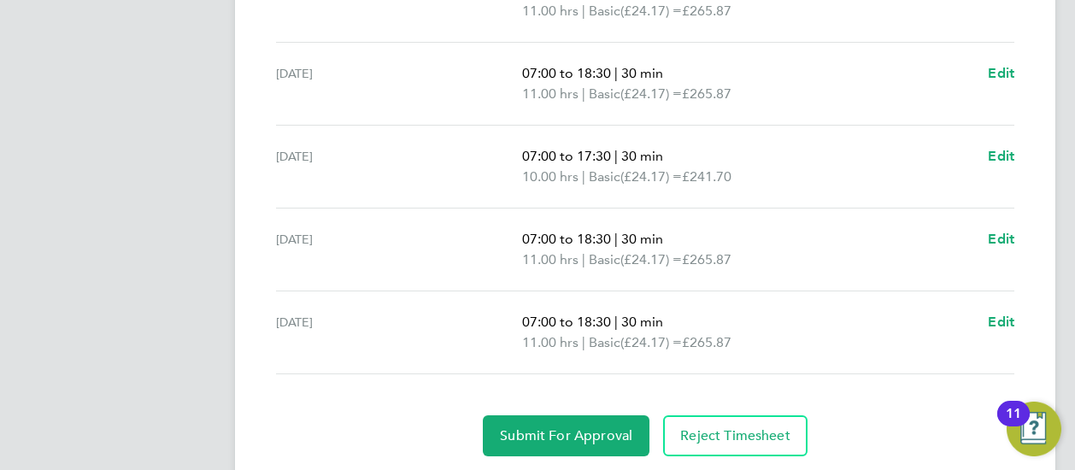
scroll to position [726, 0]
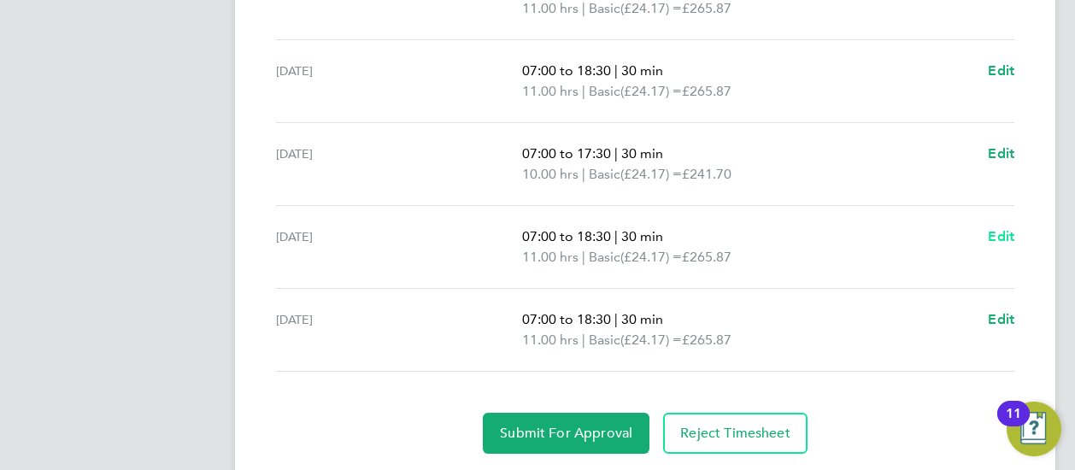
click at [996, 233] on span "Edit" at bounding box center [1001, 236] width 26 height 16
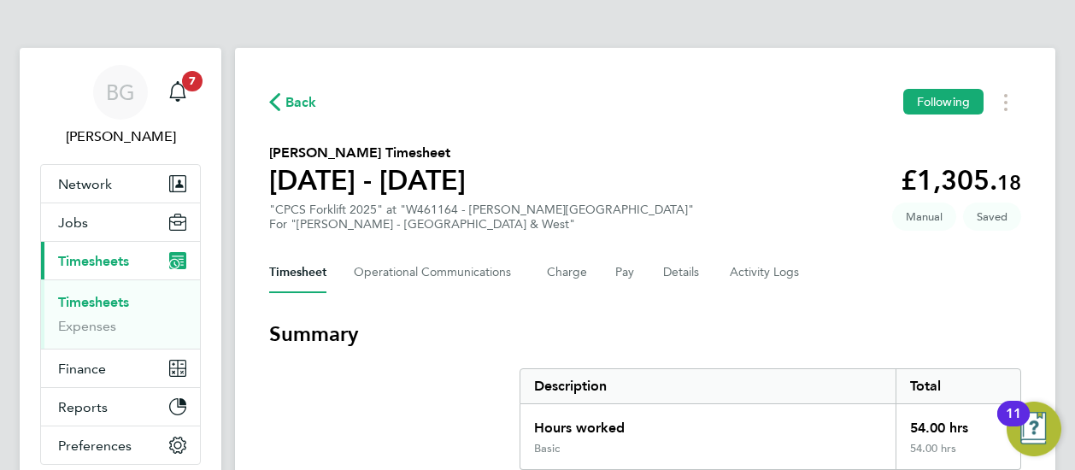
select select "30"
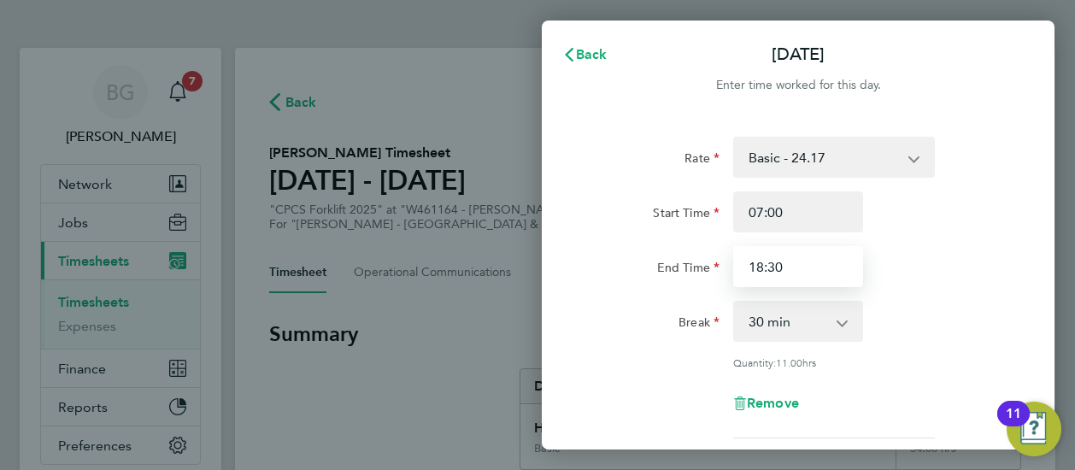
click at [817, 266] on input "18:30" at bounding box center [798, 266] width 130 height 41
type input "14:30"
click at [1026, 303] on div "Rate Basic - 24.17 Weekday OT 39h+ - 35.11 Sat first 4h - 35.11 Sat after 4h - …" at bounding box center [798, 379] width 513 height 527
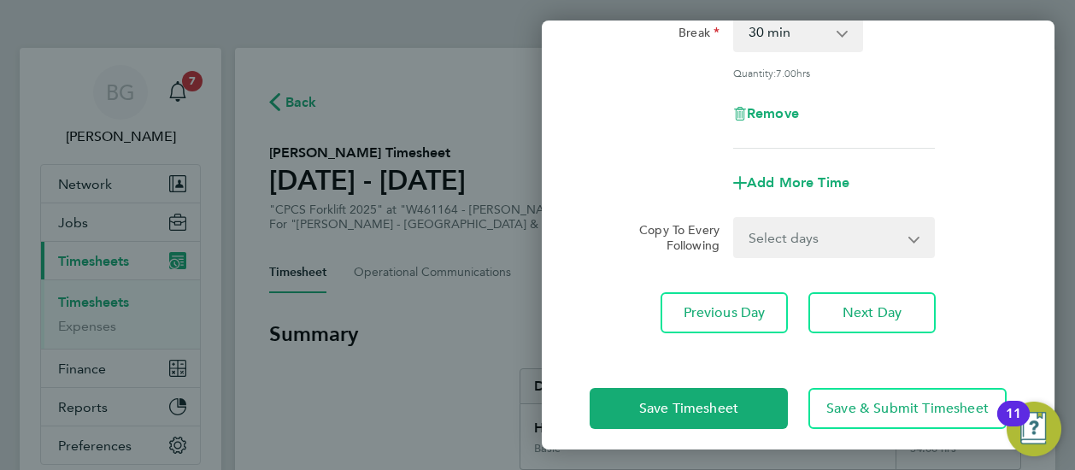
scroll to position [302, 0]
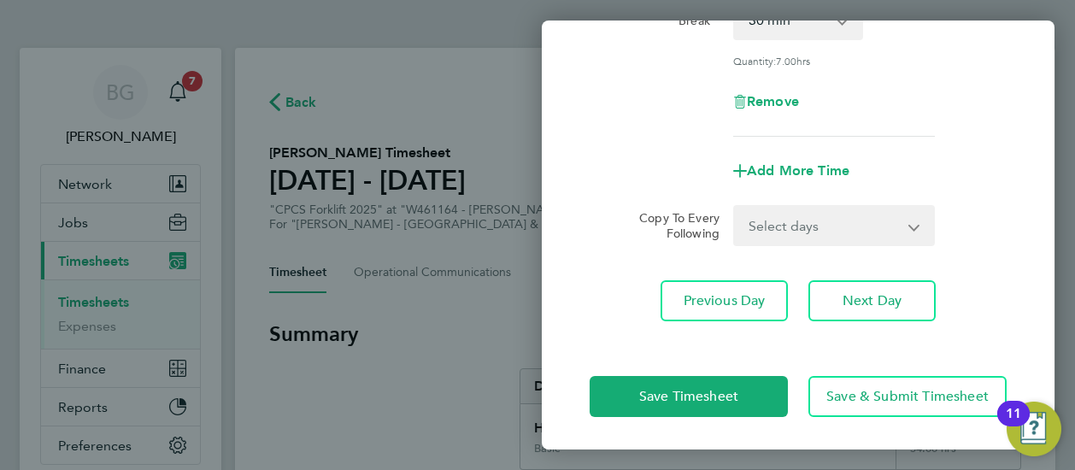
click at [835, 226] on select "Select days [DATE]" at bounding box center [824, 226] width 179 height 38
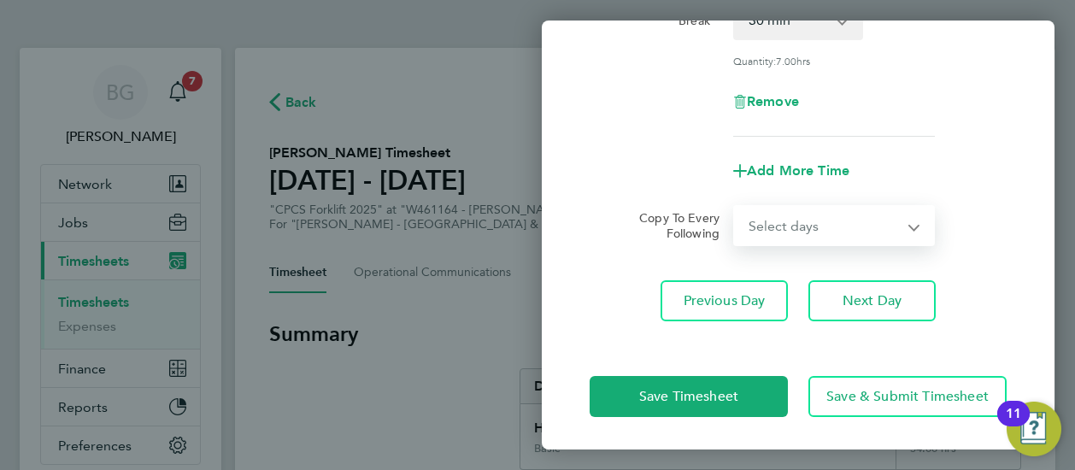
click at [924, 208] on app-icon-cross-button at bounding box center [924, 226] width 21 height 38
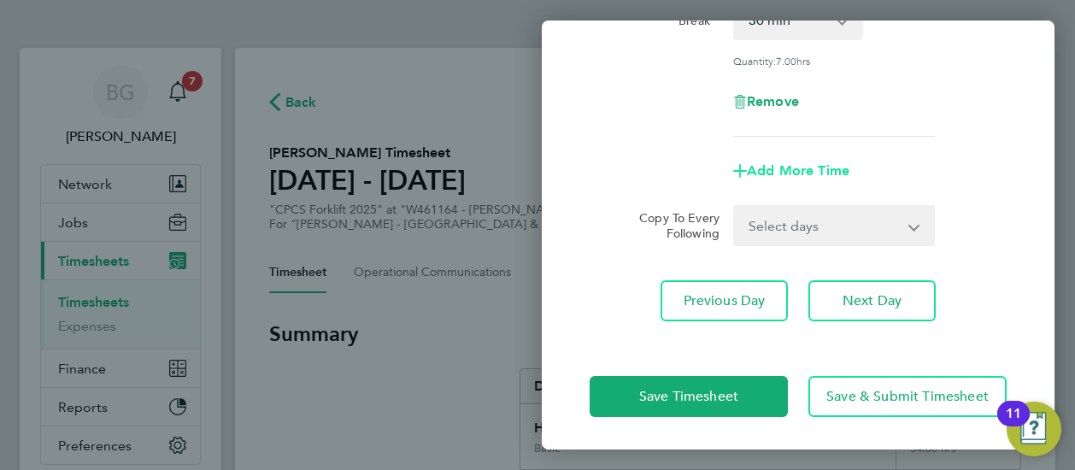
click at [829, 174] on span "Add More Time" at bounding box center [798, 170] width 103 height 16
select select "null"
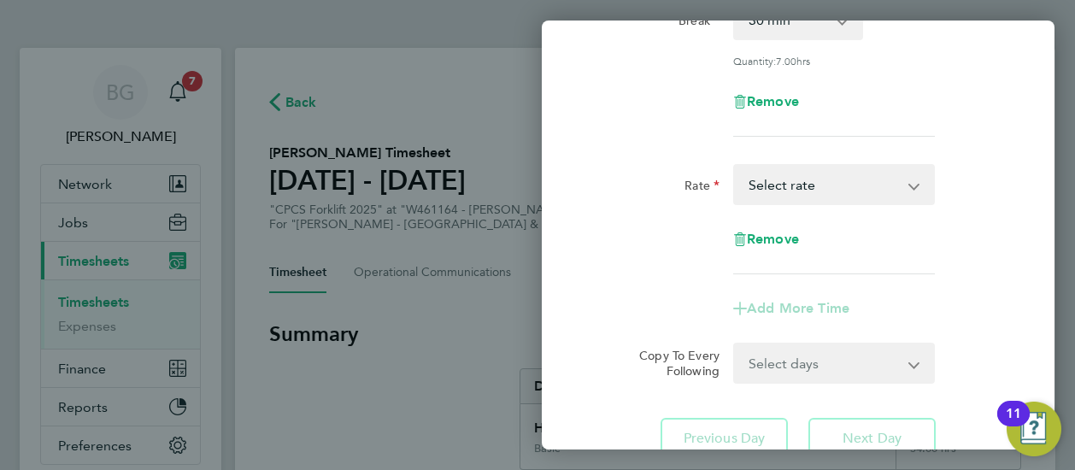
click at [830, 201] on select "Basic - 24.17 Weekday OT 39h+ - 35.11 Sat first 4h - 35.11 Sat after 4h - 46.05…" at bounding box center [824, 185] width 178 height 38
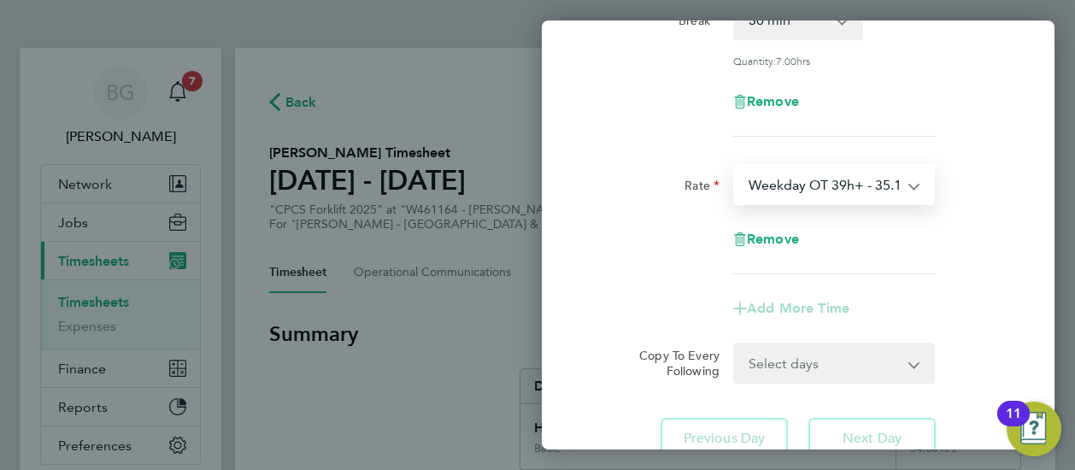
select select "30"
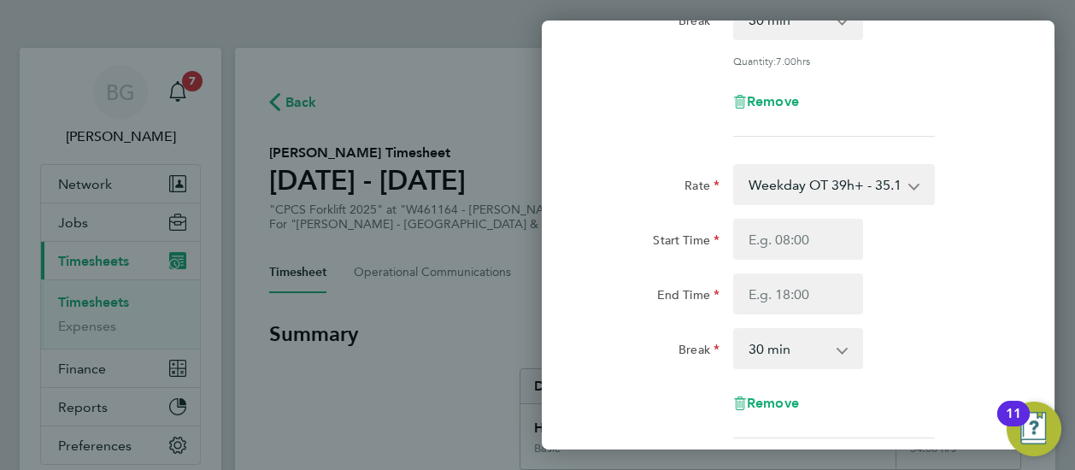
click at [832, 261] on div "Start Time End Time" at bounding box center [798, 267] width 431 height 96
click at [829, 239] on input "Start Time" at bounding box center [798, 239] width 130 height 41
type input "14:30"
type input "2"
type input "18:30"
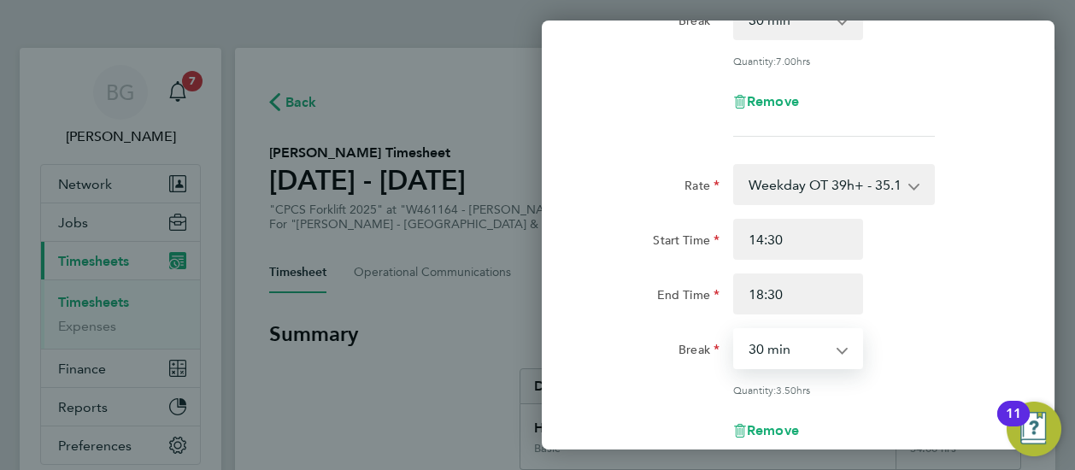
click at [806, 359] on select "0 min 15 min 30 min 45 min 60 min 75 min 90 min" at bounding box center [788, 349] width 106 height 38
select select "0"
click at [735, 330] on select "0 min 15 min 30 min 45 min 60 min 75 min 90 min" at bounding box center [788, 349] width 106 height 38
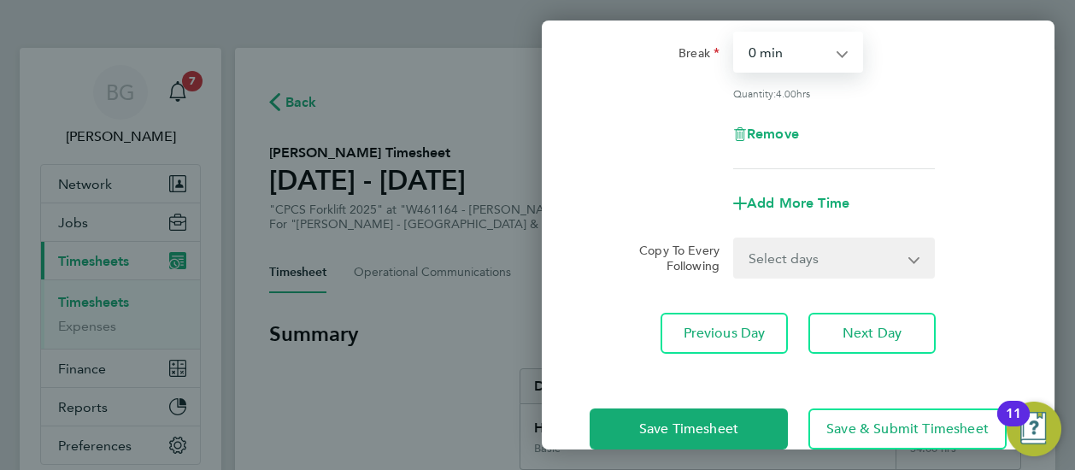
scroll to position [610, 0]
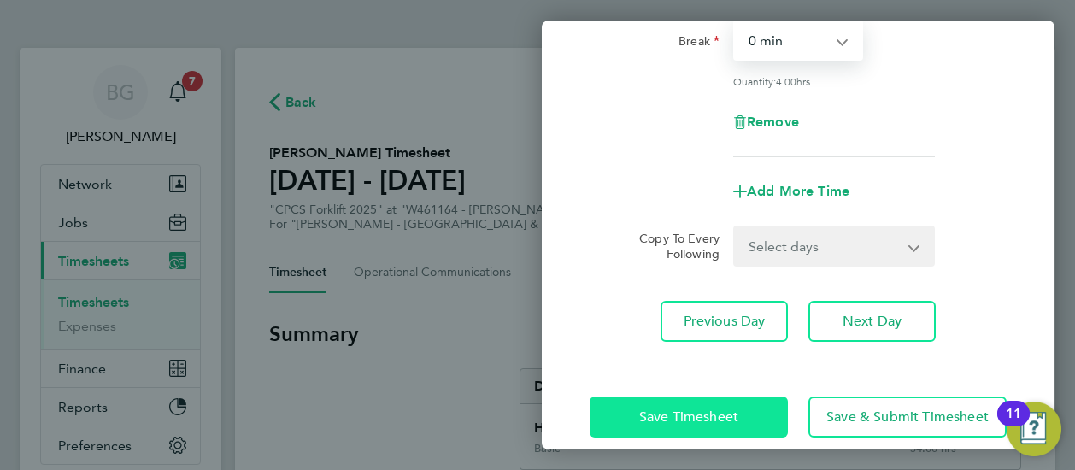
click at [704, 397] on button "Save Timesheet" at bounding box center [688, 416] width 198 height 41
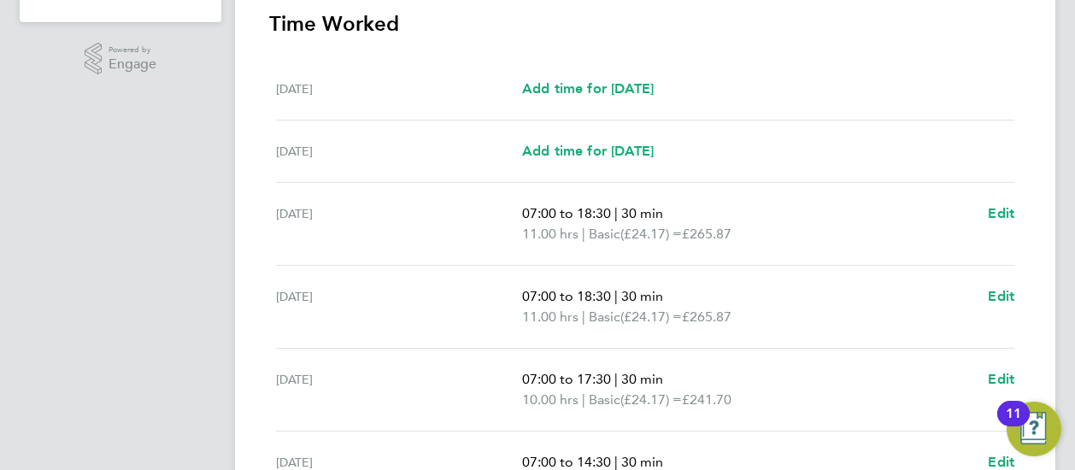
scroll to position [847, 0]
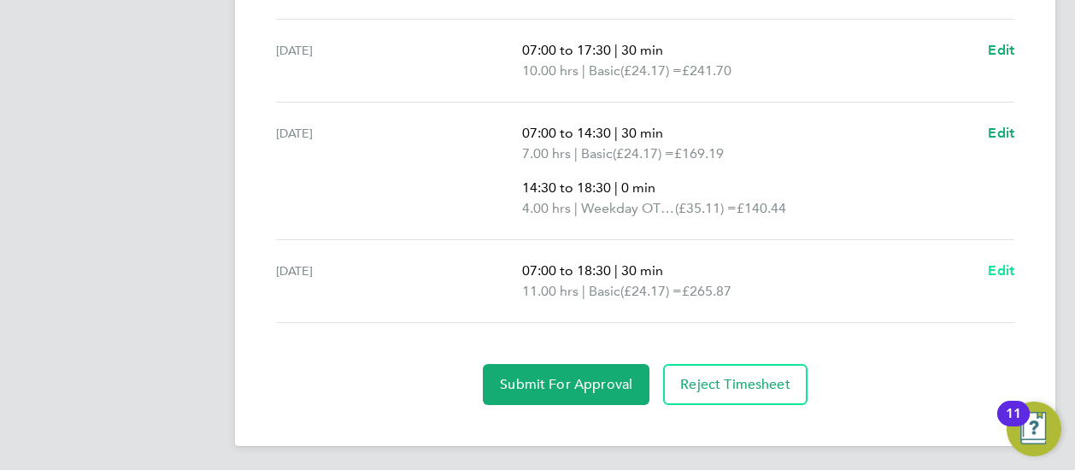
click at [993, 275] on span "Edit" at bounding box center [1001, 270] width 26 height 16
select select "30"
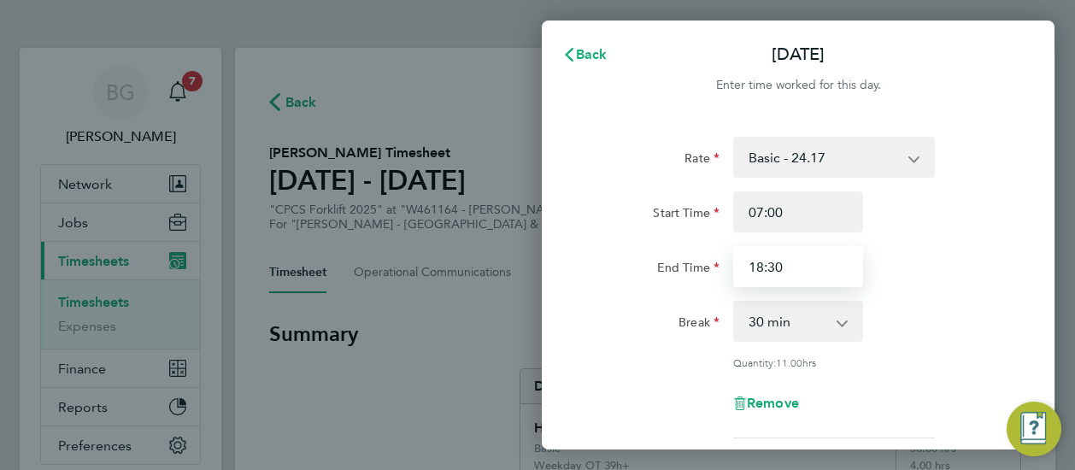
click at [848, 257] on input "18:30" at bounding box center [798, 266] width 130 height 41
type input "17:30"
click at [959, 318] on div "Break 0 min 15 min 30 min 45 min 60 min 75 min 90 min" at bounding box center [798, 321] width 431 height 41
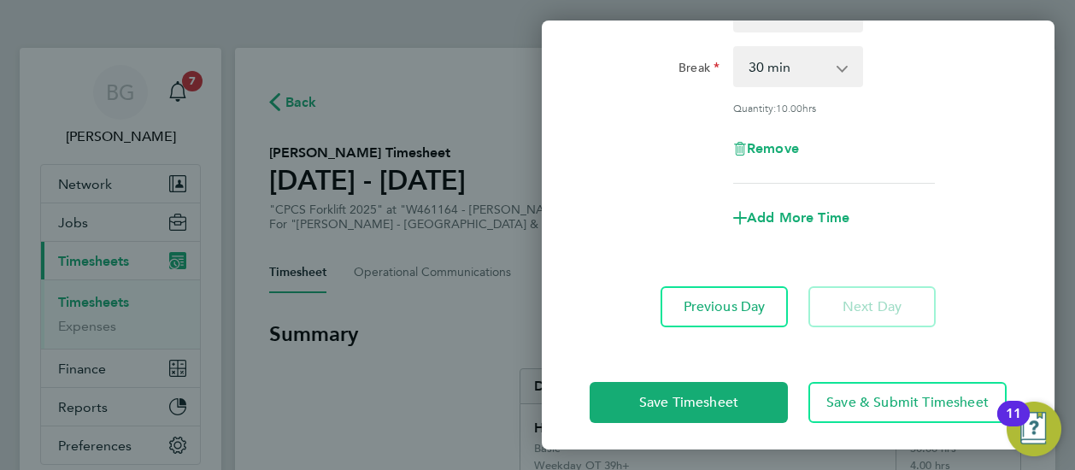
scroll to position [261, 0]
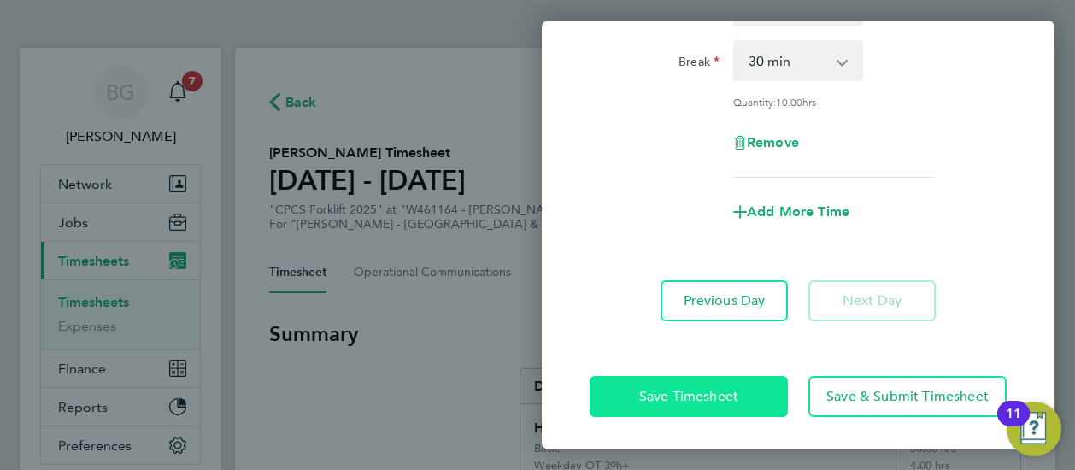
click at [736, 384] on button "Save Timesheet" at bounding box center [688, 396] width 198 height 41
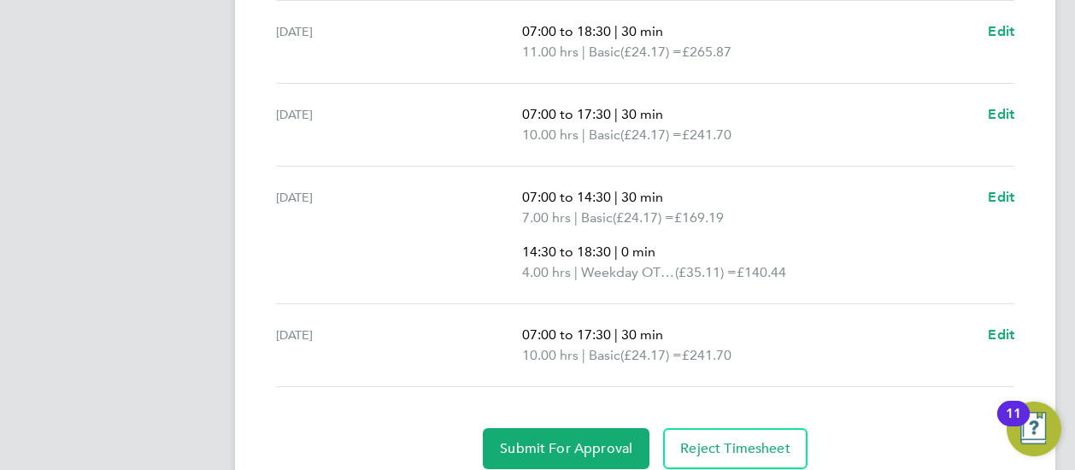
scroll to position [791, 0]
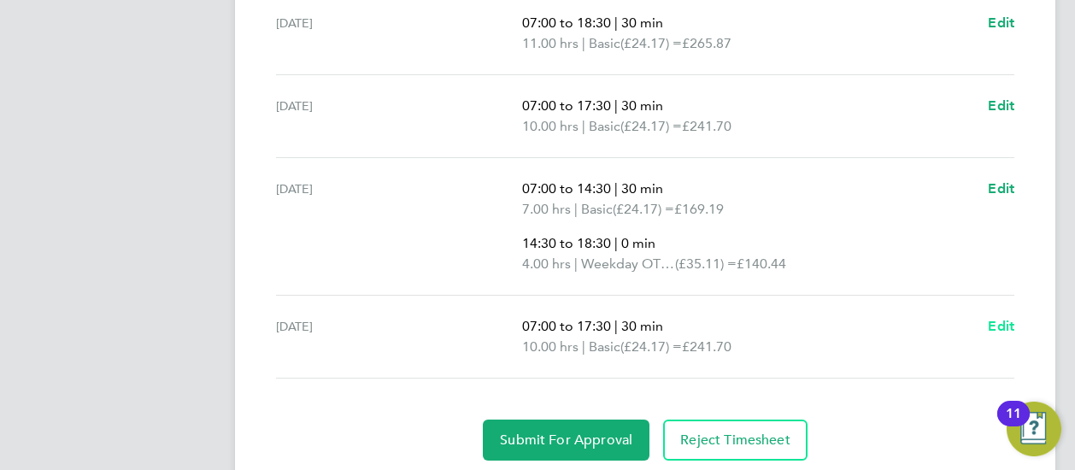
click at [989, 326] on span "Edit" at bounding box center [1001, 326] width 26 height 16
select select "30"
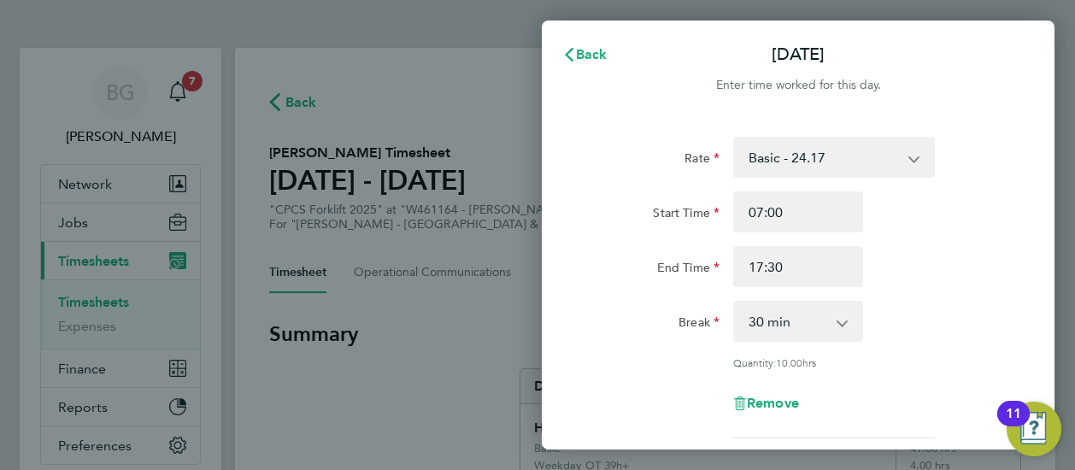
click at [813, 164] on select "Basic - 24.17 Weekday OT 39h+ - 35.11 Sat first 4h - 35.11 Sat after 4h - 46.05…" at bounding box center [824, 157] width 178 height 38
select select "30"
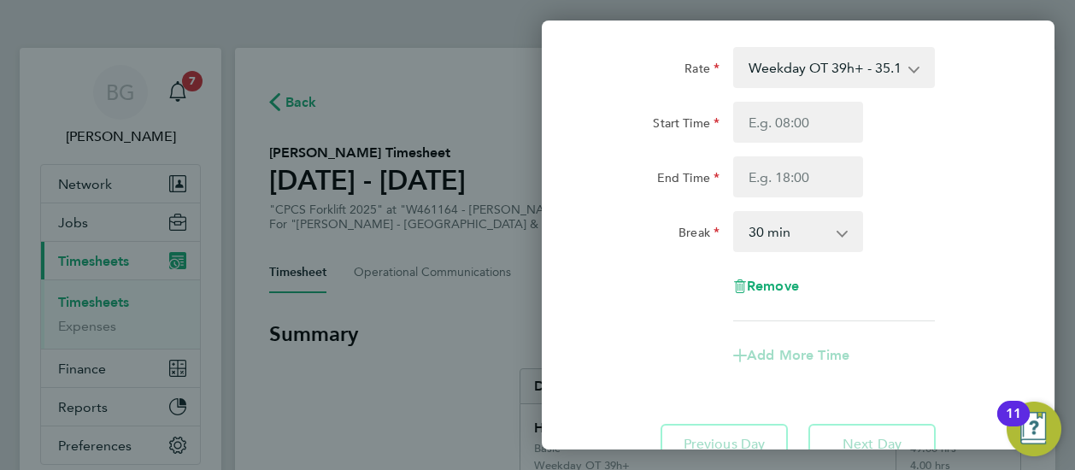
scroll to position [89, 0]
click at [792, 115] on input "Start Time" at bounding box center [798, 123] width 130 height 41
type input "07:00"
type input "2"
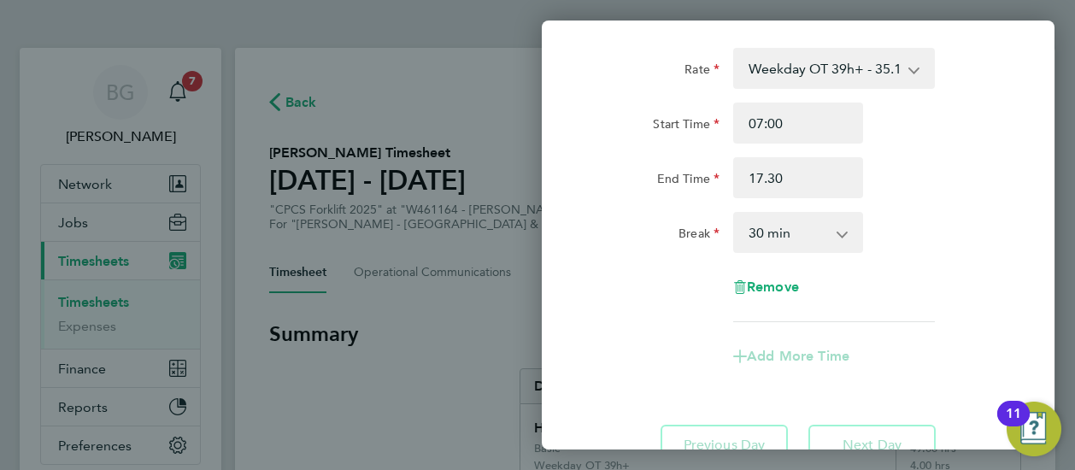
type input "17:30"
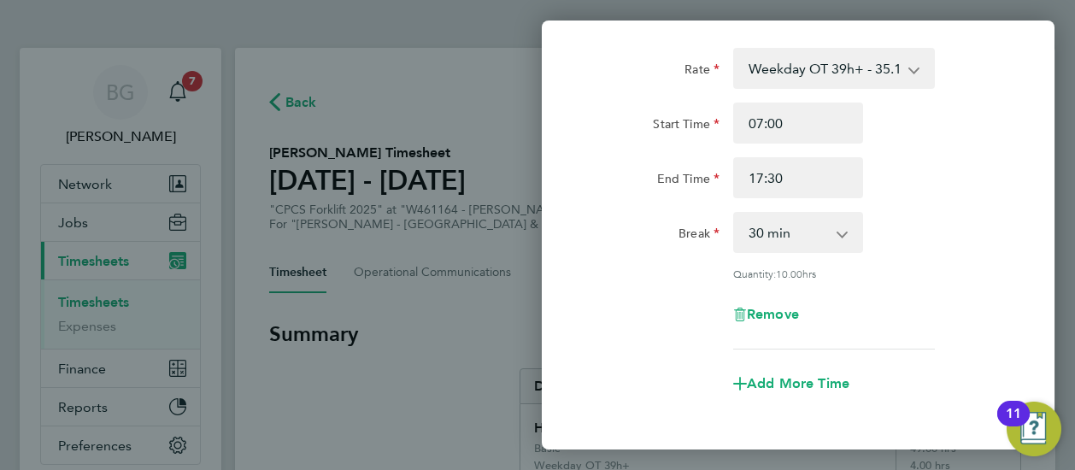
click at [1039, 267] on div "Rate Weekday OT 39h+ - 35.11 Basic - 24.17 Sat first 4h - 35.11 Sat after 4h - …" at bounding box center [798, 270] width 513 height 486
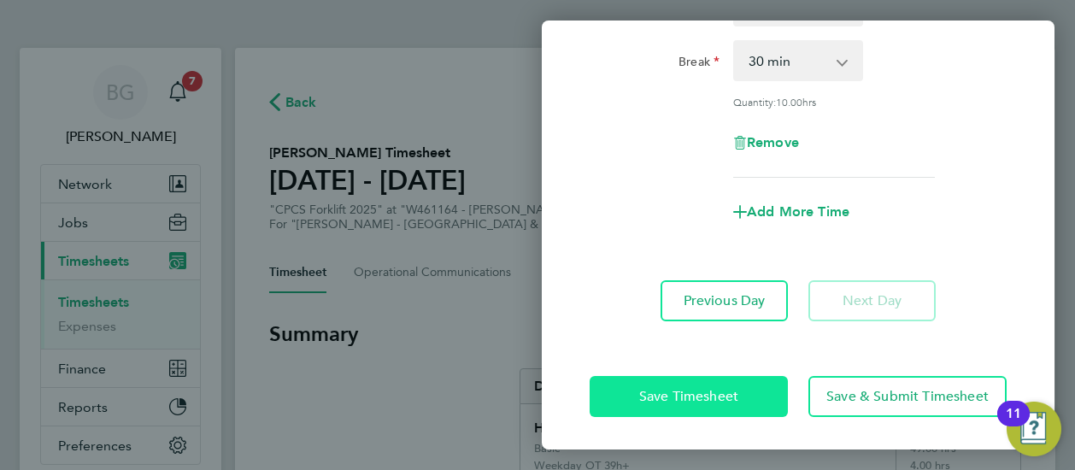
click at [675, 390] on span "Save Timesheet" at bounding box center [688, 396] width 99 height 17
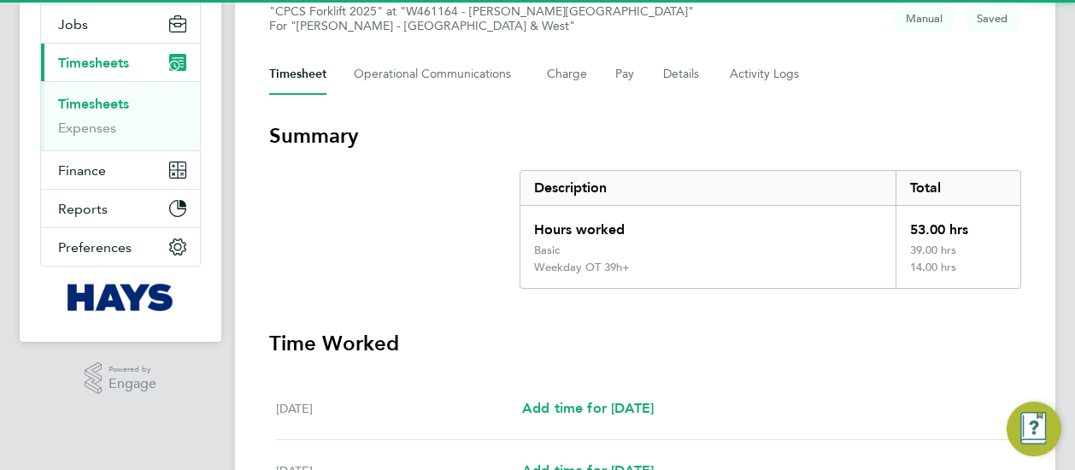
scroll to position [199, 0]
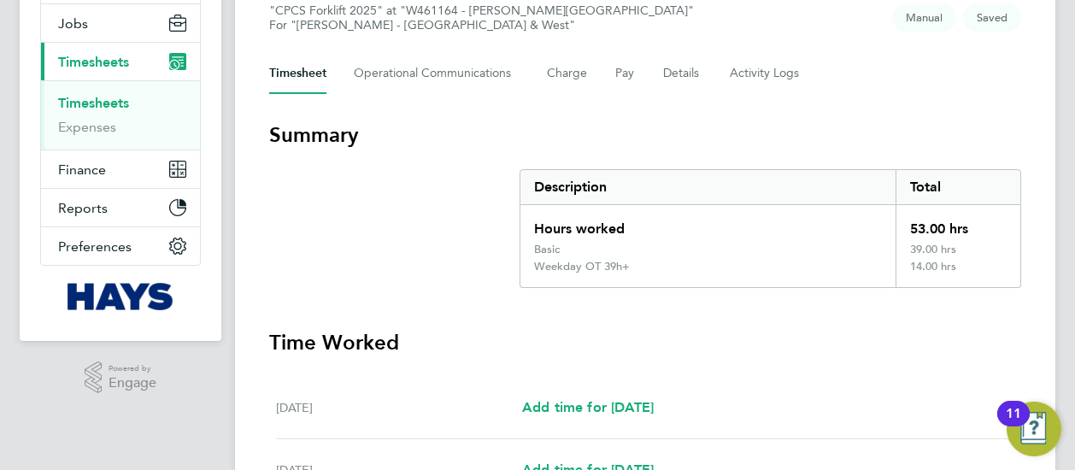
drag, startPoint x: 675, startPoint y: 390, endPoint x: 565, endPoint y: 334, distance: 123.4
click at [565, 334] on h3 "Time Worked" at bounding box center [645, 342] width 752 height 27
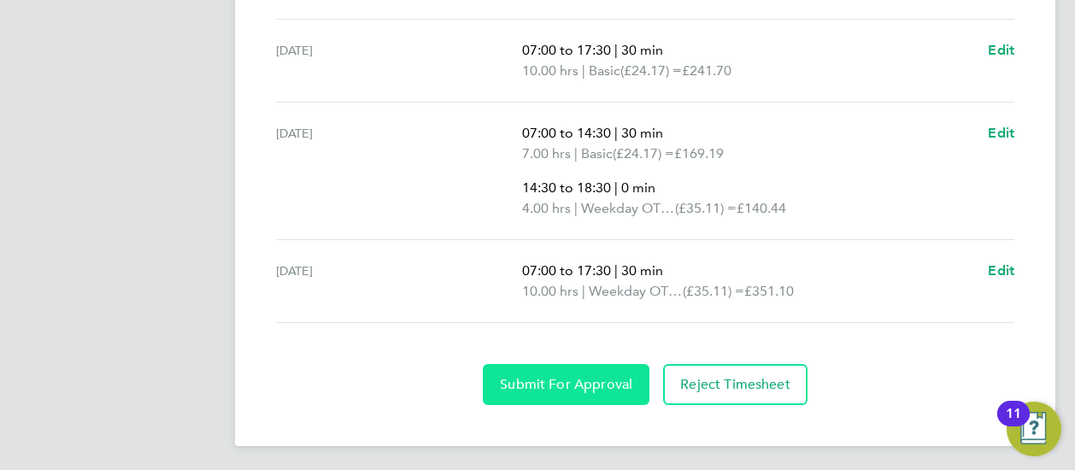
click at [565, 378] on span "Submit For Approval" at bounding box center [566, 384] width 132 height 17
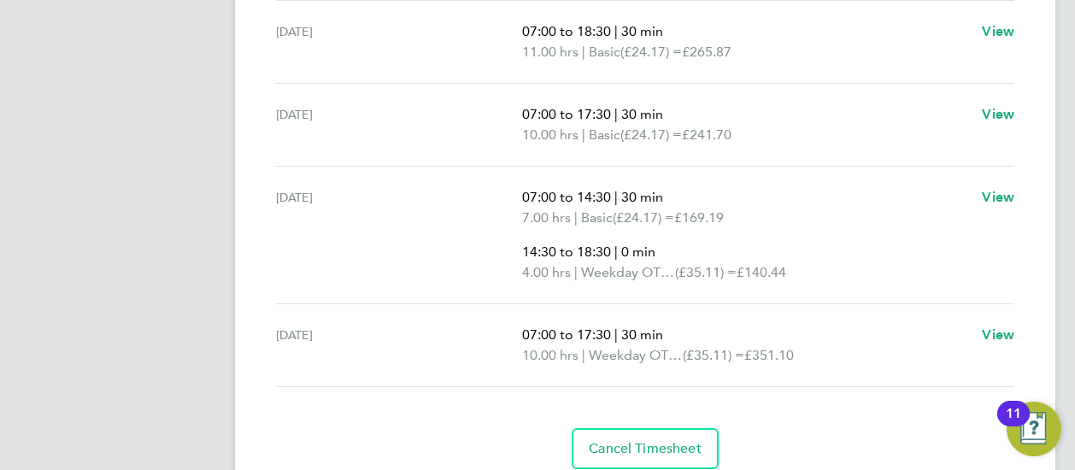
scroll to position [806, 0]
